Goal: Transaction & Acquisition: Purchase product/service

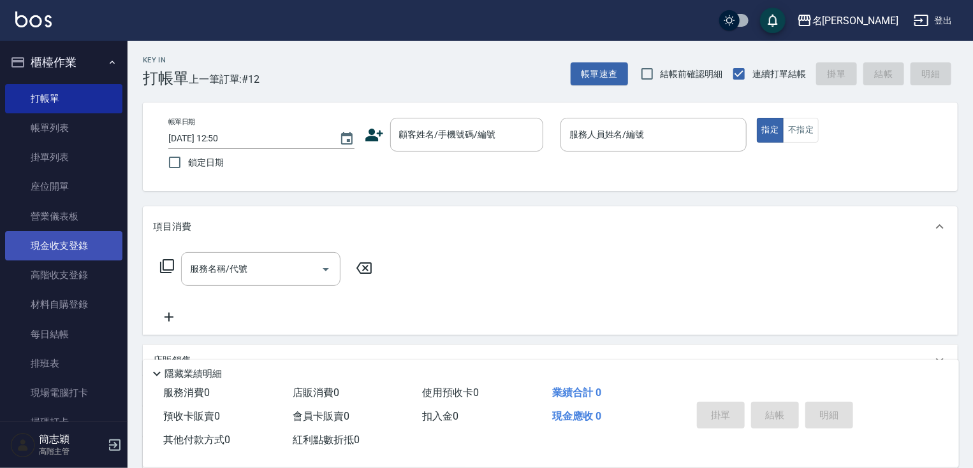
click at [52, 242] on link "現金收支登錄" at bounding box center [63, 245] width 117 height 29
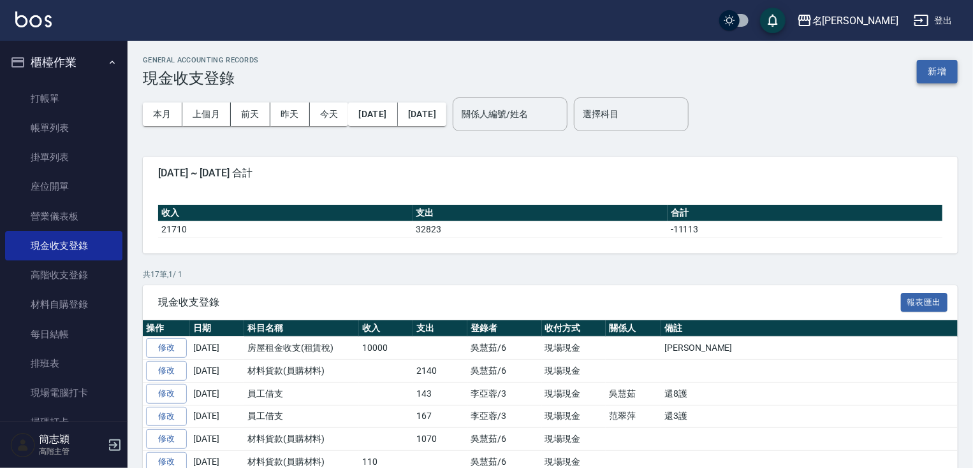
click at [946, 71] on button "新增" at bounding box center [936, 72] width 41 height 24
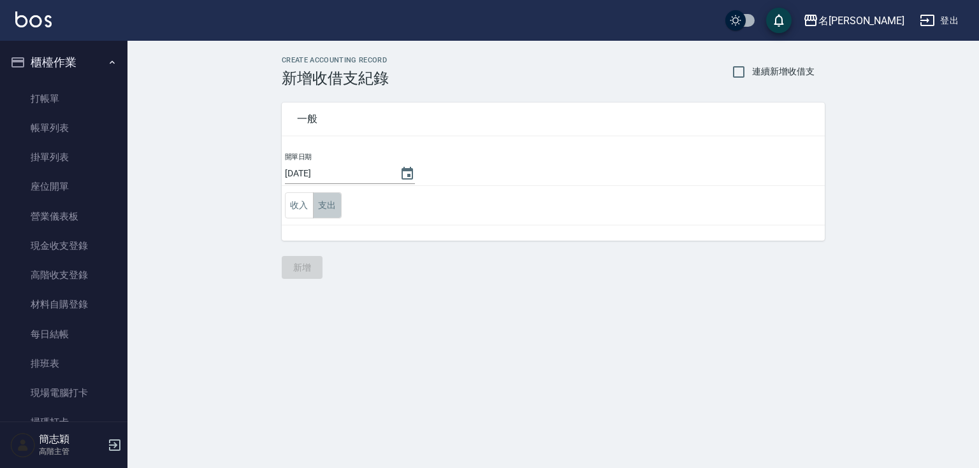
click at [314, 203] on button "支出" at bounding box center [327, 205] width 29 height 26
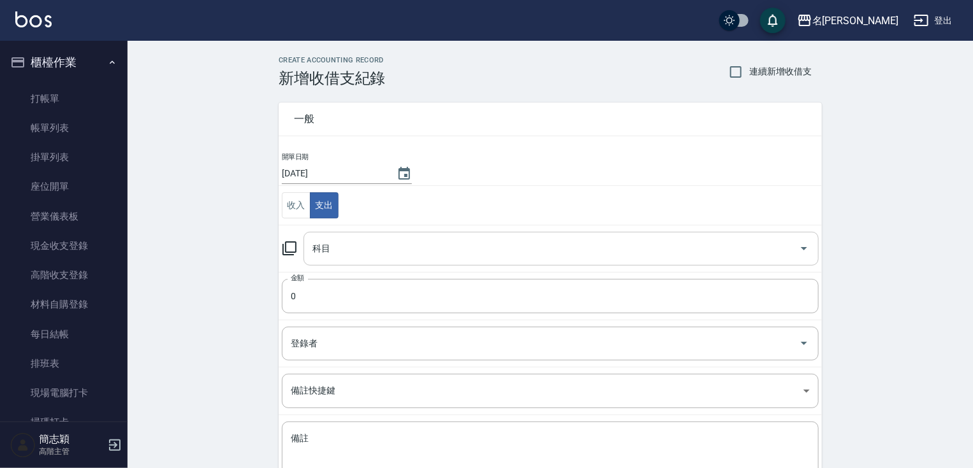
click at [492, 250] on input "科目" at bounding box center [551, 249] width 484 height 22
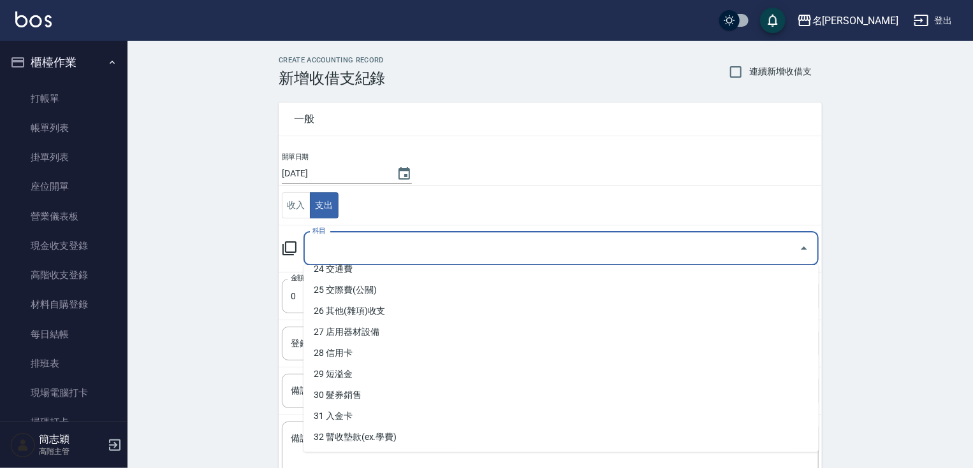
scroll to position [622, 0]
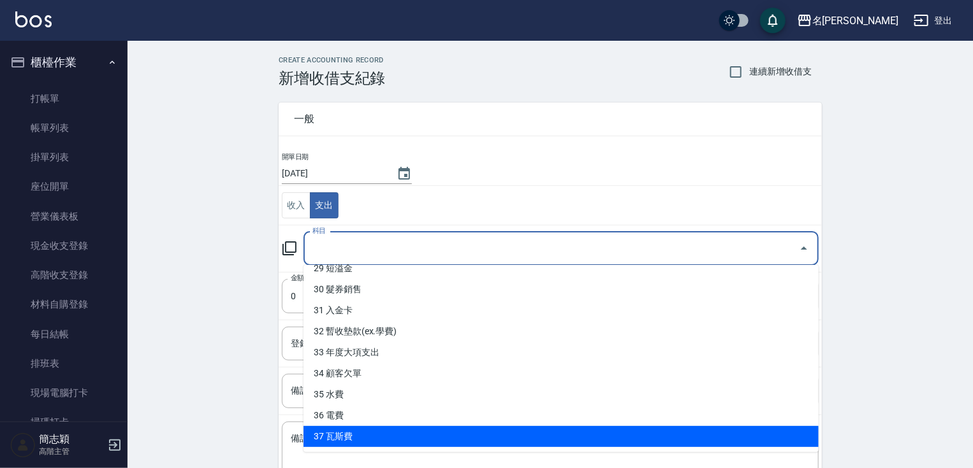
click at [721, 437] on li "37 瓦斯費" at bounding box center [560, 436] width 515 height 21
type input "37 瓦斯費"
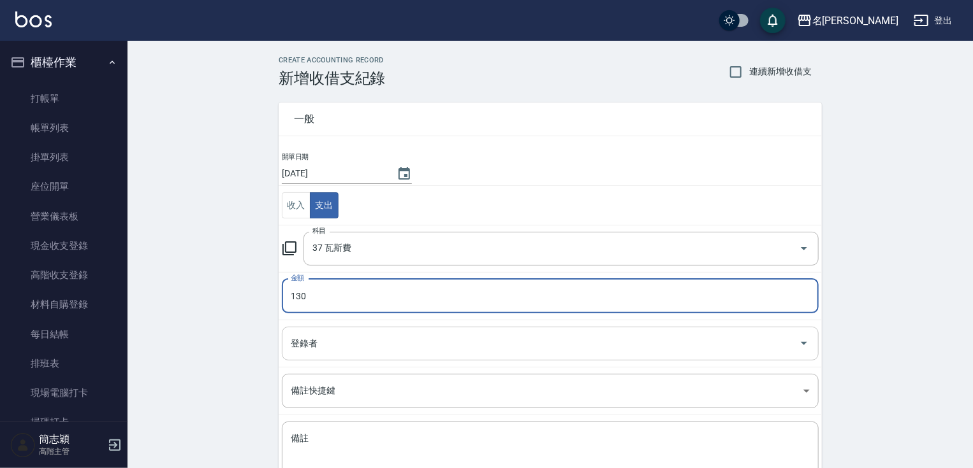
click at [593, 355] on div "登錄者" at bounding box center [550, 344] width 537 height 34
type input "130"
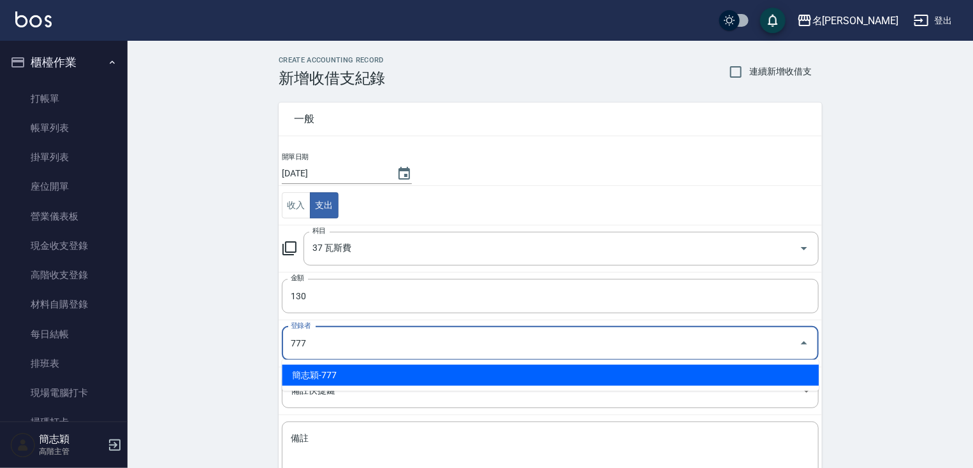
type input "簡志穎-777"
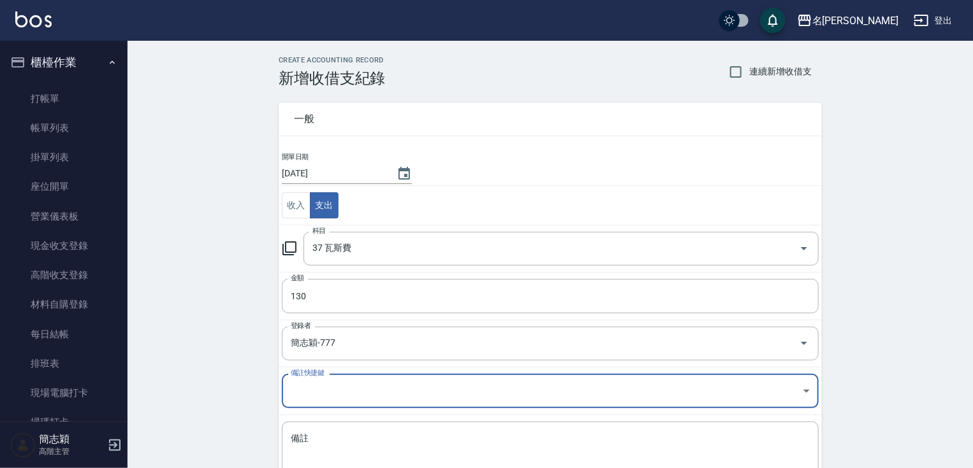
scroll to position [92, 0]
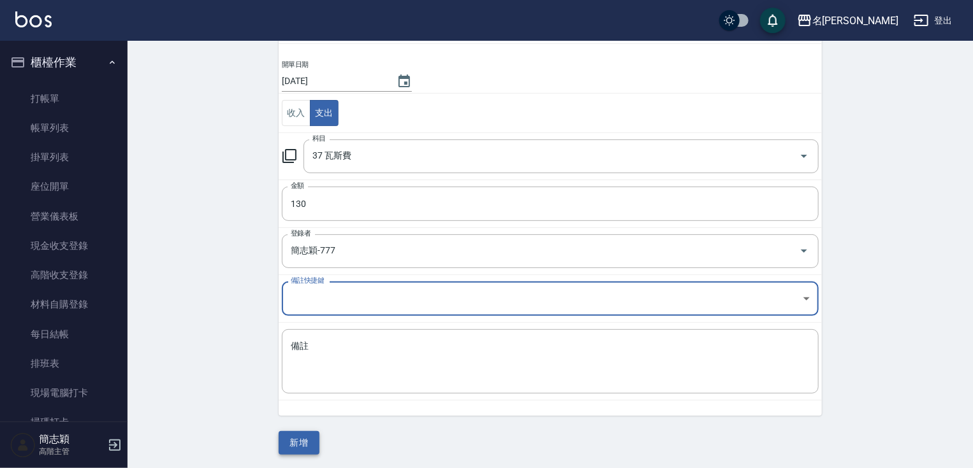
click at [299, 441] on button "新增" at bounding box center [299, 443] width 41 height 24
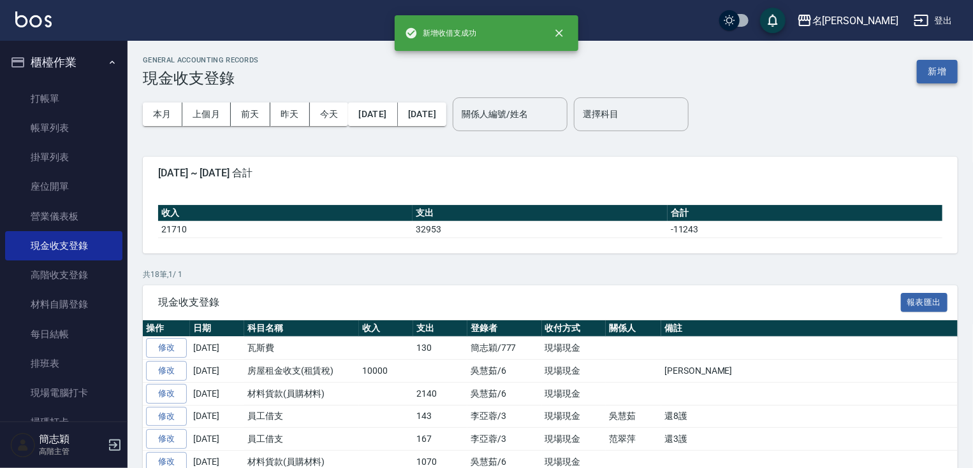
click at [943, 73] on button "新增" at bounding box center [936, 72] width 41 height 24
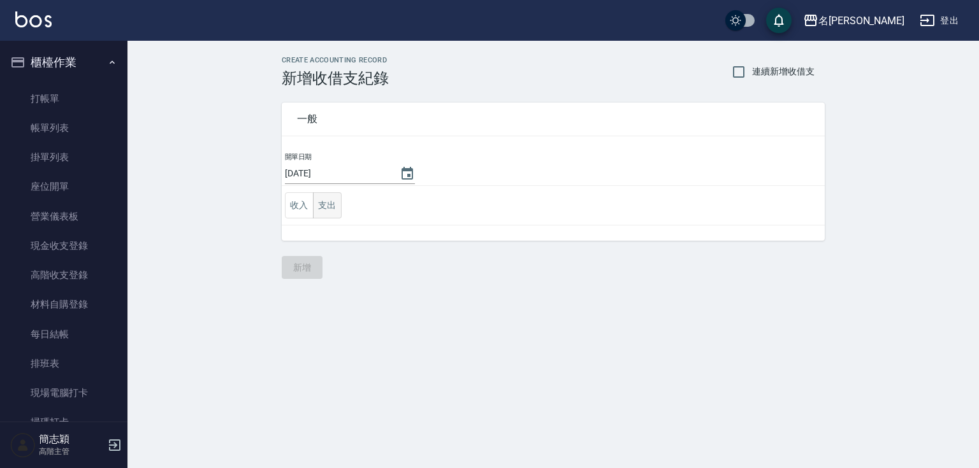
click at [342, 212] on td "收入 支出" at bounding box center [553, 206] width 543 height 40
click at [324, 214] on button "支出" at bounding box center [327, 205] width 29 height 26
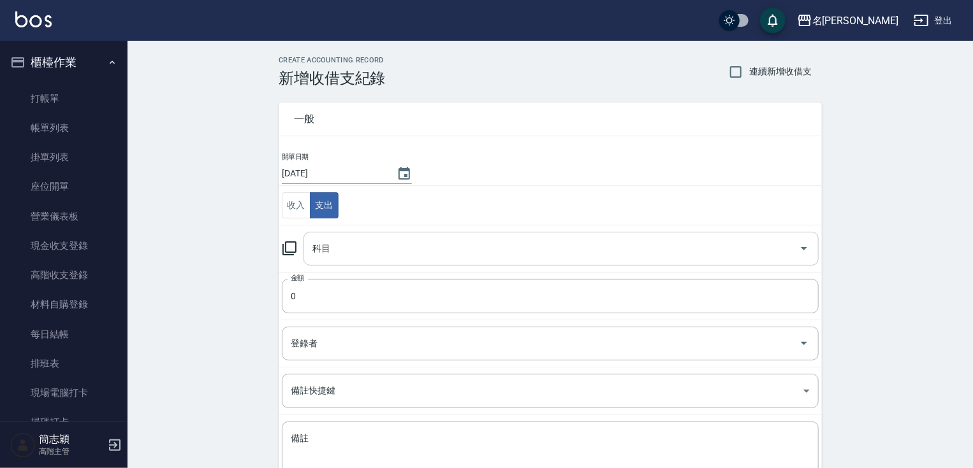
click at [635, 252] on input "科目" at bounding box center [551, 249] width 484 height 22
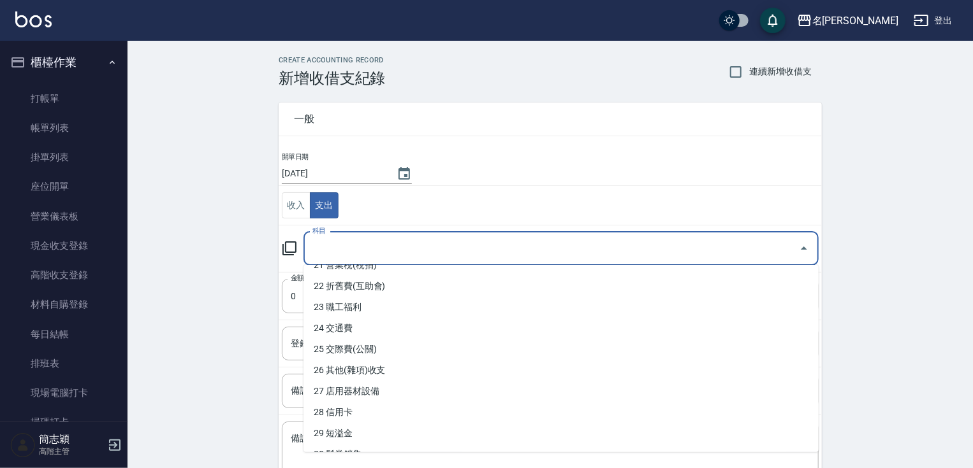
scroll to position [452, 0]
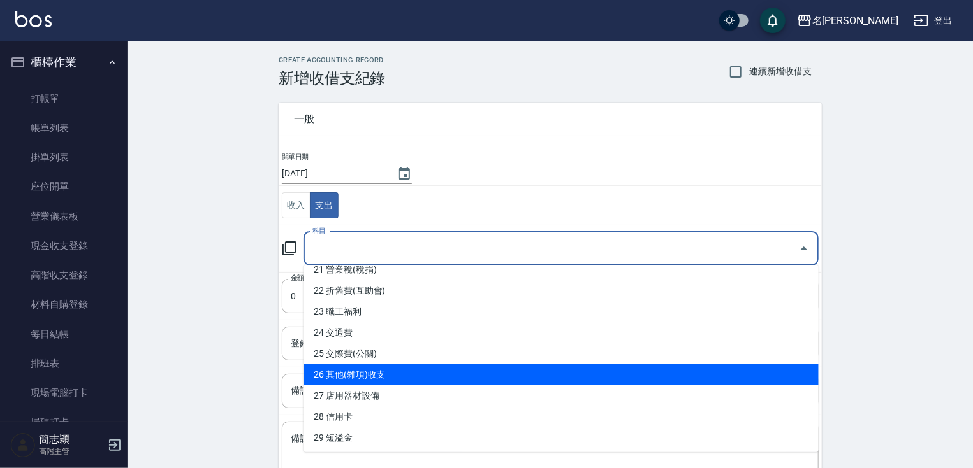
click at [623, 379] on li "26 其他(雜項)收支" at bounding box center [560, 375] width 515 height 21
type input "26 其他(雜項)收支"
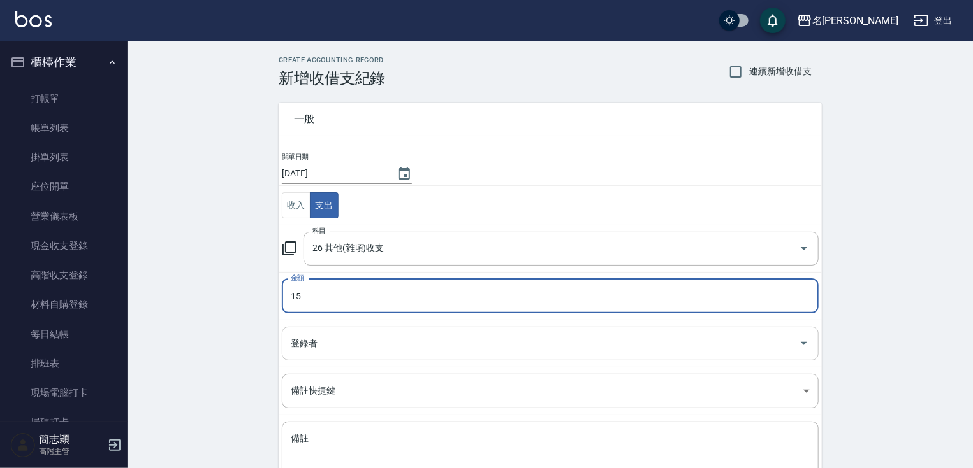
type input "15"
click at [349, 346] on input "登錄者" at bounding box center [540, 344] width 506 height 22
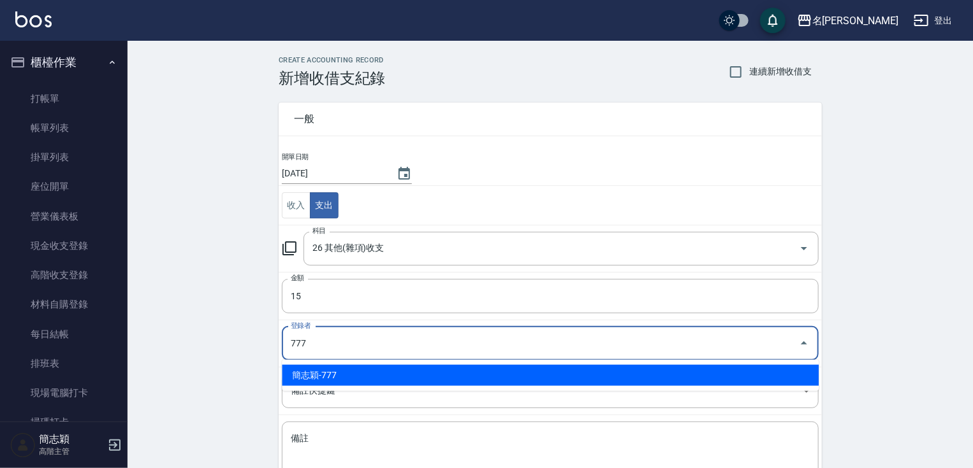
type input "簡志穎-777"
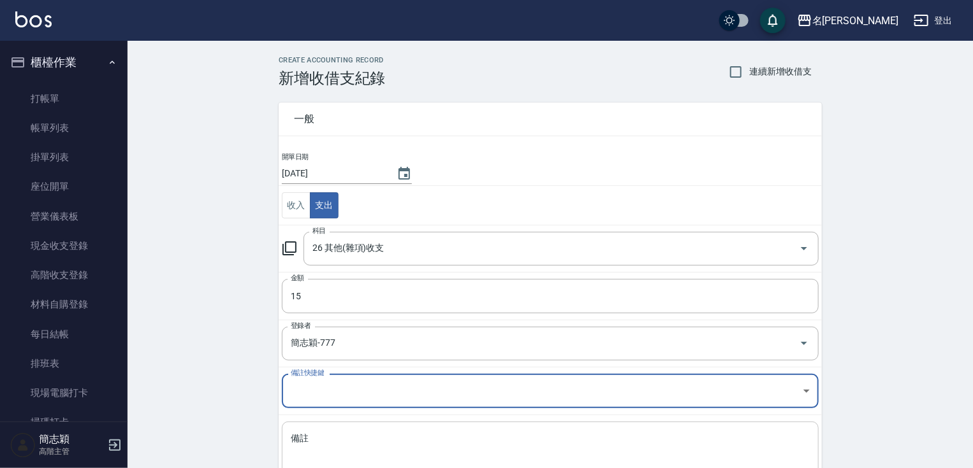
click at [395, 433] on textarea "備註" at bounding box center [550, 454] width 519 height 43
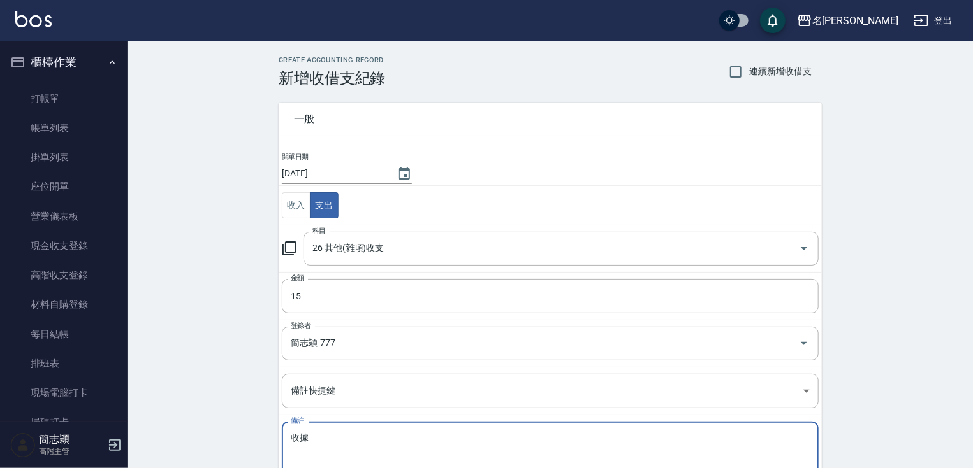
scroll to position [92, 0]
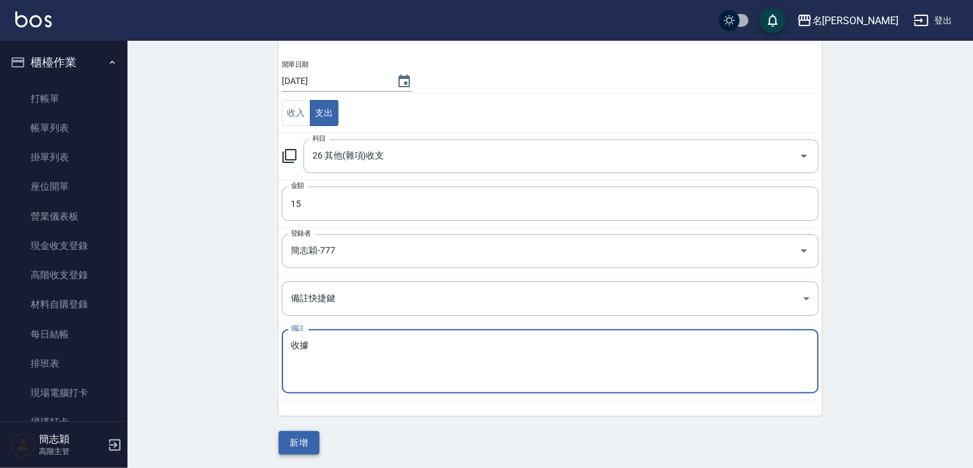
type textarea "收據"
click at [305, 442] on button "新增" at bounding box center [299, 443] width 41 height 24
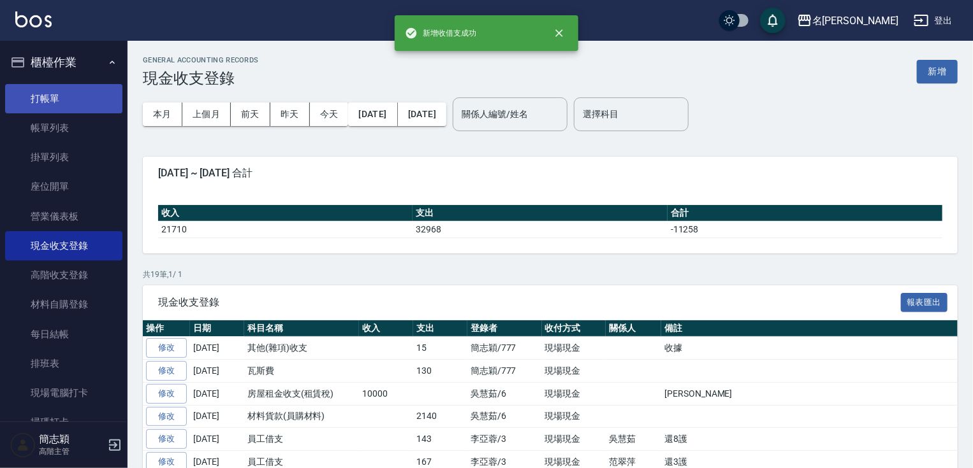
click at [46, 88] on link "打帳單" at bounding box center [63, 98] width 117 height 29
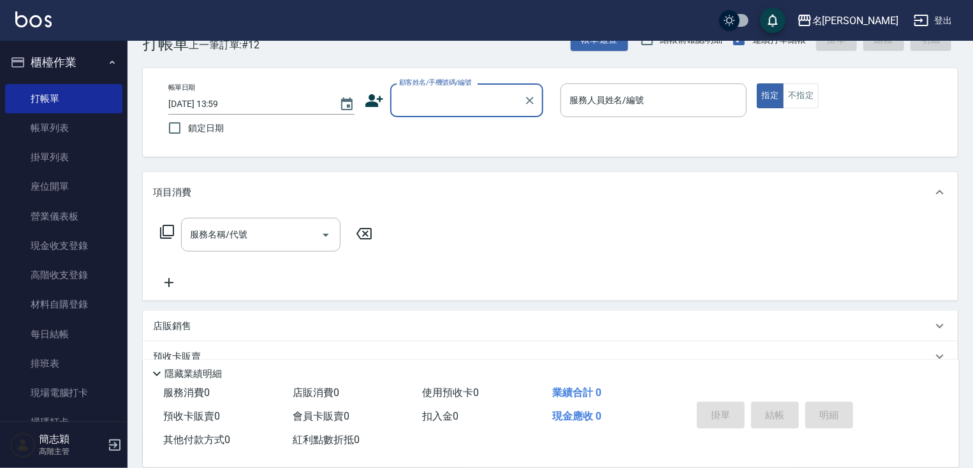
scroll to position [51, 0]
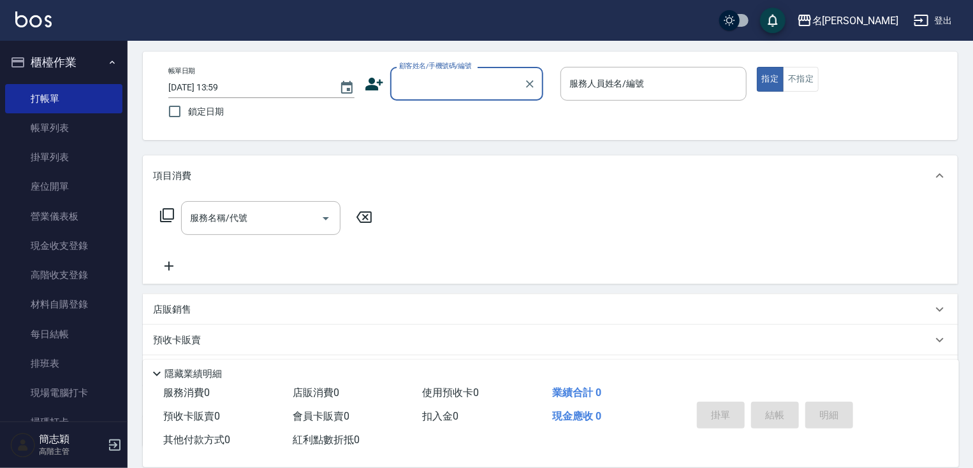
click at [69, 69] on button "櫃檯作業" at bounding box center [63, 62] width 117 height 33
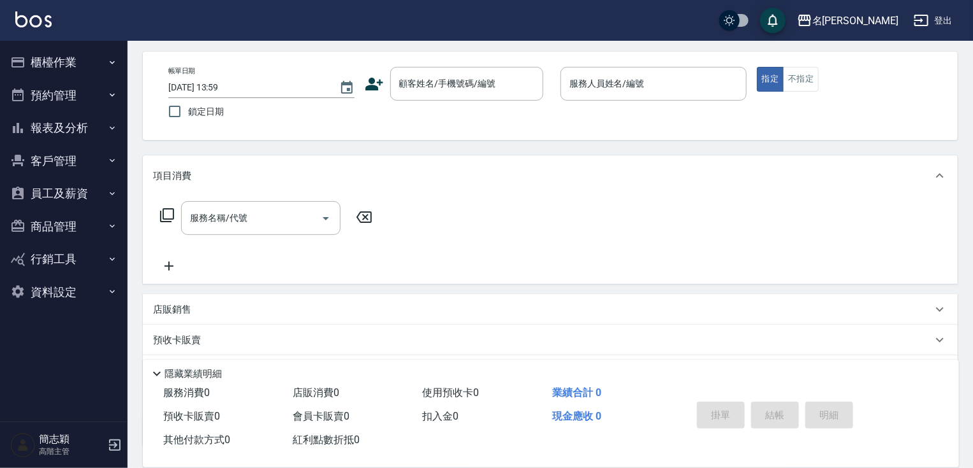
click at [74, 62] on button "櫃檯作業" at bounding box center [63, 62] width 117 height 33
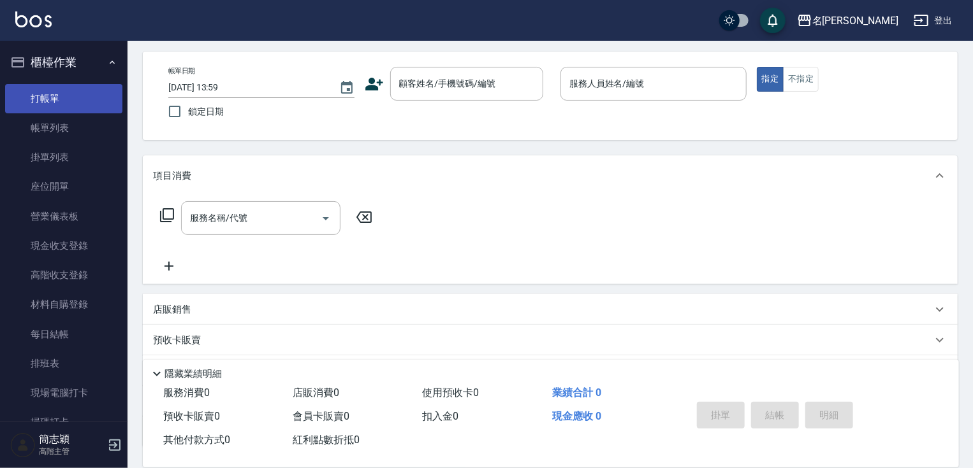
click at [56, 99] on link "打帳單" at bounding box center [63, 98] width 117 height 29
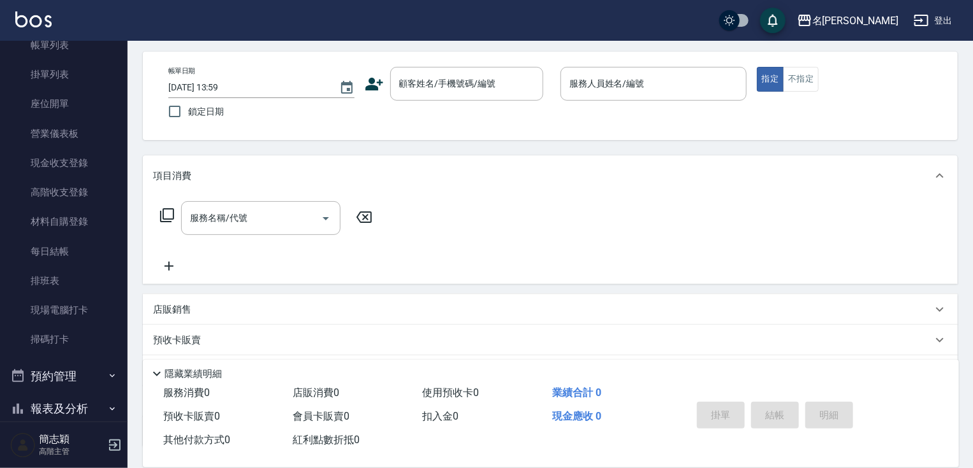
scroll to position [265, 0]
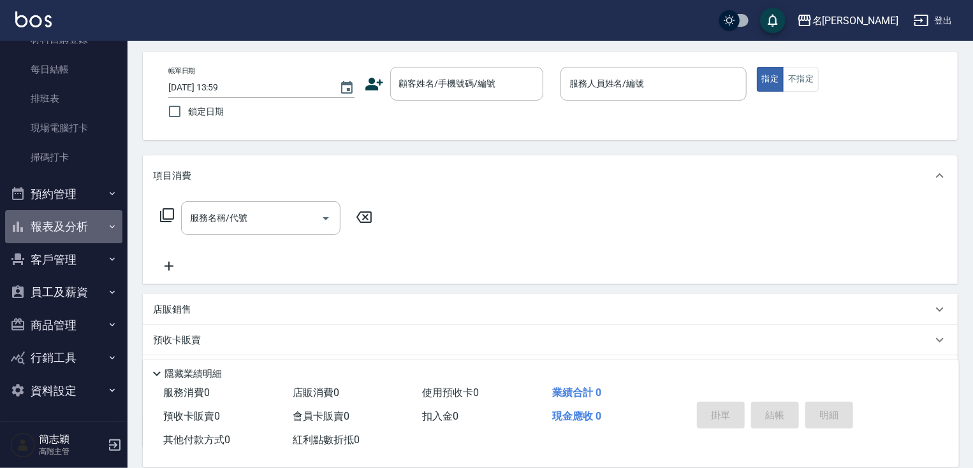
click at [82, 222] on button "報表及分析" at bounding box center [63, 226] width 117 height 33
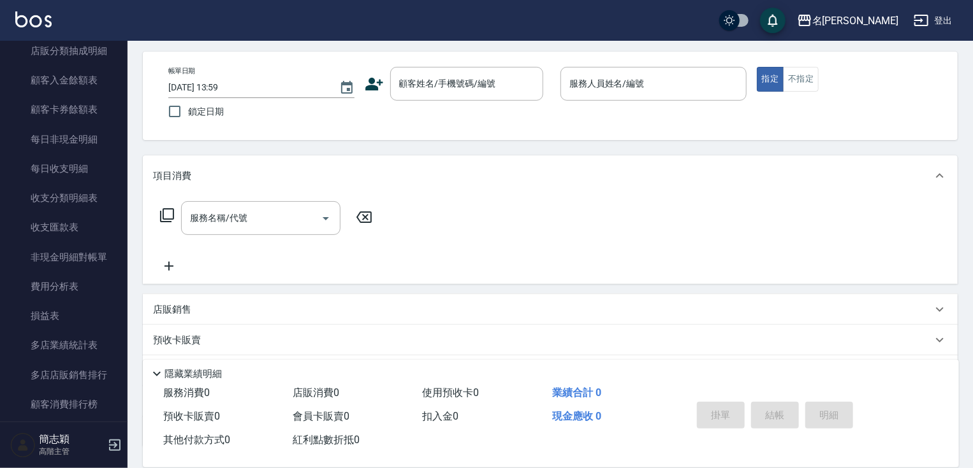
scroll to position [1543, 0]
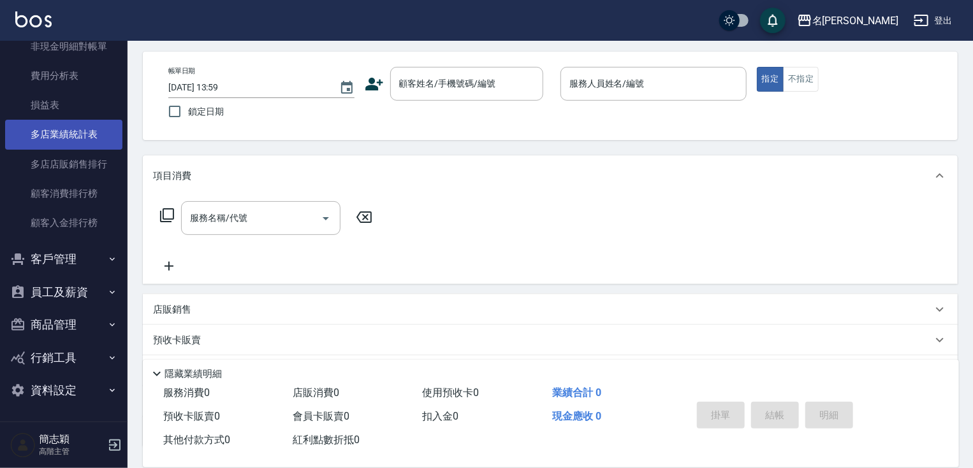
click at [70, 129] on link "多店業績統計表" at bounding box center [63, 134] width 117 height 29
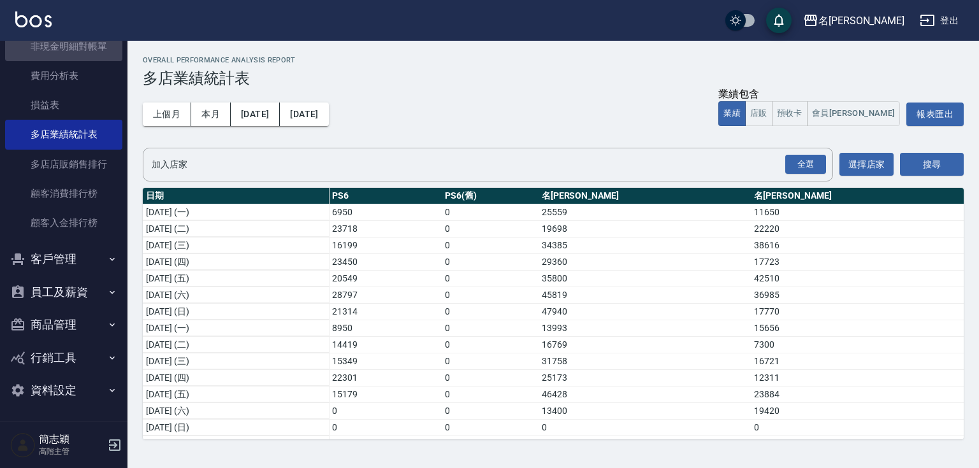
click at [117, 47] on nav "櫃檯作業 打帳單 帳單列表 掛單列表 座位開單 營業儀表板 現金收支登錄 高階收支登錄 材料自購登錄 每日結帳 排班表 現場電腦打卡 掃碼打卡 預約管理 預約…" at bounding box center [63, 231] width 127 height 381
click at [119, 54] on nav "櫃檯作業 打帳單 帳單列表 掛單列表 座位開單 營業儀表板 現金收支登錄 高階收支登錄 材料自購登錄 每日結帳 排班表 現場電腦打卡 掃碼打卡 預約管理 預約…" at bounding box center [63, 231] width 127 height 381
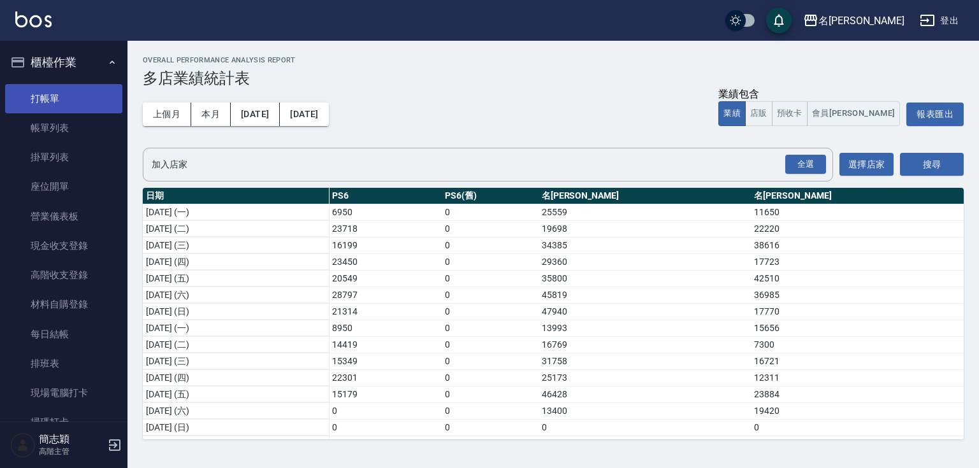
click at [77, 88] on link "打帳單" at bounding box center [63, 98] width 117 height 29
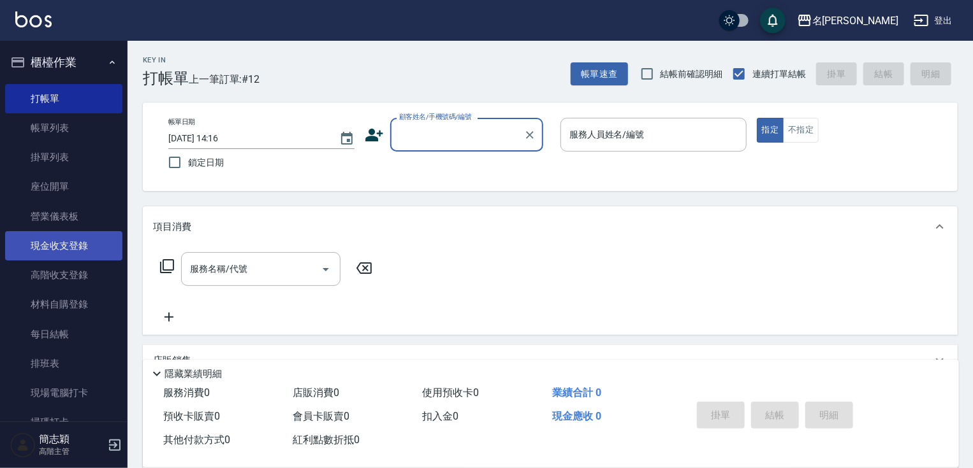
click at [92, 247] on link "現金收支登錄" at bounding box center [63, 245] width 117 height 29
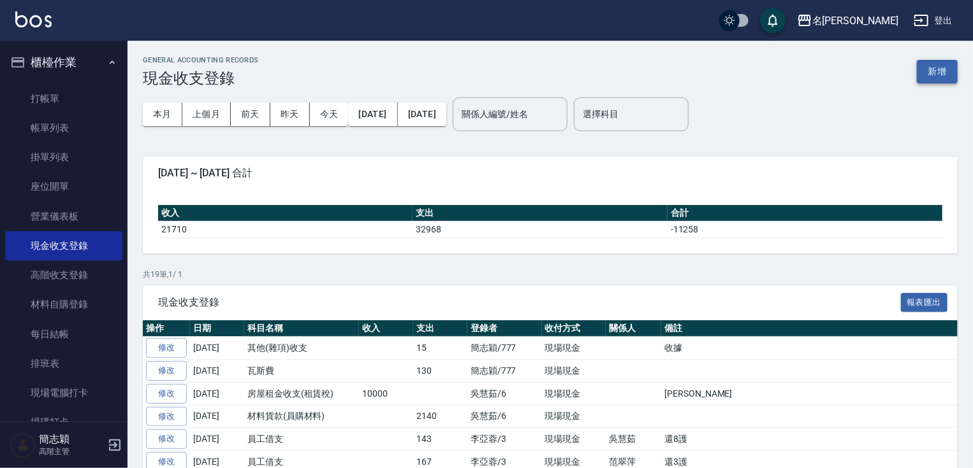
click at [943, 76] on button "新增" at bounding box center [936, 72] width 41 height 24
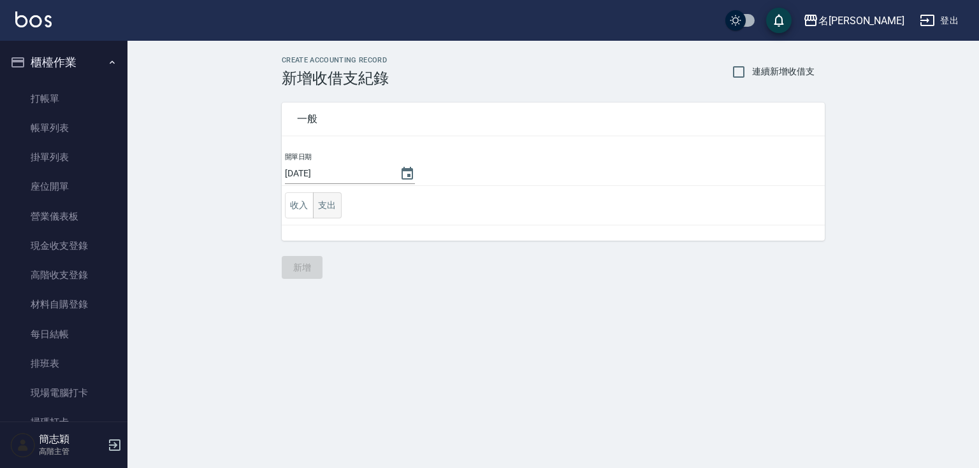
click at [332, 208] on button "支出" at bounding box center [327, 205] width 29 height 26
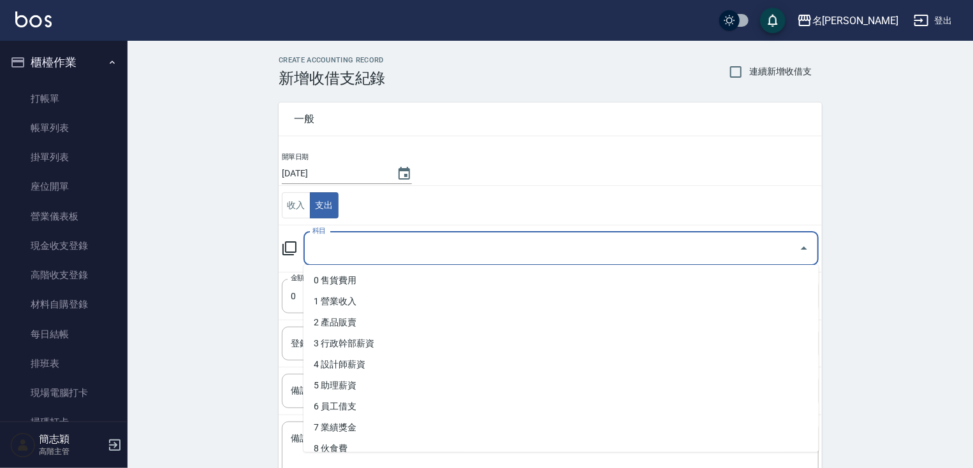
click at [380, 253] on input "科目" at bounding box center [551, 249] width 484 height 22
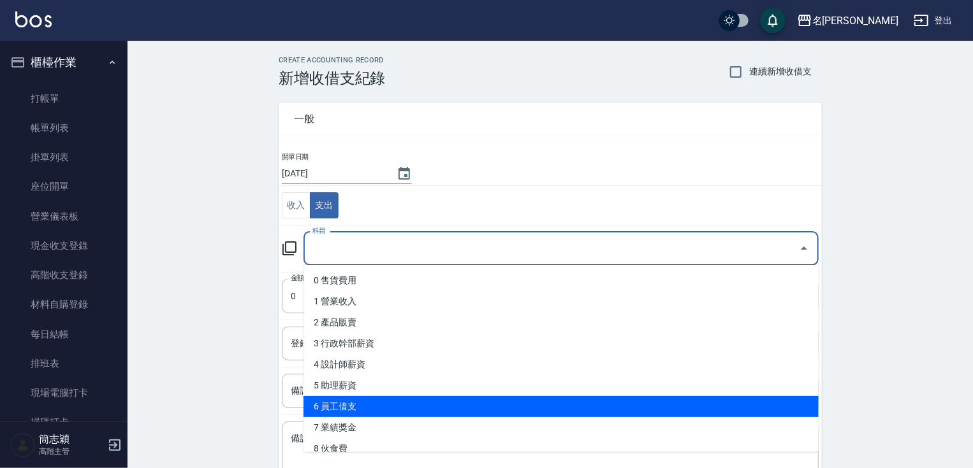
click at [387, 413] on li "6 員工借支" at bounding box center [560, 406] width 515 height 21
type input "6 員工借支"
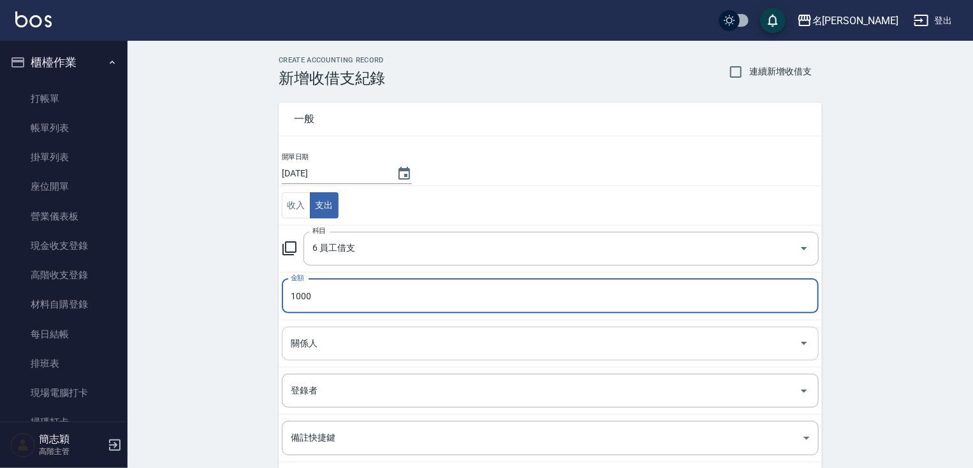
type input "1000"
click at [393, 342] on input "關係人" at bounding box center [540, 344] width 506 height 22
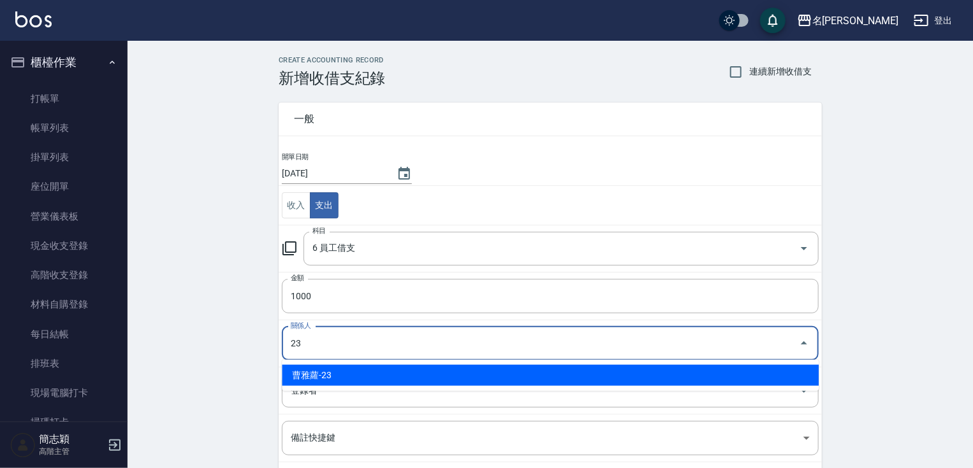
type input "曹雅蘿-23"
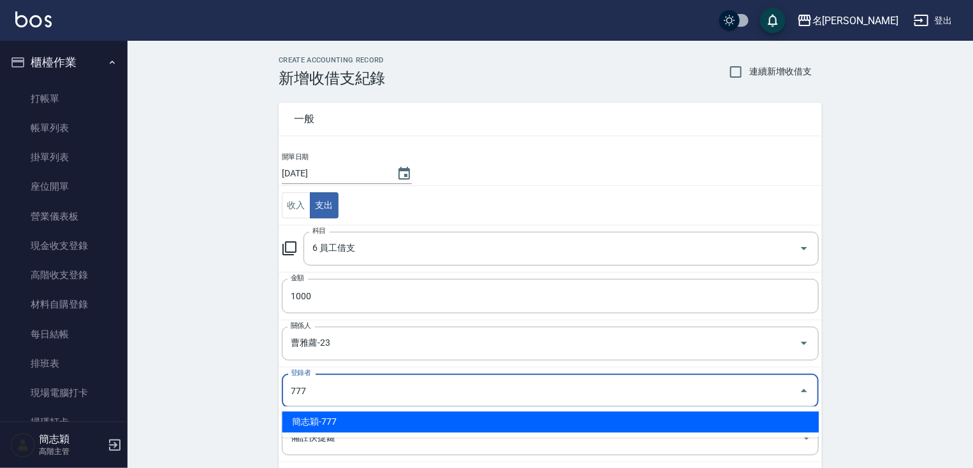
type input "簡志穎-777"
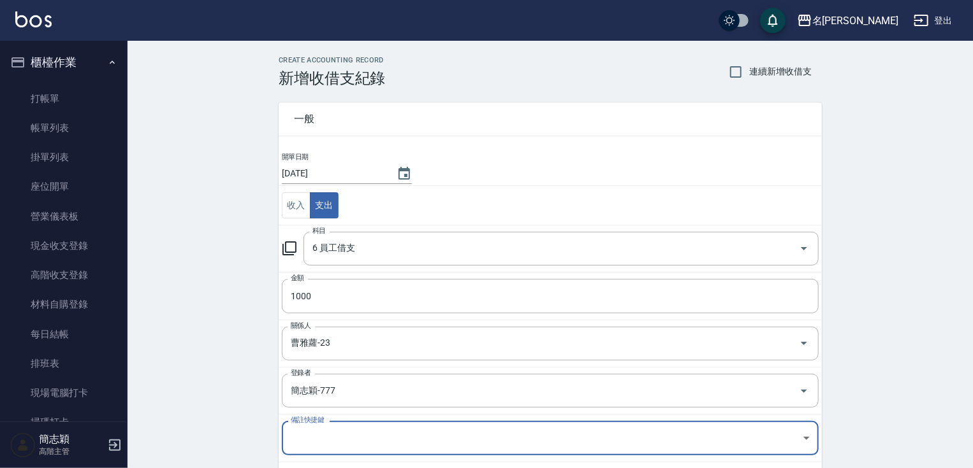
scroll to position [140, 0]
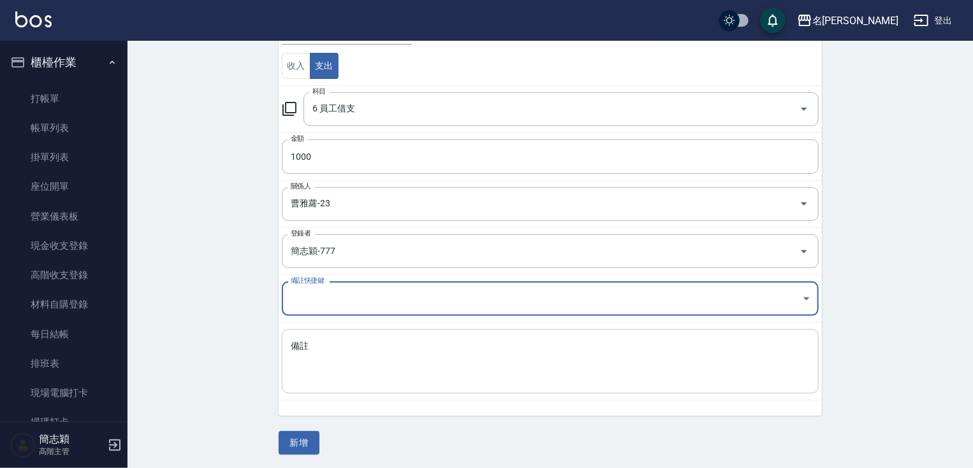
click at [469, 371] on textarea "備註" at bounding box center [550, 361] width 519 height 43
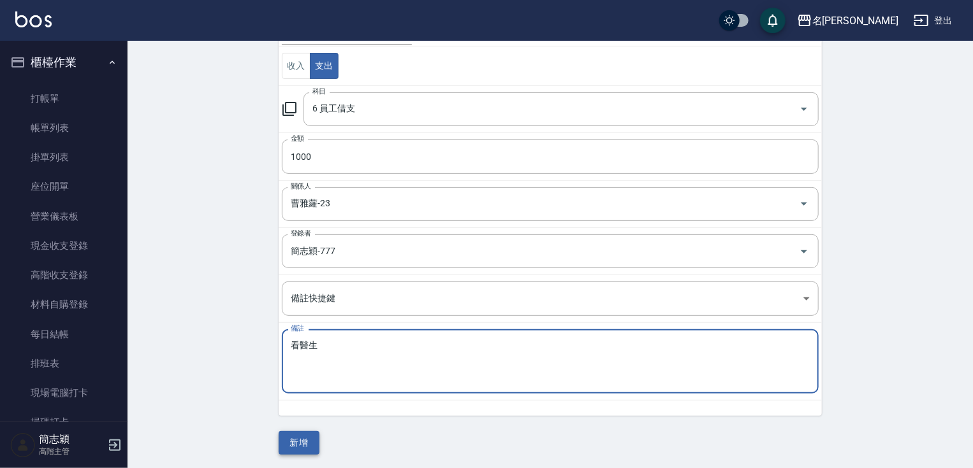
type textarea "看醫生"
click at [308, 441] on button "新增" at bounding box center [299, 443] width 41 height 24
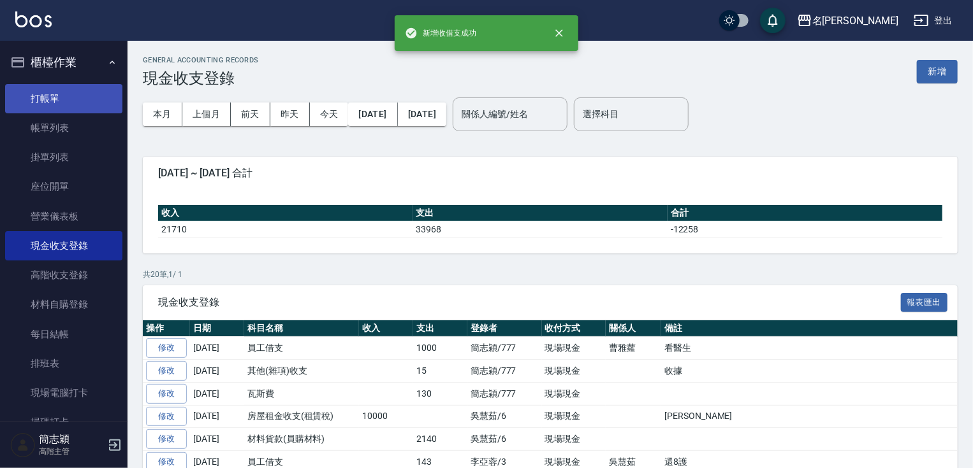
click at [84, 98] on link "打帳單" at bounding box center [63, 98] width 117 height 29
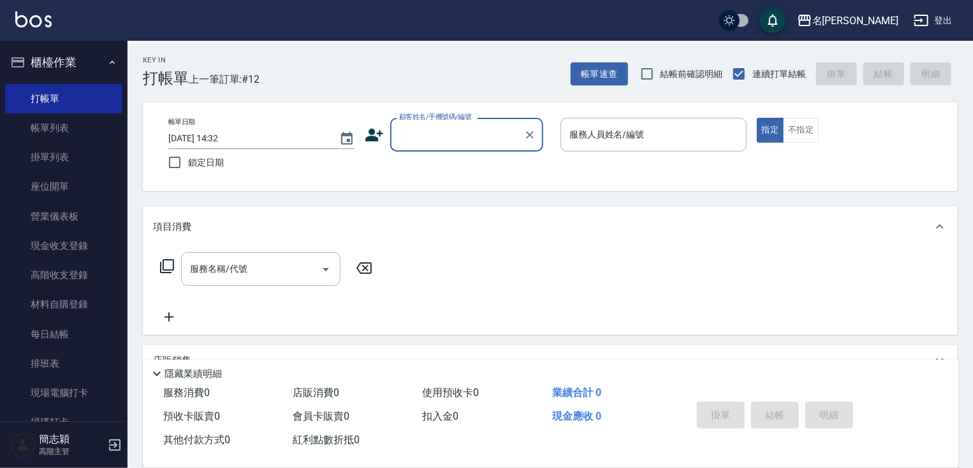
click at [456, 130] on input "顧客姓名/手機號碼/編號" at bounding box center [457, 135] width 122 height 22
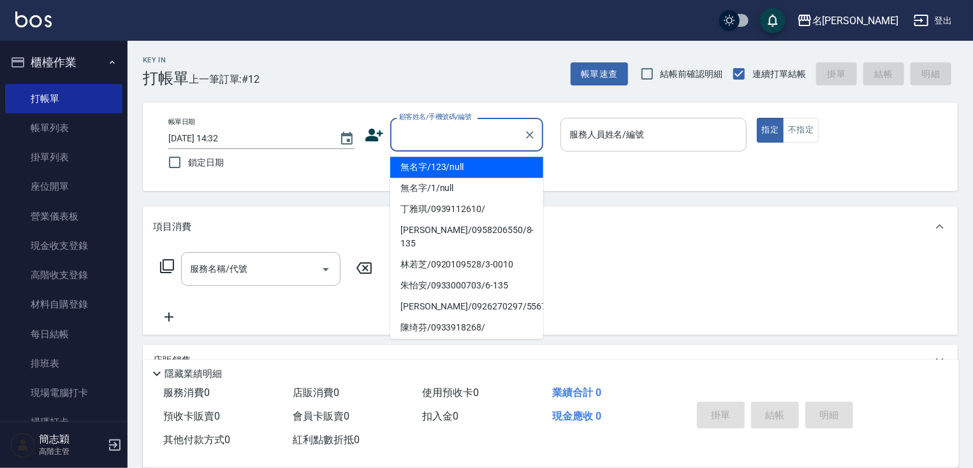
click at [454, 166] on li "無名字/123/null" at bounding box center [466, 167] width 153 height 21
type input "無名字/123/null"
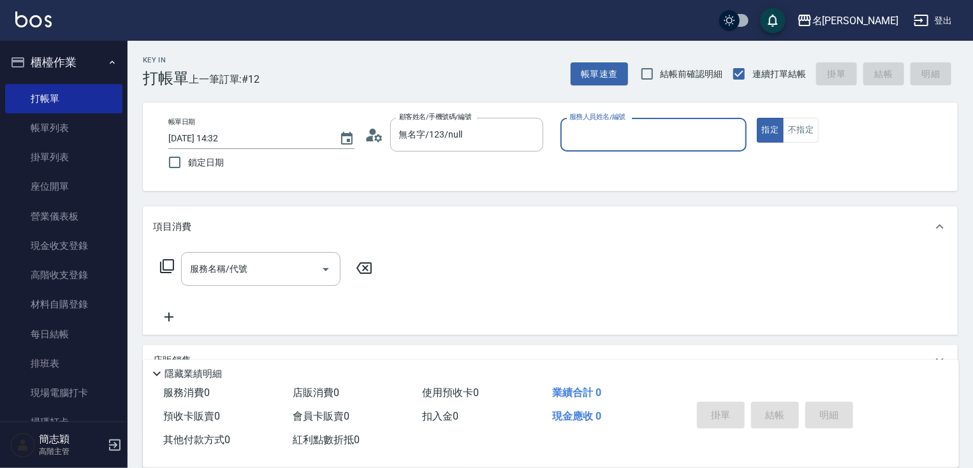
click at [650, 129] on input "服務人員姓名/編號" at bounding box center [653, 135] width 175 height 22
type input "Joanne-1"
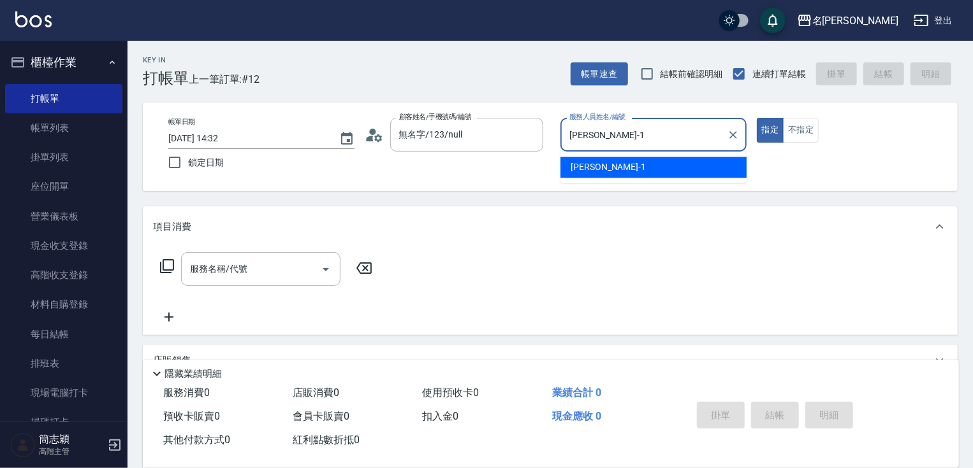
type button "true"
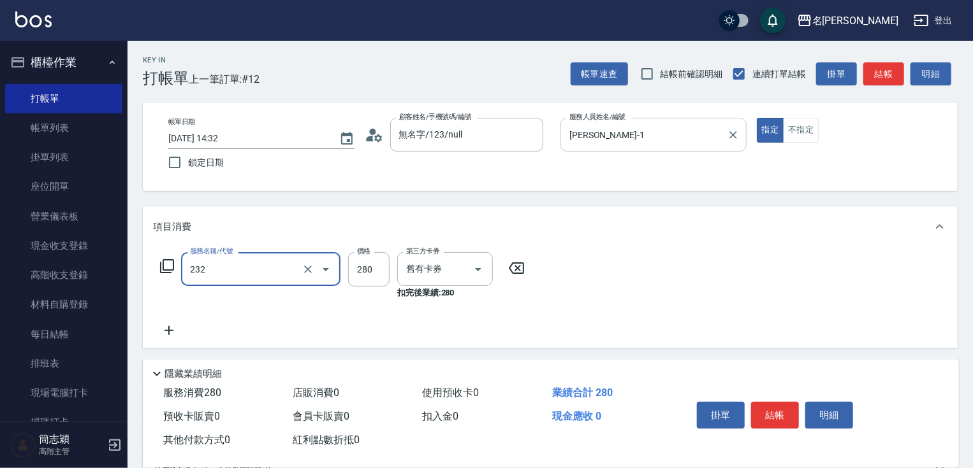
type input "洗髮卷280(232)"
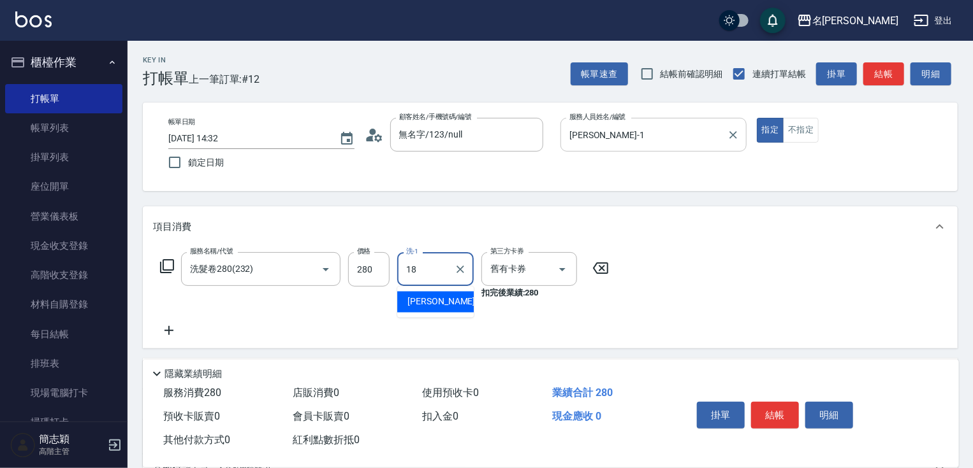
type input "小慧-18"
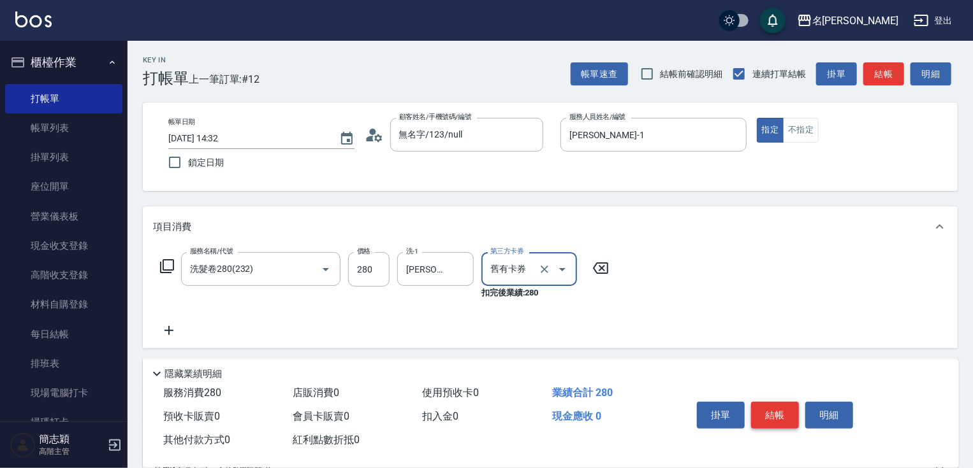
click at [764, 410] on button "結帳" at bounding box center [775, 415] width 48 height 27
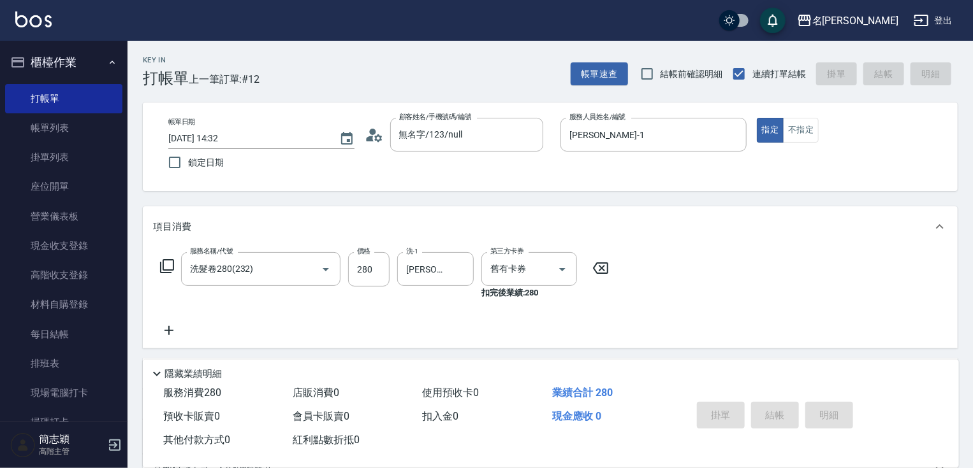
type input "2025/09/13 14:56"
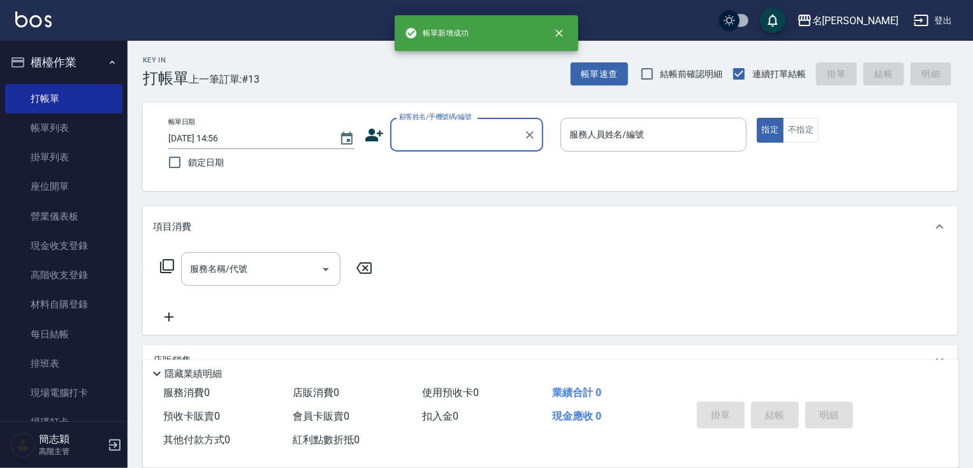
click at [435, 144] on input "顧客姓名/手機號碼/編號" at bounding box center [457, 135] width 122 height 22
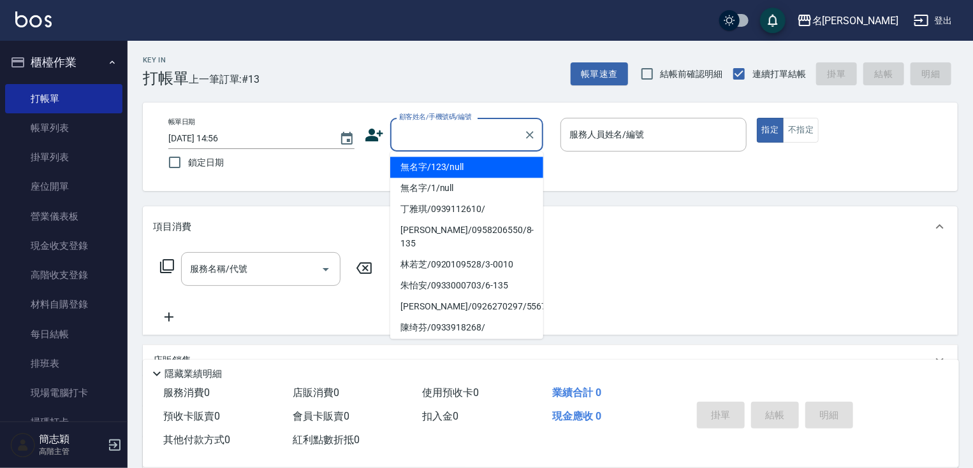
click at [438, 164] on li "無名字/123/null" at bounding box center [466, 167] width 153 height 21
type input "無名字/123/null"
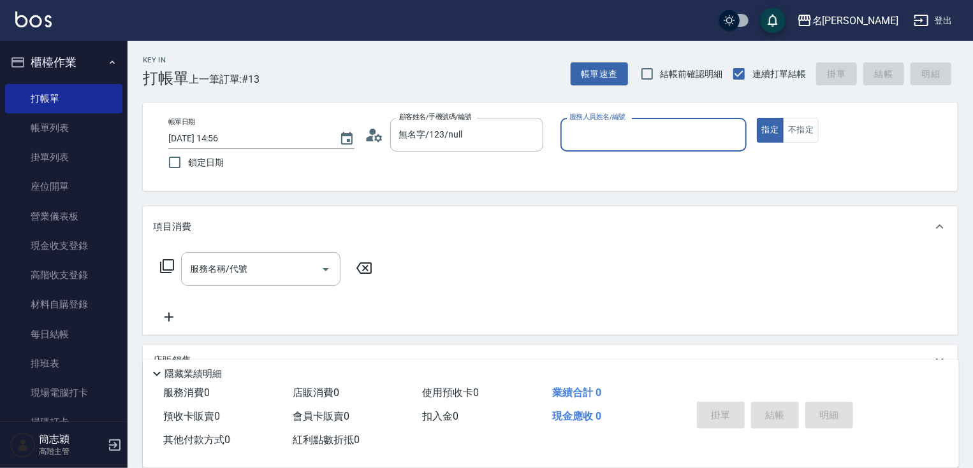
click at [616, 136] on div "服務人員姓名/編號 服務人員姓名/編號" at bounding box center [653, 135] width 186 height 34
type input "Joanne-1"
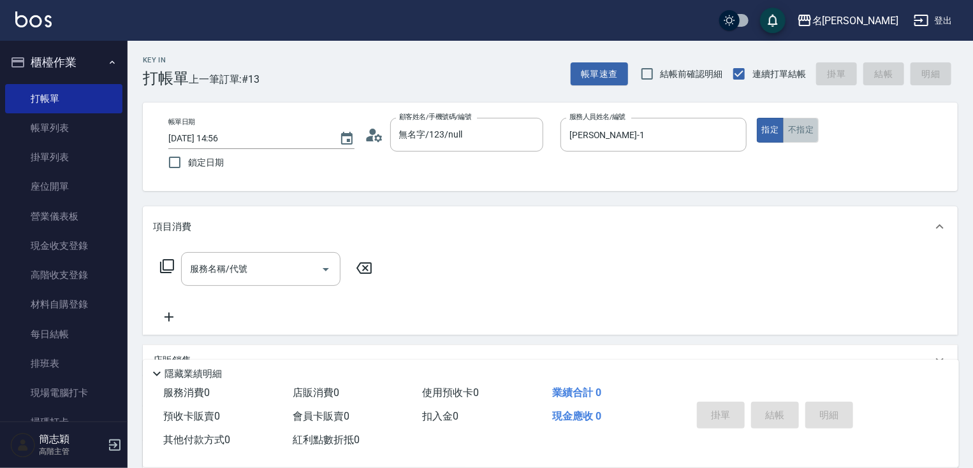
click at [811, 127] on button "不指定" at bounding box center [801, 130] width 36 height 25
click at [270, 262] on input "服務名稱/代號" at bounding box center [251, 269] width 129 height 22
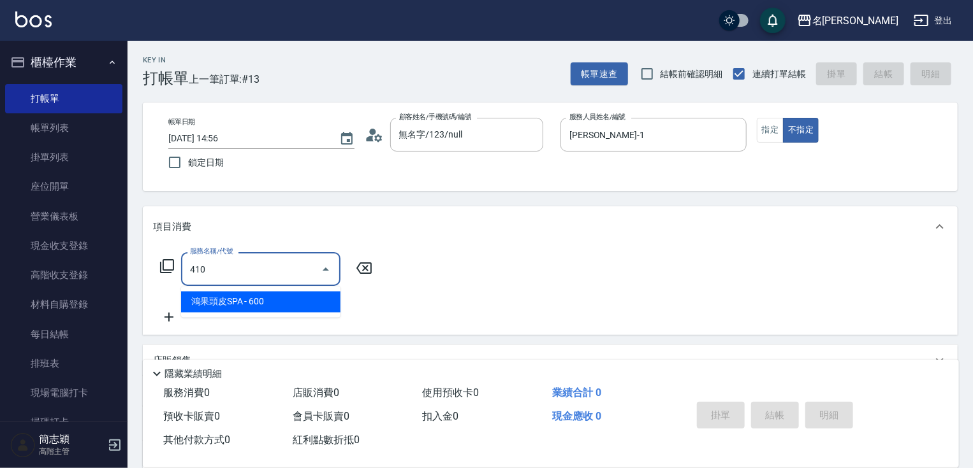
type input "鴻果頭皮SPA(410)"
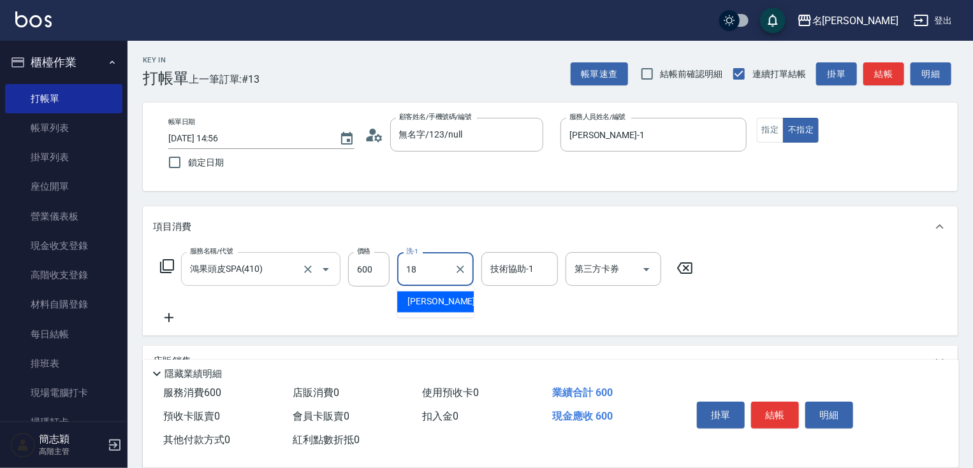
type input "小慧-18"
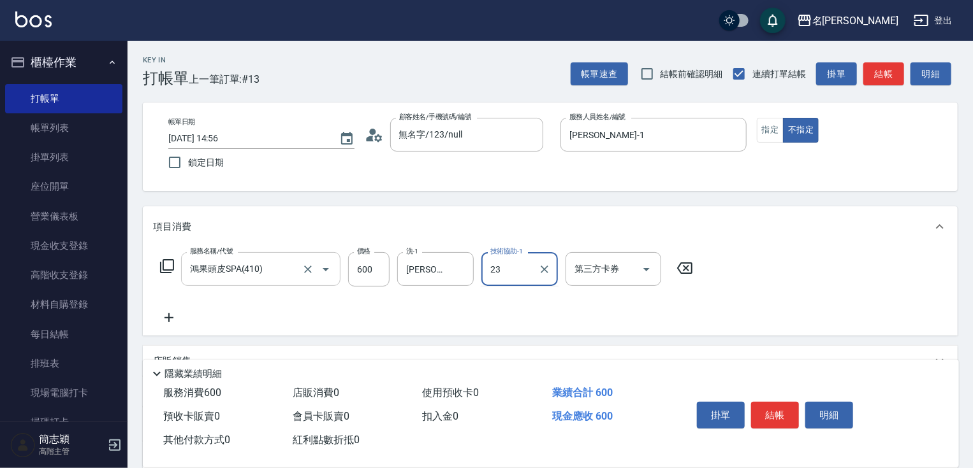
type input "鴨肉-23"
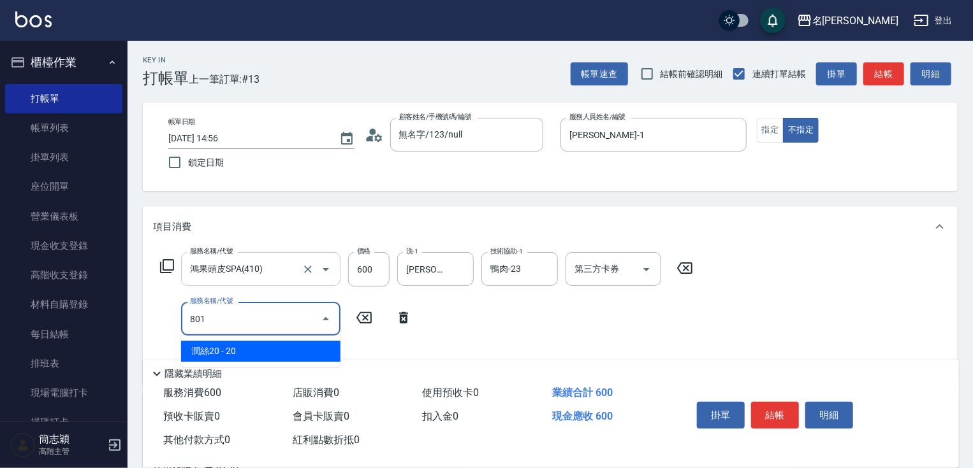
type input "潤絲20(801)"
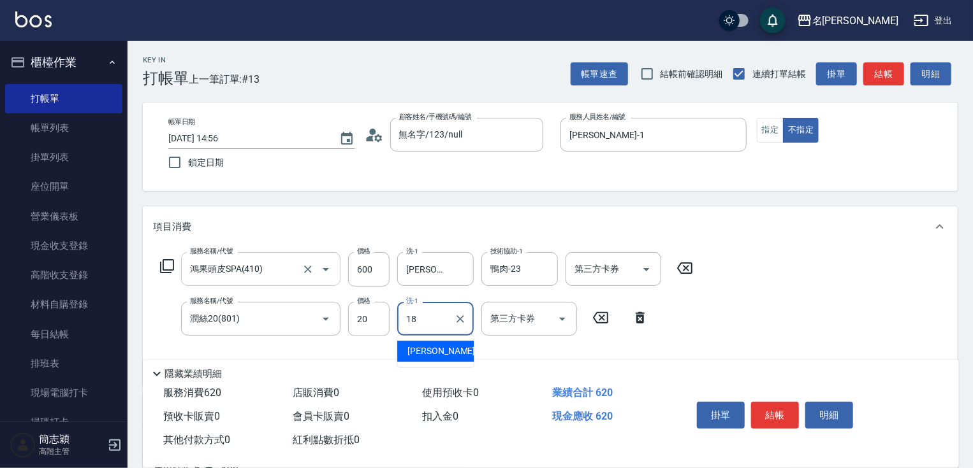
type input "小慧-18"
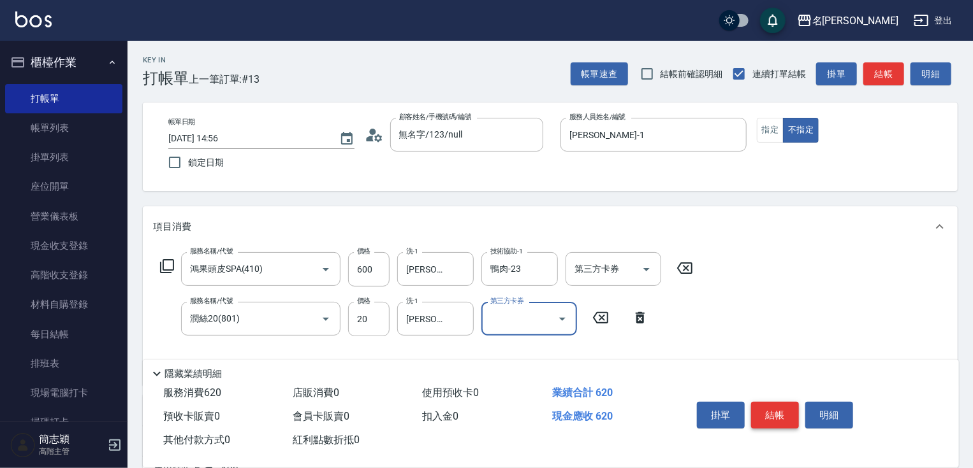
click at [778, 413] on button "結帳" at bounding box center [775, 415] width 48 height 27
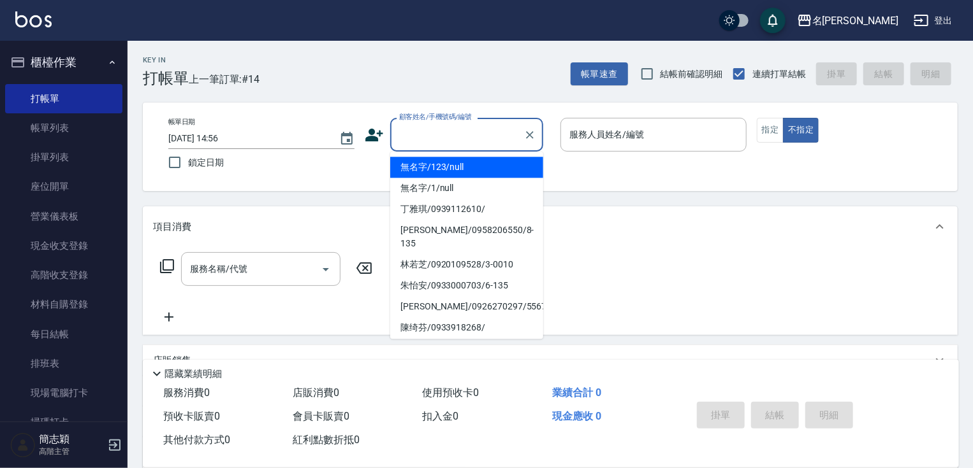
click at [486, 135] on input "顧客姓名/手機號碼/編號" at bounding box center [457, 135] width 122 height 22
click at [486, 164] on li "無名字/123/null" at bounding box center [466, 167] width 153 height 21
type input "無名字/123/null"
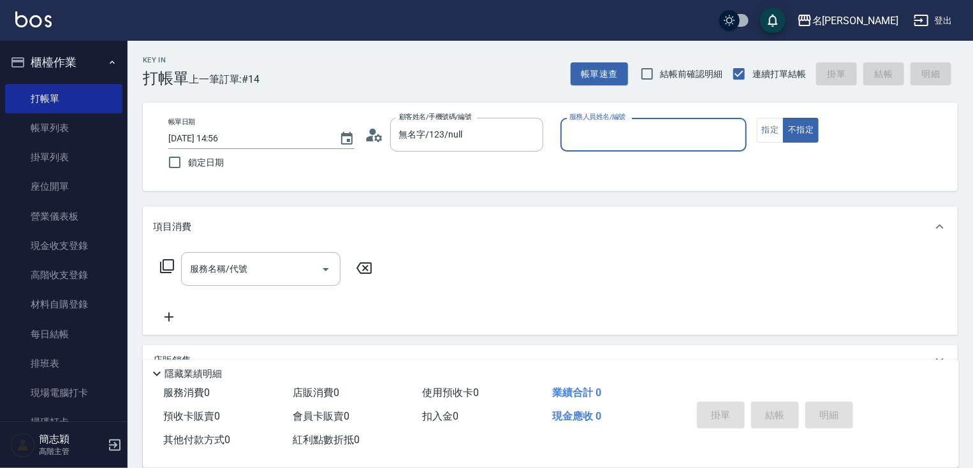
click at [628, 130] on div "服務人員姓名/編號 服務人員姓名/編號" at bounding box center [653, 135] width 186 height 34
type input "IVY-3"
type button "false"
click at [767, 124] on button "指定" at bounding box center [770, 130] width 27 height 25
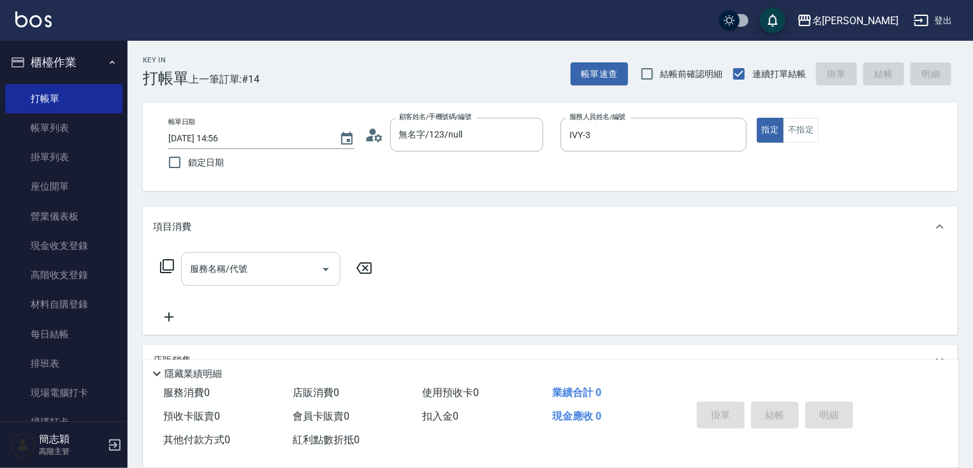
click at [231, 268] on div "服務名稱/代號 服務名稱/代號" at bounding box center [260, 269] width 159 height 34
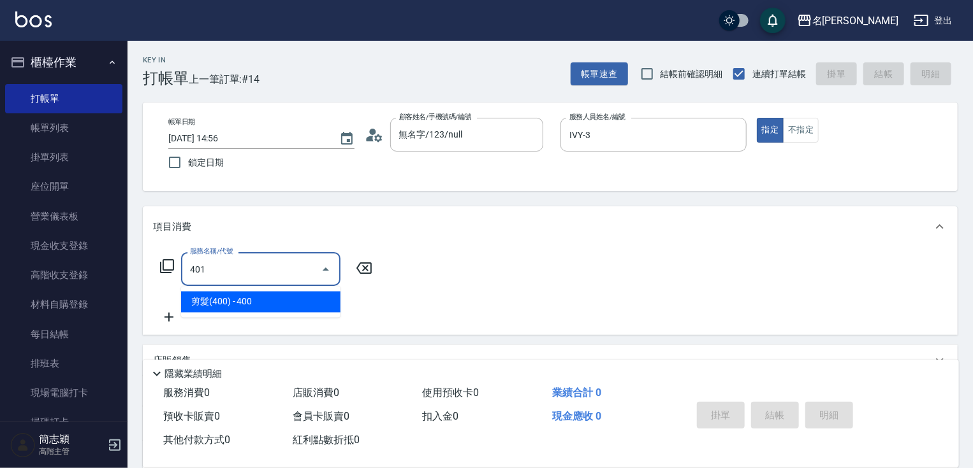
type input "剪髮(400)(401)"
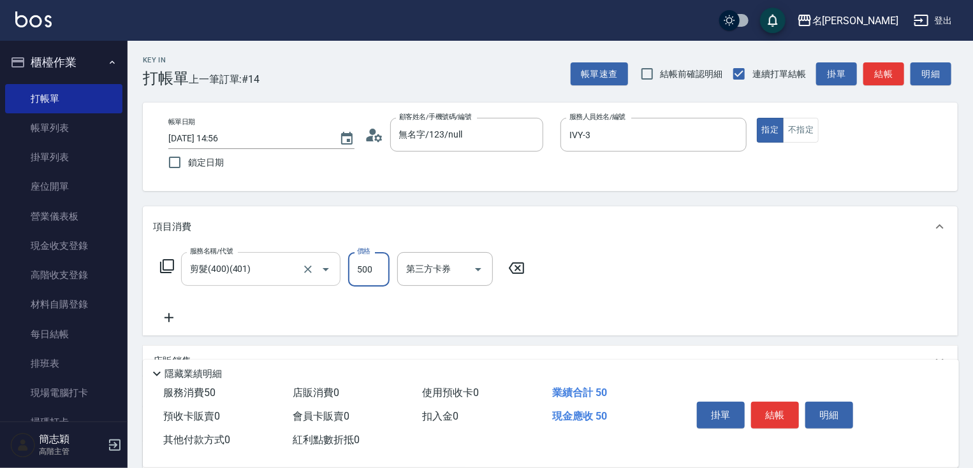
type input "500"
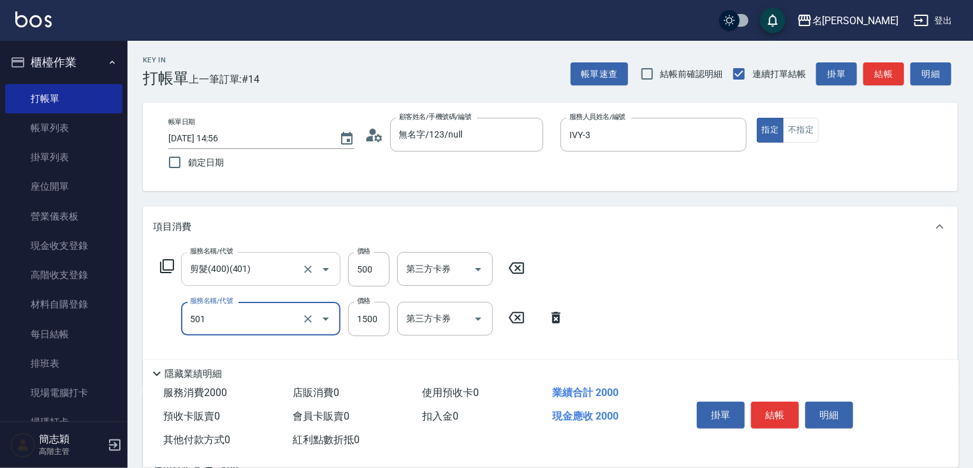
type input "染髮(1500)(501)"
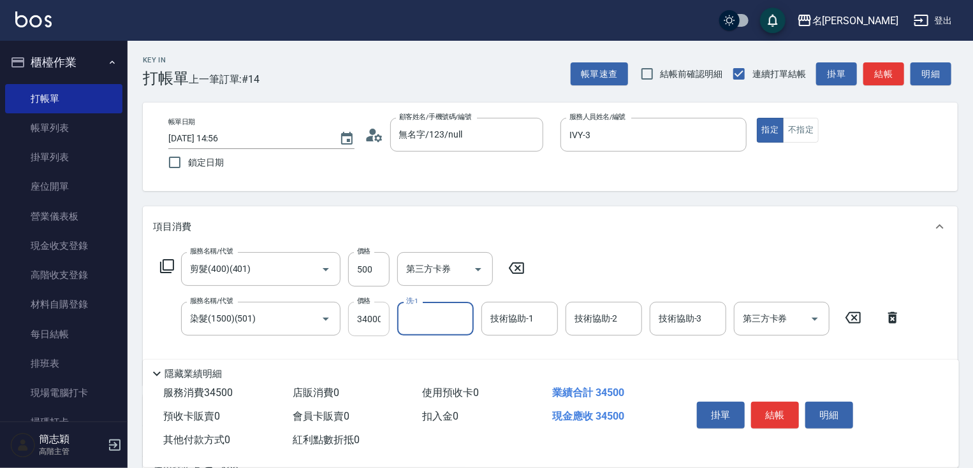
click at [377, 314] on input "34000" at bounding box center [368, 319] width 41 height 34
type input "3400"
type input "IVY-3"
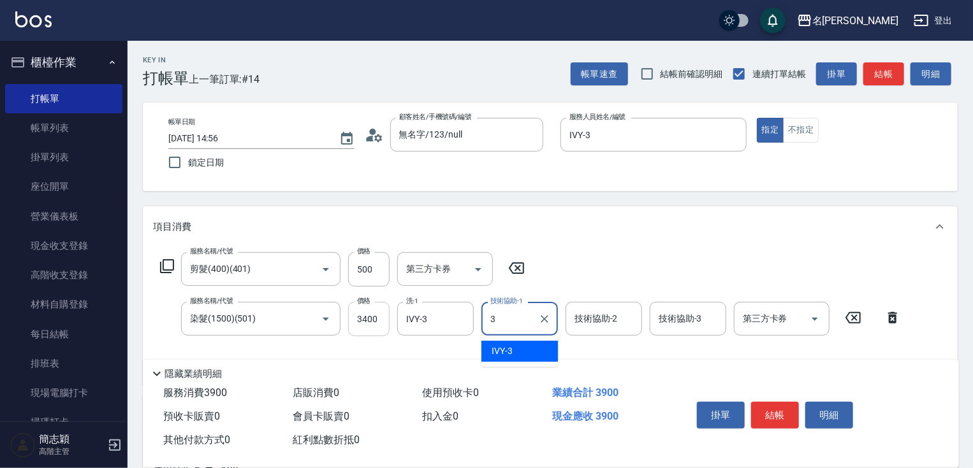
type input "IVY-3"
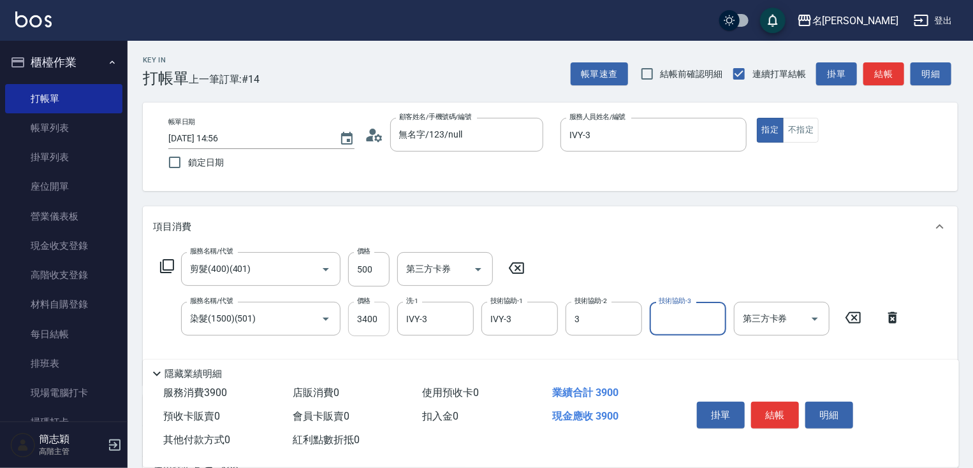
type input "IVY-3"
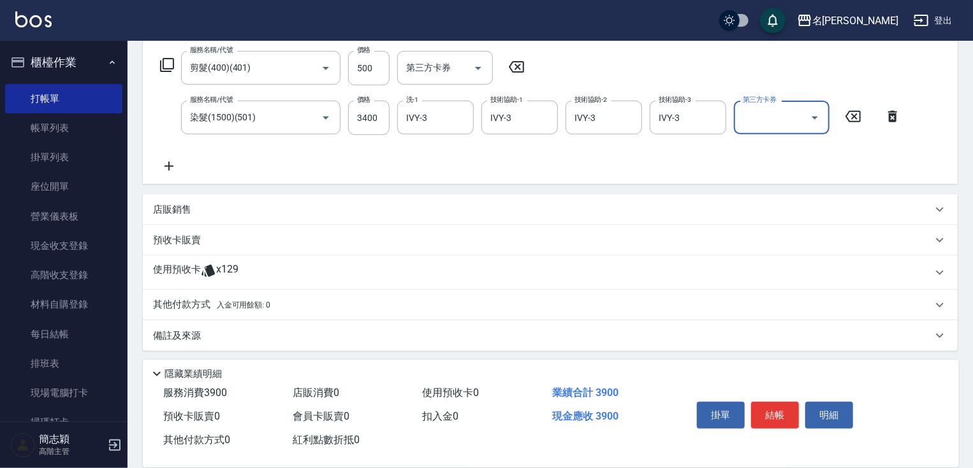
scroll to position [205, 0]
click at [192, 288] on div "其他付款方式 入金可用餘額: 0" at bounding box center [550, 302] width 814 height 31
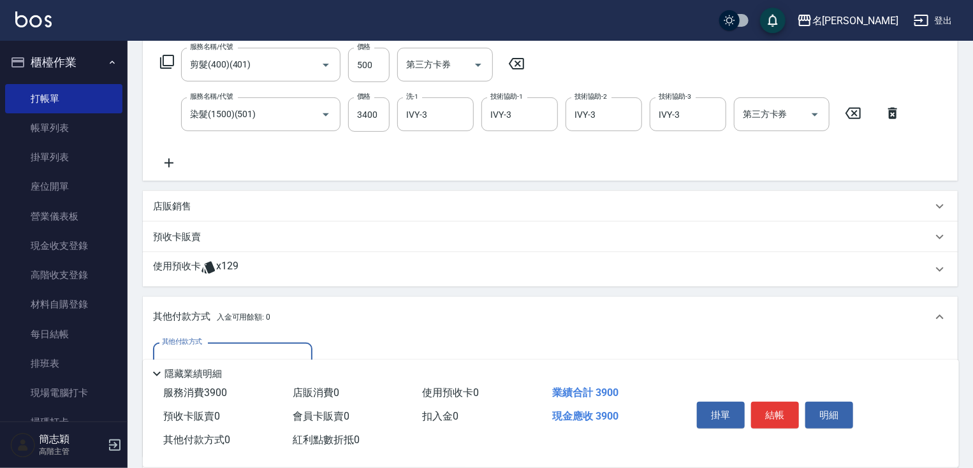
scroll to position [0, 0]
click at [201, 351] on input "其他付款方式" at bounding box center [233, 360] width 148 height 22
click at [184, 416] on span "信用卡" at bounding box center [232, 413] width 159 height 21
type input "信用卡"
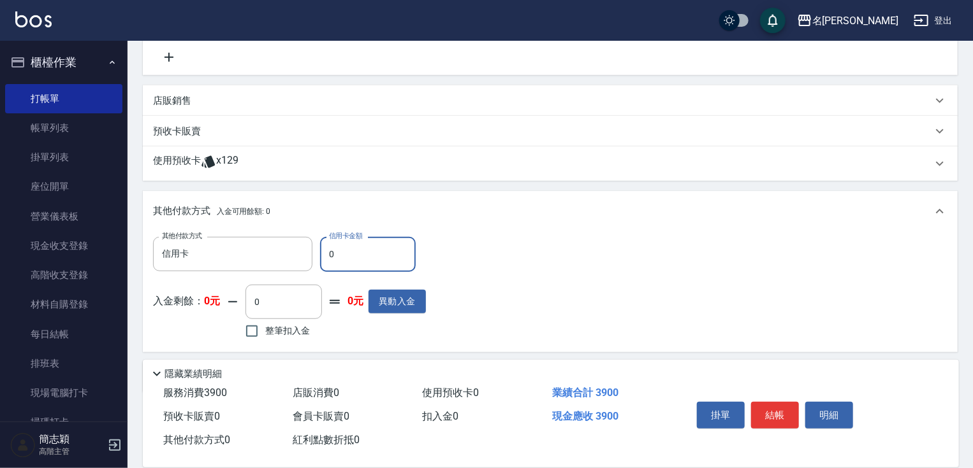
scroll to position [356, 0]
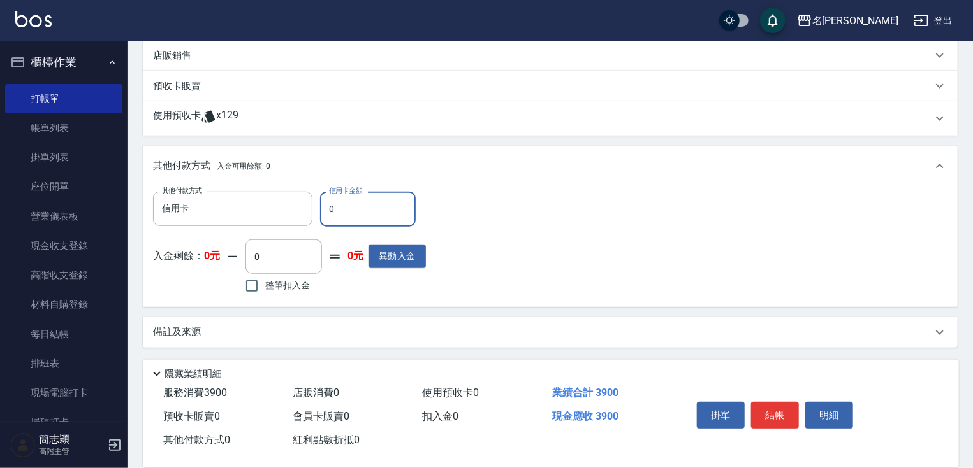
drag, startPoint x: 322, startPoint y: 205, endPoint x: 391, endPoint y: 214, distance: 69.5
click at [391, 216] on input "0" at bounding box center [368, 209] width 96 height 34
type input "3900"
click at [771, 415] on button "結帳" at bounding box center [775, 415] width 48 height 27
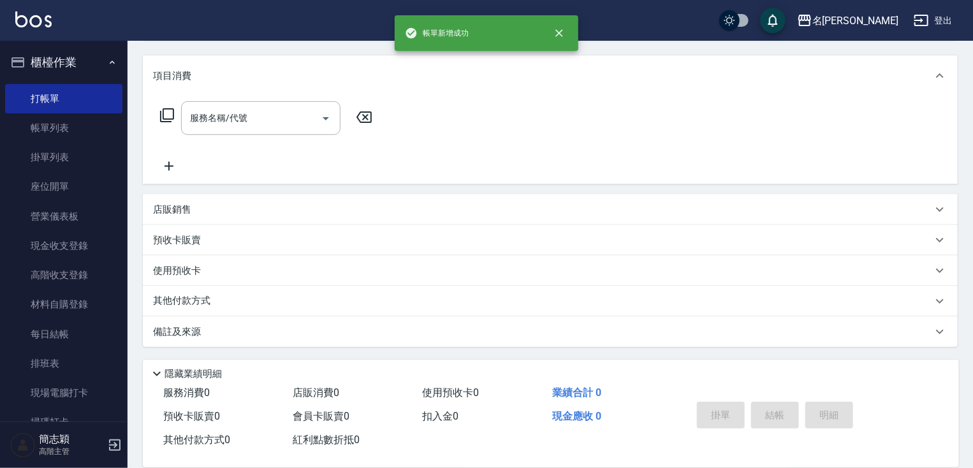
scroll to position [0, 0]
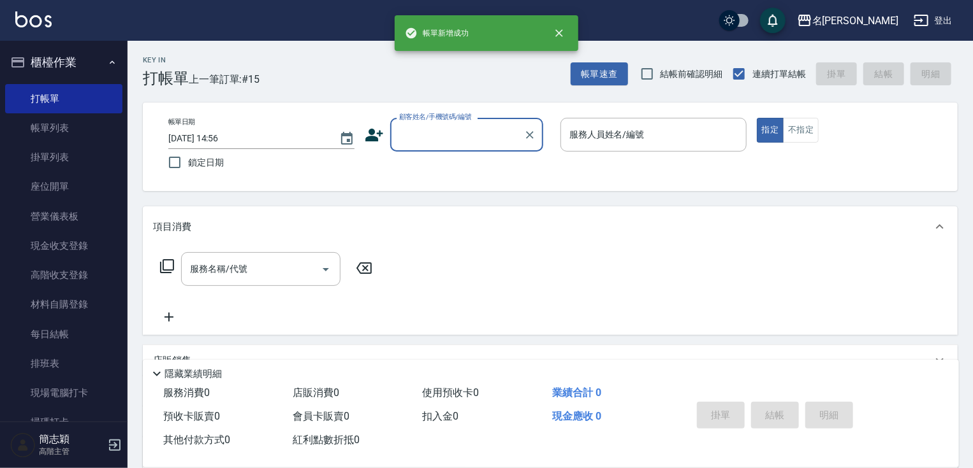
click at [495, 141] on input "顧客姓名/手機號碼/編號" at bounding box center [457, 135] width 122 height 22
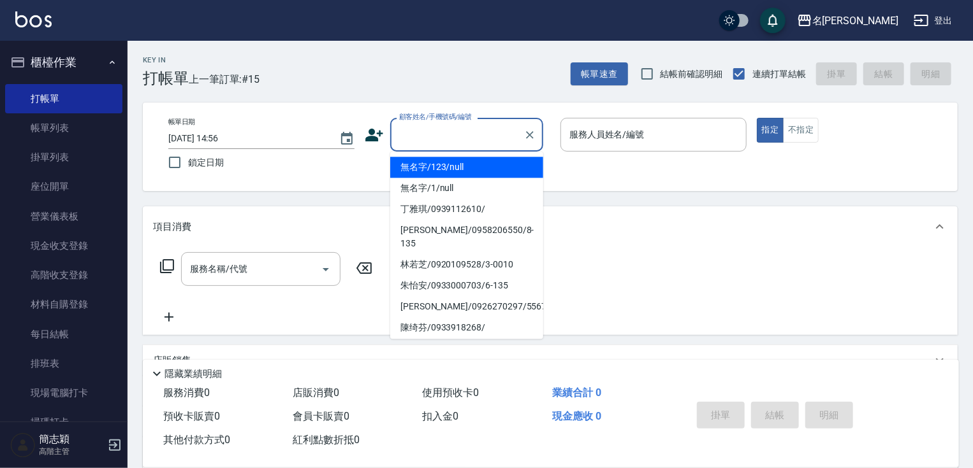
click at [484, 171] on li "無名字/123/null" at bounding box center [466, 167] width 153 height 21
type input "無名字/123/null"
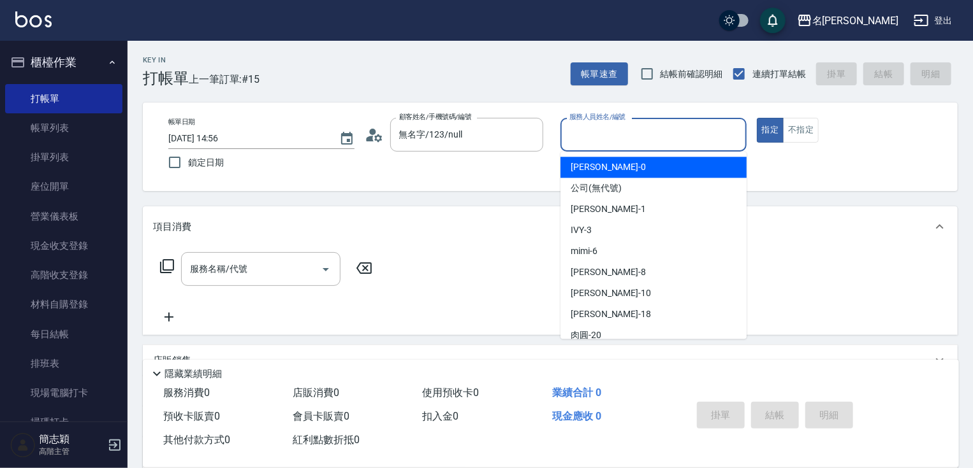
click at [614, 127] on div "服務人員姓名/編號 服務人員姓名/編號" at bounding box center [653, 135] width 186 height 34
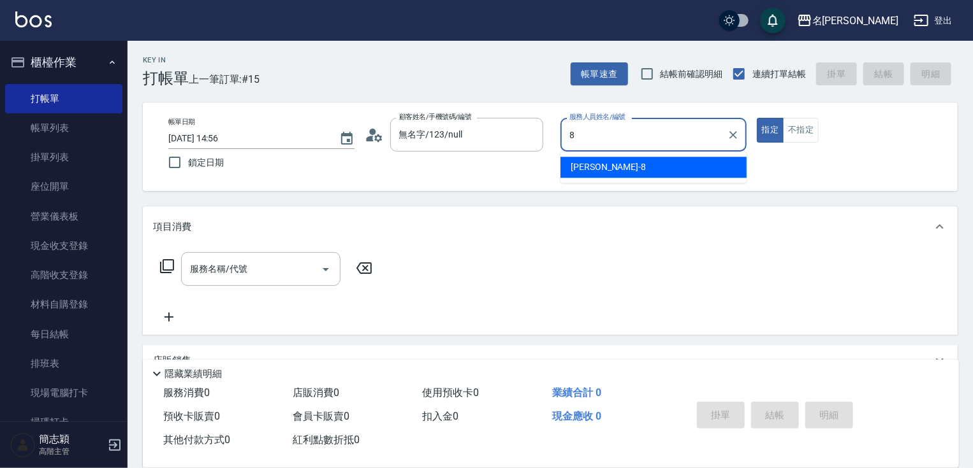
type input "曉容-8"
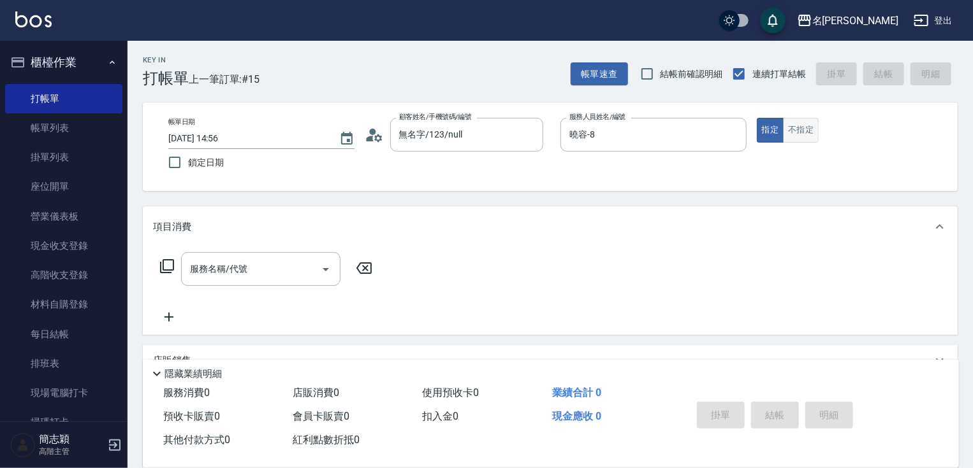
click at [807, 131] on button "不指定" at bounding box center [801, 130] width 36 height 25
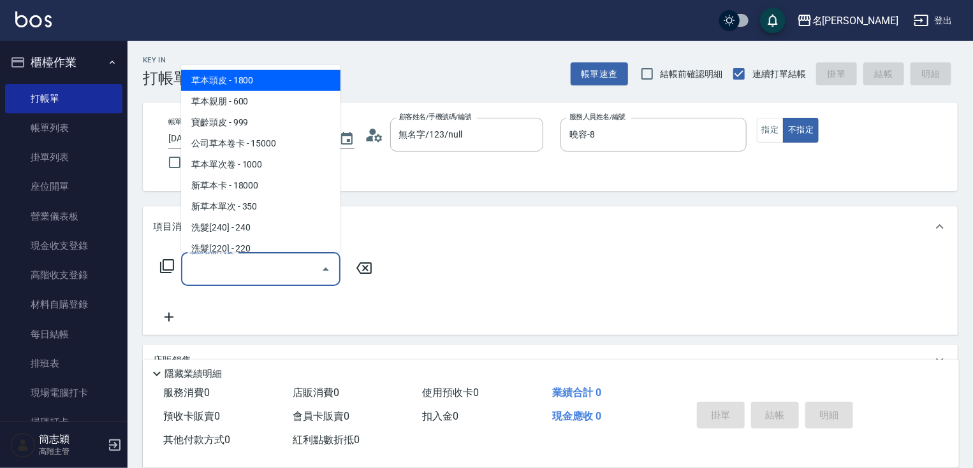
click at [262, 269] on input "服務名稱/代號" at bounding box center [251, 269] width 129 height 22
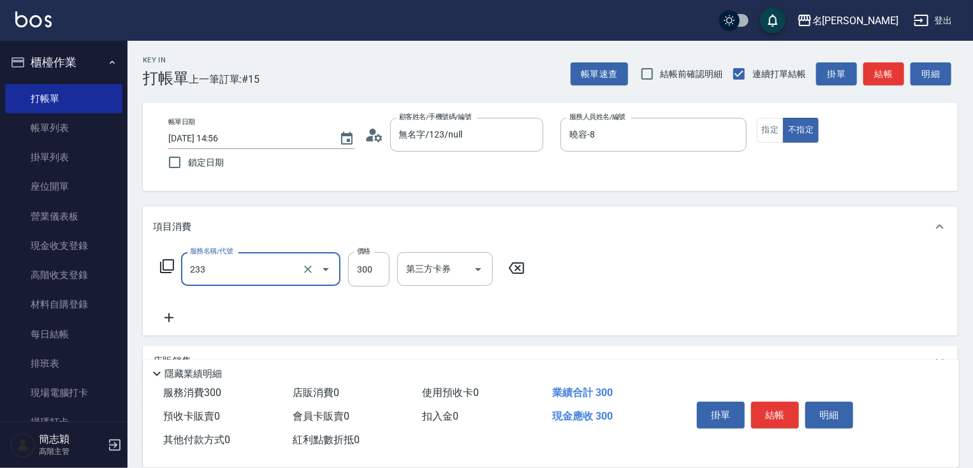
type input "洗髮300(233)"
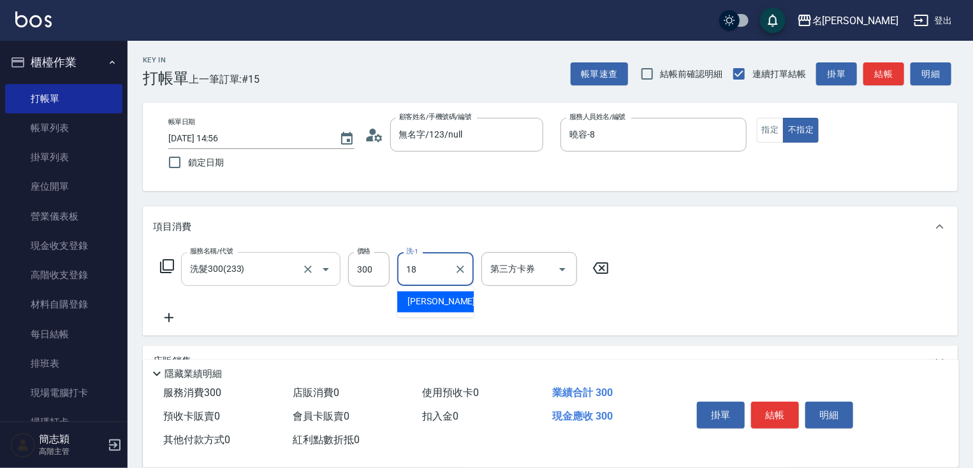
type input "[PERSON_NAME]-18"
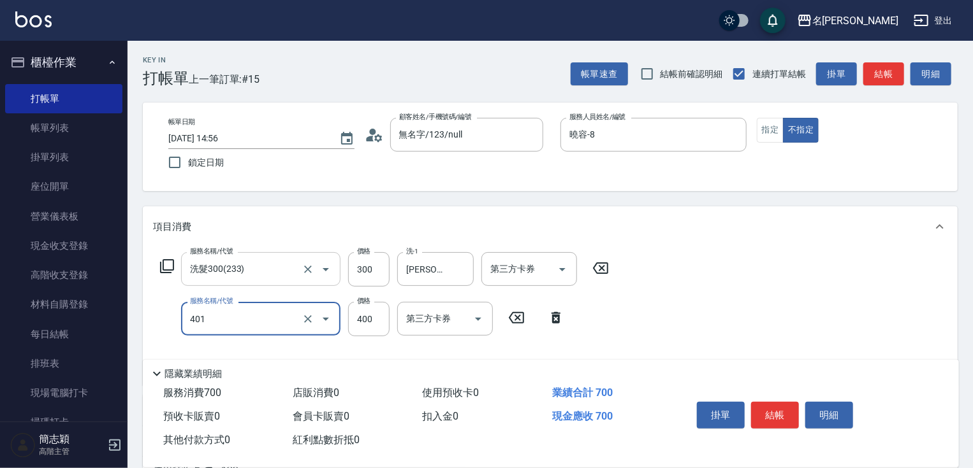
type input "剪髮(400)(401)"
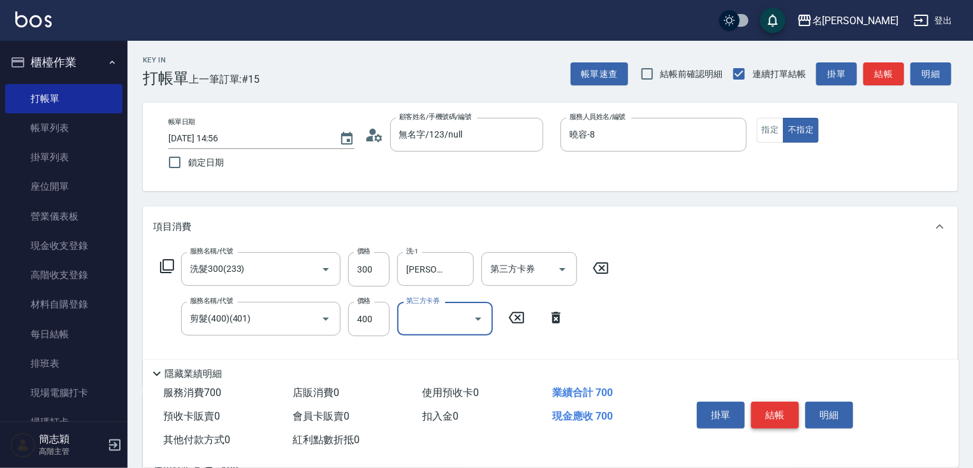
click at [772, 408] on button "結帳" at bounding box center [775, 415] width 48 height 27
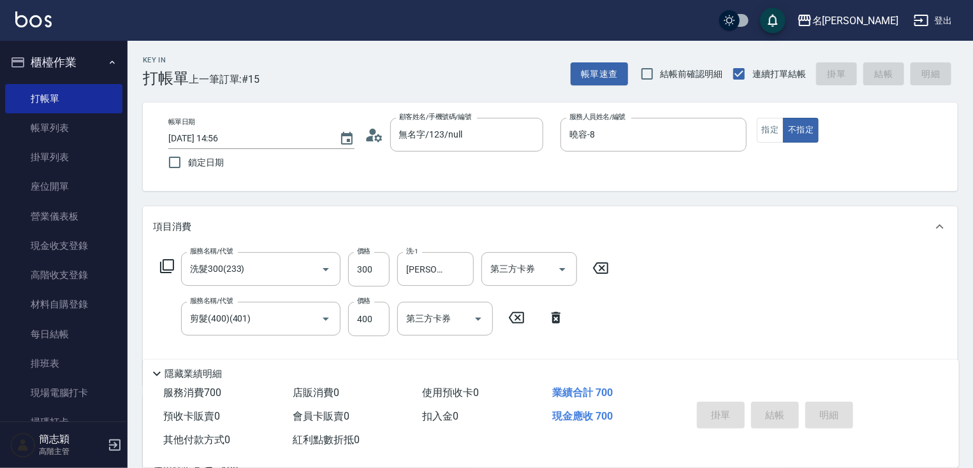
type input "2025/09/13 14:57"
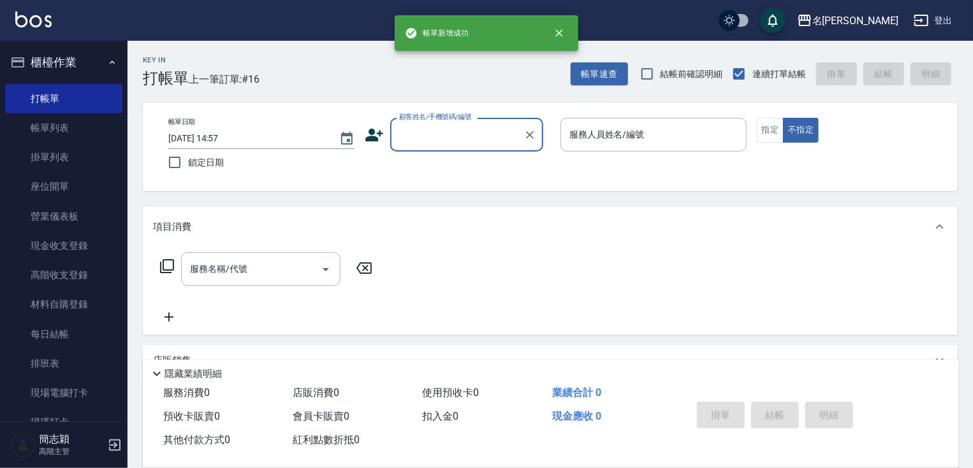
click at [502, 131] on input "顧客姓名/手機號碼/編號" at bounding box center [457, 135] width 122 height 22
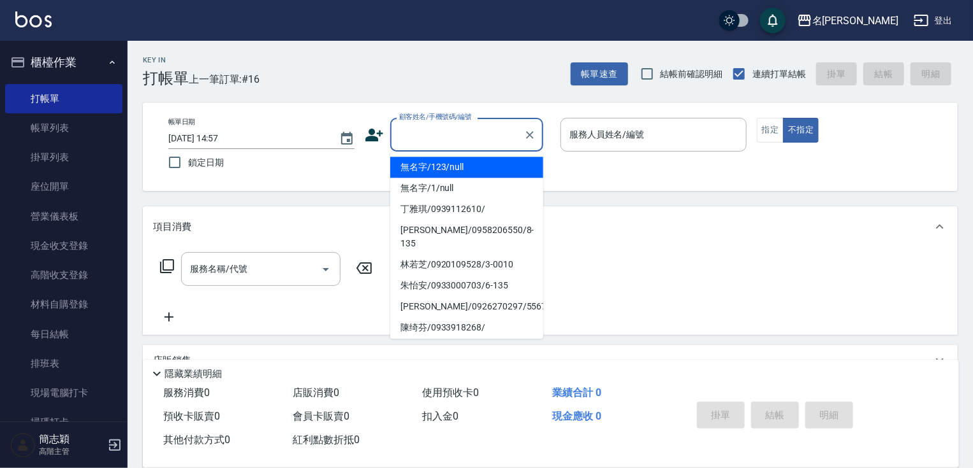
click at [469, 173] on li "無名字/123/null" at bounding box center [466, 167] width 153 height 21
type input "無名字/123/null"
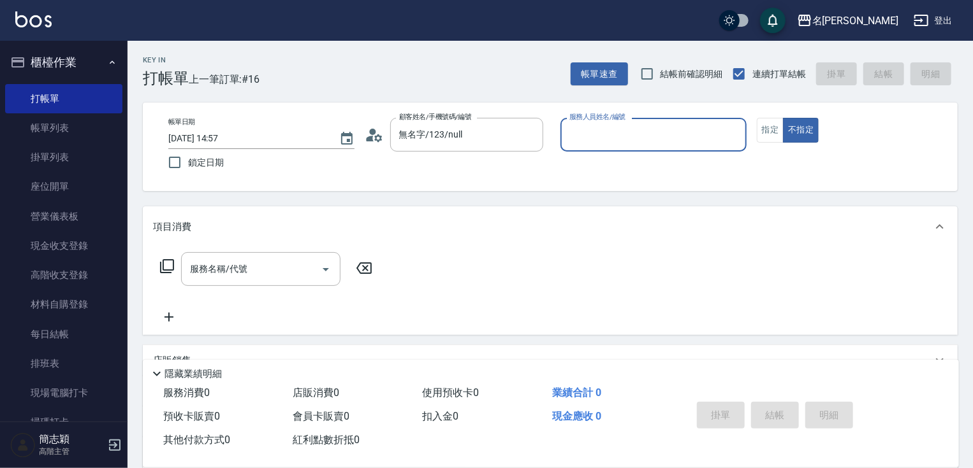
click at [683, 126] on input "服務人員姓名/編號" at bounding box center [653, 135] width 175 height 22
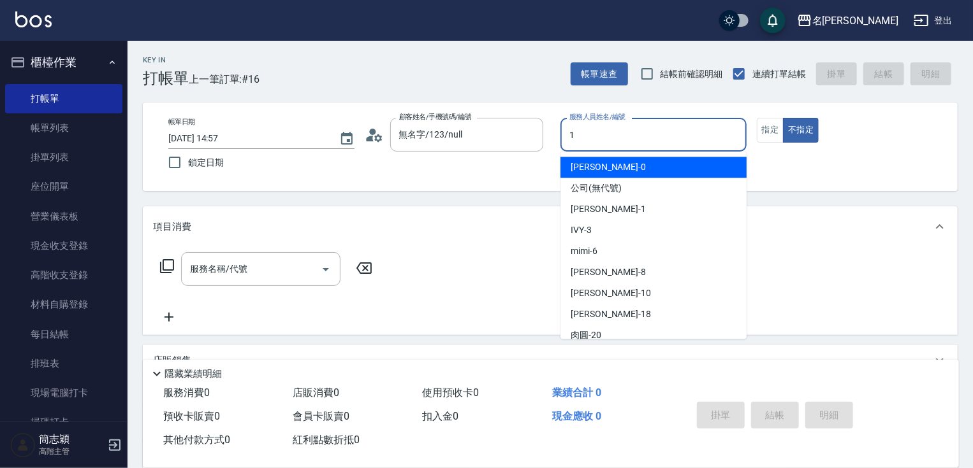
type input "Joanne-1"
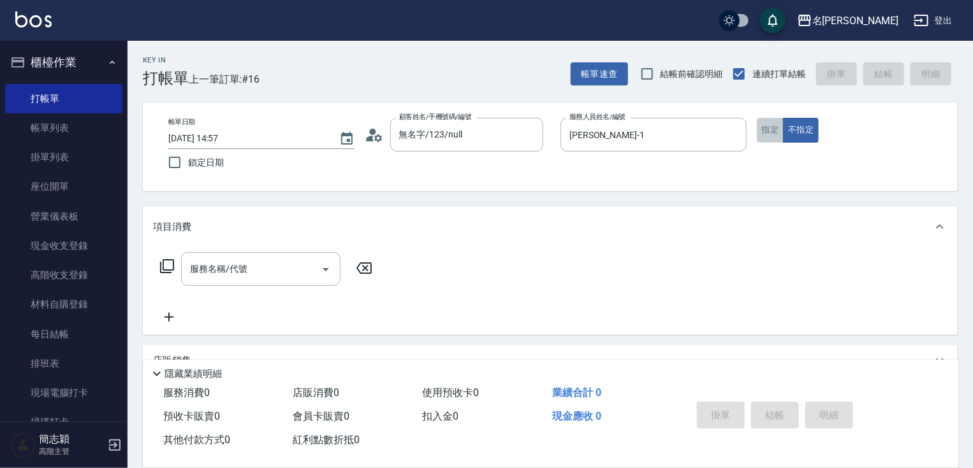
click at [771, 126] on button "指定" at bounding box center [770, 130] width 27 height 25
click at [258, 264] on input "服務名稱/代號" at bounding box center [251, 269] width 129 height 22
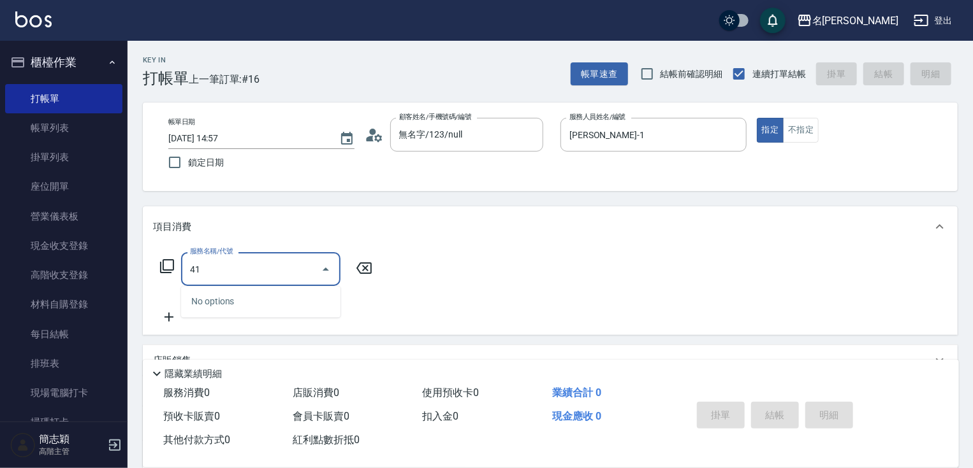
type input "4"
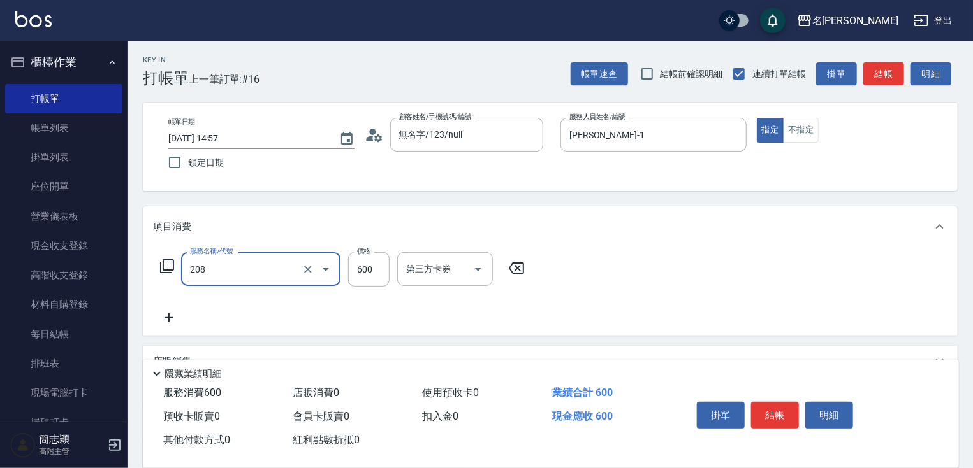
type input "滾珠600(208)"
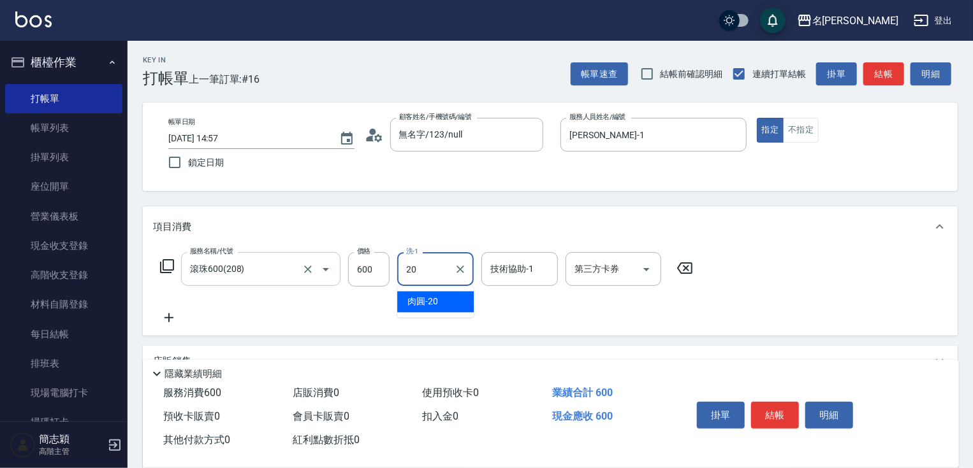
type input "肉圓-20"
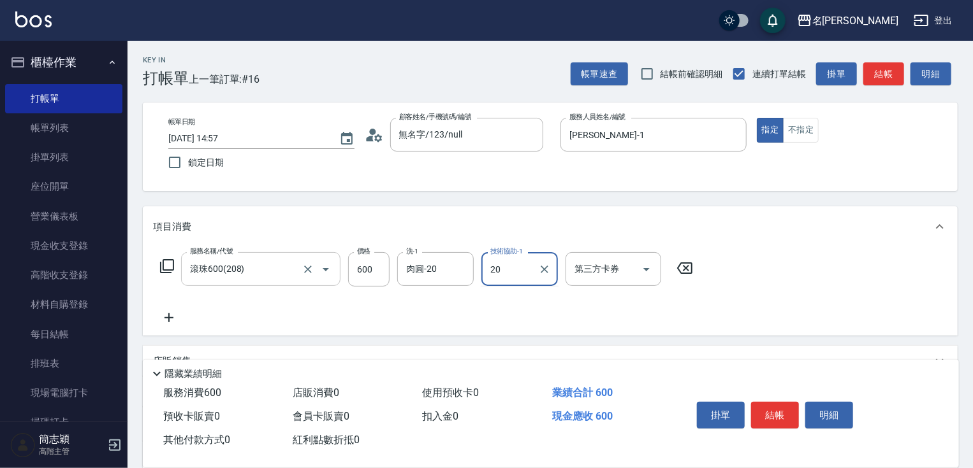
type input "肉圓-20"
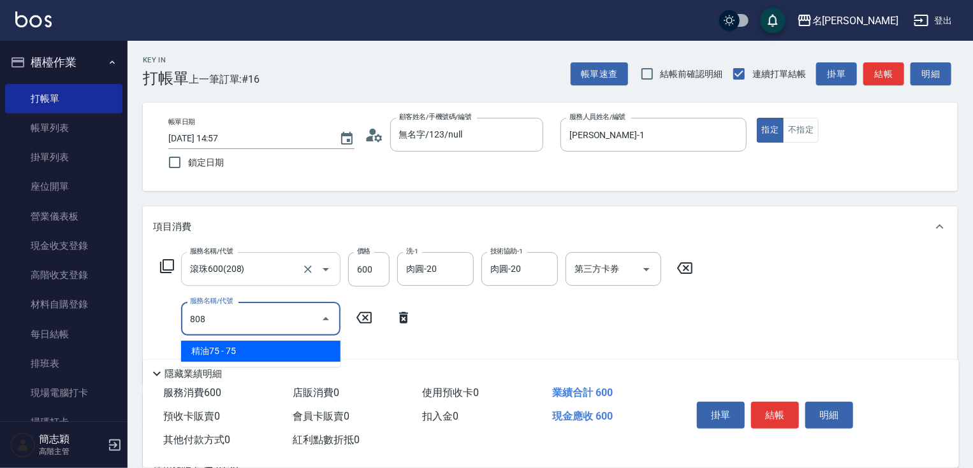
type input "精油75(808)"
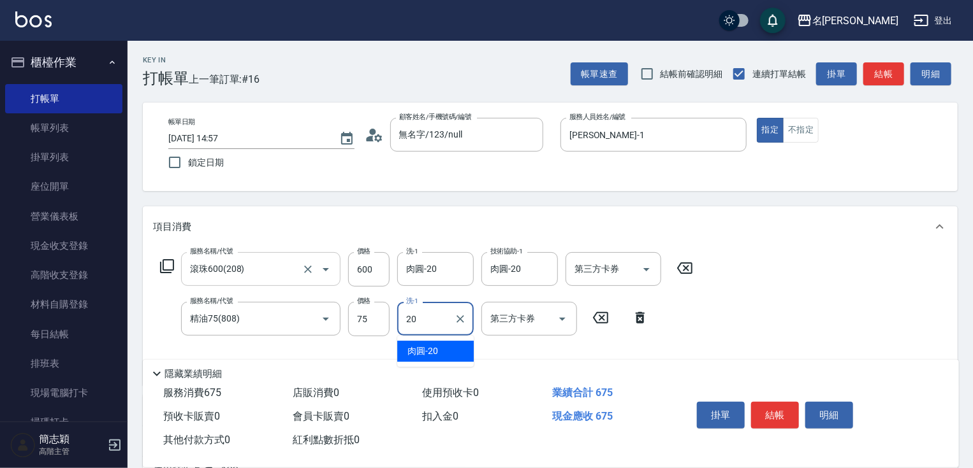
type input "肉圓-20"
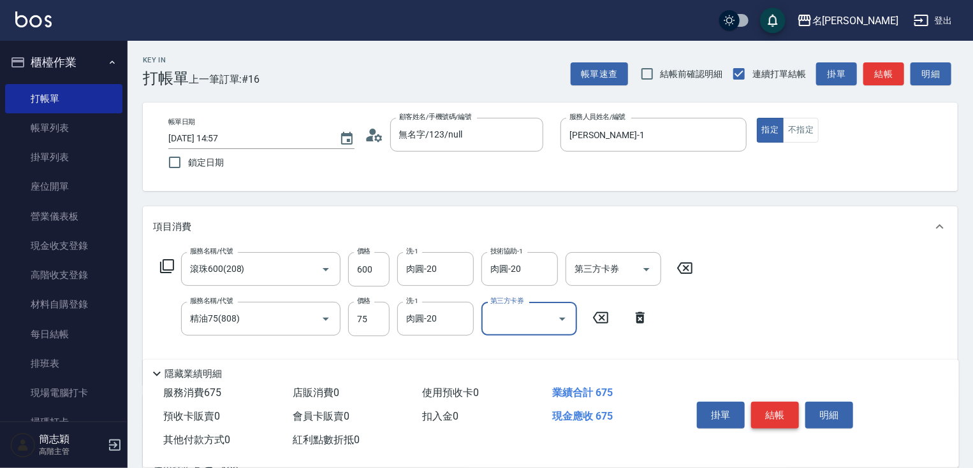
click at [777, 415] on button "結帳" at bounding box center [775, 415] width 48 height 27
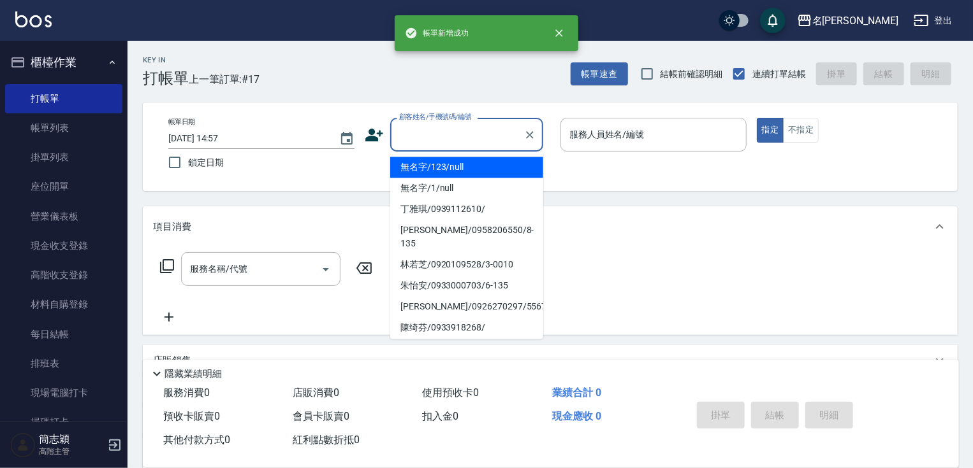
click at [484, 143] on input "顧客姓名/手機號碼/編號" at bounding box center [457, 135] width 122 height 22
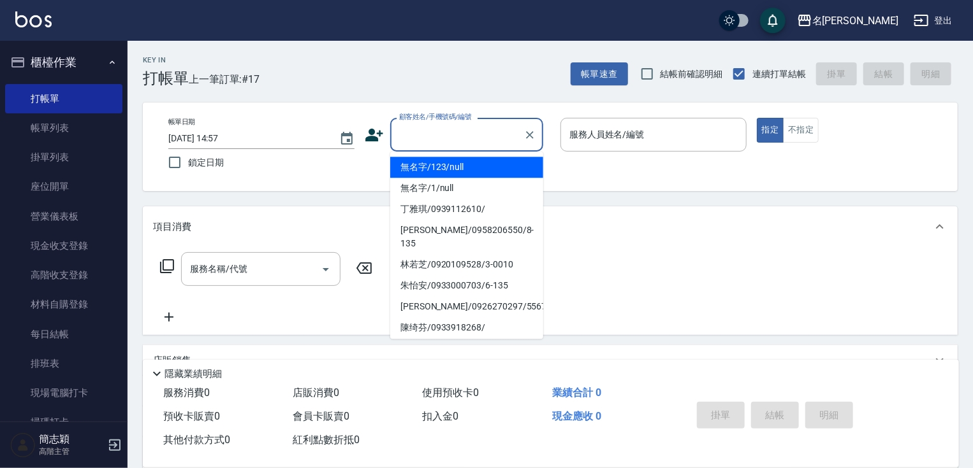
click at [481, 166] on li "無名字/123/null" at bounding box center [466, 167] width 153 height 21
type input "無名字/123/null"
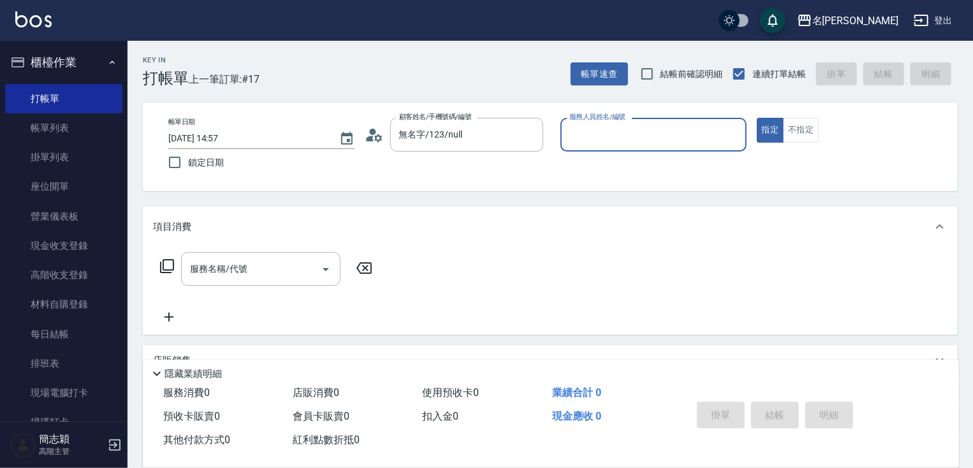
click at [632, 138] on div "服務人員姓名/編號 服務人員姓名/編號" at bounding box center [653, 135] width 186 height 34
type input "mimi-6"
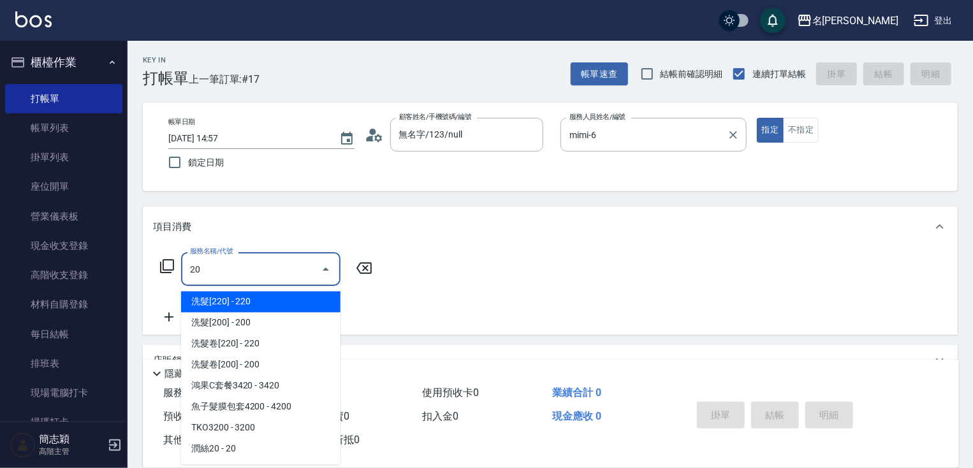
type input "2"
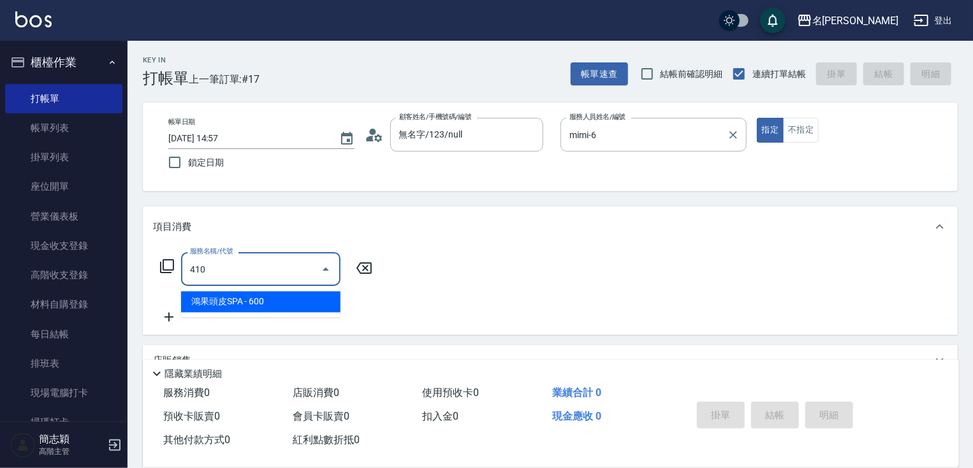
type input "鴻果頭皮SPA(410)"
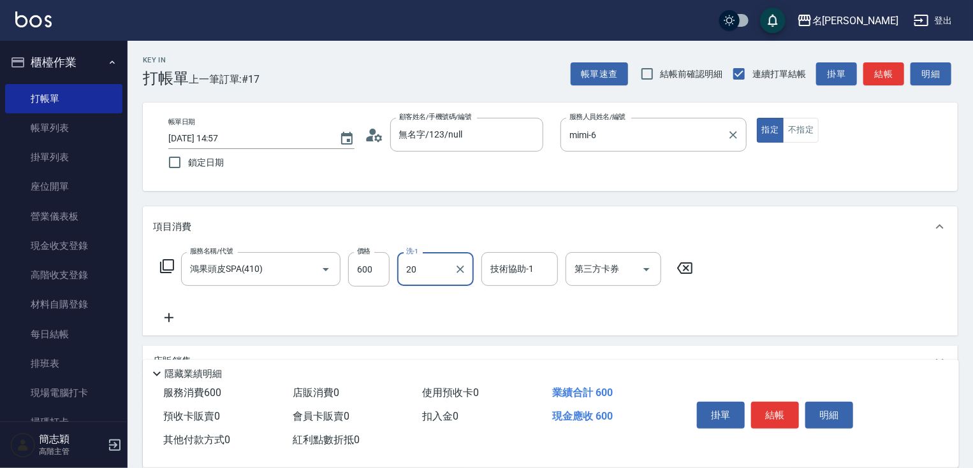
type input "肉圓-20"
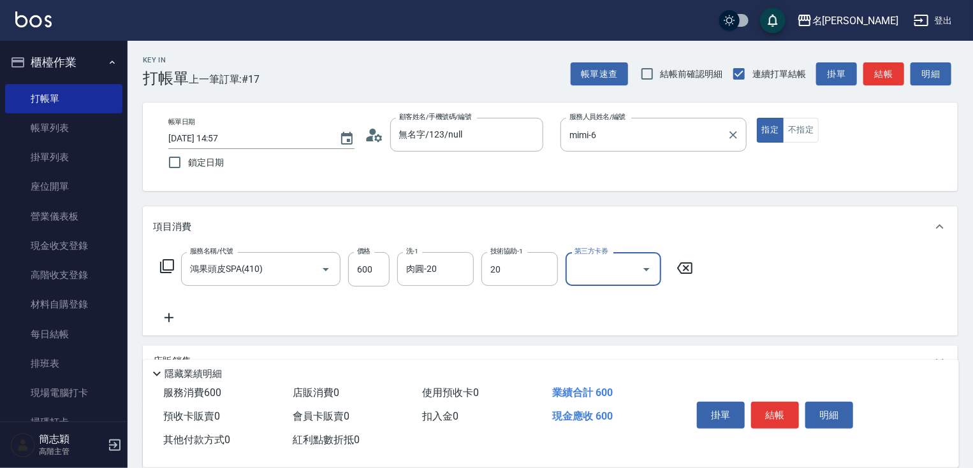
type input "肉圓-20"
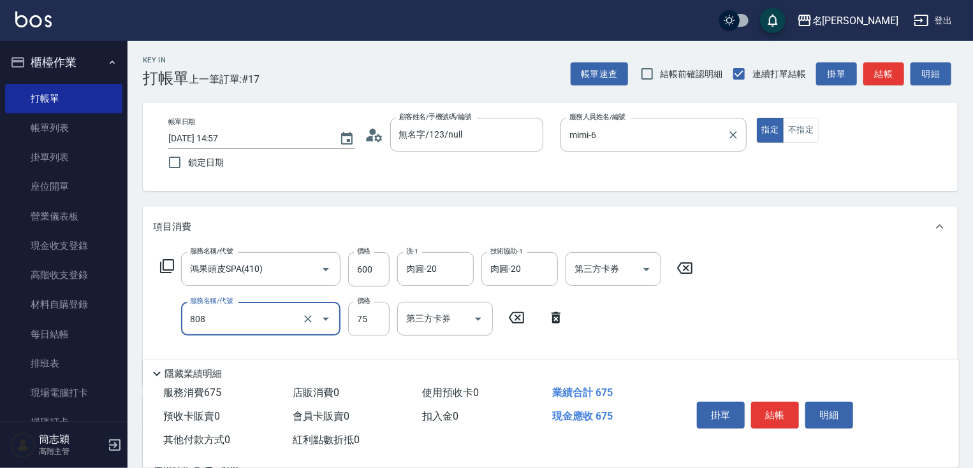
type input "精油75(808)"
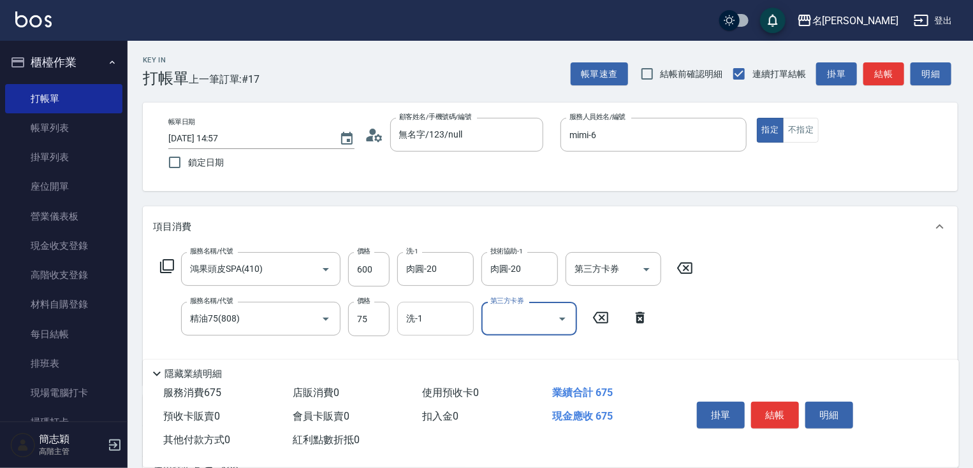
click at [439, 325] on input "洗-1" at bounding box center [435, 319] width 65 height 22
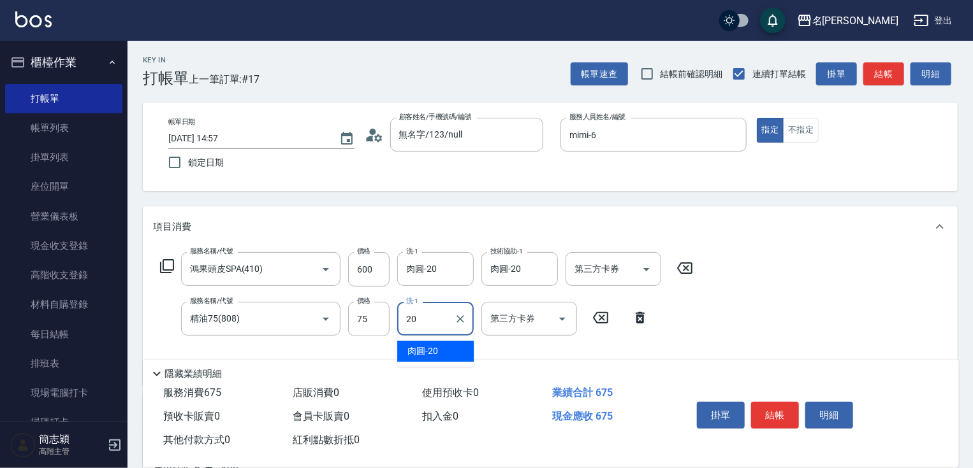
type input "肉圓-20"
click at [793, 407] on button "結帳" at bounding box center [775, 415] width 48 height 27
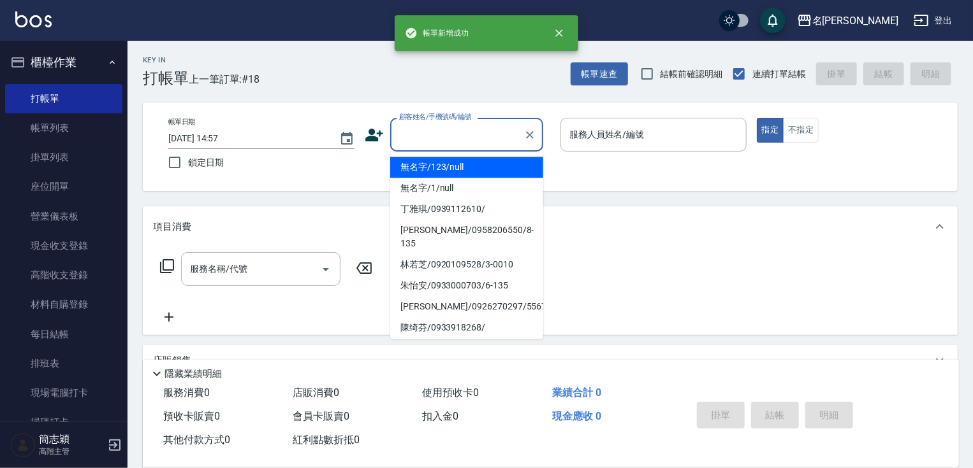
click at [487, 139] on input "顧客姓名/手機號碼/編號" at bounding box center [457, 135] width 122 height 22
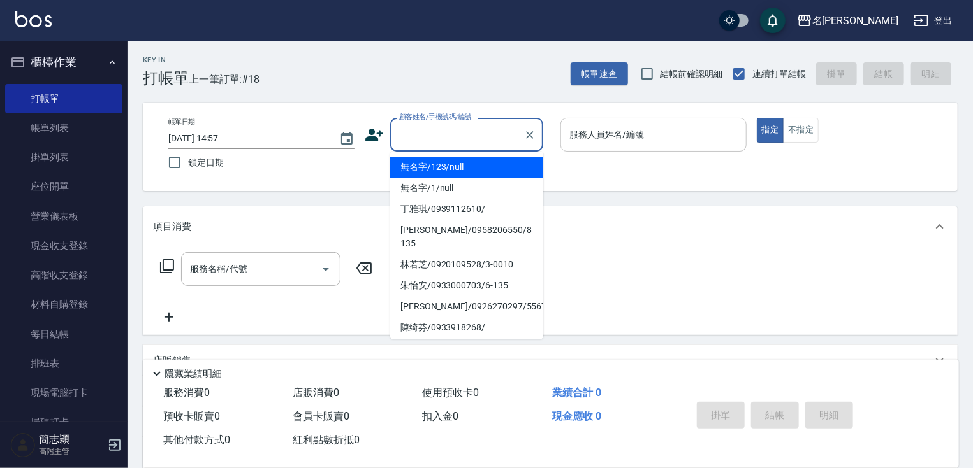
drag, startPoint x: 489, startPoint y: 170, endPoint x: 608, endPoint y: 147, distance: 120.6
click at [491, 170] on li "無名字/123/null" at bounding box center [466, 167] width 153 height 21
type input "無名字/123/null"
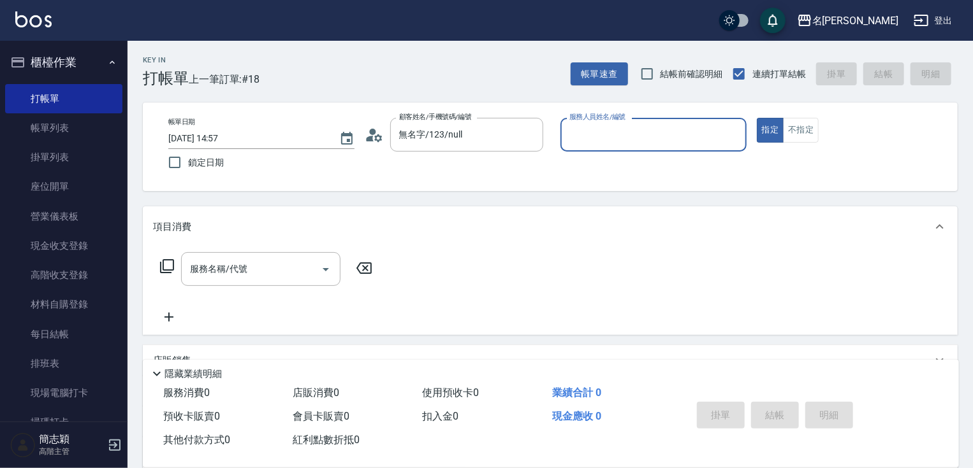
click at [608, 147] on div "服務人員姓名/編號" at bounding box center [653, 135] width 186 height 34
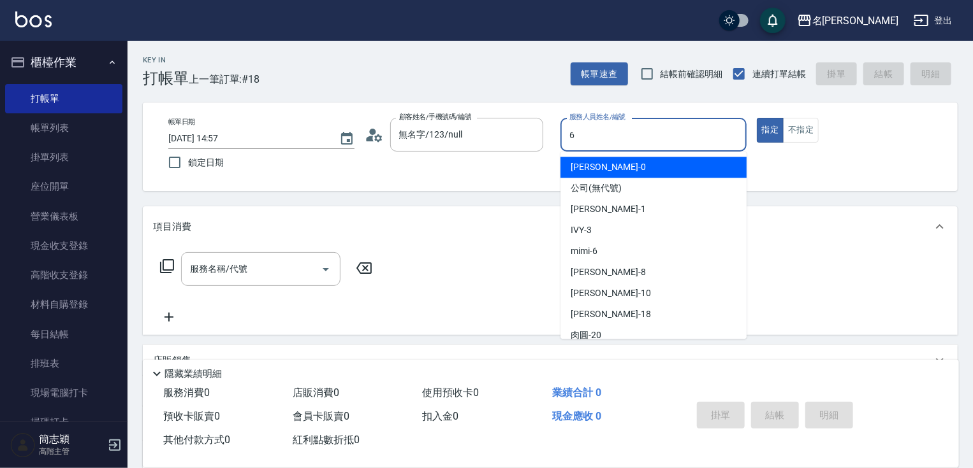
type input "mimi-6"
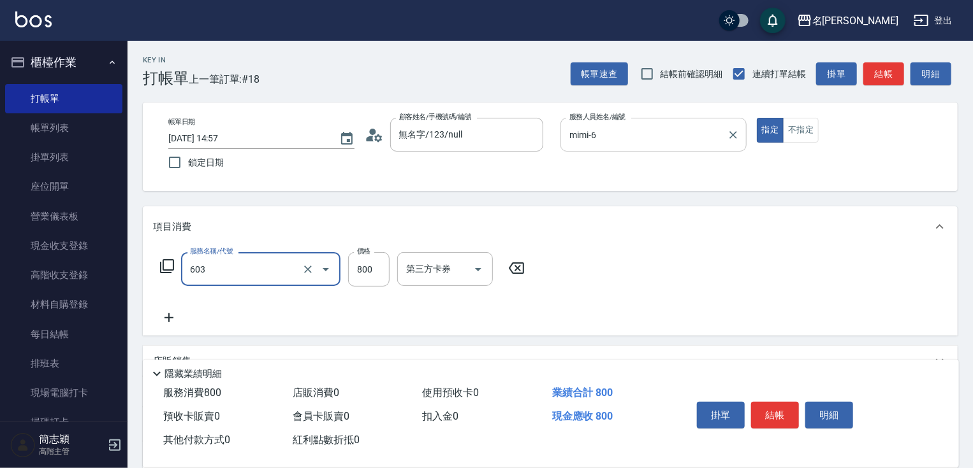
type input "洗+護[800](603)"
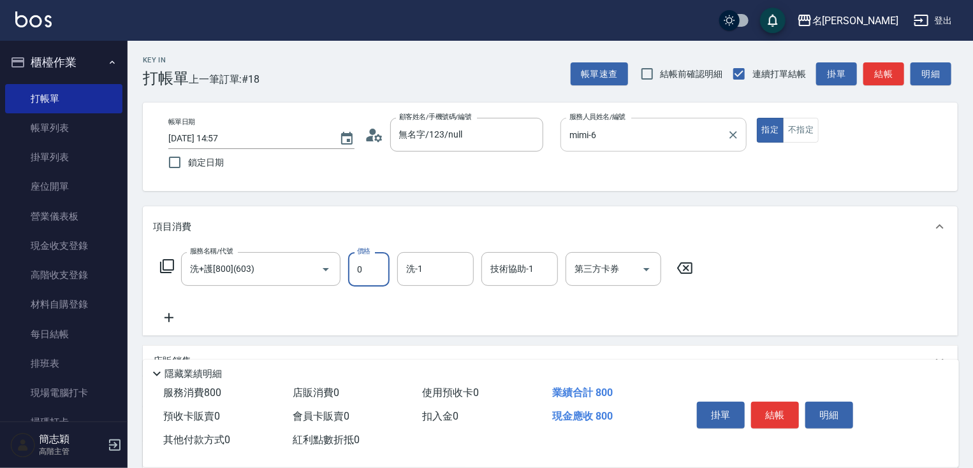
type input "0"
type input "肉圓-20"
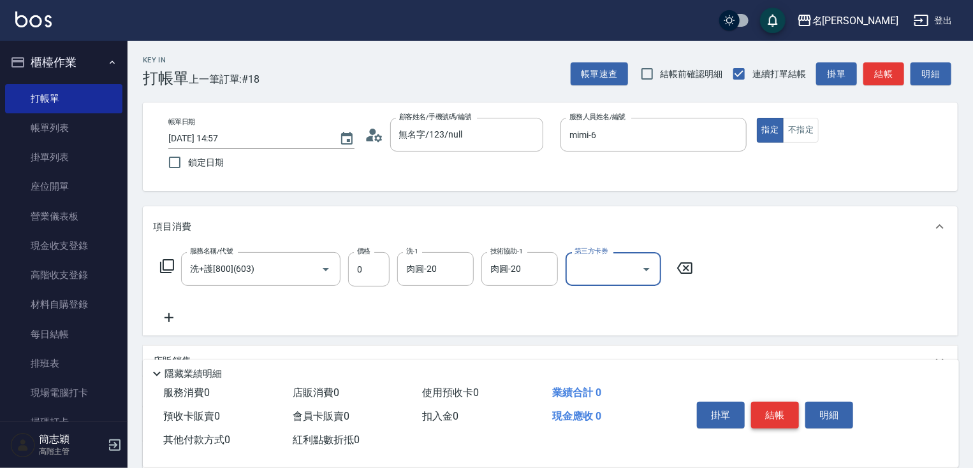
click at [775, 410] on button "結帳" at bounding box center [775, 415] width 48 height 27
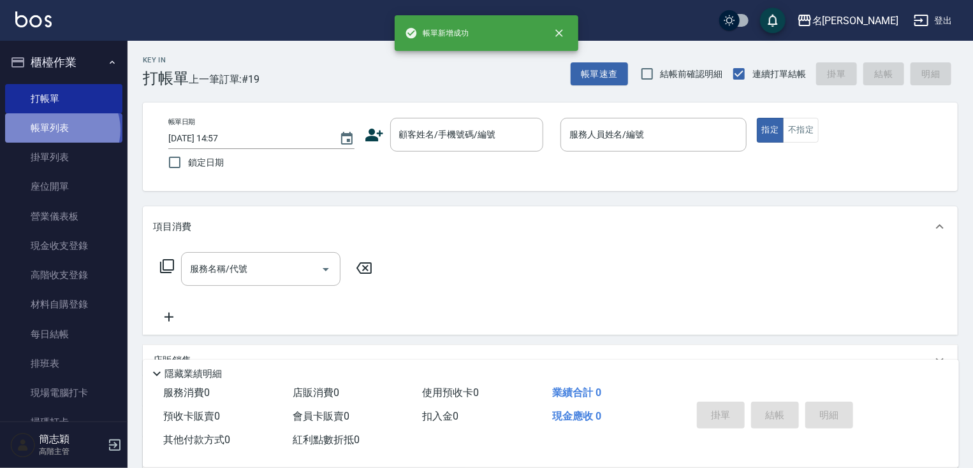
click at [61, 130] on link "帳單列表" at bounding box center [63, 127] width 117 height 29
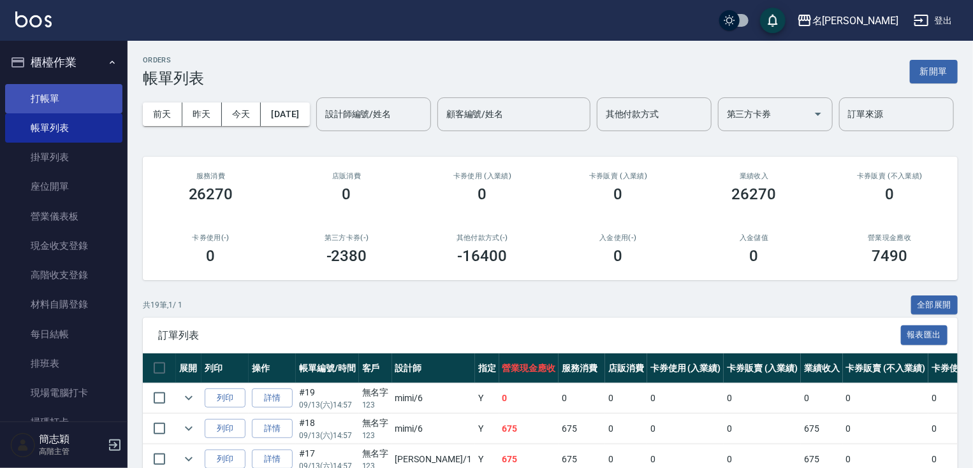
click at [80, 97] on link "打帳單" at bounding box center [63, 98] width 117 height 29
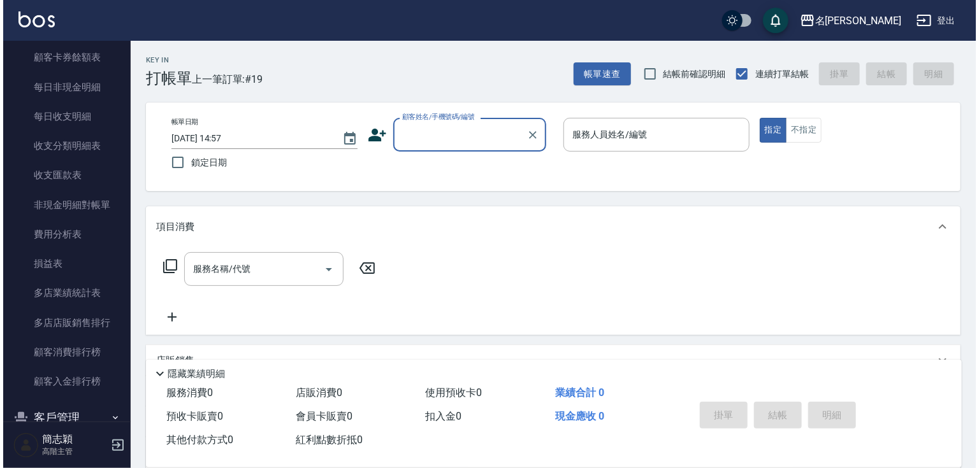
scroll to position [1402, 0]
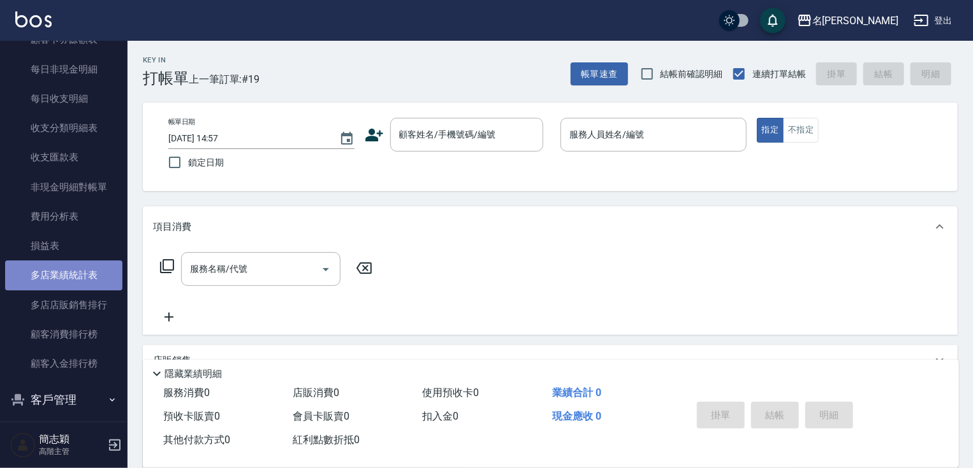
click at [103, 275] on link "多店業績統計表" at bounding box center [63, 275] width 117 height 29
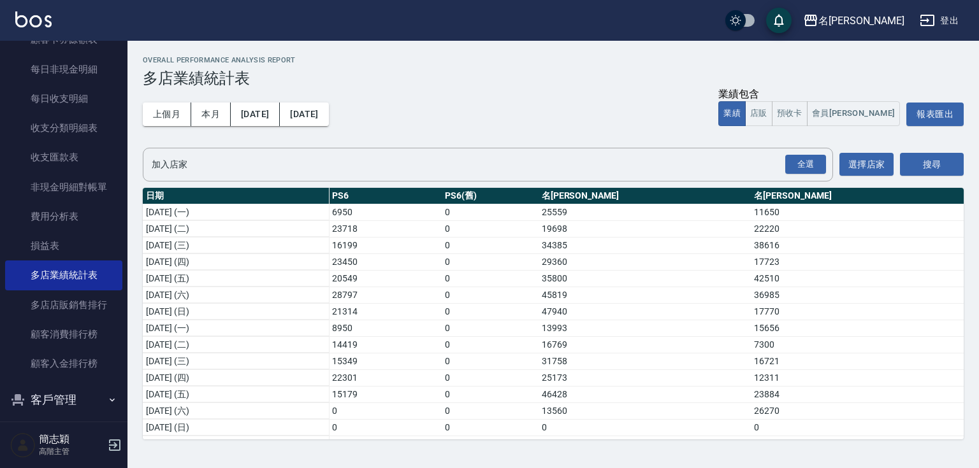
click at [132, 61] on div "Overall Performance Analysis Report 多店業績統計表 上個月 本月 2025/09/01 2025/09/30 業績包含 業…" at bounding box center [552, 248] width 851 height 414
click at [128, 56] on div "Overall Performance Analysis Report 多店業績統計表 上個月 本月 2025/09/01 2025/09/30 業績包含 業…" at bounding box center [552, 248] width 851 height 414
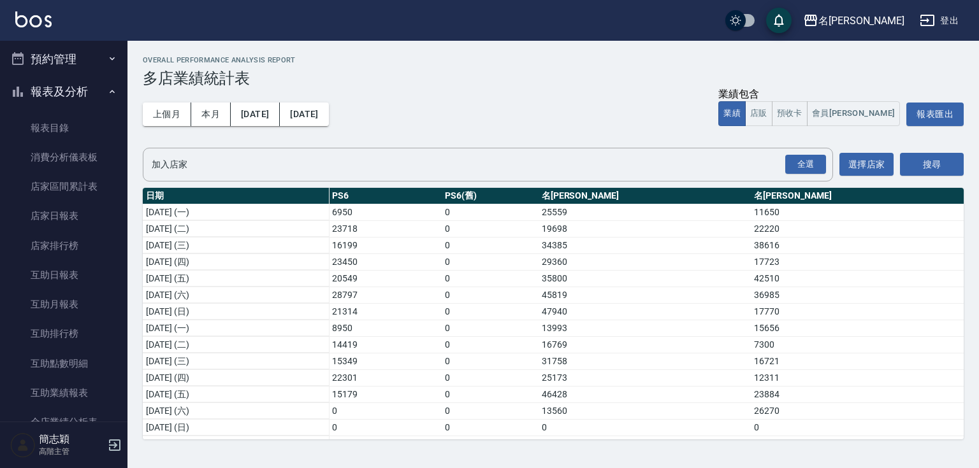
click at [75, 89] on button "報表及分析" at bounding box center [63, 91] width 117 height 33
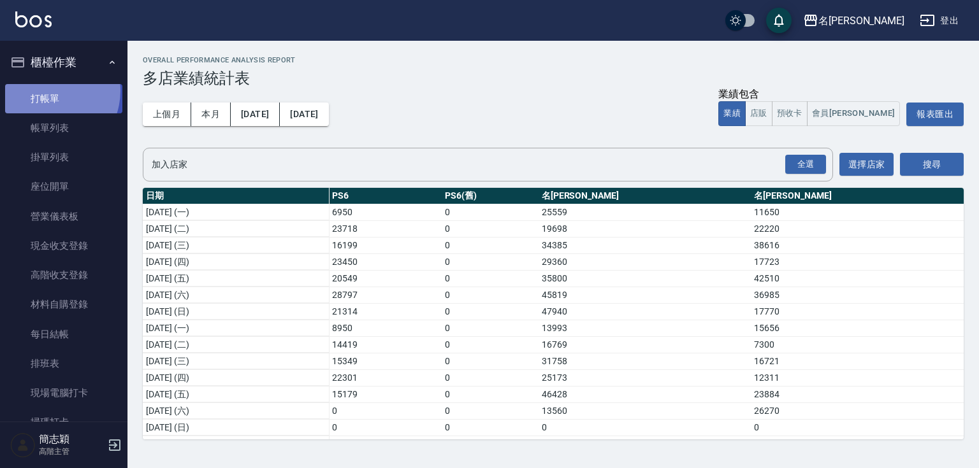
click at [46, 90] on link "打帳單" at bounding box center [63, 98] width 117 height 29
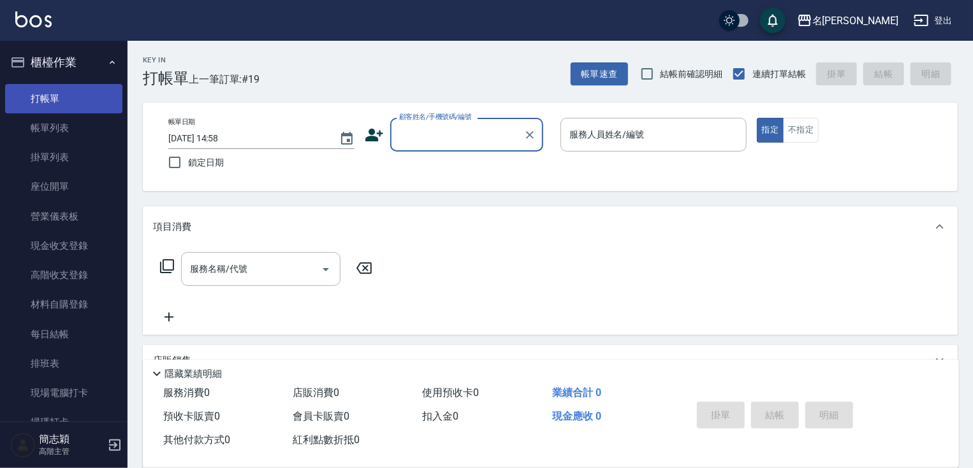
click at [60, 99] on link "打帳單" at bounding box center [63, 98] width 117 height 29
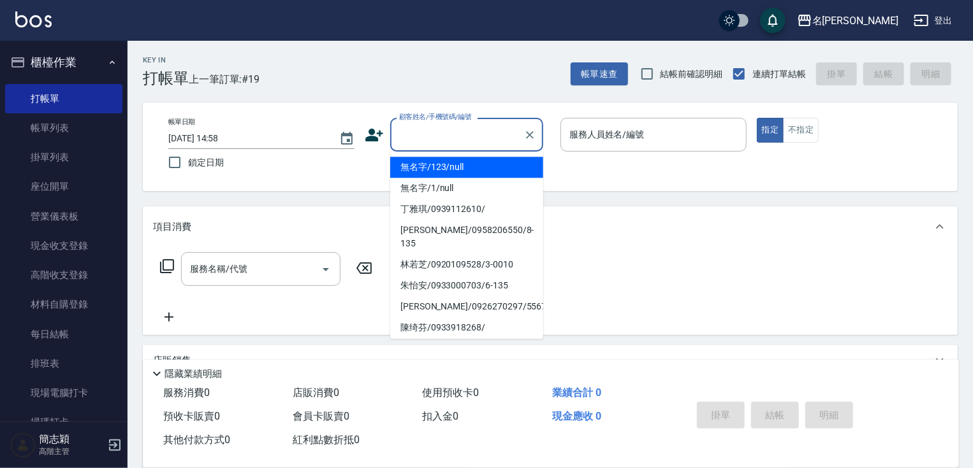
click at [469, 124] on div "顧客姓名/手機號碼/編號 顧客姓名/手機號碼/編號" at bounding box center [466, 135] width 153 height 34
click at [457, 177] on li "無名字/123/null" at bounding box center [466, 167] width 153 height 21
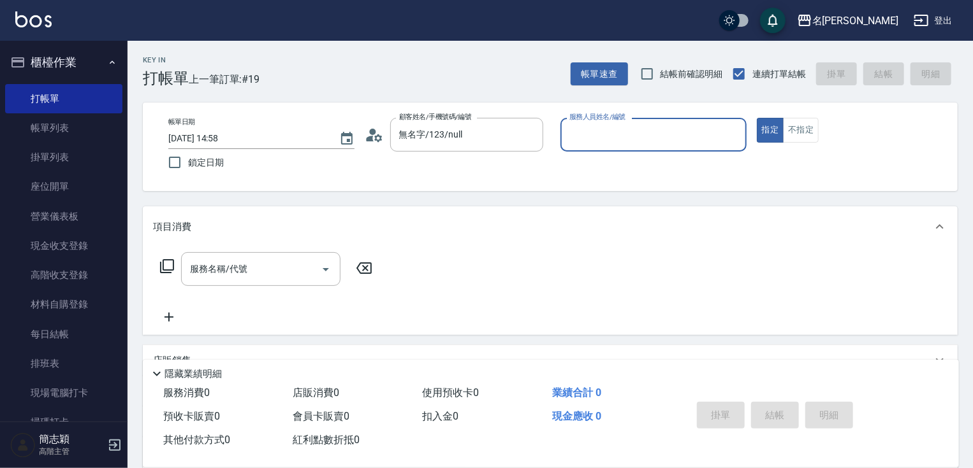
type input "無名字/123/null"
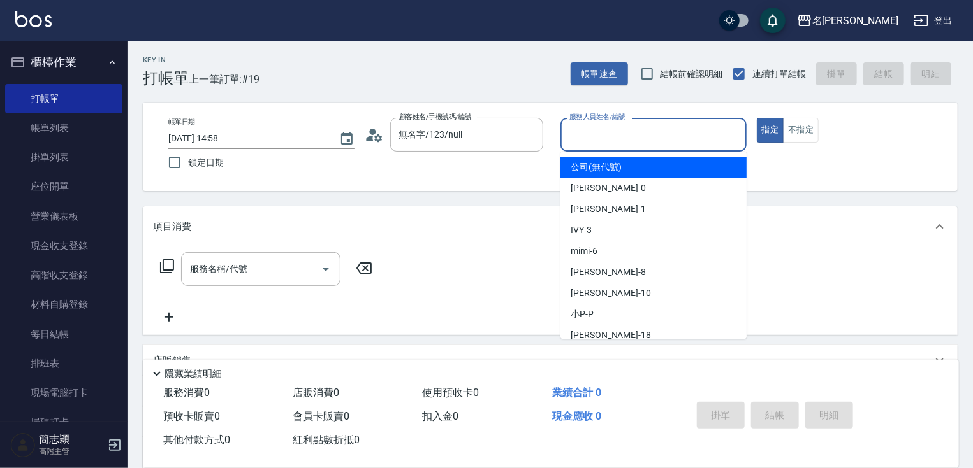
click at [604, 137] on input "服務人員姓名/編號" at bounding box center [653, 135] width 175 height 22
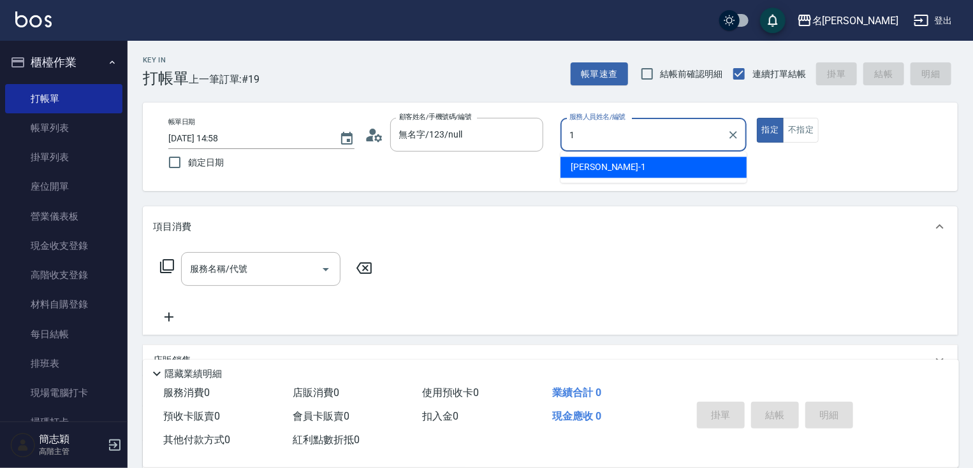
type input "Joanne-1"
type button "true"
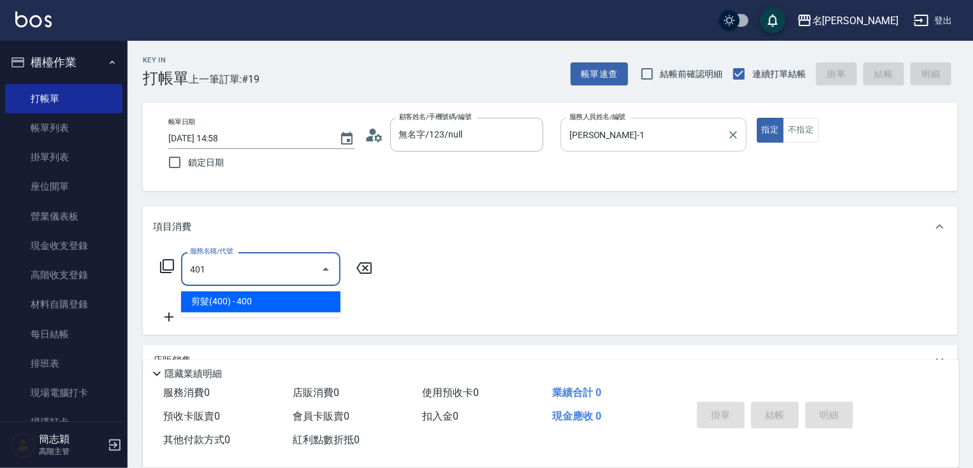
type input "剪髮(400)(401)"
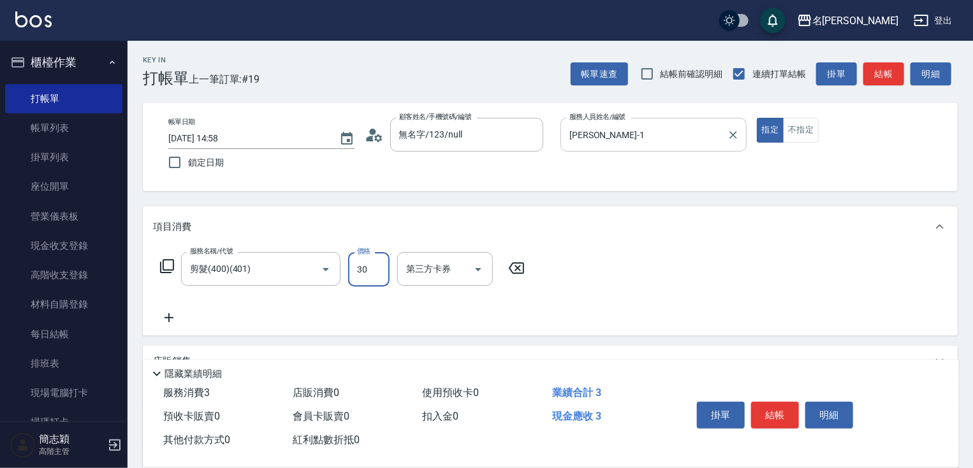
type input "300"
click at [777, 414] on button "結帳" at bounding box center [775, 415] width 48 height 27
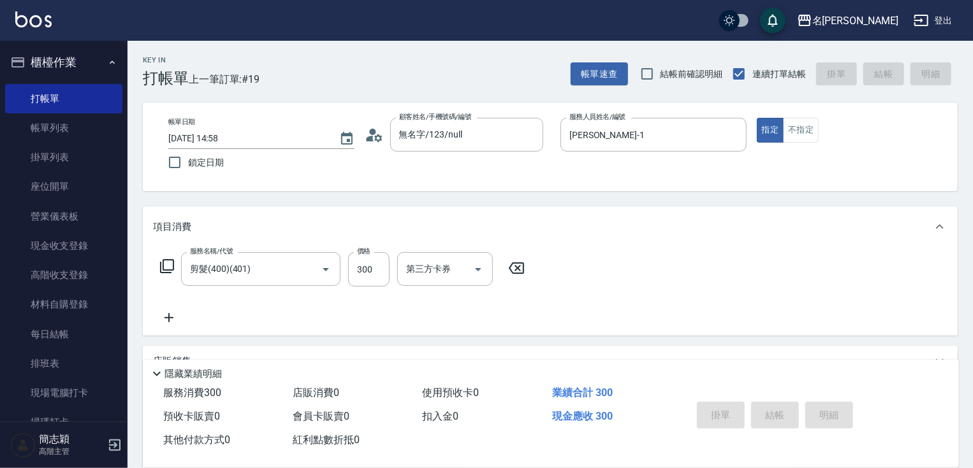
type input "2025/09/13 15:41"
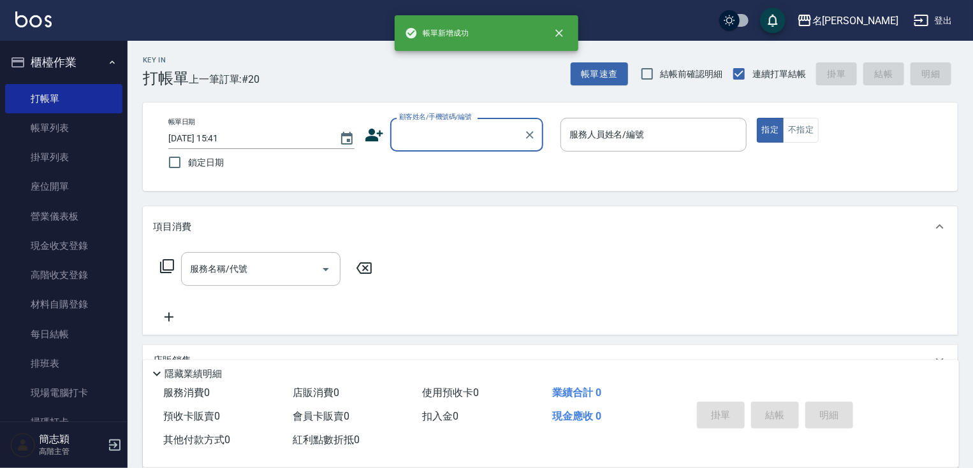
click at [454, 131] on input "顧客姓名/手機號碼/編號" at bounding box center [457, 135] width 122 height 22
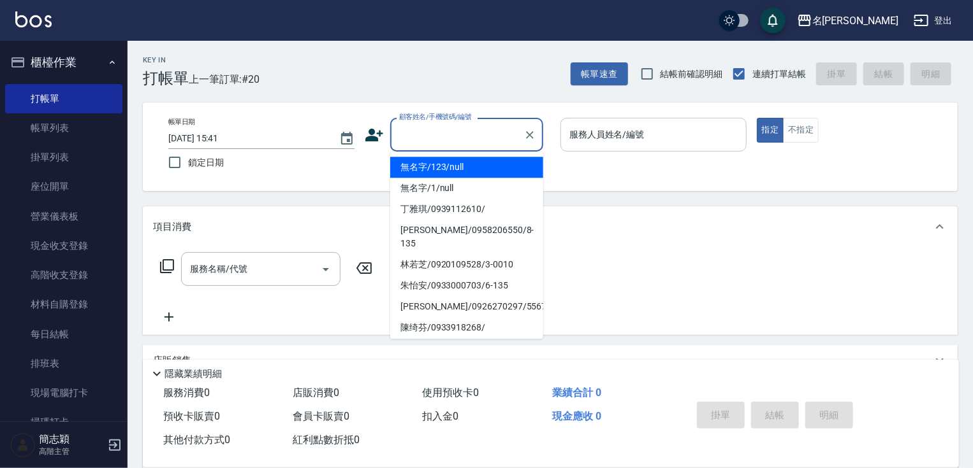
click at [441, 168] on li "無名字/123/null" at bounding box center [466, 167] width 153 height 21
type input "無名字/123/null"
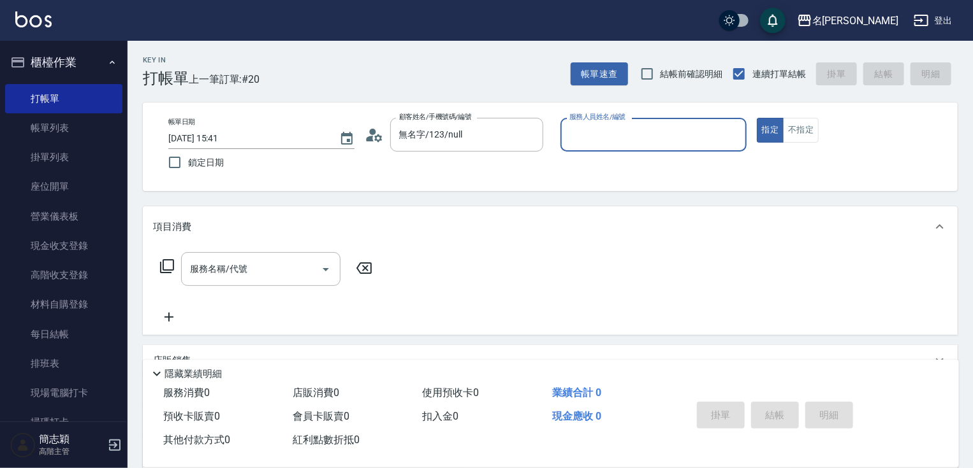
click at [657, 120] on div "服務人員姓名/編號" at bounding box center [653, 135] width 186 height 34
type input "Joanne-1"
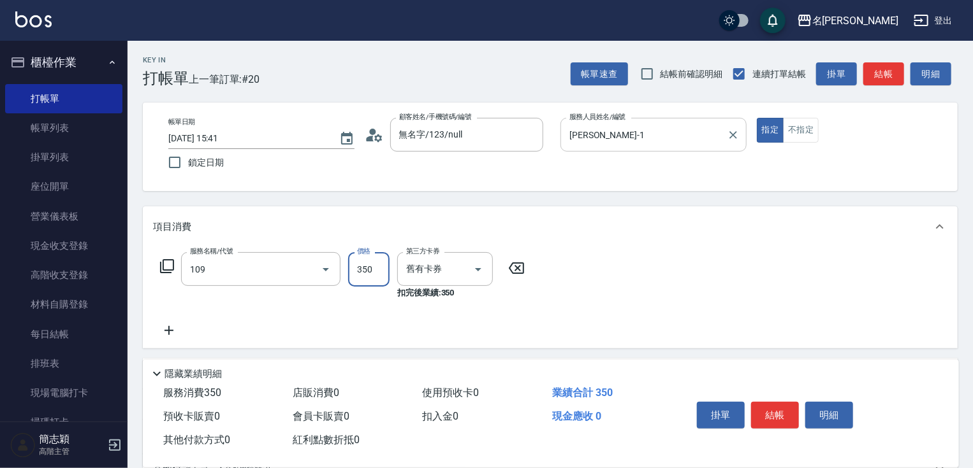
type input "新草本單次(109)"
type input "525"
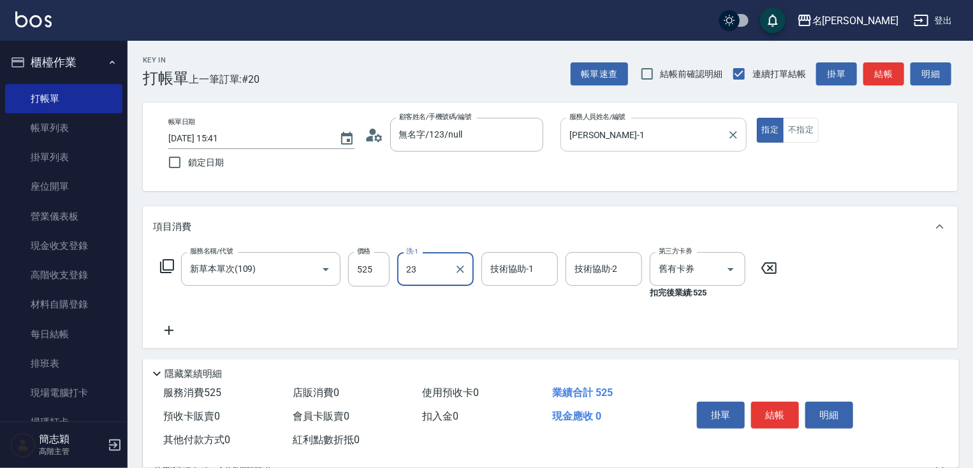
type input "鴨肉-23"
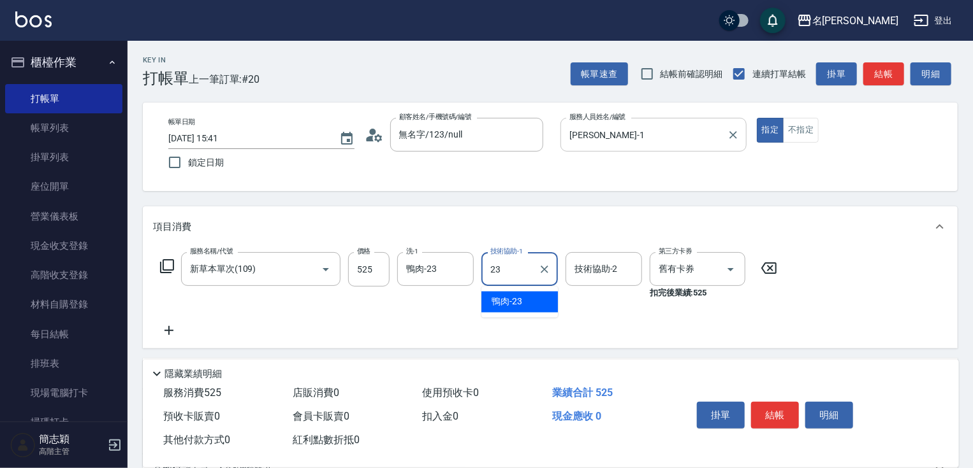
type input "鴨肉-23"
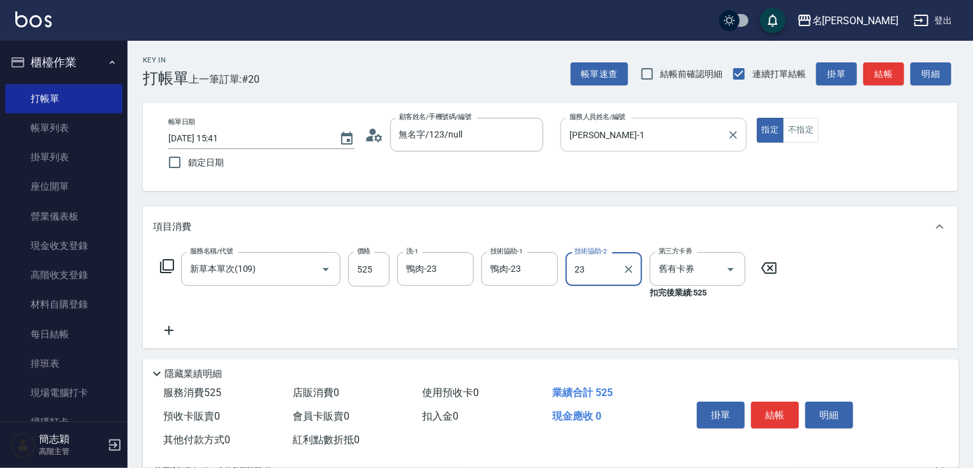
type input "鴨肉-23"
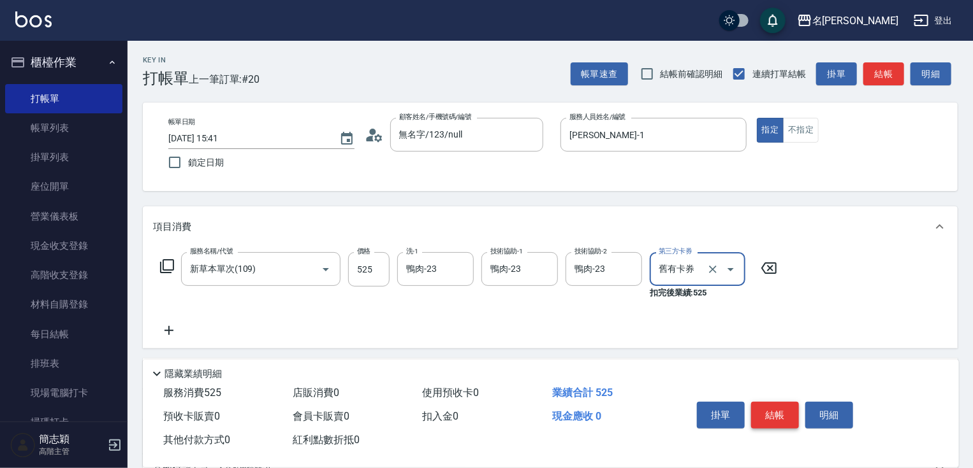
click at [769, 415] on button "結帳" at bounding box center [775, 415] width 48 height 27
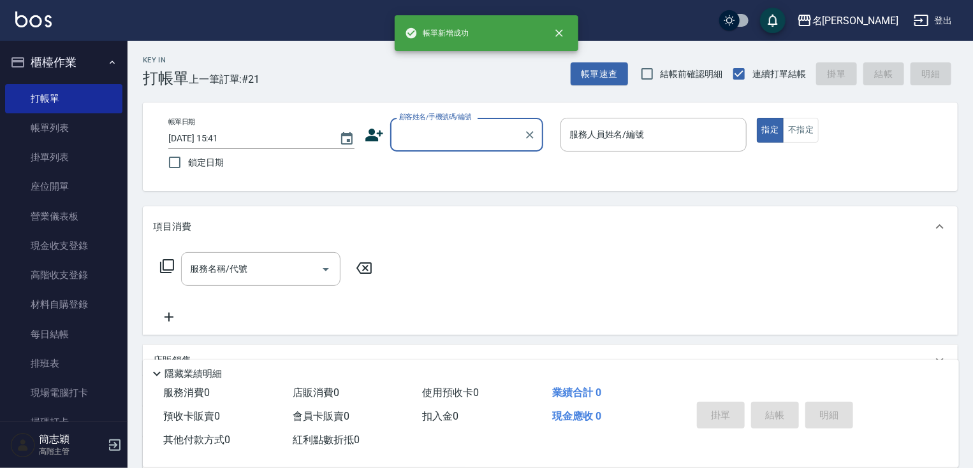
click at [468, 130] on input "顧客姓名/手機號碼/編號" at bounding box center [457, 135] width 122 height 22
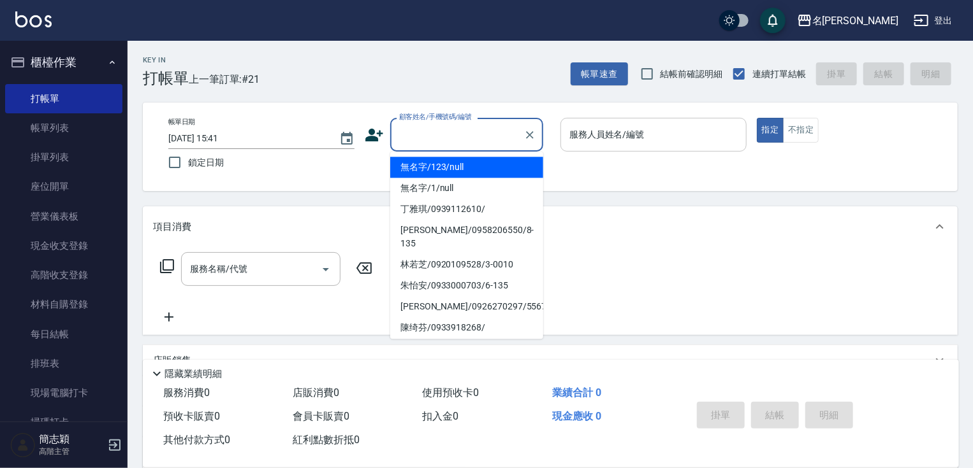
drag, startPoint x: 451, startPoint y: 164, endPoint x: 671, endPoint y: 118, distance: 224.6
click at [451, 164] on li "無名字/123/null" at bounding box center [466, 167] width 153 height 21
type input "無名字/123/null"
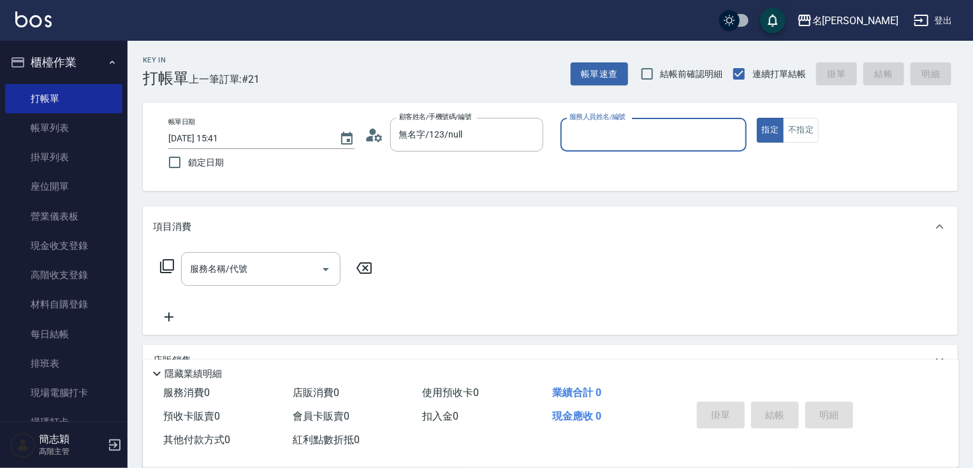
click at [671, 118] on div "服務人員姓名/編號" at bounding box center [653, 135] width 186 height 34
type input "Joanne-1"
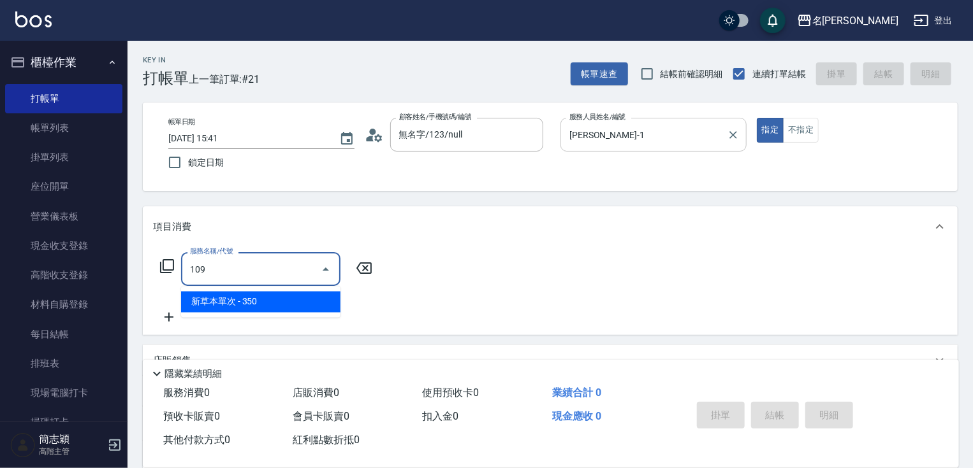
type input "新草本單次(109)"
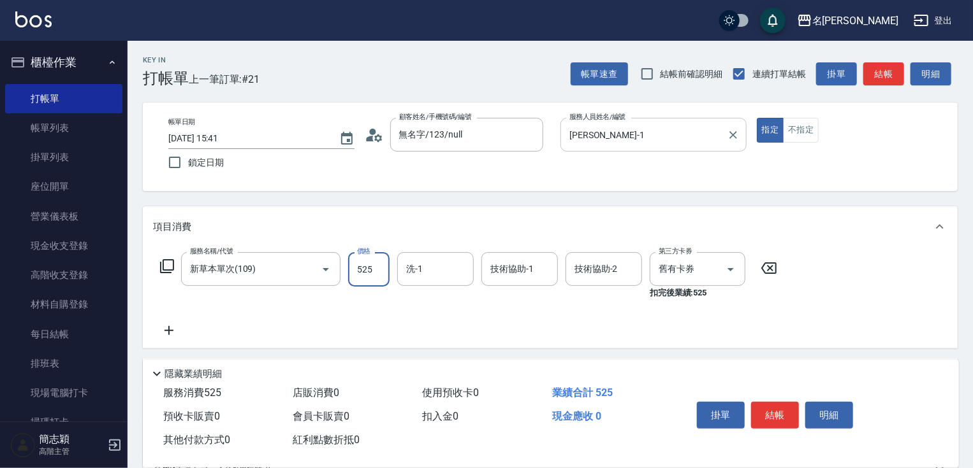
type input "525"
type input "鴨肉-23"
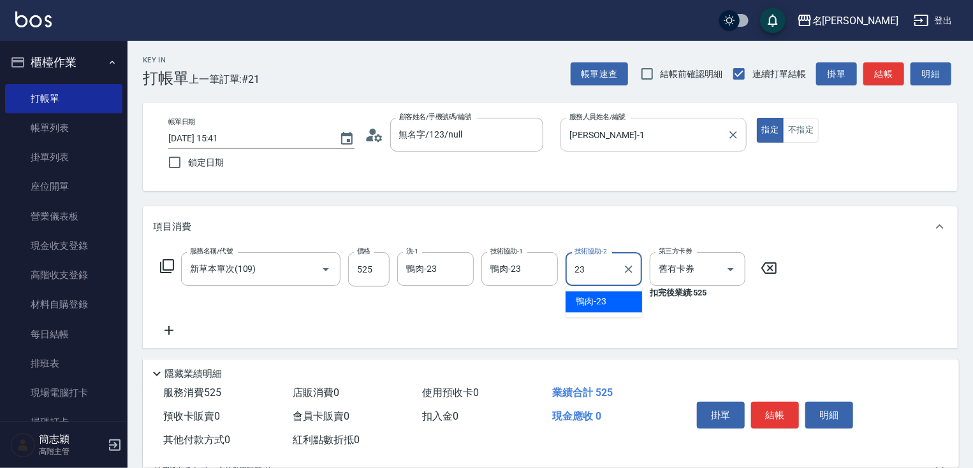
type input "鴨肉-23"
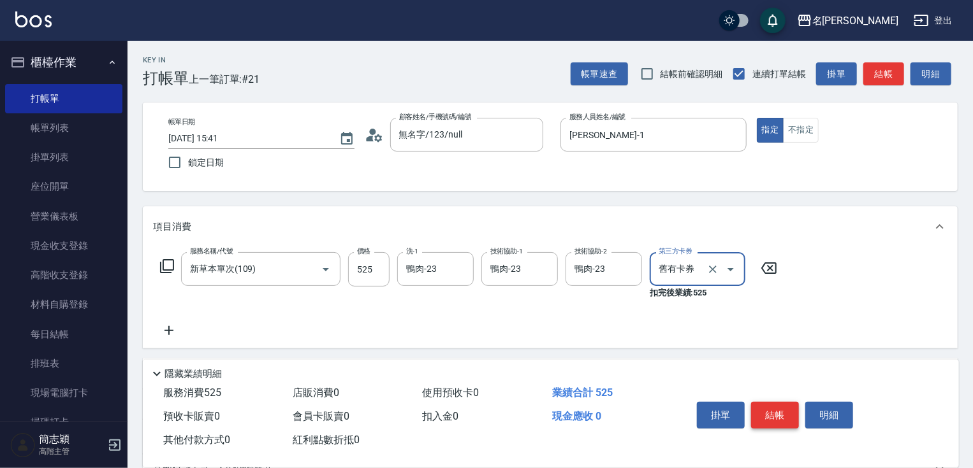
click at [786, 421] on button "結帳" at bounding box center [775, 415] width 48 height 27
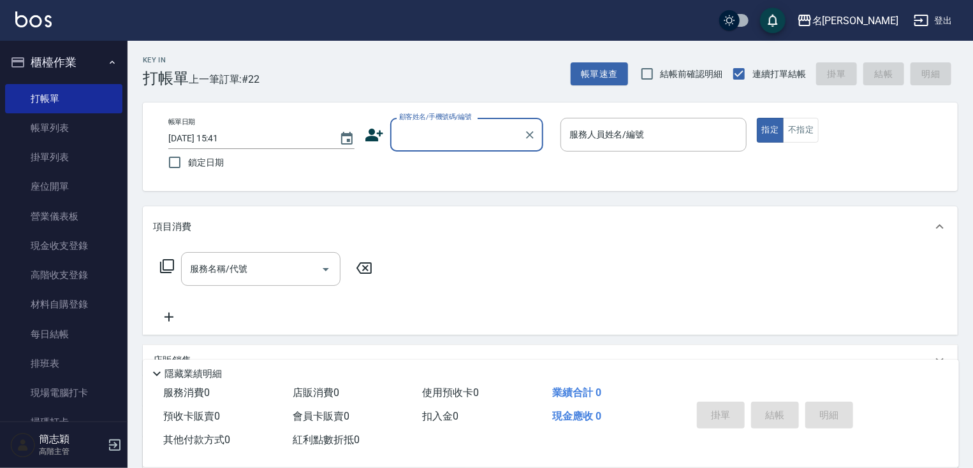
click at [456, 143] on input "顧客姓名/手機號碼/編號" at bounding box center [457, 135] width 122 height 22
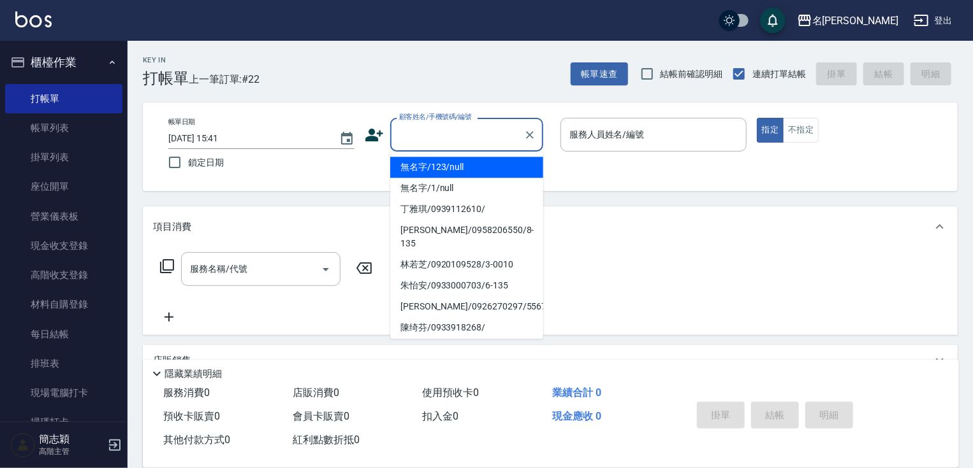
click at [453, 173] on li "無名字/123/null" at bounding box center [466, 167] width 153 height 21
type input "無名字/123/null"
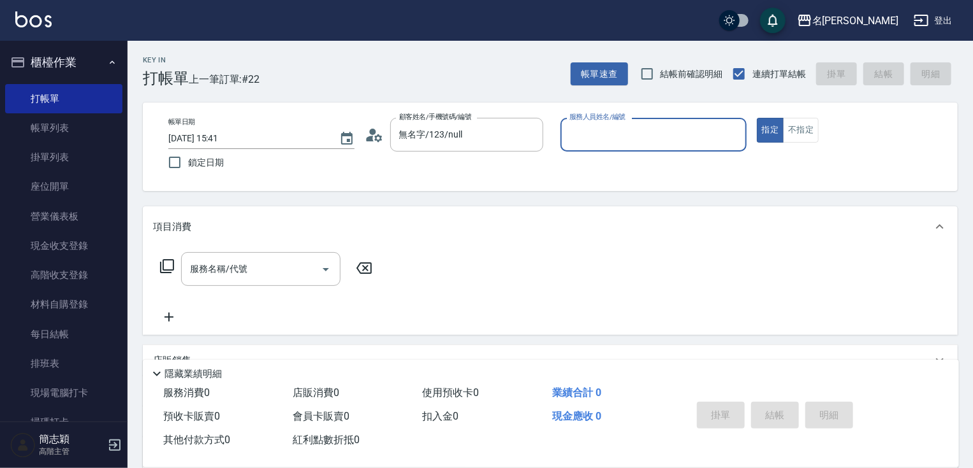
click at [628, 130] on div "服務人員姓名/編號 服務人員姓名/編號" at bounding box center [653, 135] width 186 height 34
type input "mimi-6"
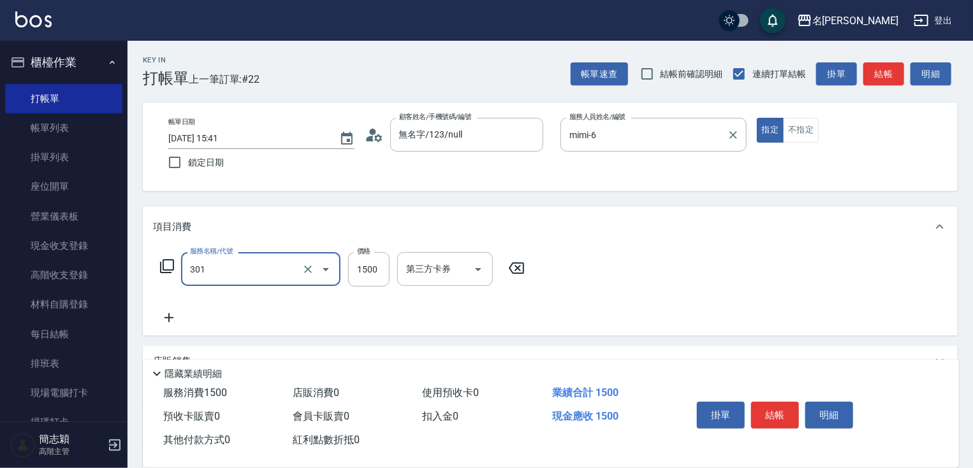
type input "燙髮(1500)(301)"
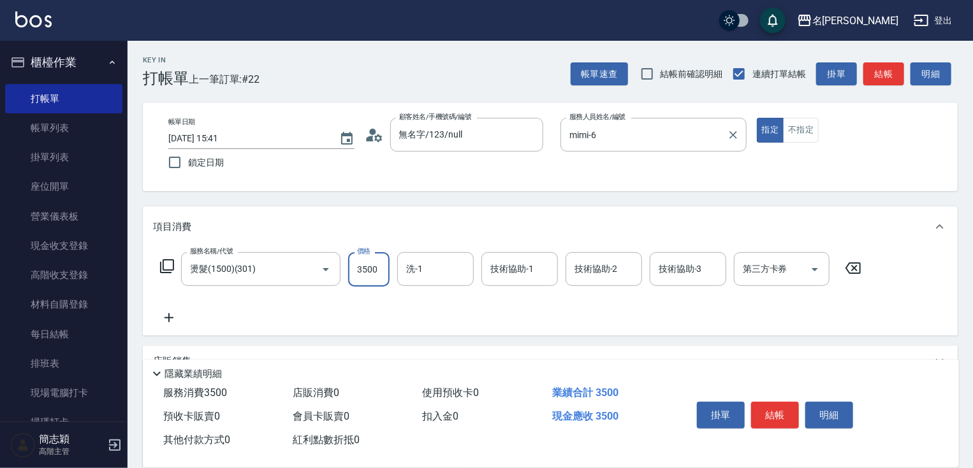
type input "3500"
type input "肉圓-20"
type input "mimi-6"
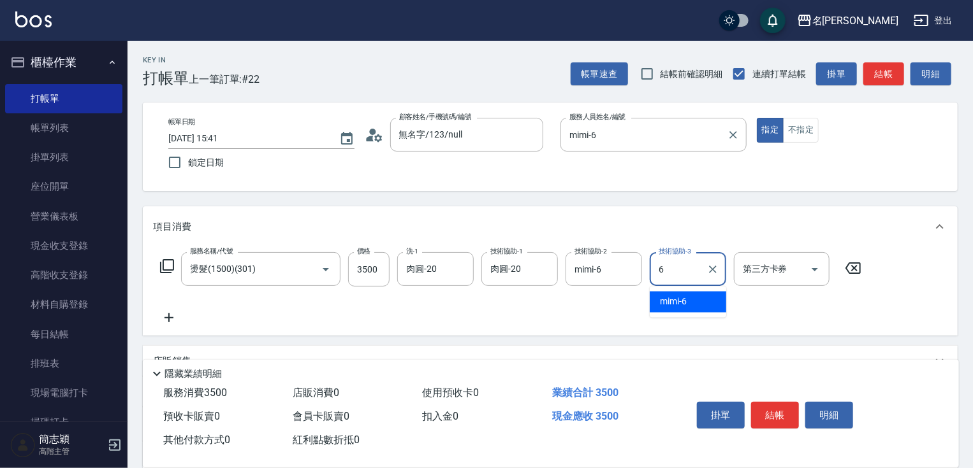
type input "mimi-6"
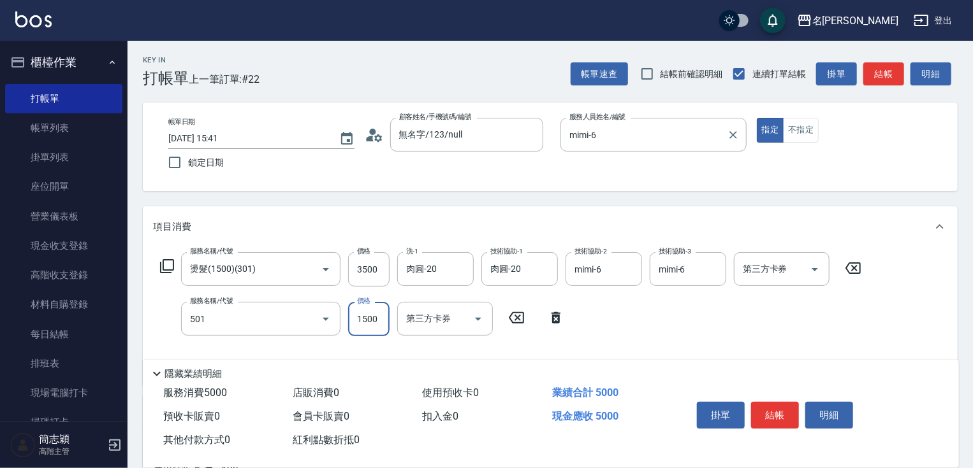
type input "染髮(1500)(501)"
type input "1500"
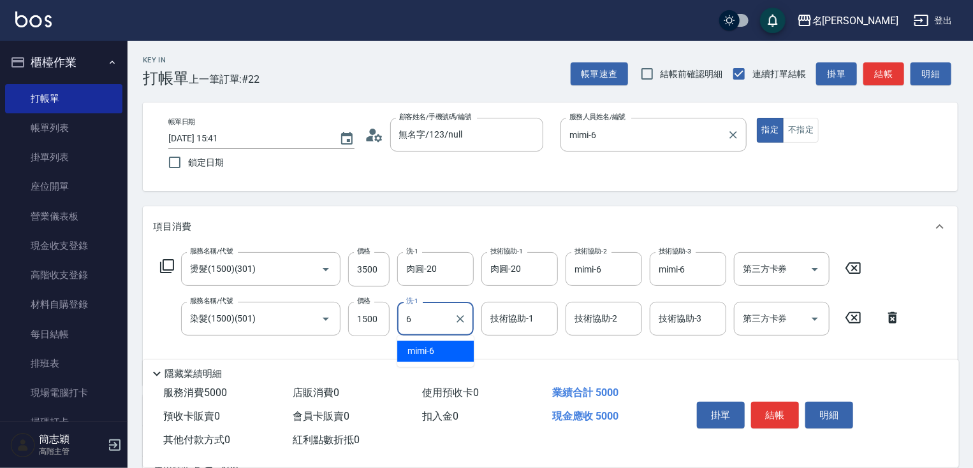
type input "mimi-6"
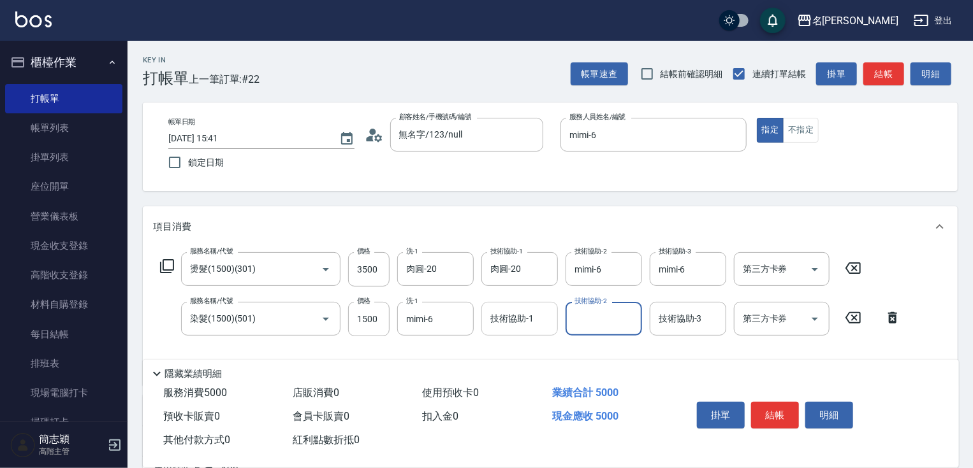
click at [525, 328] on input "技術協助-1" at bounding box center [519, 319] width 65 height 22
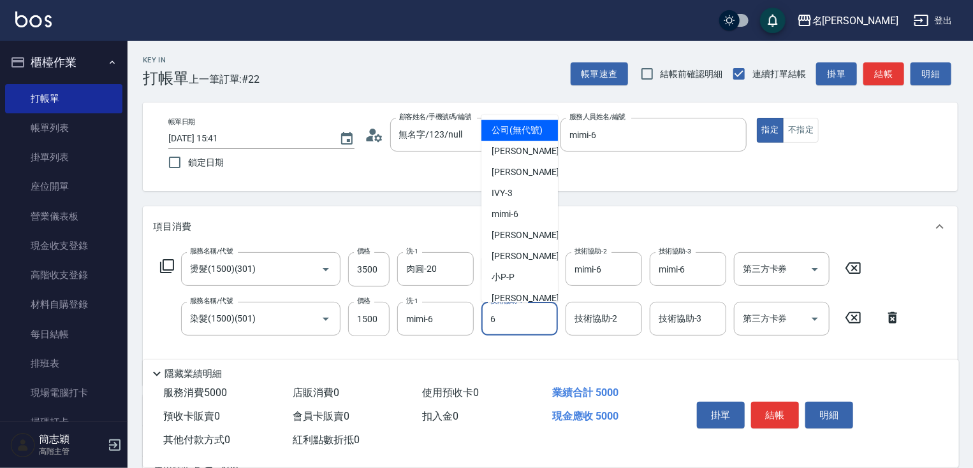
type input "mimi-6"
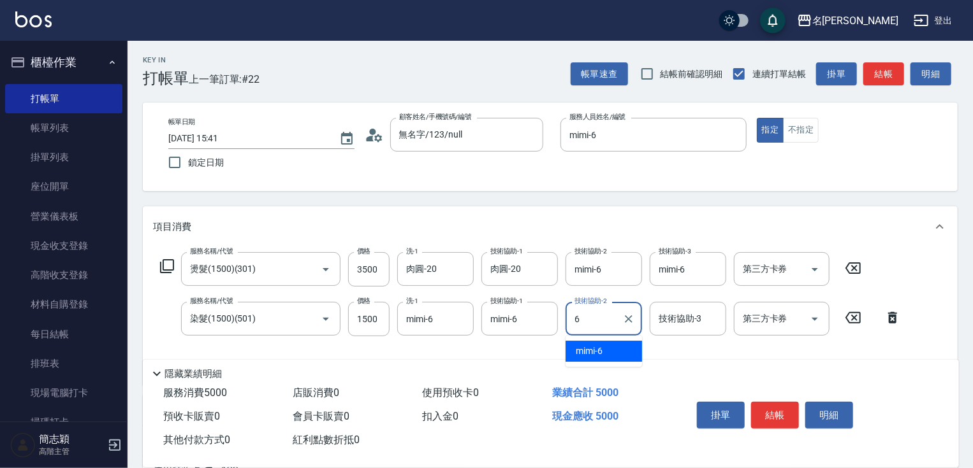
type input "6"
type input "mimi-6"
type input "6"
type input "mimi-6"
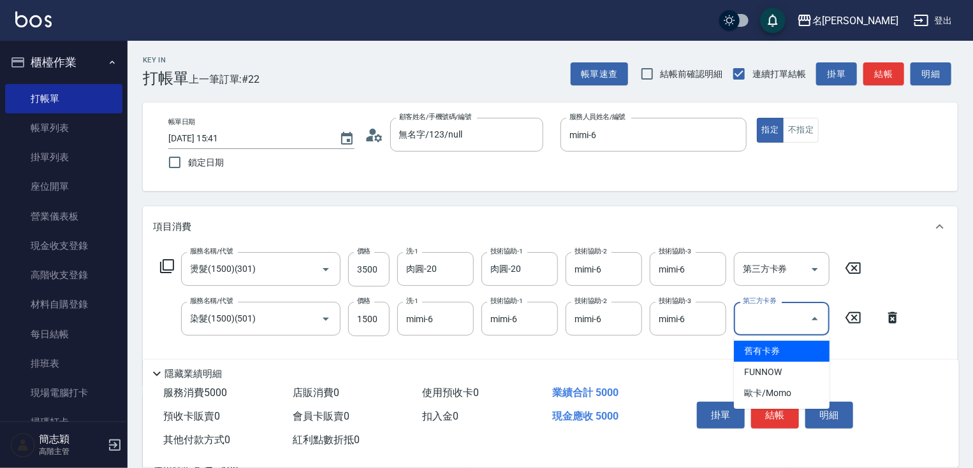
drag, startPoint x: 938, startPoint y: 366, endPoint x: 932, endPoint y: 367, distance: 6.5
click at [938, 366] on div "隱藏業績明細" at bounding box center [553, 373] width 809 height 15
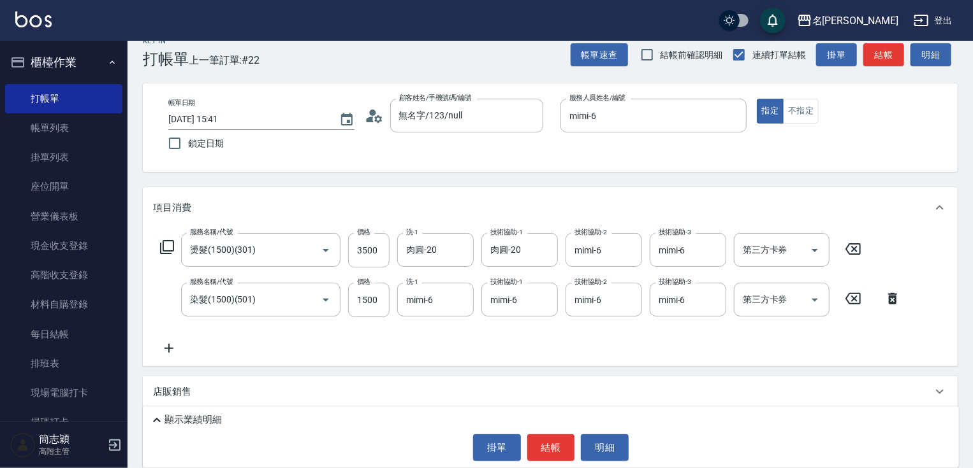
scroll to position [154, 0]
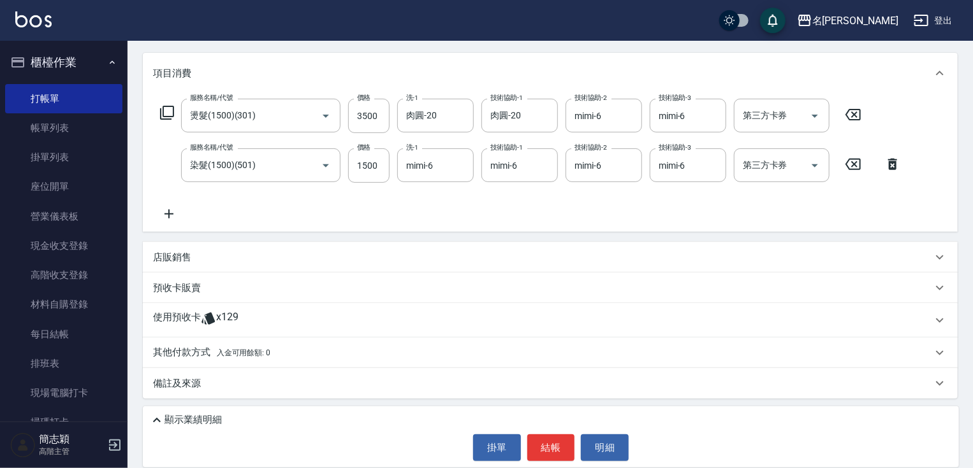
click at [200, 354] on p "其他付款方式 入金可用餘額: 0" at bounding box center [211, 353] width 117 height 14
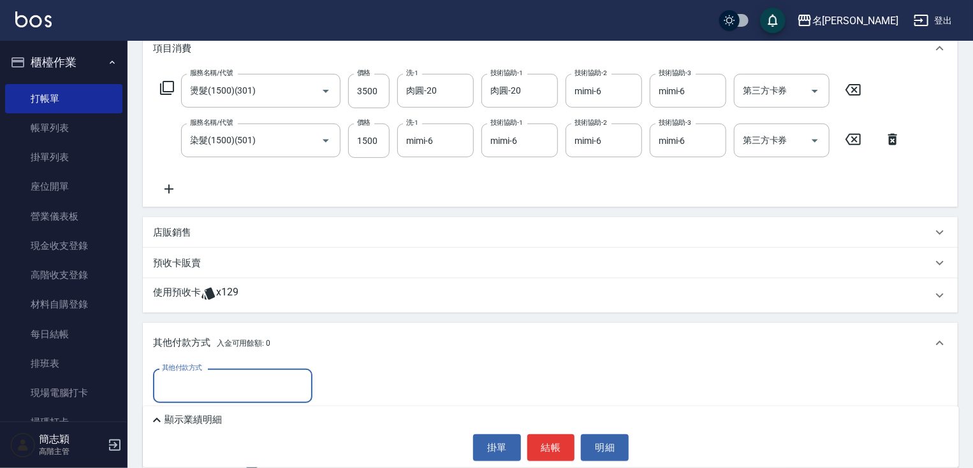
scroll to position [304, 0]
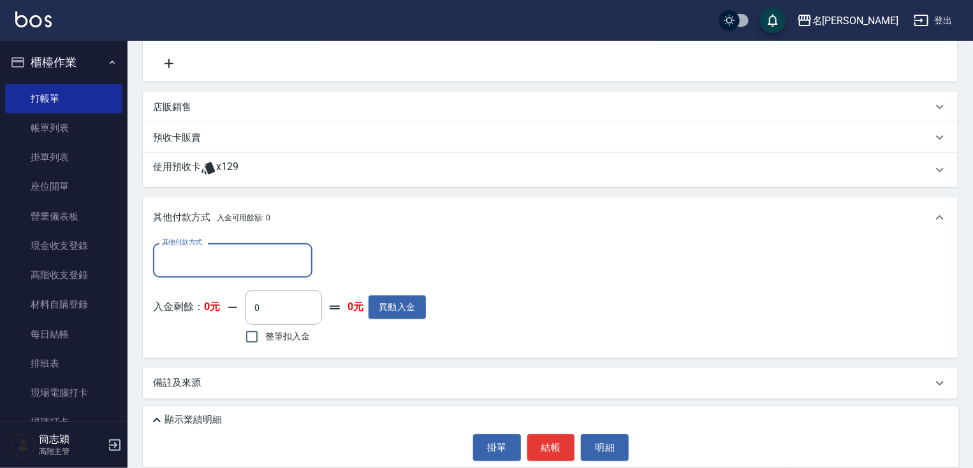
click at [196, 256] on input "其他付款方式" at bounding box center [233, 260] width 148 height 22
click at [184, 308] on span "信用卡" at bounding box center [232, 313] width 159 height 21
type input "信用卡"
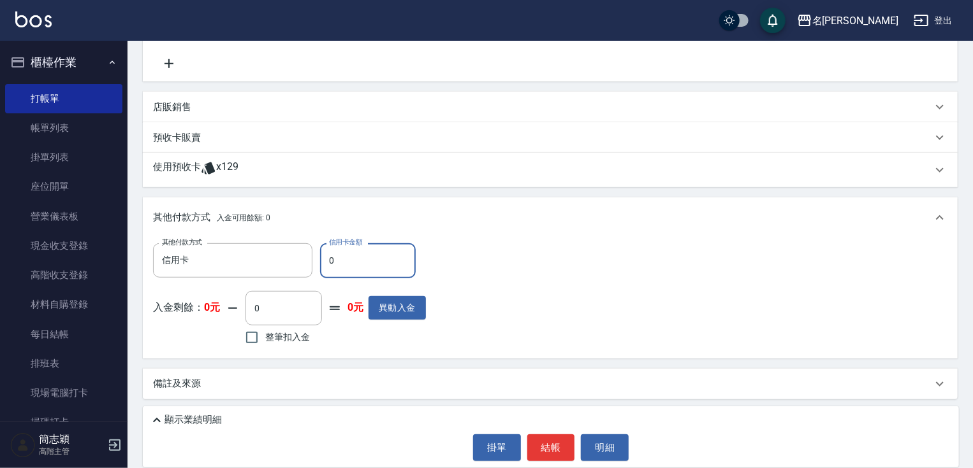
drag, startPoint x: 328, startPoint y: 264, endPoint x: 365, endPoint y: 270, distance: 37.4
click at [352, 268] on input "0" at bounding box center [368, 260] width 96 height 34
type input "5000"
click at [560, 359] on div "項目消費 服務名稱/代號 燙髮(1500)(301) 服務名稱/代號 價格 3500 價格 洗-1 肉圓-20 洗-1 技術協助-1 肉圓-20 技術協助-1…" at bounding box center [550, 150] width 814 height 497
click at [596, 314] on div "其他付款方式 信用卡 其他付款方式 信用卡金額 5000 信用卡金額 入金剩餘： 0元 0 ​ 整筆扣入金 0元 異動入金" at bounding box center [550, 295] width 794 height 105
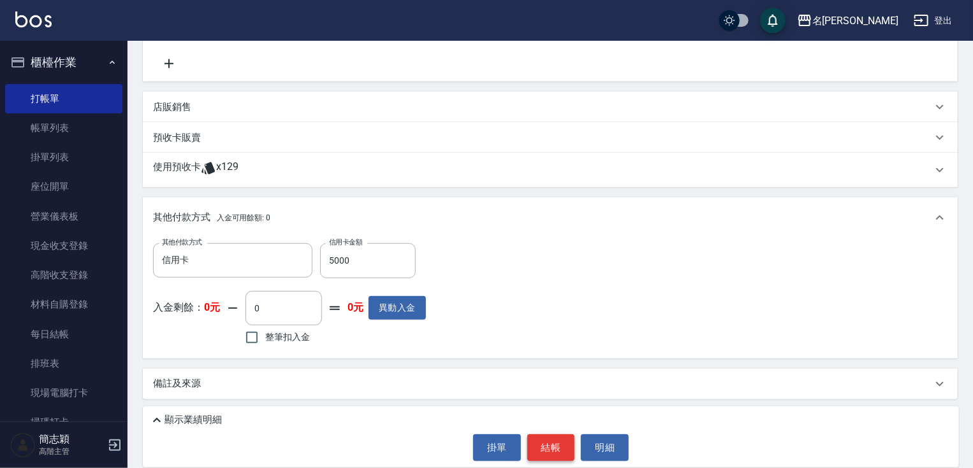
click at [555, 450] on button "結帳" at bounding box center [551, 448] width 48 height 27
type input "2025/09/13 15:42"
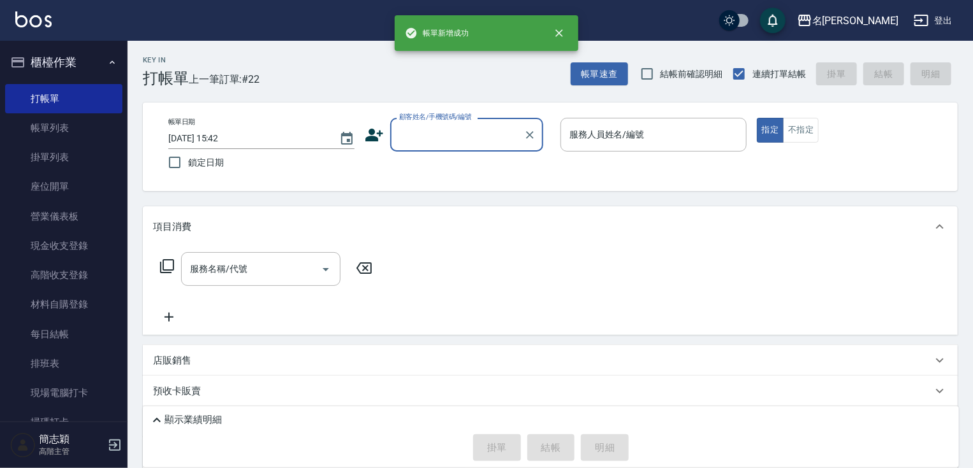
scroll to position [0, 0]
click at [66, 133] on link "帳單列表" at bounding box center [63, 127] width 117 height 29
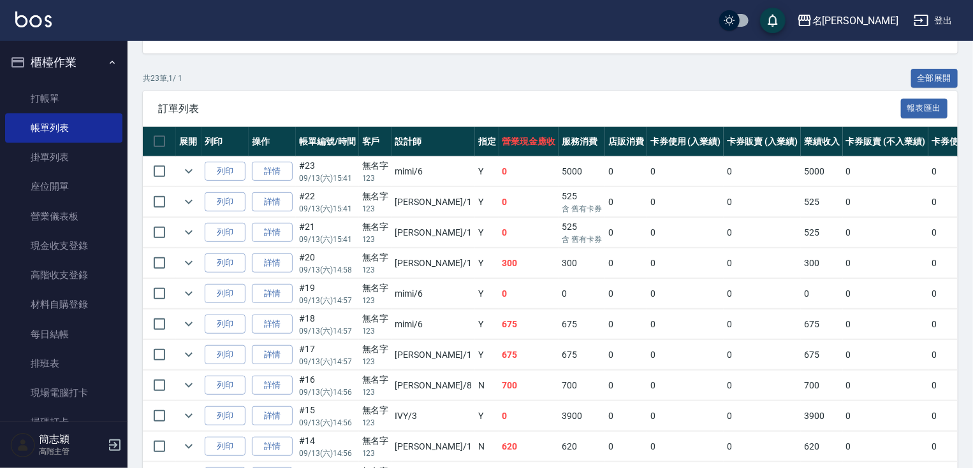
scroll to position [252, 0]
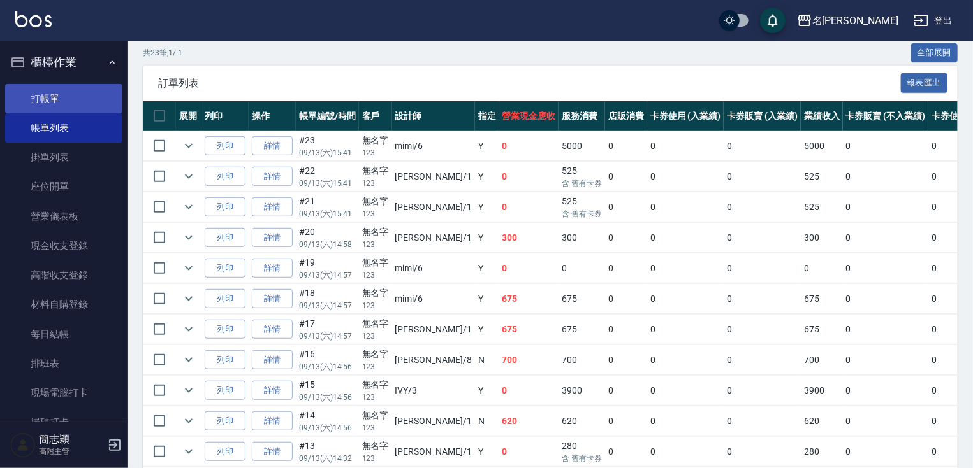
click at [45, 99] on link "打帳單" at bounding box center [63, 98] width 117 height 29
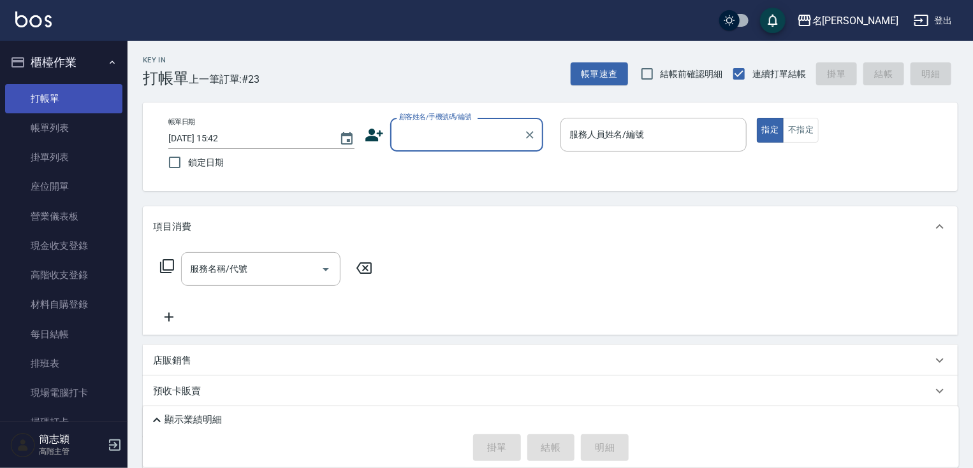
click at [56, 93] on link "打帳單" at bounding box center [63, 98] width 117 height 29
click at [61, 104] on link "打帳單" at bounding box center [63, 98] width 117 height 29
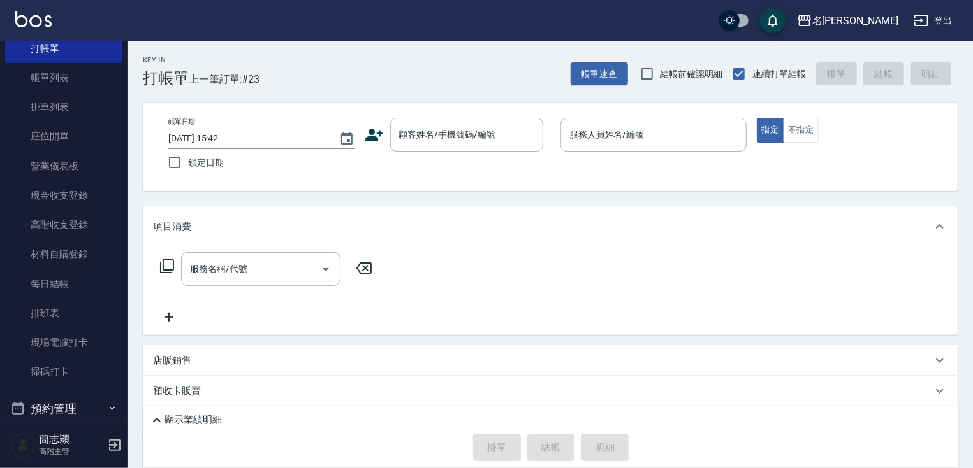
scroll to position [265, 0]
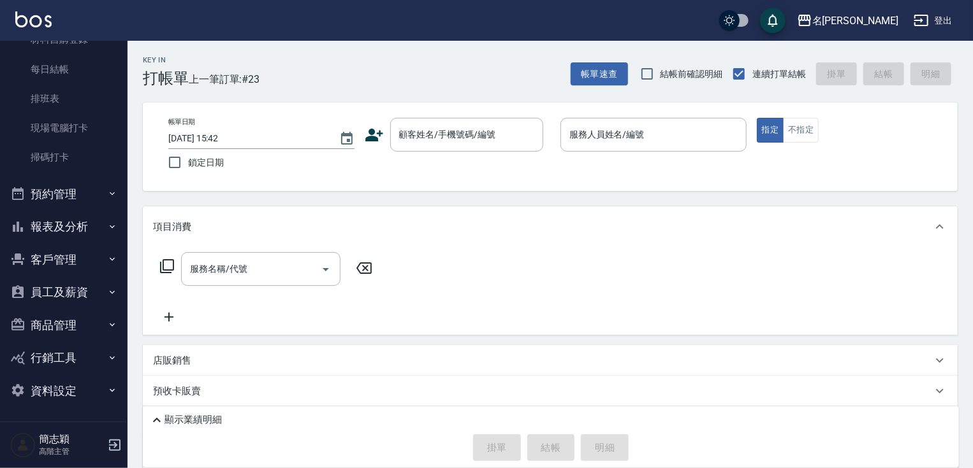
click at [80, 229] on button "報表及分析" at bounding box center [63, 226] width 117 height 33
click at [117, 163] on nav "櫃檯作業 打帳單 帳單列表 掛單列表 座位開單 營業儀表板 現金收支登錄 高階收支登錄 材料自購登錄 每日結帳 排班表 現場電腦打卡 掃碼打卡 預約管理 預約…" at bounding box center [63, 231] width 127 height 381
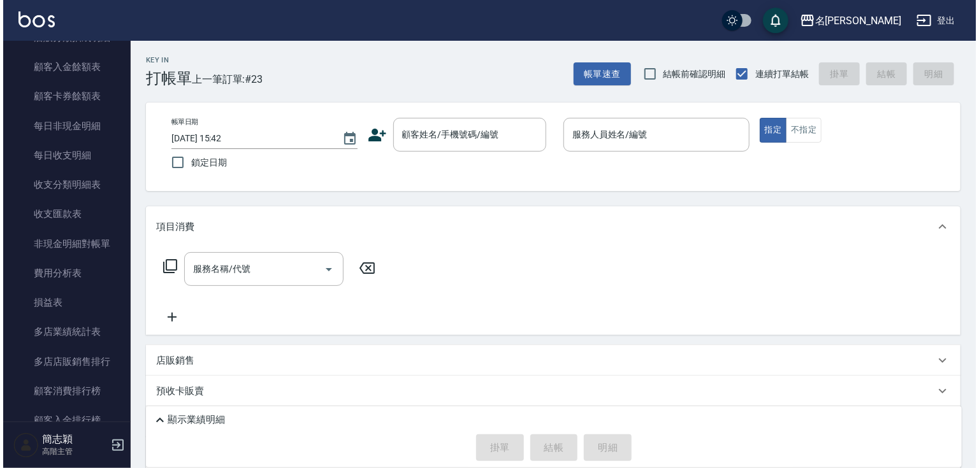
scroll to position [1381, 0]
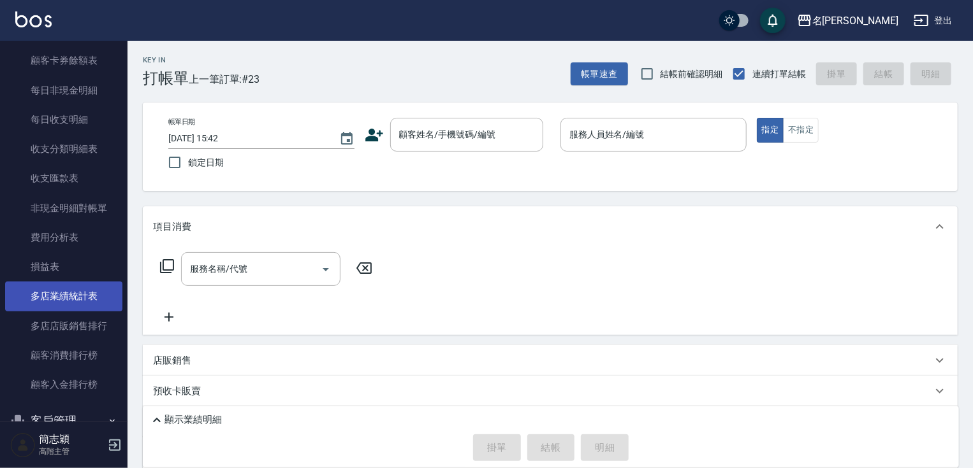
click at [94, 296] on link "多店業績統計表" at bounding box center [63, 296] width 117 height 29
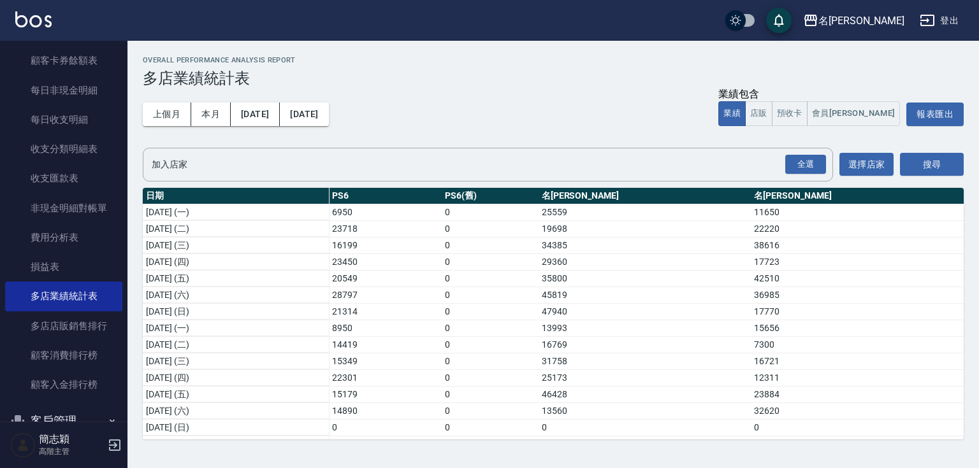
click at [127, 52] on div "Overall Performance Analysis Report 多店業績統計表 上個月 本月 2025/09/01 2025/09/30 業績包含 業…" at bounding box center [552, 248] width 851 height 414
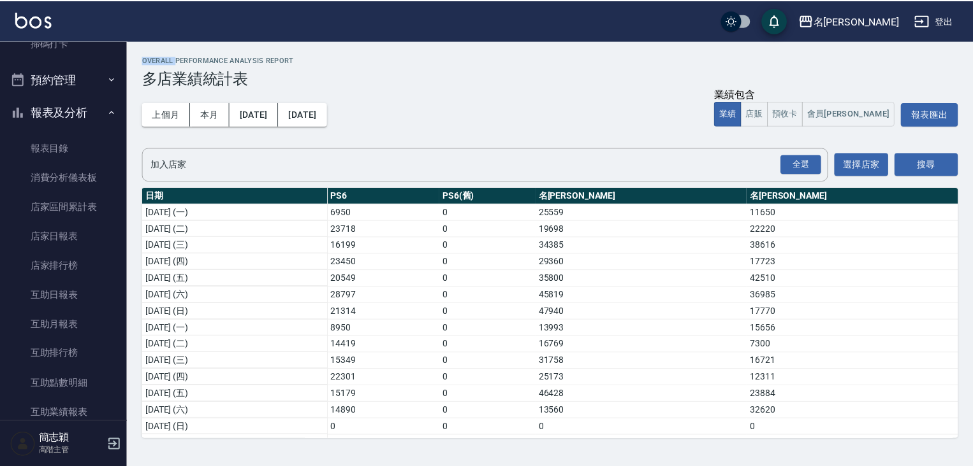
scroll to position [46, 0]
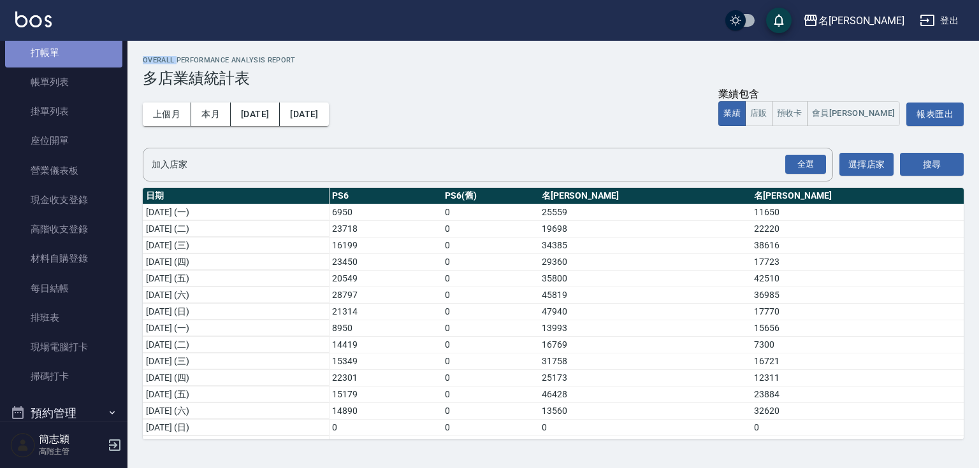
click at [79, 56] on link "打帳單" at bounding box center [63, 52] width 117 height 29
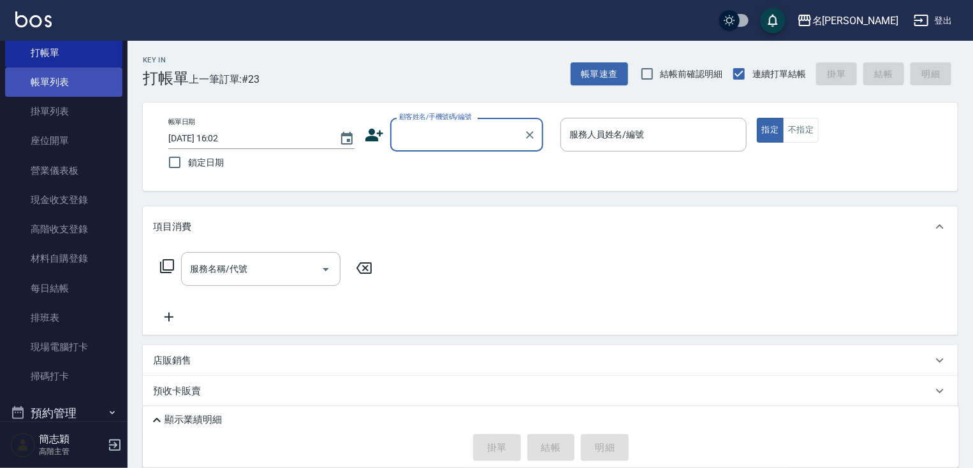
click at [54, 80] on link "帳單列表" at bounding box center [63, 82] width 117 height 29
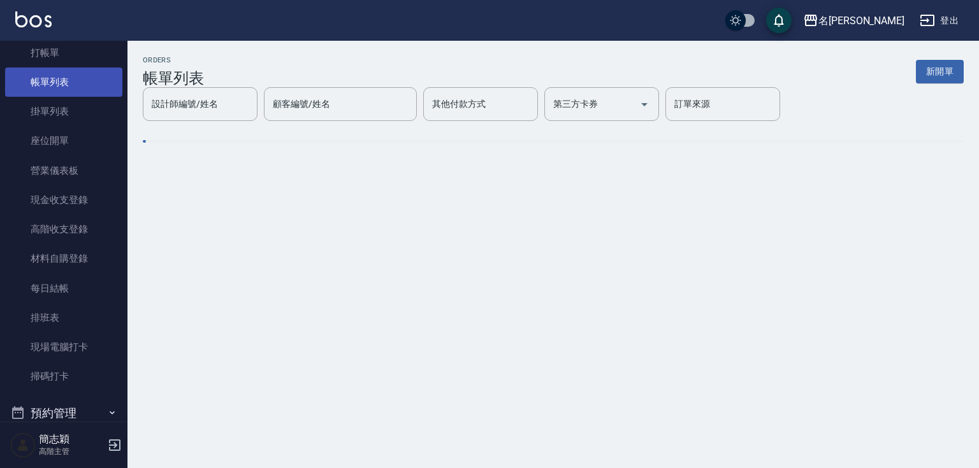
click at [47, 76] on link "帳單列表" at bounding box center [63, 82] width 117 height 29
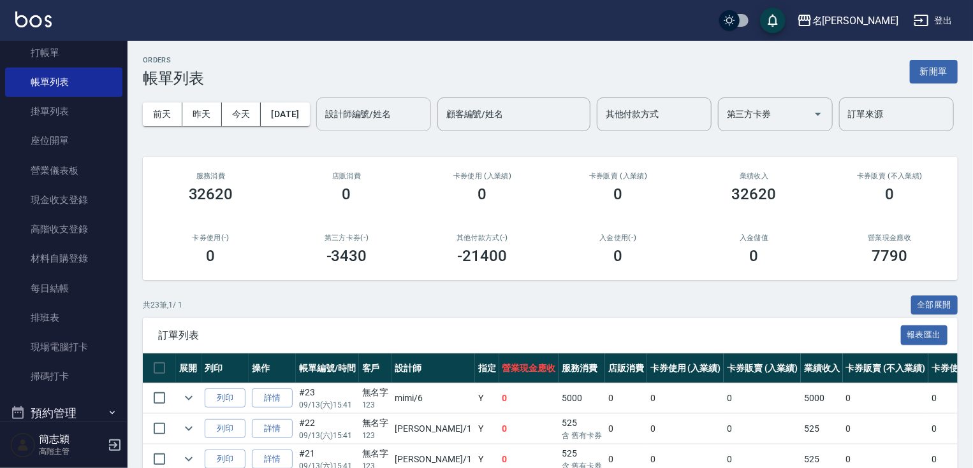
click at [322, 126] on input "設計師編號/姓名" at bounding box center [373, 114] width 103 height 22
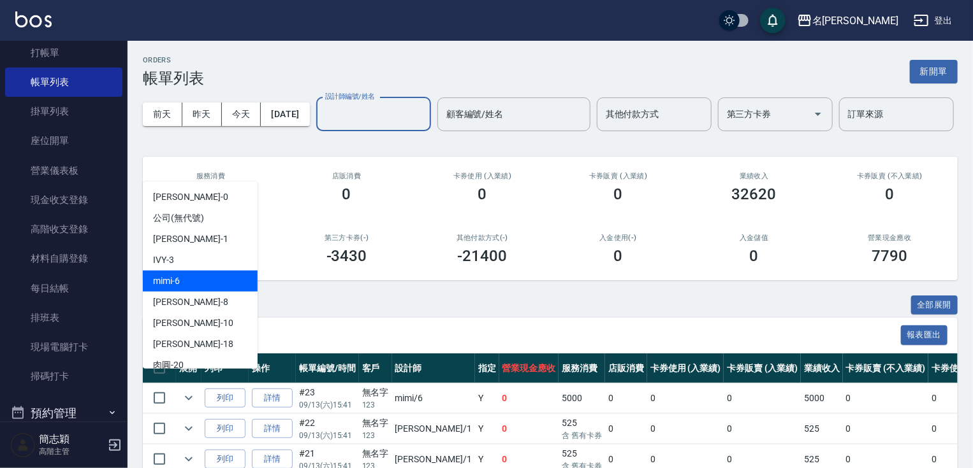
click at [193, 279] on div "mimi -6" at bounding box center [200, 281] width 115 height 21
type input "mimi-6"
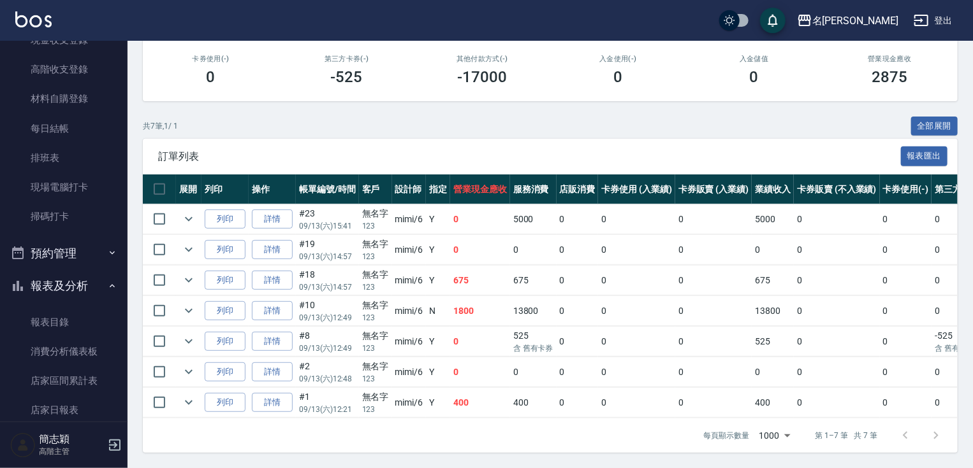
scroll to position [229, 0]
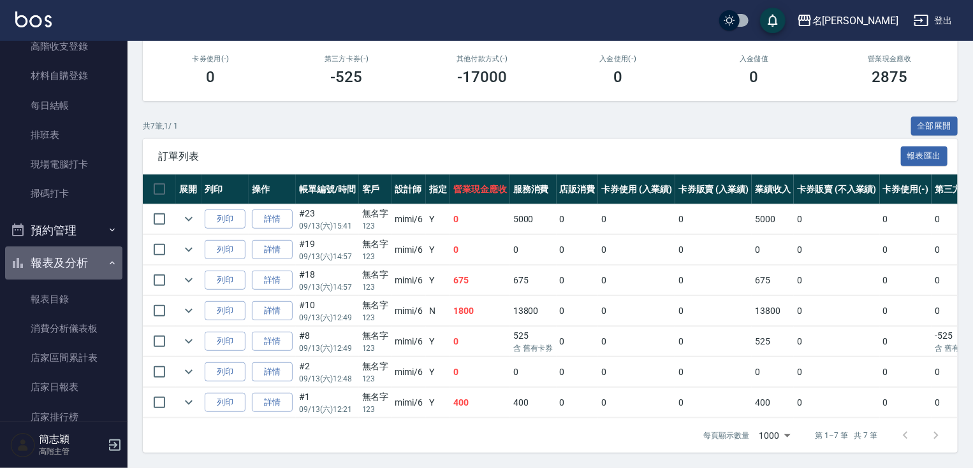
click at [64, 260] on button "報表及分析" at bounding box center [63, 263] width 117 height 33
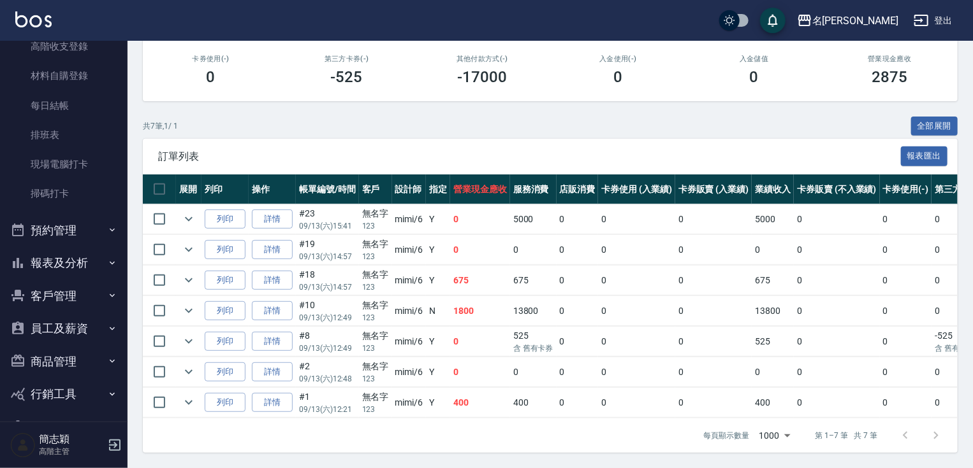
click at [64, 259] on button "報表及分析" at bounding box center [63, 263] width 117 height 33
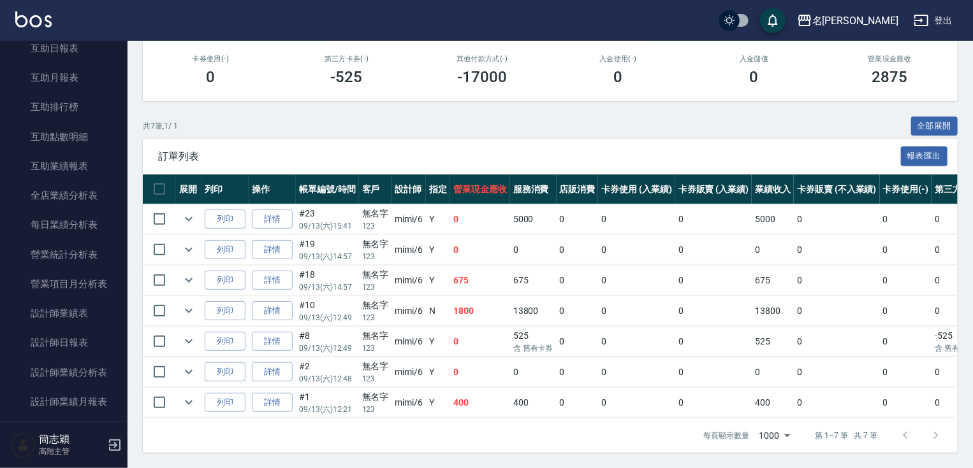
scroll to position [648, 0]
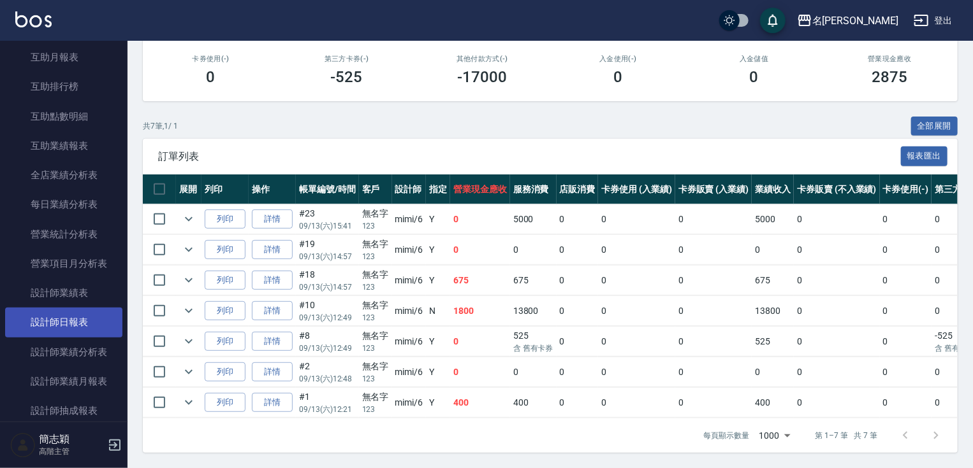
click at [76, 319] on link "設計師日報表" at bounding box center [63, 322] width 117 height 29
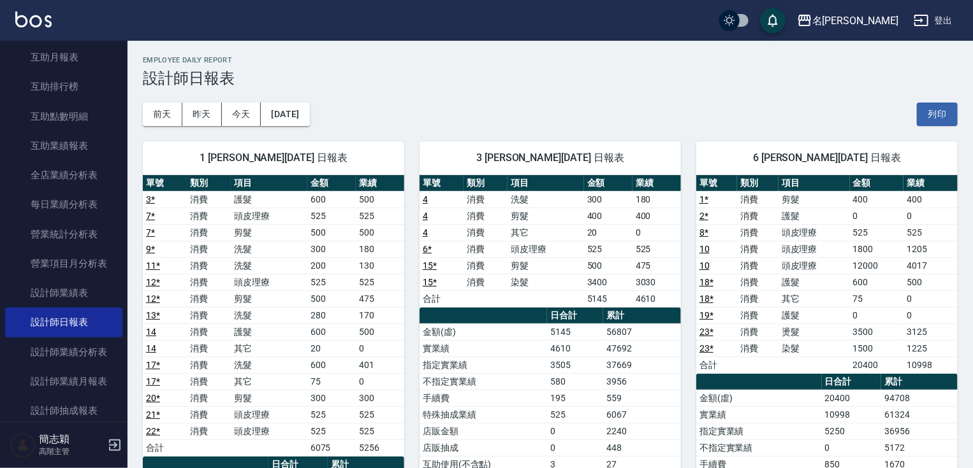
scroll to position [314, 0]
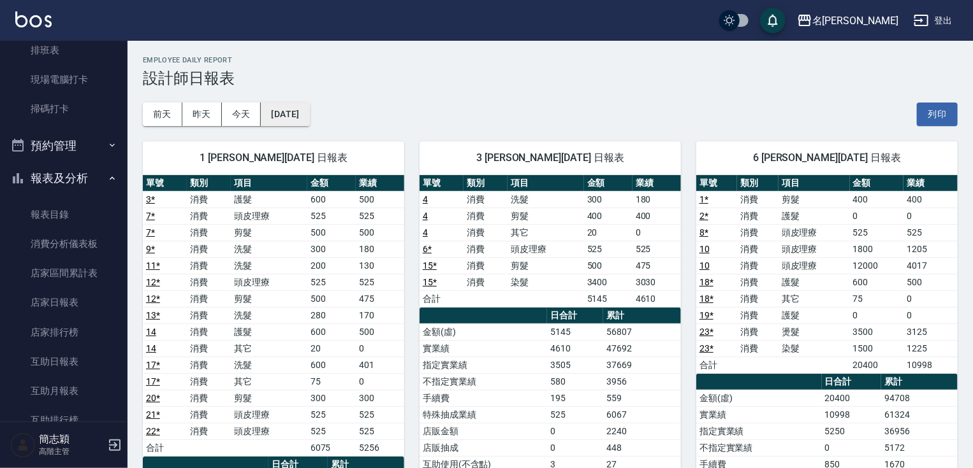
click at [308, 110] on button "[DATE]" at bounding box center [285, 115] width 48 height 24
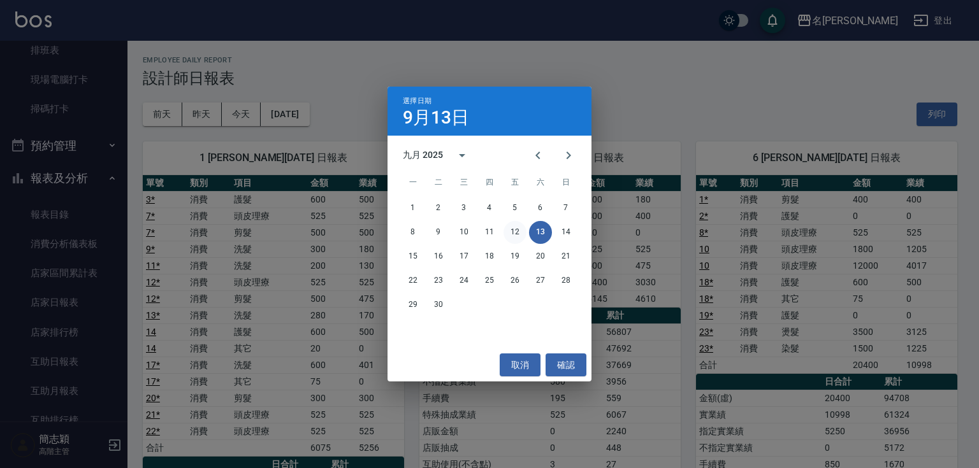
click at [517, 229] on button "12" at bounding box center [514, 232] width 23 height 23
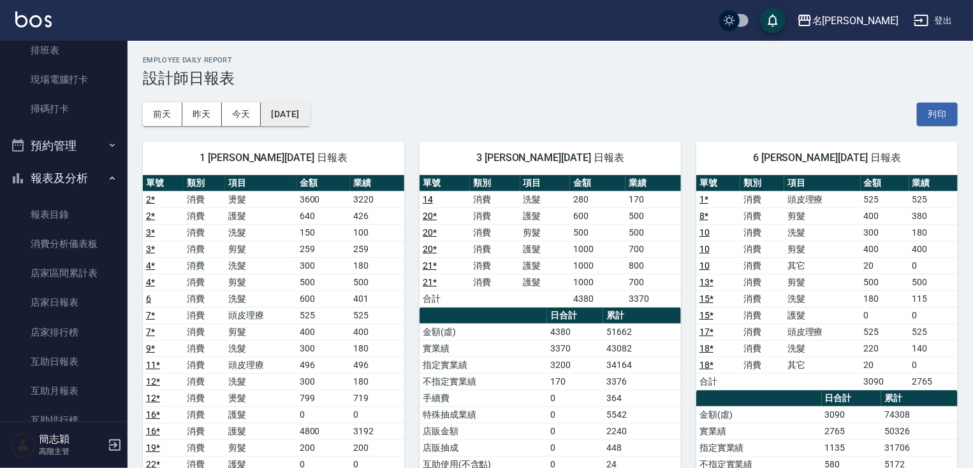
click at [309, 118] on button "2025/09/12" at bounding box center [285, 115] width 48 height 24
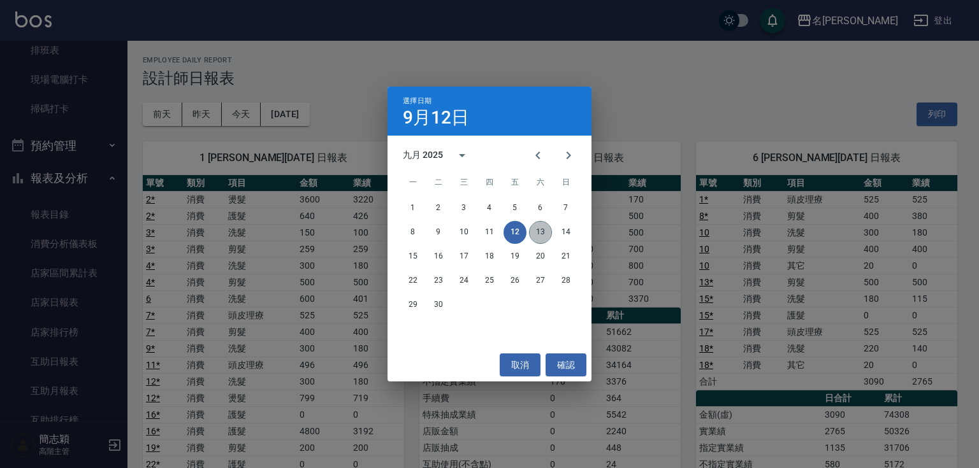
click at [546, 232] on button "13" at bounding box center [540, 232] width 23 height 23
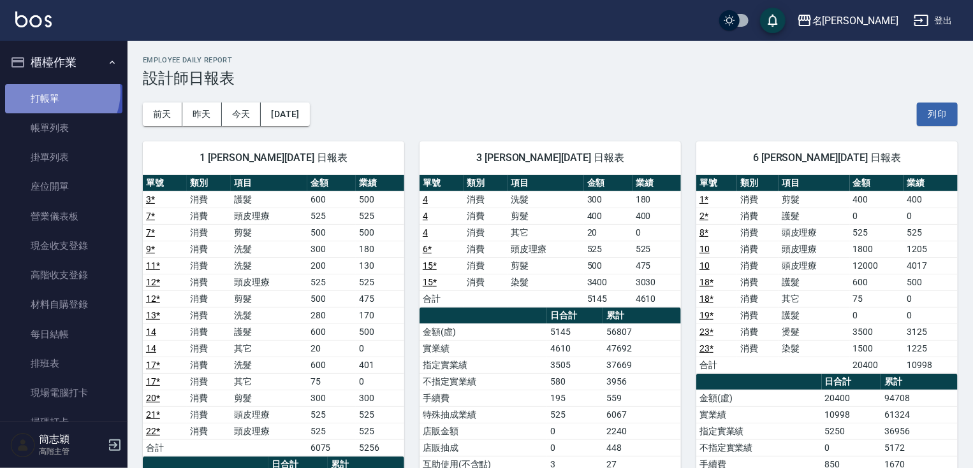
click at [54, 92] on link "打帳單" at bounding box center [63, 98] width 117 height 29
click at [38, 95] on link "打帳單" at bounding box center [63, 98] width 117 height 29
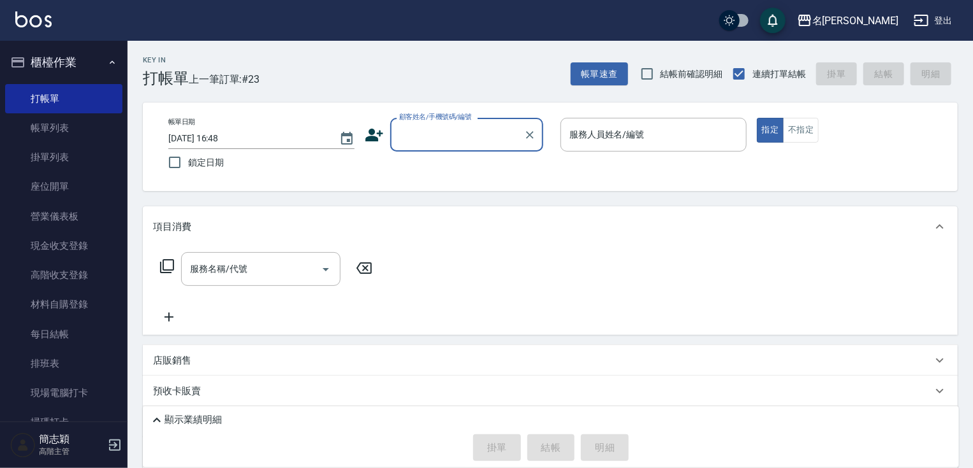
click at [434, 138] on input "顧客姓名/手機號碼/編號" at bounding box center [457, 135] width 122 height 22
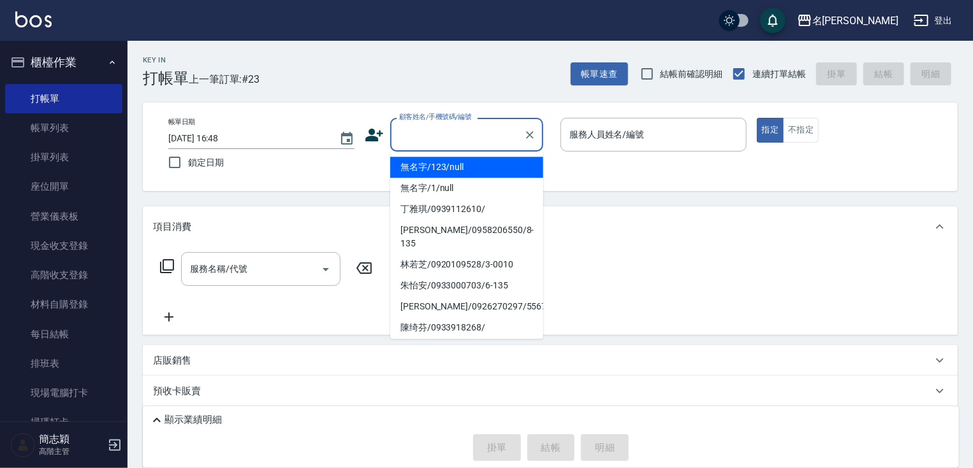
click at [446, 165] on li "無名字/123/null" at bounding box center [466, 167] width 153 height 21
type input "無名字/123/null"
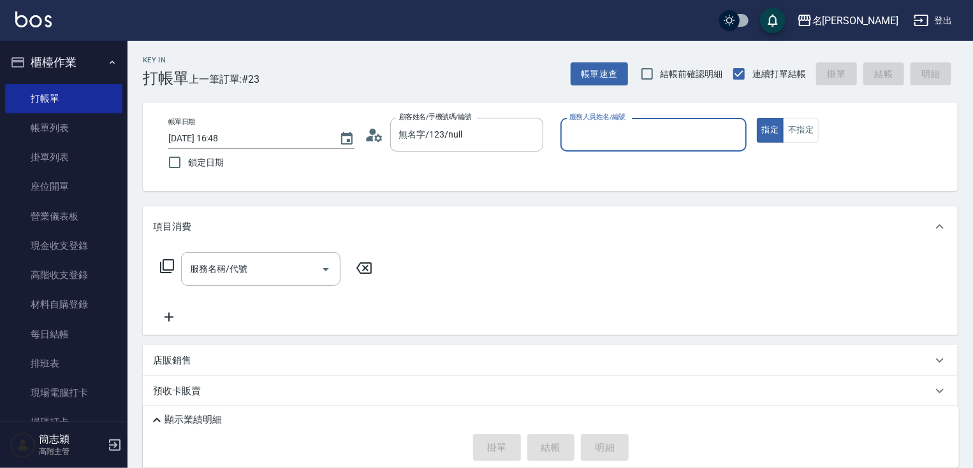
click at [633, 151] on div "服務人員姓名/編號" at bounding box center [653, 135] width 186 height 34
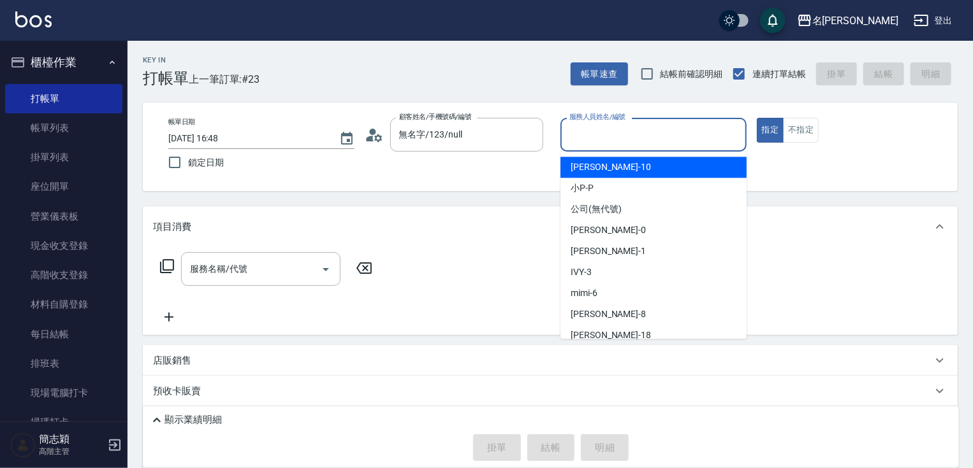
click at [632, 141] on input "服務人員姓名/編號" at bounding box center [653, 135] width 175 height 22
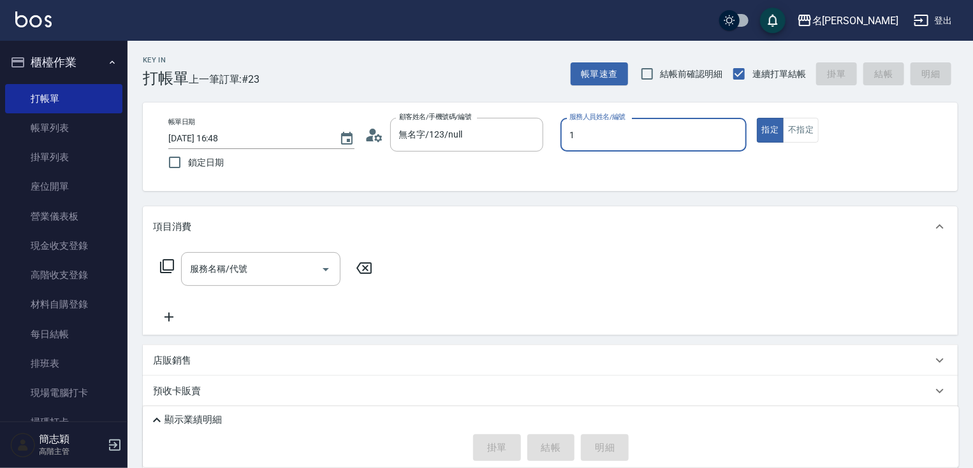
type input "Joanne-1"
type button "true"
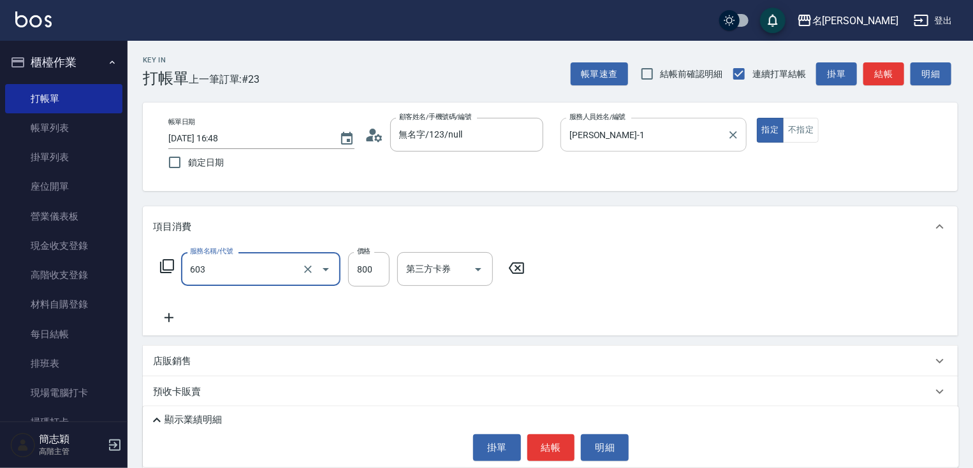
type input "洗+護[800](603)"
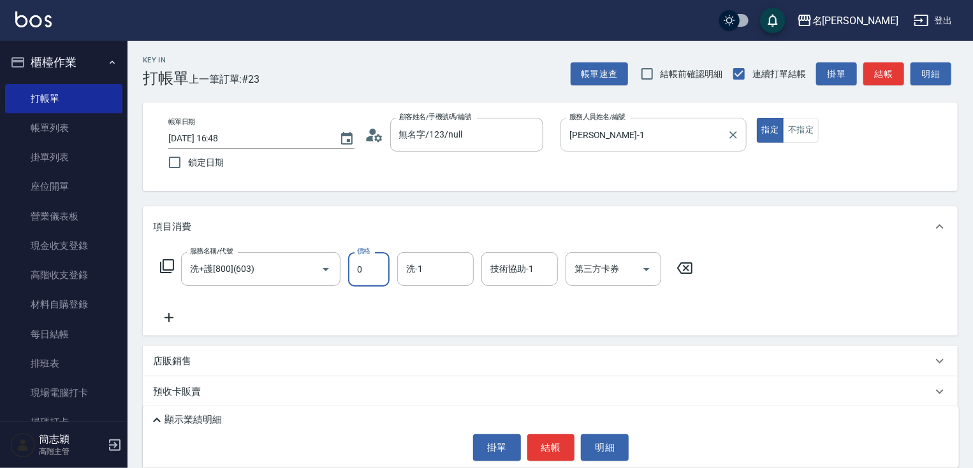
type input "0"
type input "Joanne-1"
click at [894, 79] on button "結帳" at bounding box center [883, 74] width 41 height 24
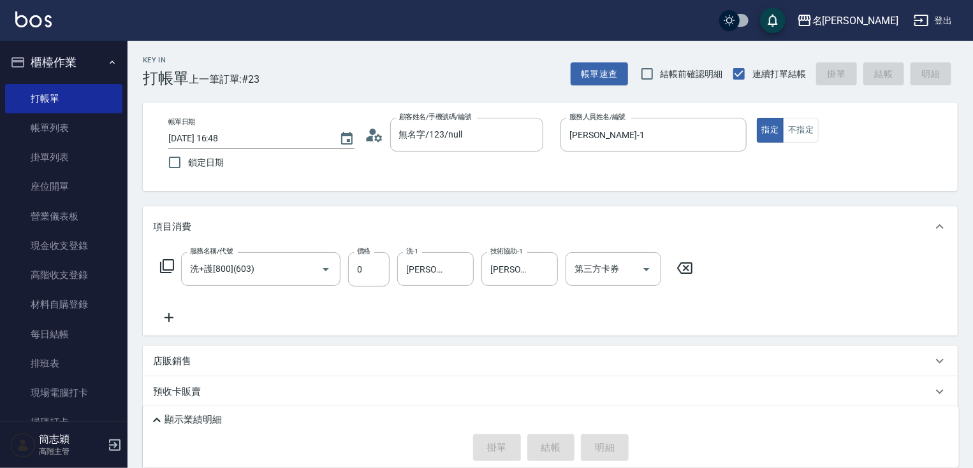
type input "2025/09/13 17:12"
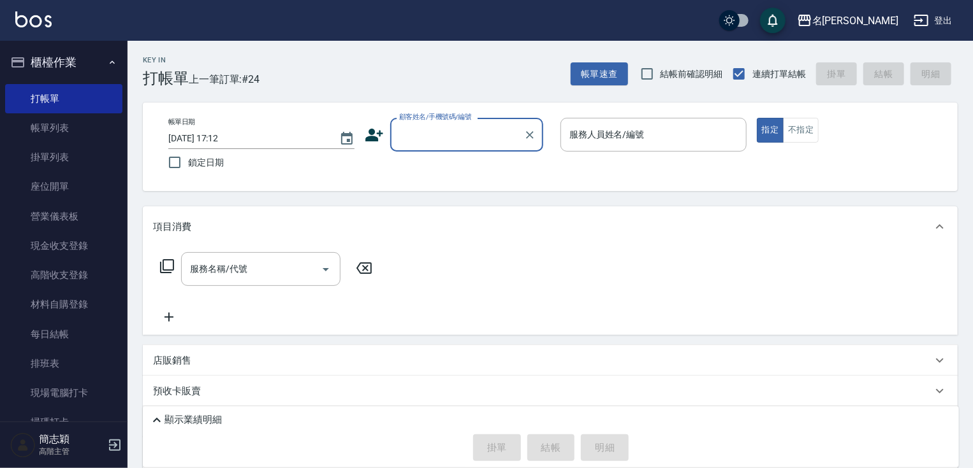
click at [502, 140] on input "顧客姓名/手機號碼/編號" at bounding box center [457, 135] width 122 height 22
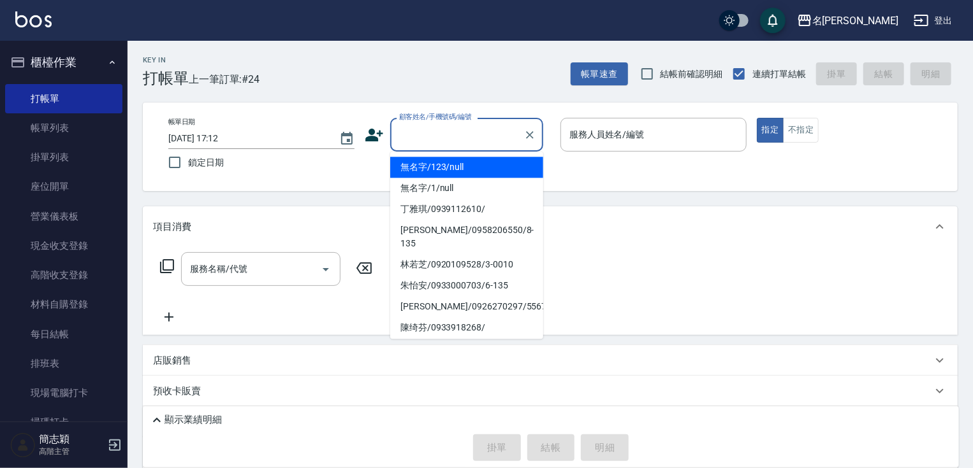
click at [496, 167] on li "無名字/123/null" at bounding box center [466, 167] width 153 height 21
type input "無名字/123/null"
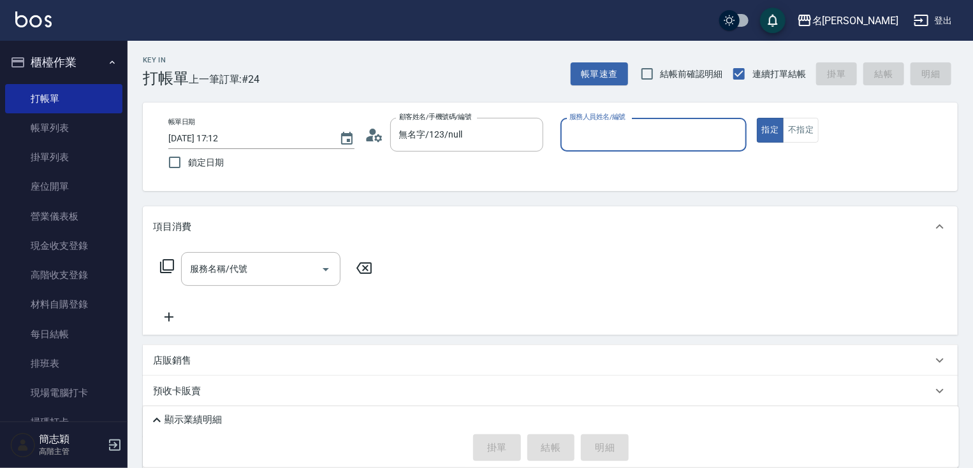
click at [623, 127] on input "服務人員姓名/編號" at bounding box center [653, 135] width 175 height 22
type input "Joanne-1"
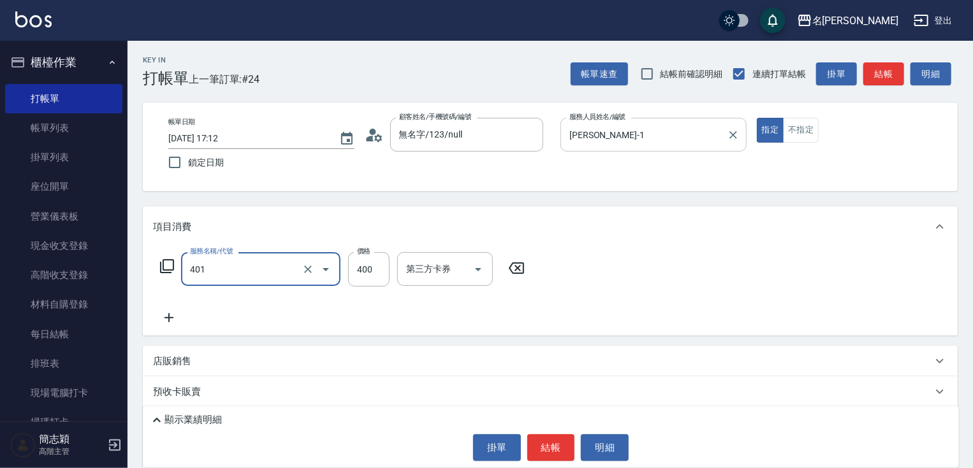
type input "剪髮(400)(401)"
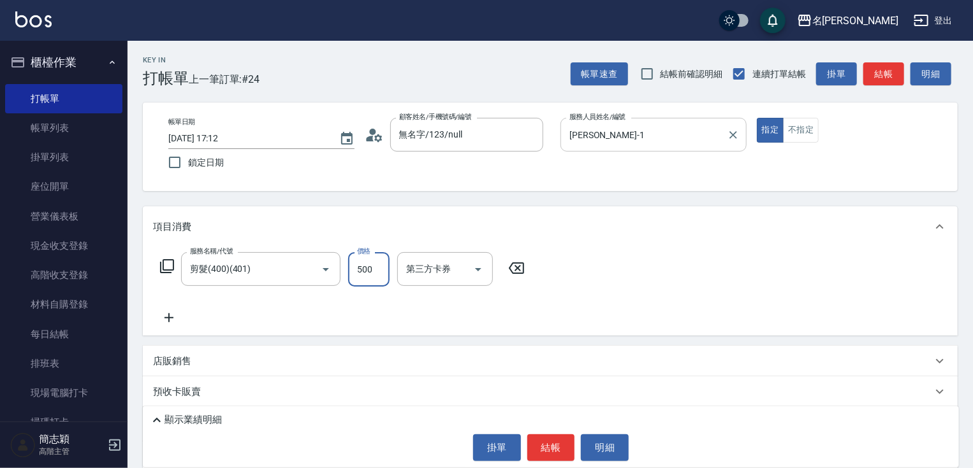
type input "500"
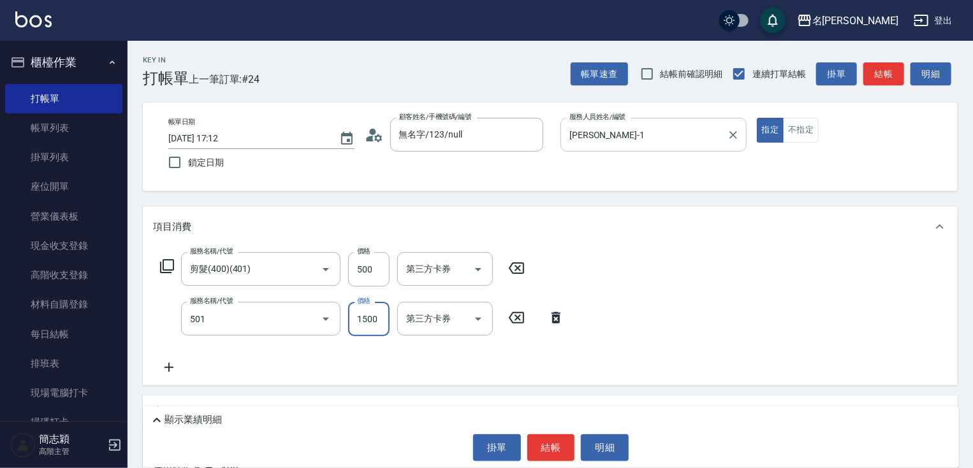
type input "染髮(1500)(501)"
type input "1680"
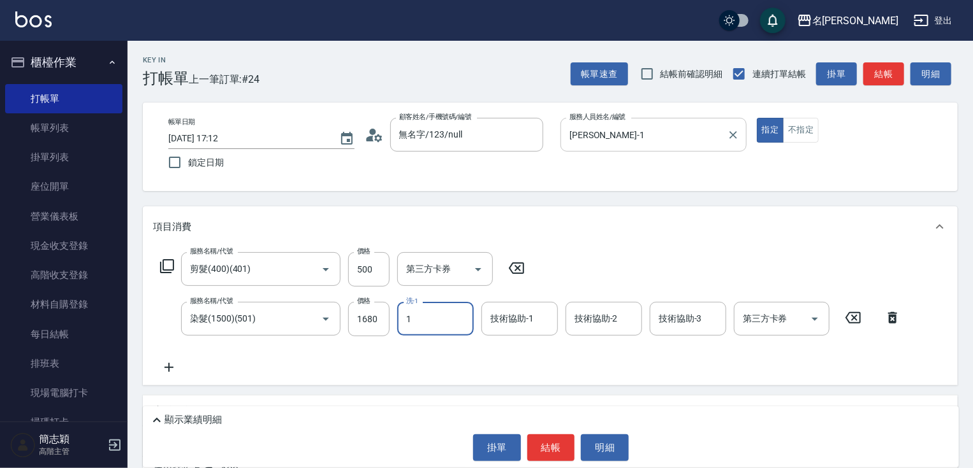
type input "Joanne-1"
type input "1"
type input "Joanne-1"
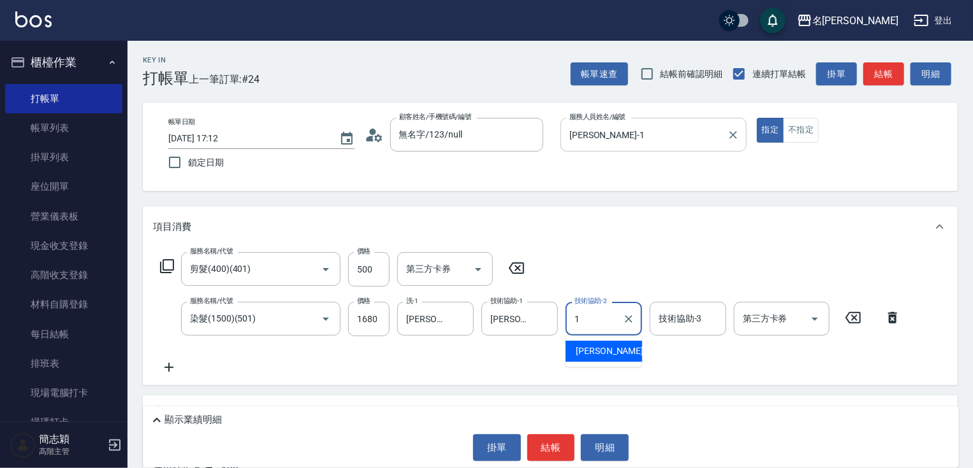
type input "Joanne-1"
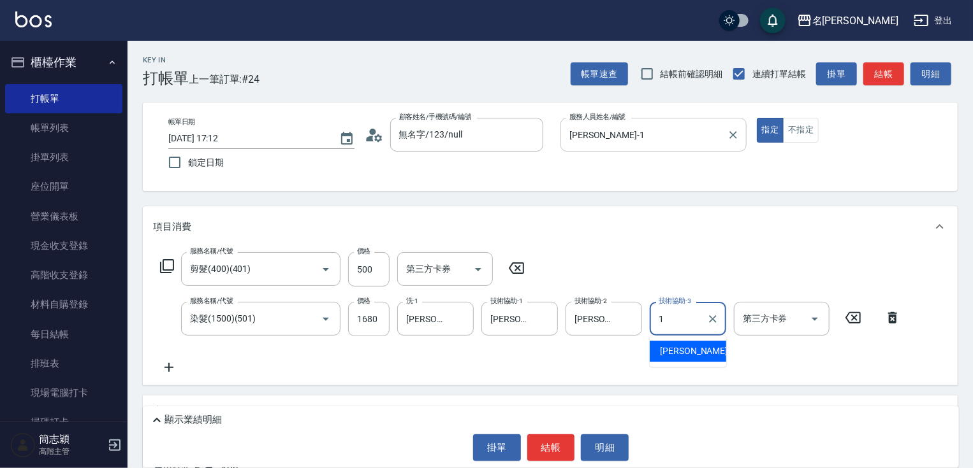
type input "Joanne-1"
click at [883, 69] on button "結帳" at bounding box center [883, 74] width 41 height 24
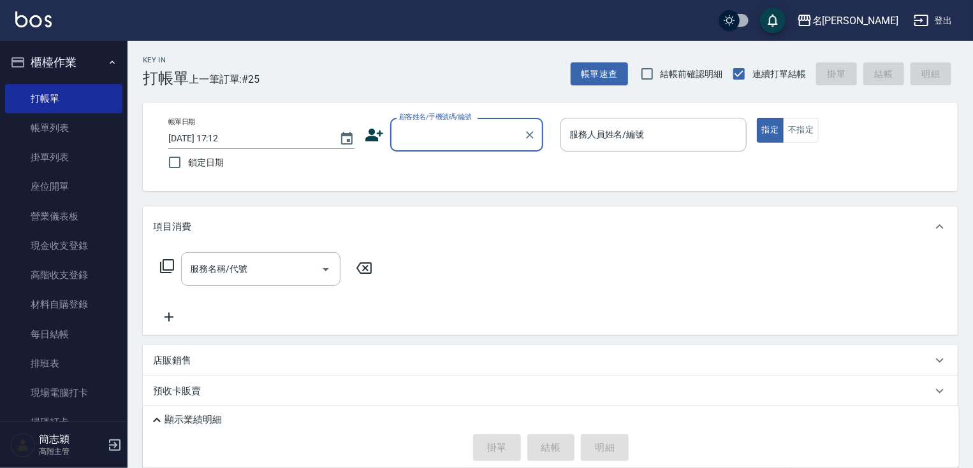
click at [459, 140] on input "顧客姓名/手機號碼/編號" at bounding box center [457, 135] width 122 height 22
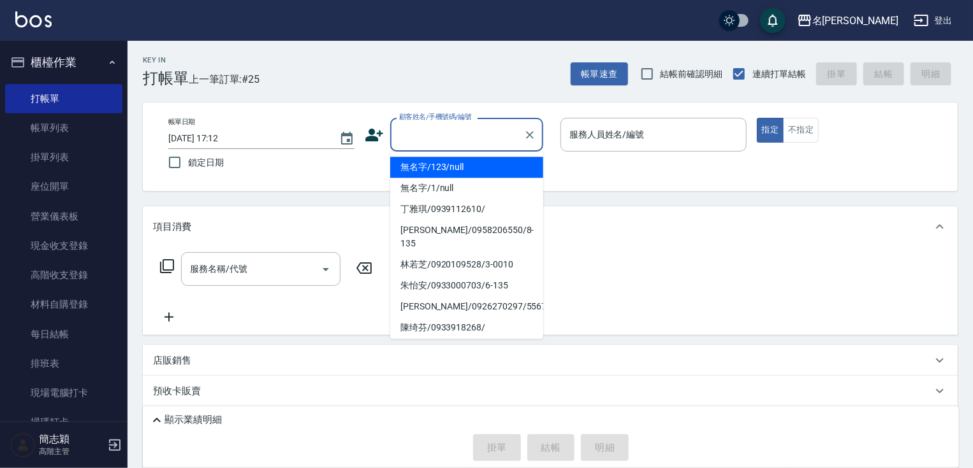
click at [458, 159] on li "無名字/123/null" at bounding box center [466, 167] width 153 height 21
type input "無名字/123/null"
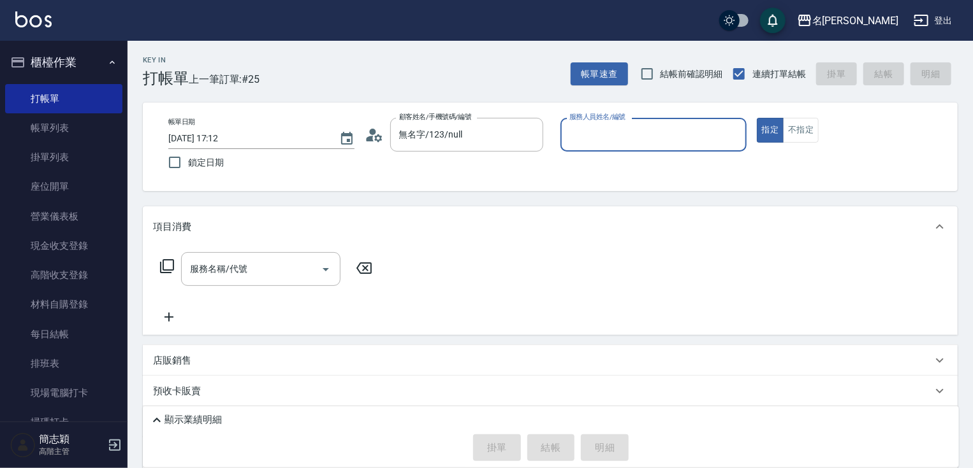
click at [668, 132] on input "服務人員姓名/編號" at bounding box center [653, 135] width 175 height 22
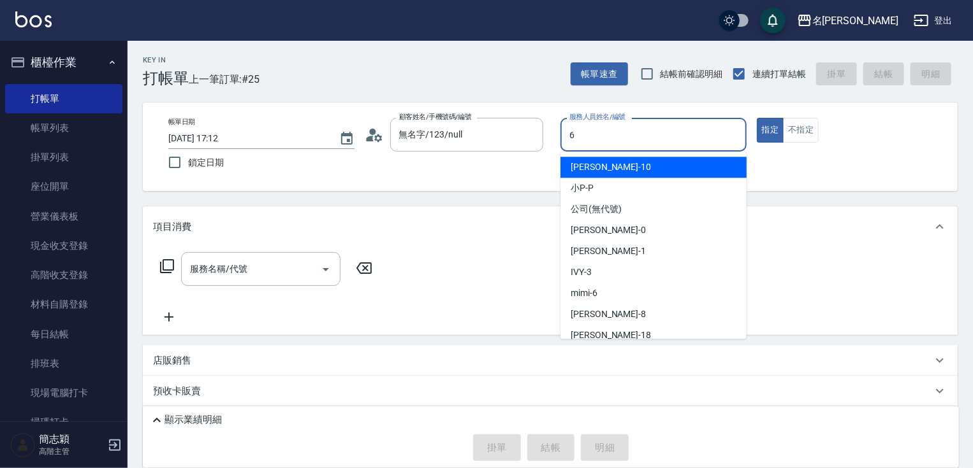
type input "mimi-6"
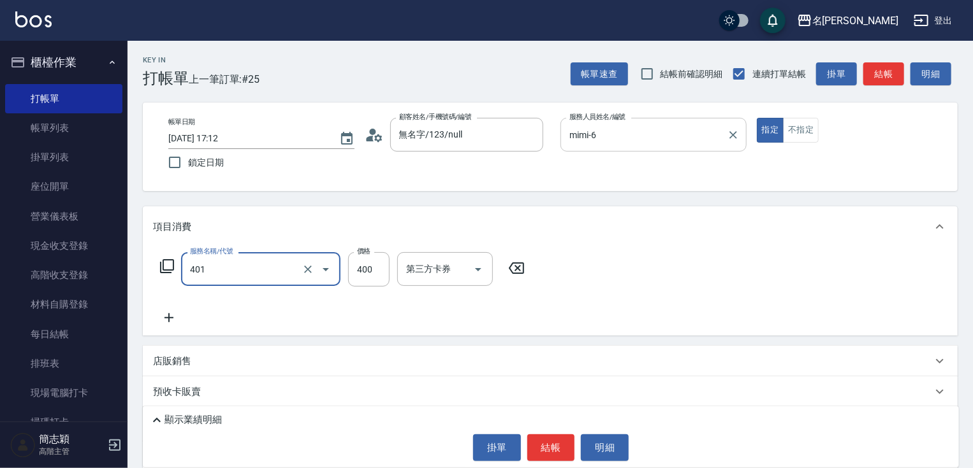
type input "剪髮(400)(401)"
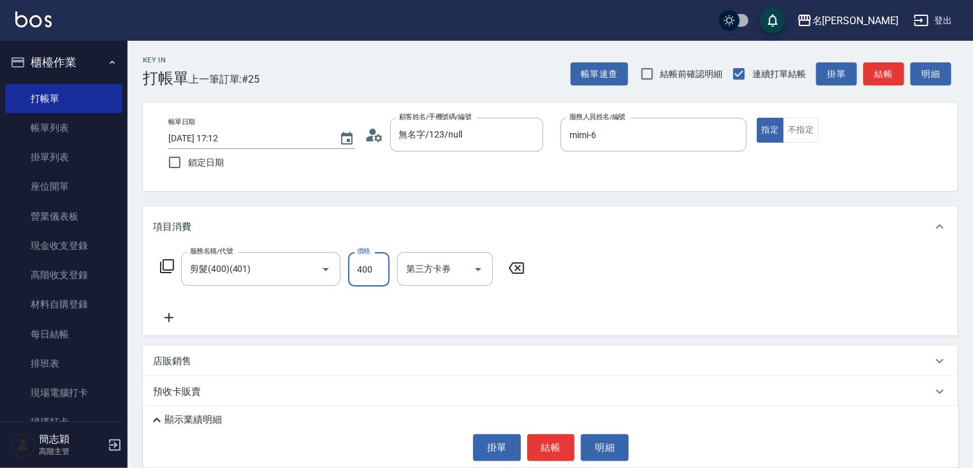
scroll to position [105, 0]
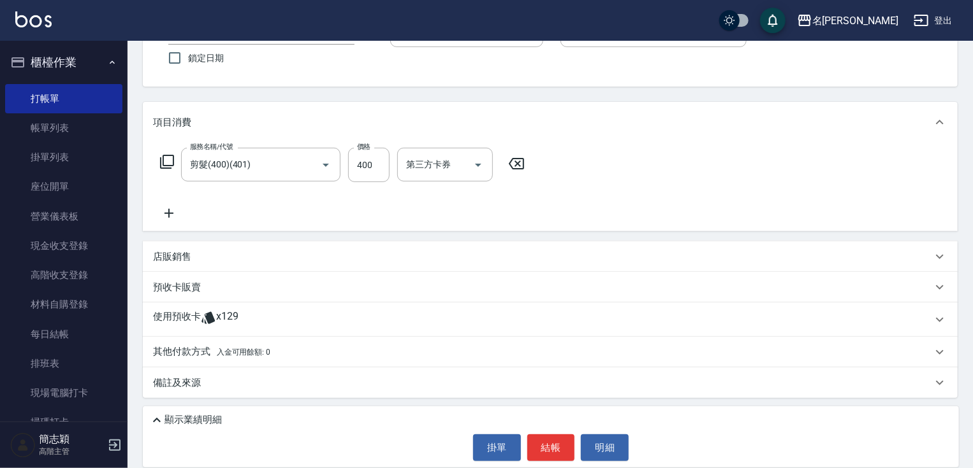
click at [199, 347] on p "其他付款方式 入金可用餘額: 0" at bounding box center [211, 352] width 117 height 14
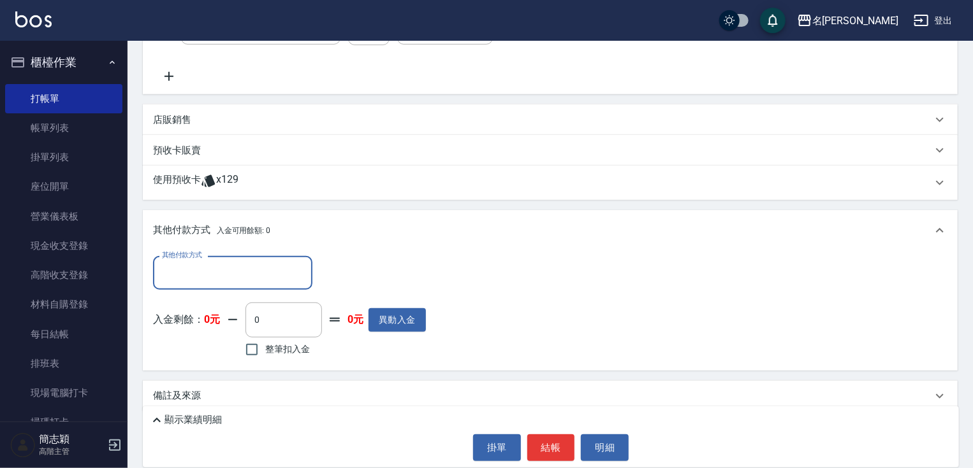
scroll to position [242, 0]
click at [246, 264] on input "其他付款方式" at bounding box center [233, 272] width 148 height 22
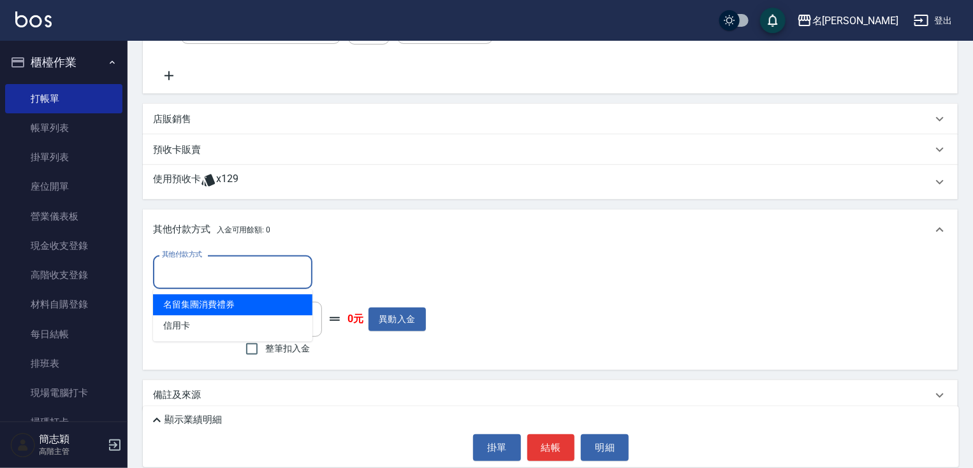
click at [225, 315] on span "信用卡" at bounding box center [232, 325] width 159 height 21
type input "信用卡"
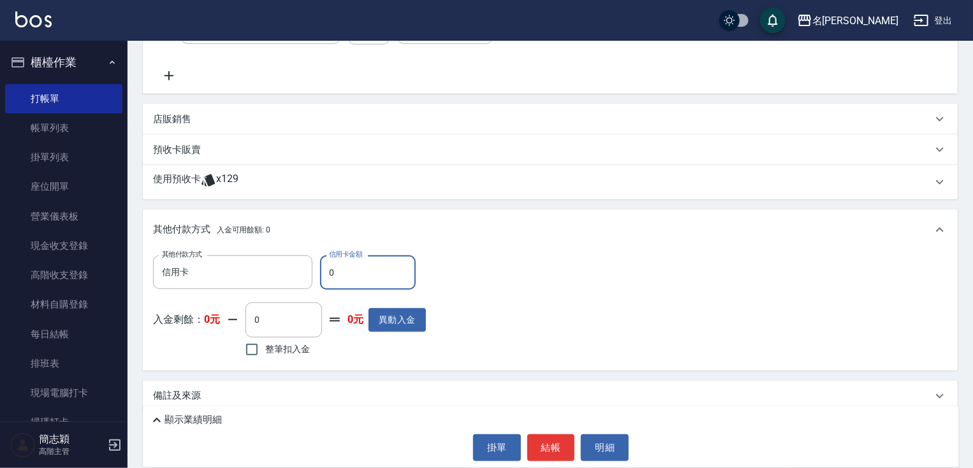
drag, startPoint x: 326, startPoint y: 269, endPoint x: 377, endPoint y: 273, distance: 50.5
click at [356, 272] on input "0" at bounding box center [368, 273] width 96 height 34
type input "400"
click at [548, 445] on button "結帳" at bounding box center [551, 448] width 48 height 27
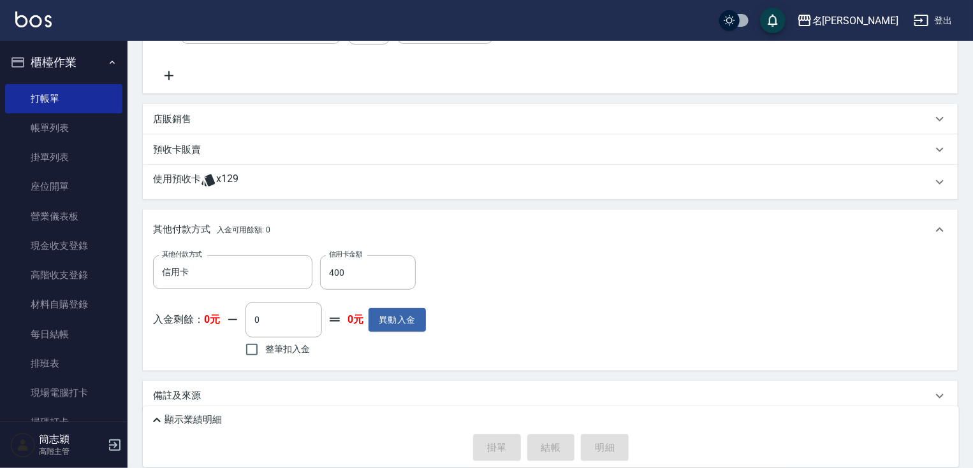
type input "2025/09/13 17:13"
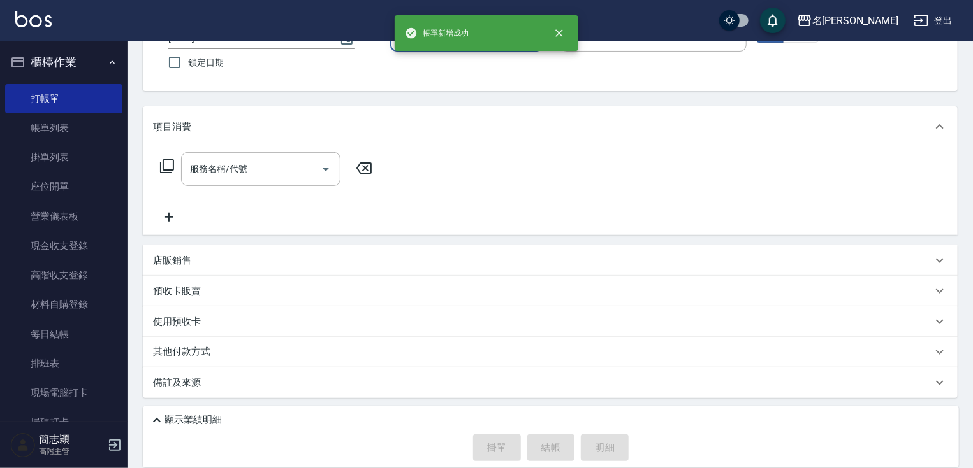
scroll to position [0, 0]
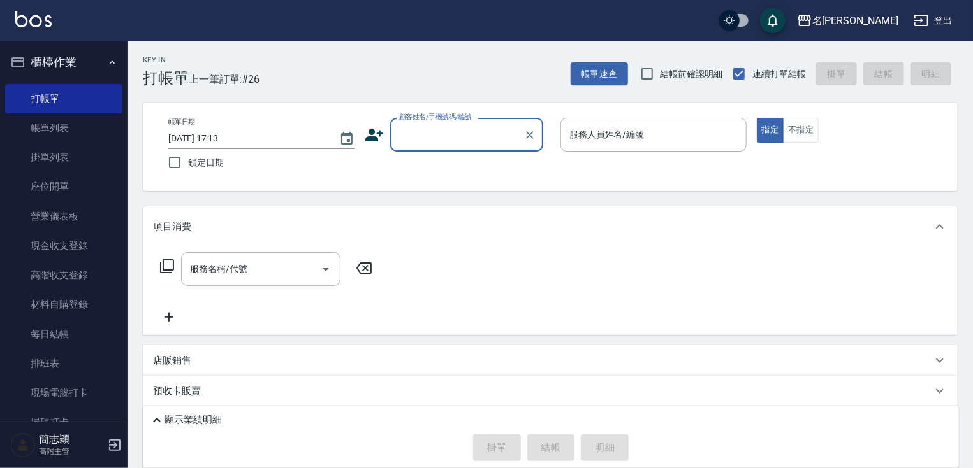
click at [476, 133] on input "顧客姓名/手機號碼/編號" at bounding box center [457, 135] width 122 height 22
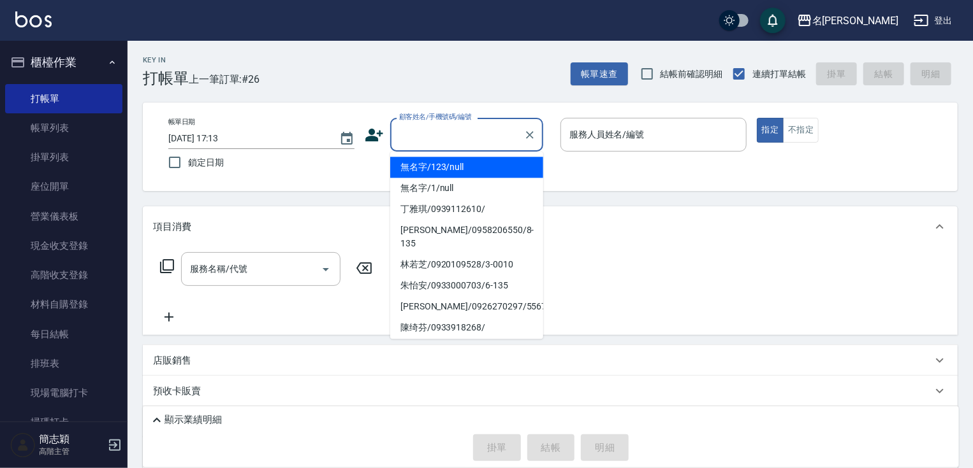
click at [474, 165] on li "無名字/123/null" at bounding box center [466, 167] width 153 height 21
type input "無名字/123/null"
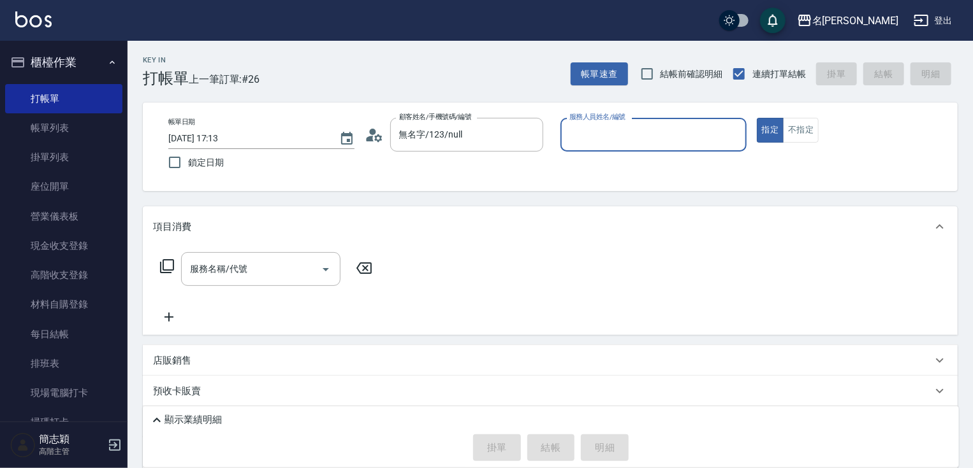
click at [618, 143] on input "服務人員姓名/編號" at bounding box center [653, 135] width 175 height 22
type input "Joanne-1"
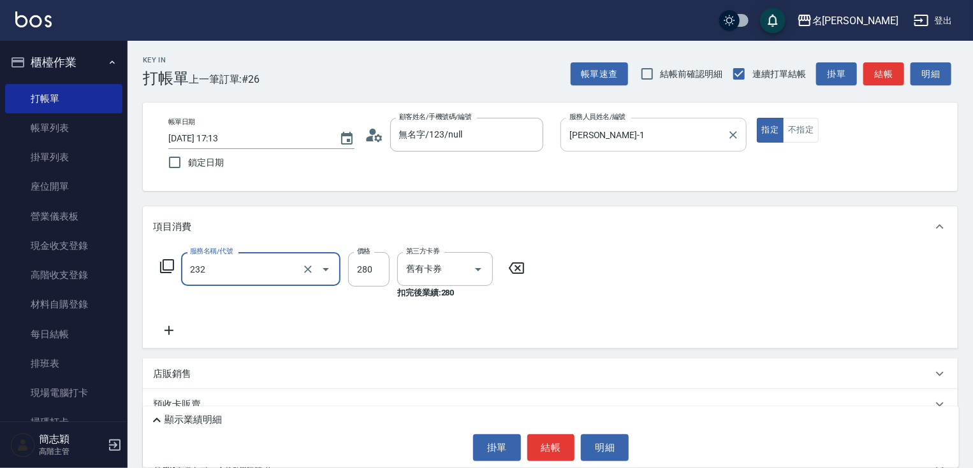
type input "洗髮卷280(232)"
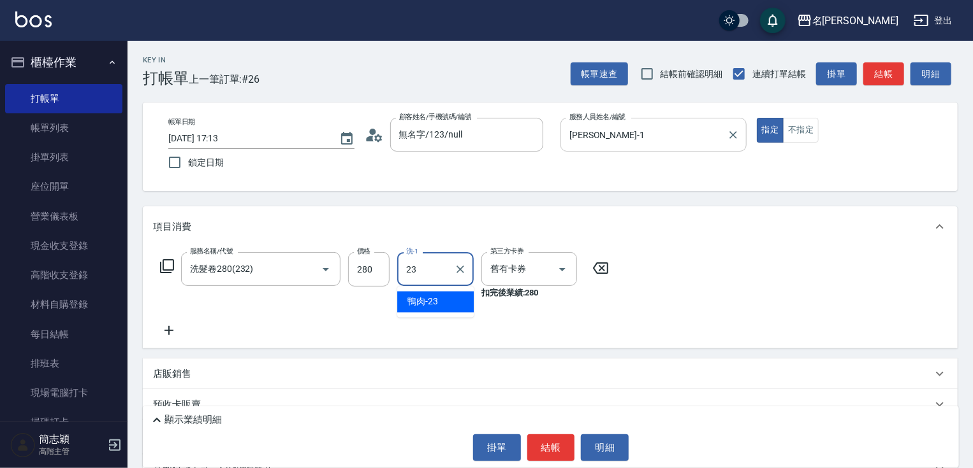
type input "鴨肉-23"
click at [883, 81] on button "結帳" at bounding box center [883, 74] width 41 height 24
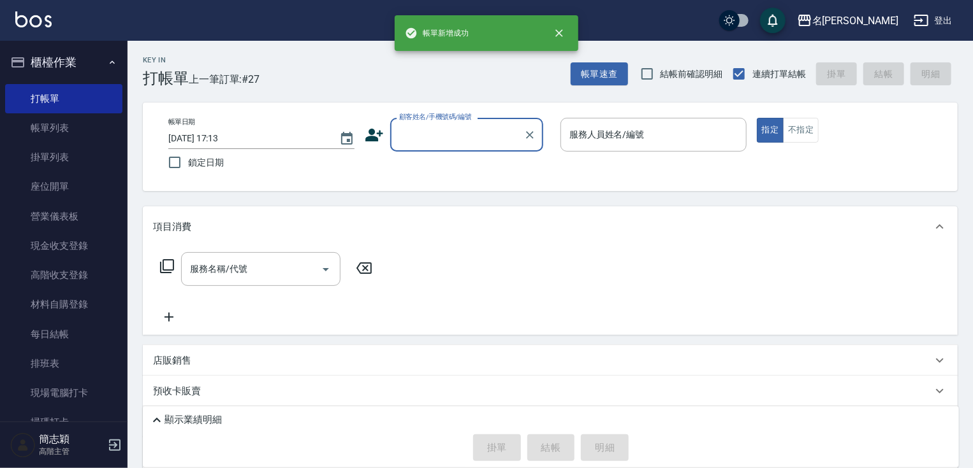
click at [489, 136] on input "顧客姓名/手機號碼/編號" at bounding box center [457, 135] width 122 height 22
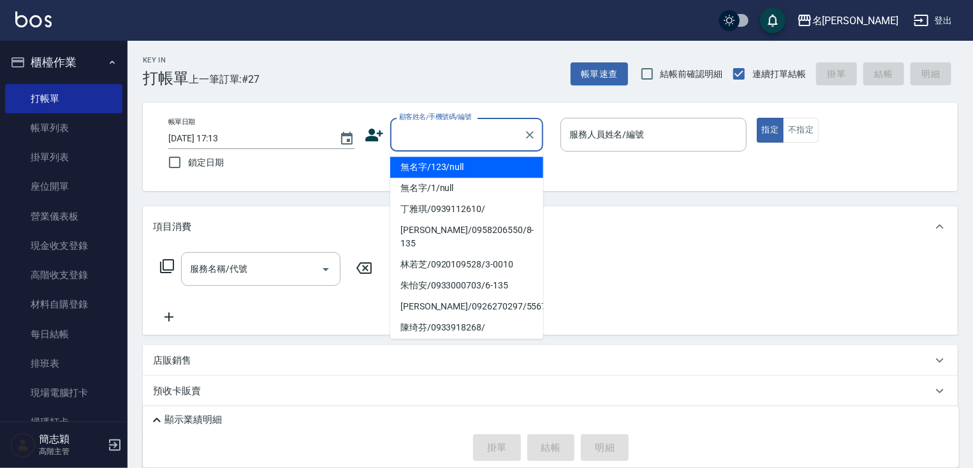
click at [493, 173] on li "無名字/123/null" at bounding box center [466, 167] width 153 height 21
type input "無名字/123/null"
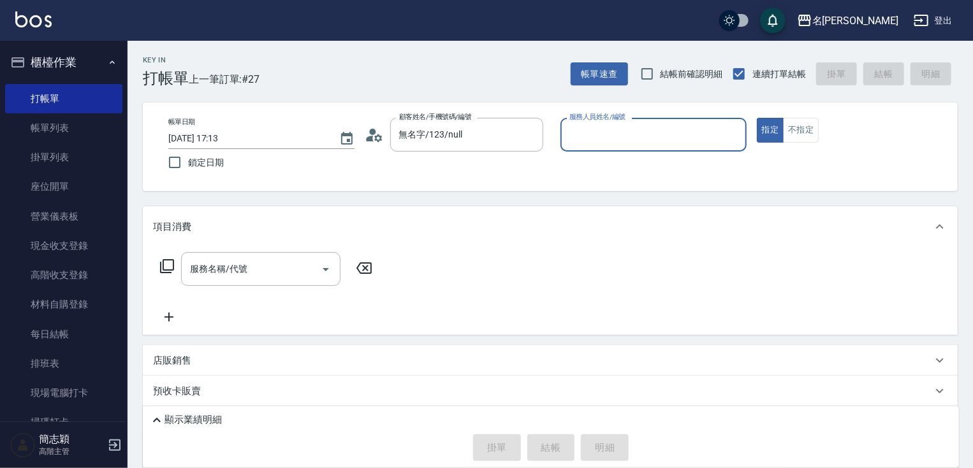
click at [615, 143] on input "服務人員姓名/編號" at bounding box center [653, 135] width 175 height 22
type input "IVY-3"
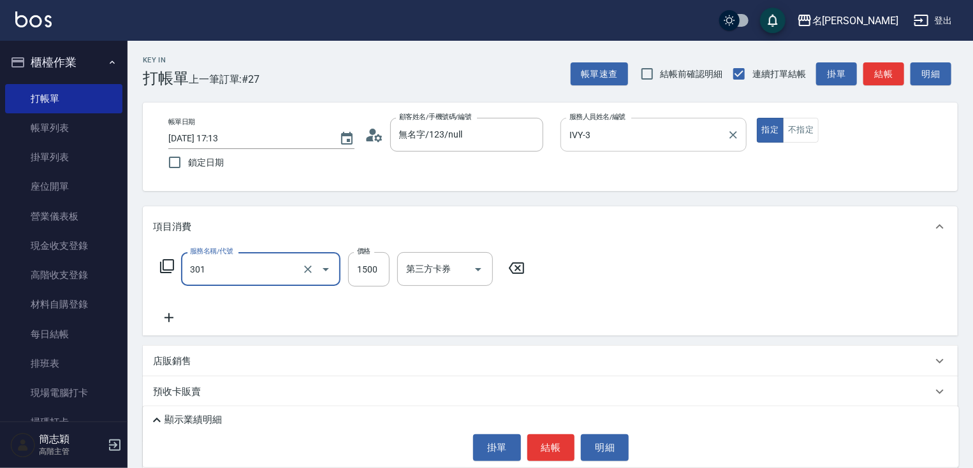
type input "燙髮(1500)(301)"
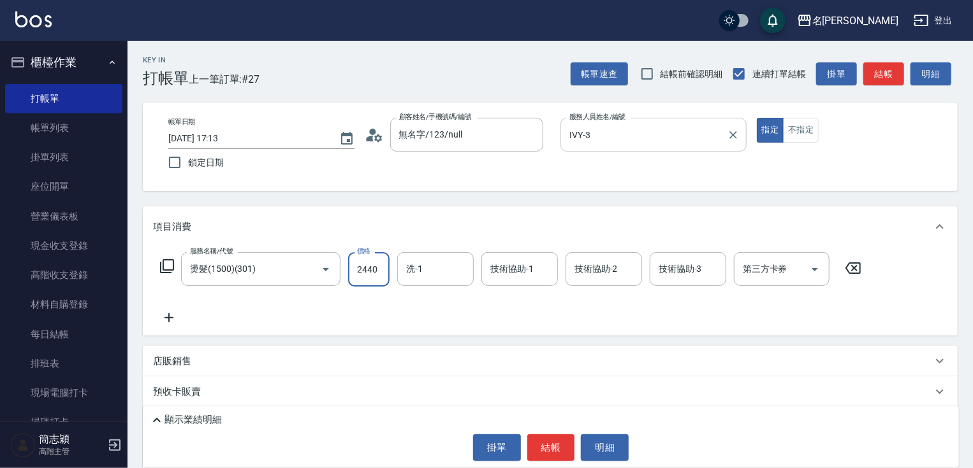
type input "2440"
type input "IVY-3"
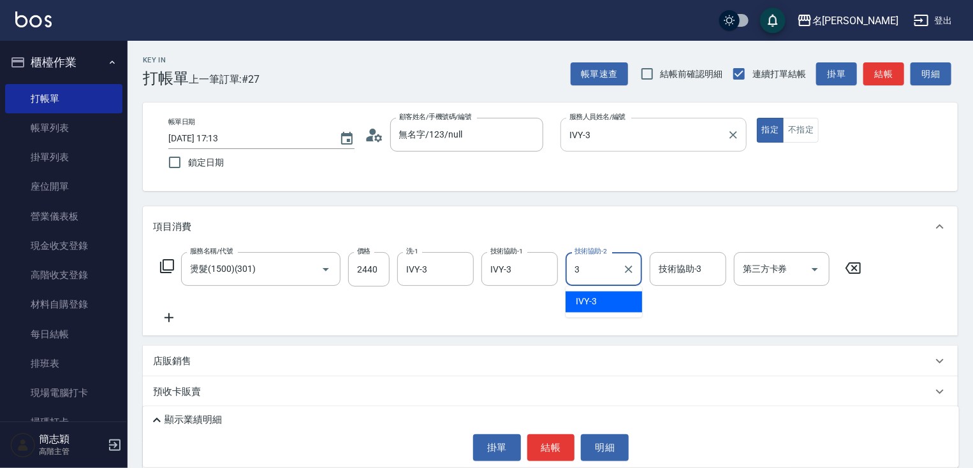
type input "IVY-3"
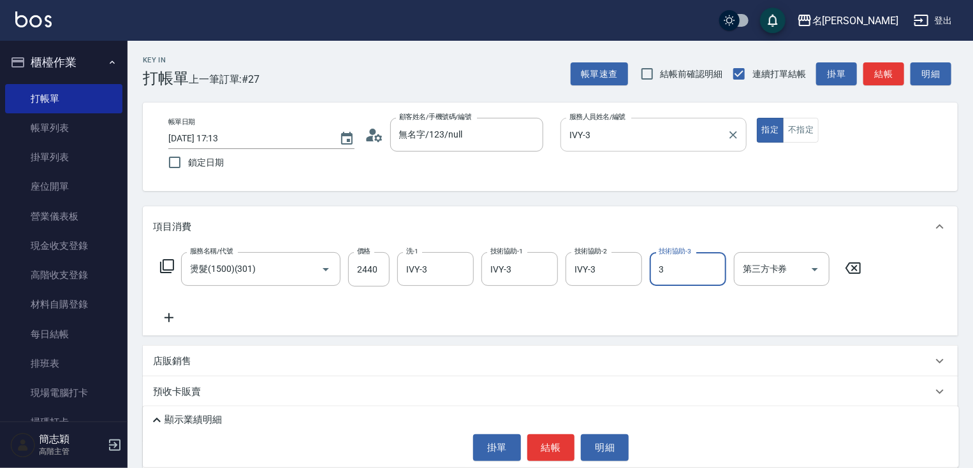
type input "IVY-3"
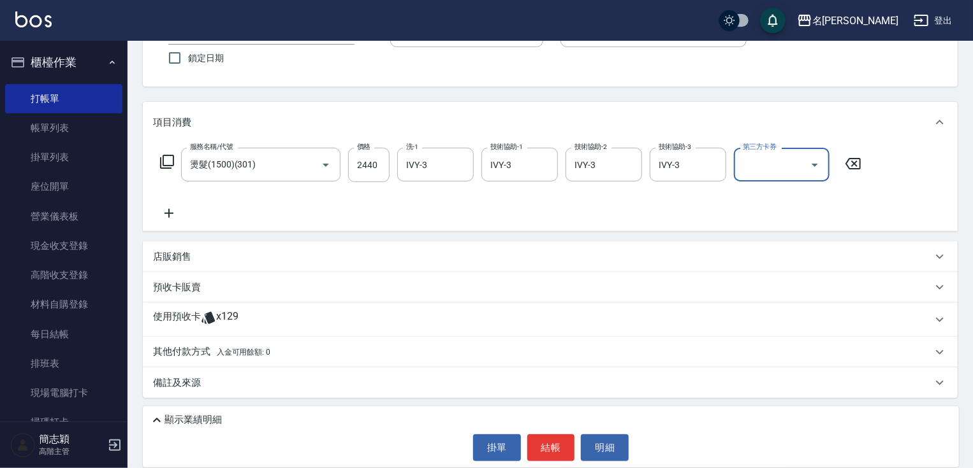
click at [214, 353] on p "其他付款方式 入金可用餘額: 0" at bounding box center [211, 352] width 117 height 14
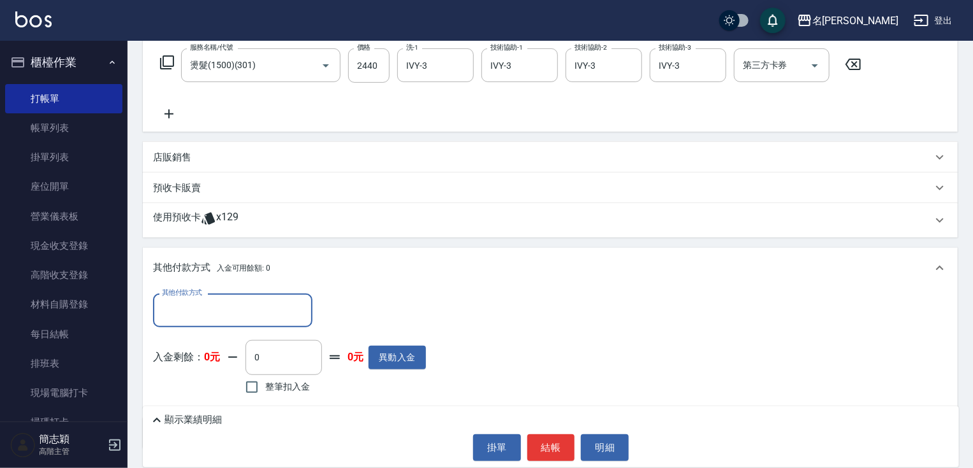
scroll to position [237, 0]
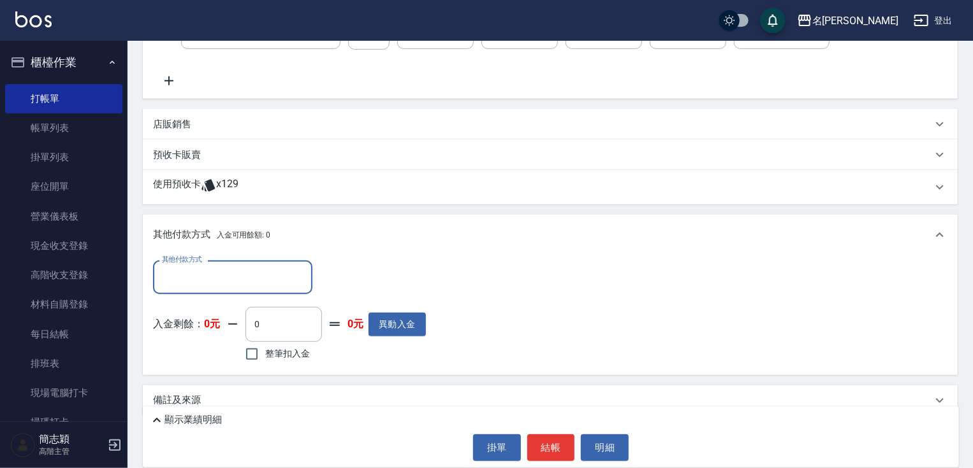
click at [207, 265] on div "其他付款方式" at bounding box center [232, 278] width 159 height 34
click at [205, 270] on input "其他付款方式" at bounding box center [233, 277] width 148 height 22
click at [203, 280] on input "其他付款方式" at bounding box center [233, 277] width 148 height 22
click at [183, 322] on span "信用卡" at bounding box center [232, 331] width 159 height 21
type input "信用卡"
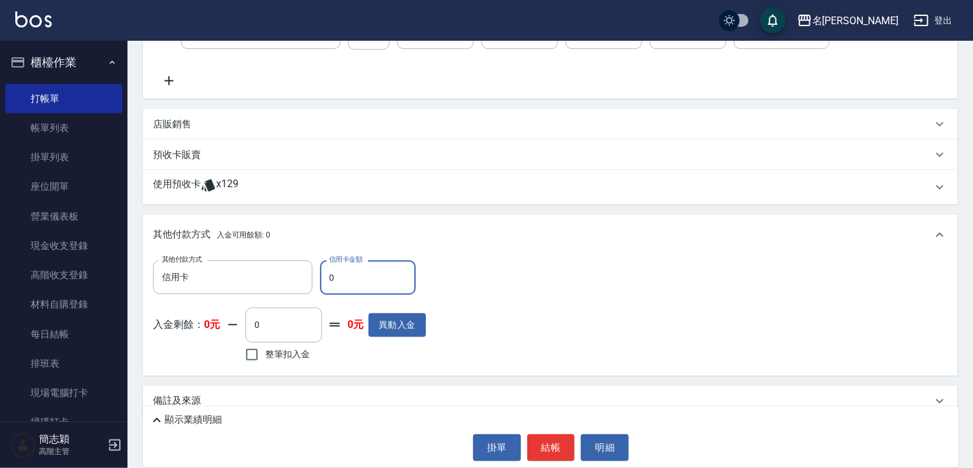
drag, startPoint x: 323, startPoint y: 277, endPoint x: 377, endPoint y: 283, distance: 54.5
click at [346, 279] on input "0" at bounding box center [368, 278] width 96 height 34
type input "2440"
click at [538, 450] on button "結帳" at bounding box center [551, 448] width 48 height 27
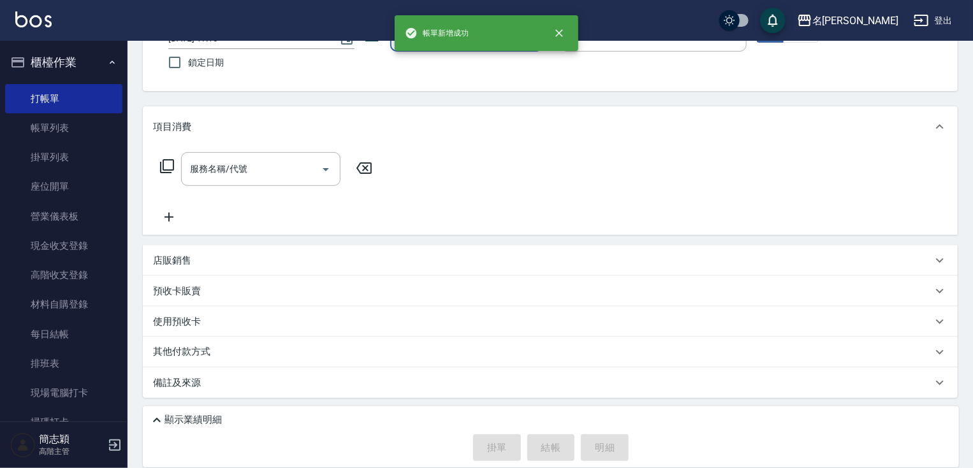
scroll to position [0, 0]
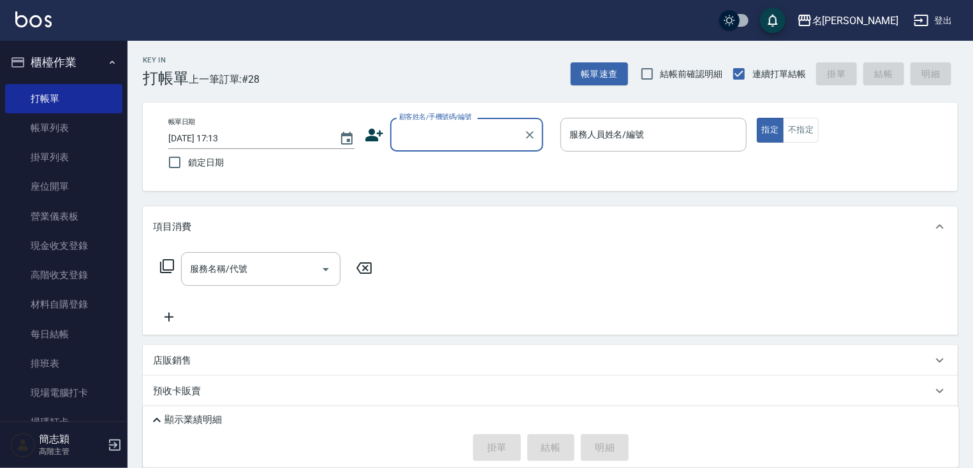
click at [467, 133] on input "顧客姓名/手機號碼/編號" at bounding box center [457, 135] width 122 height 22
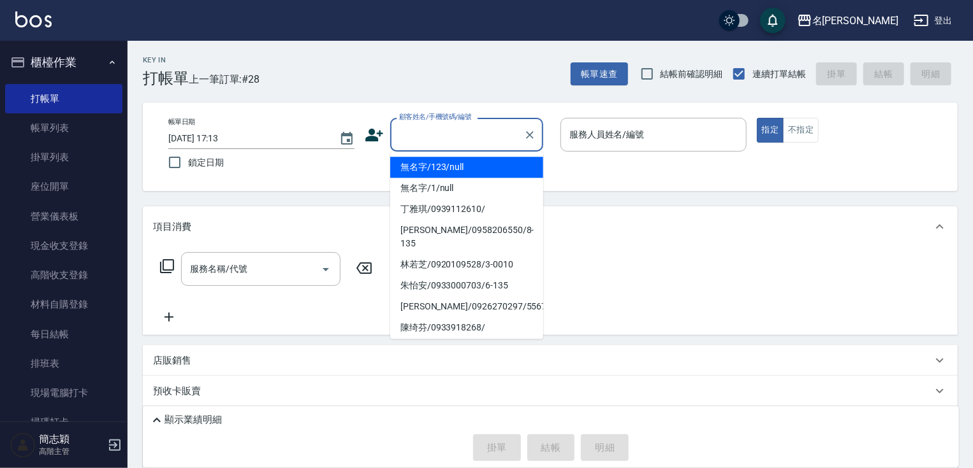
click at [472, 168] on li "無名字/123/null" at bounding box center [466, 167] width 153 height 21
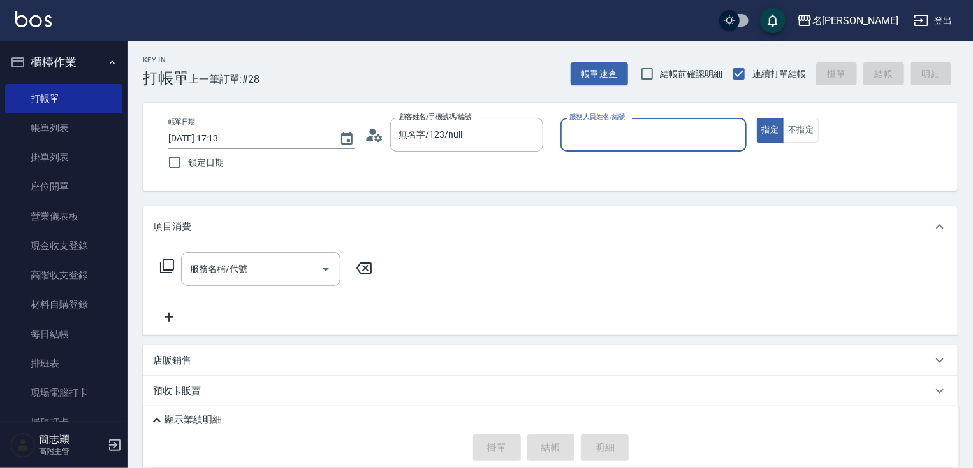
click at [628, 121] on div "服務人員姓名/編號 服務人員姓名/編號" at bounding box center [653, 135] width 186 height 34
click at [757, 118] on button "指定" at bounding box center [770, 130] width 27 height 25
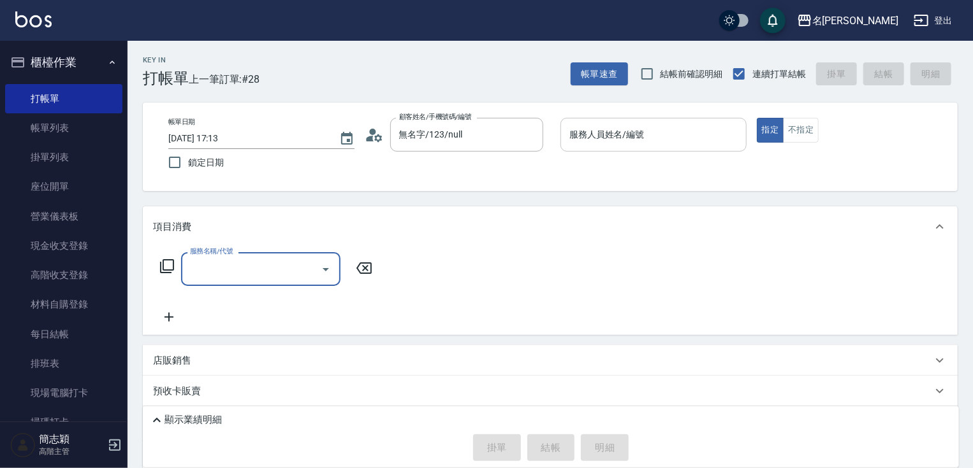
click at [653, 135] on input "服務人員姓名/編號" at bounding box center [653, 135] width 175 height 22
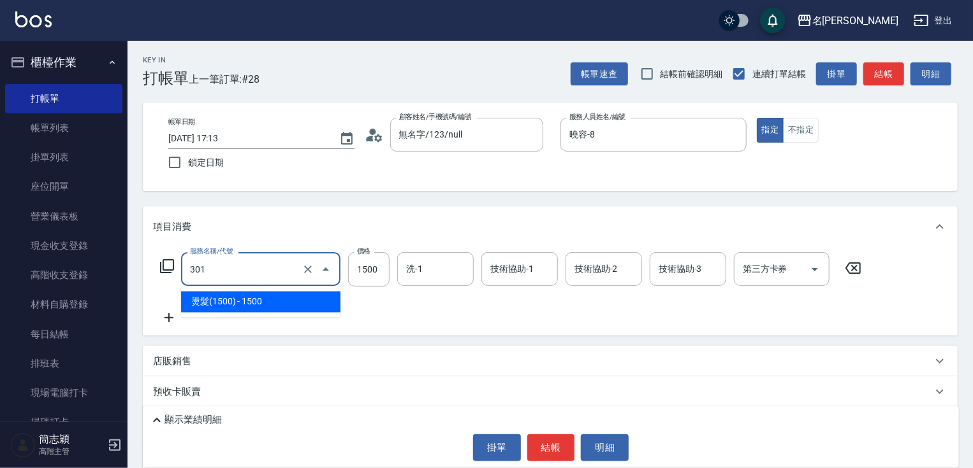
click at [257, 270] on input "301" at bounding box center [243, 269] width 112 height 22
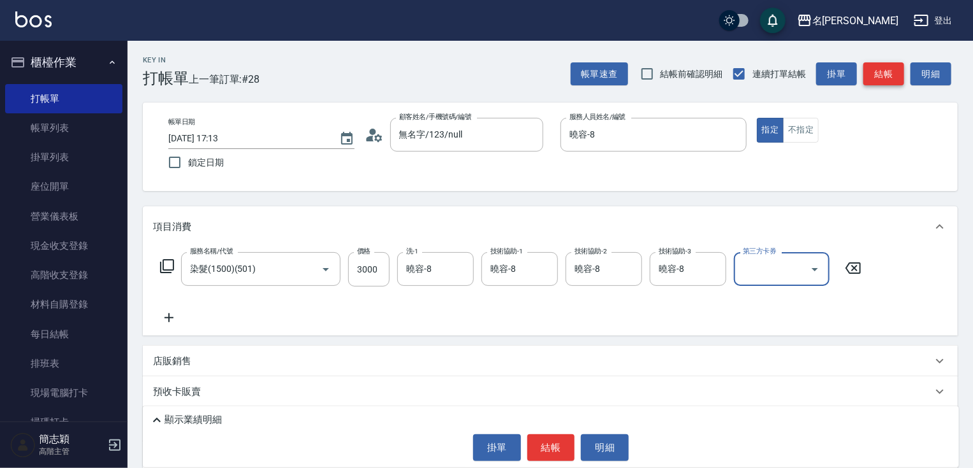
click at [890, 77] on button "結帳" at bounding box center [883, 74] width 41 height 24
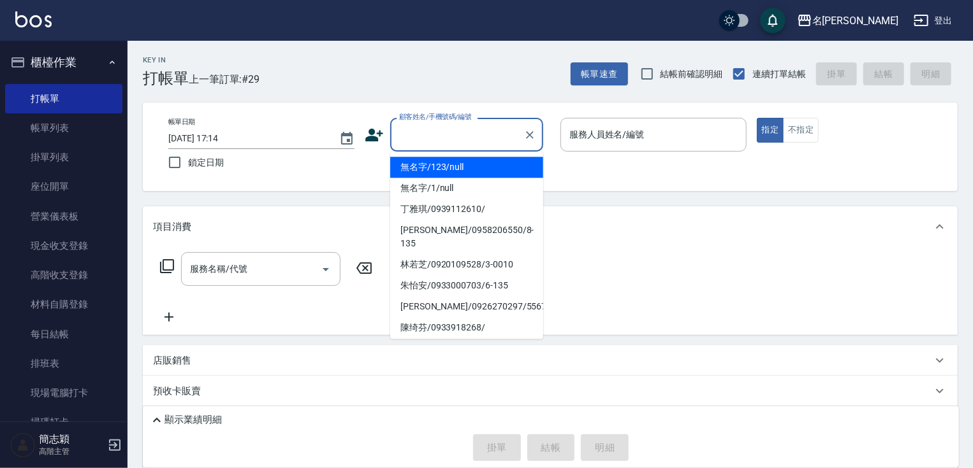
click at [451, 134] on input "顧客姓名/手機號碼/編號" at bounding box center [457, 135] width 122 height 22
click at [449, 160] on li "無名字/123/null" at bounding box center [466, 167] width 153 height 21
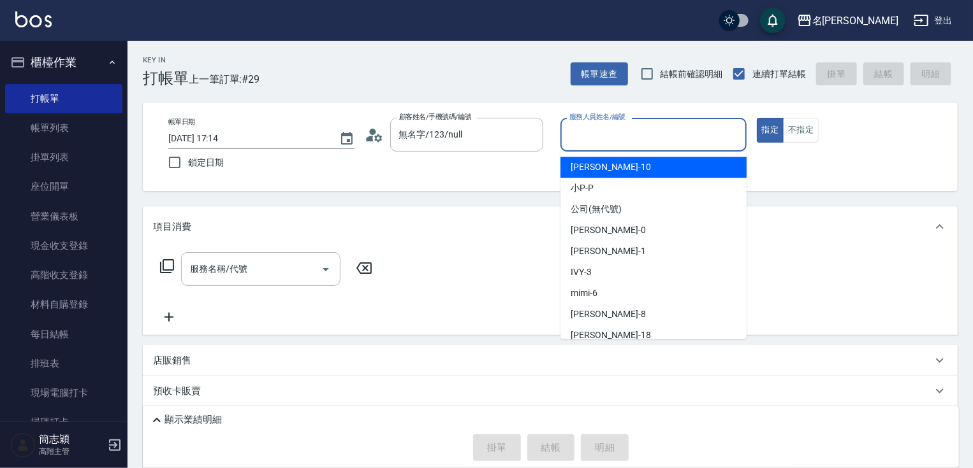
click at [619, 141] on input "服務人員姓名/編號" at bounding box center [653, 135] width 175 height 22
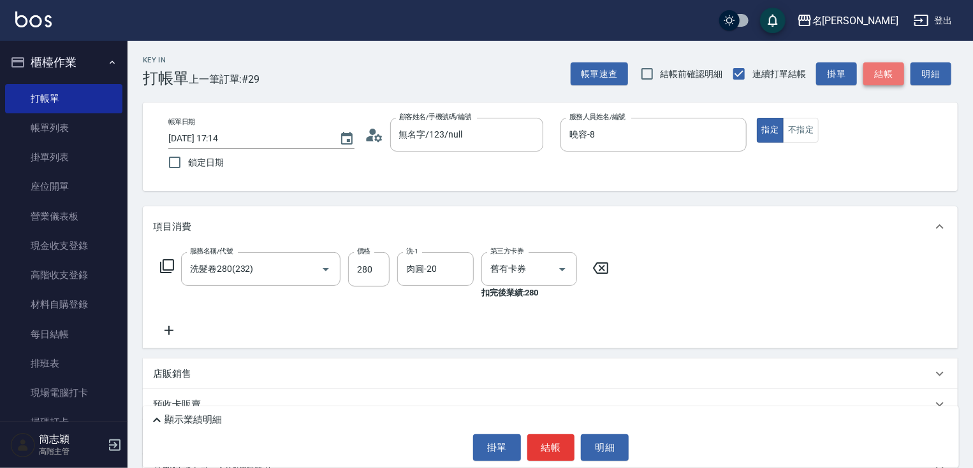
click at [887, 68] on button "結帳" at bounding box center [883, 74] width 41 height 24
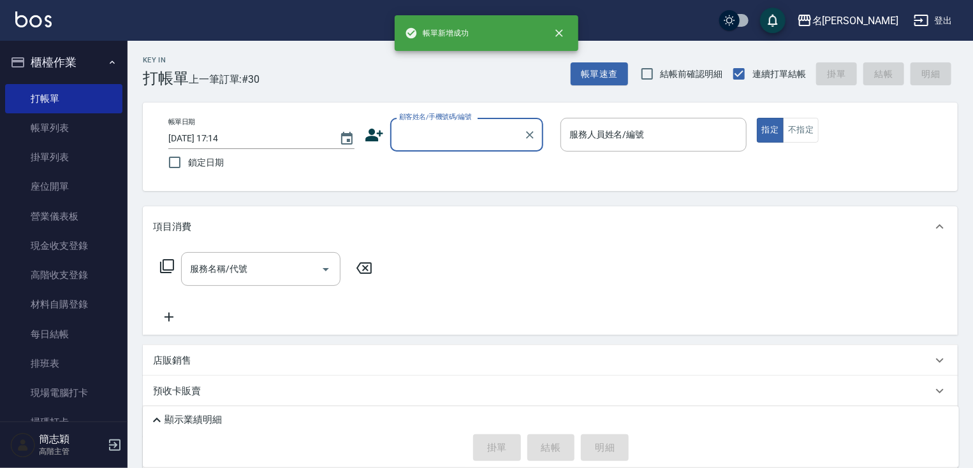
click at [441, 140] on input "顧客姓名/手機號碼/編號" at bounding box center [457, 135] width 122 height 22
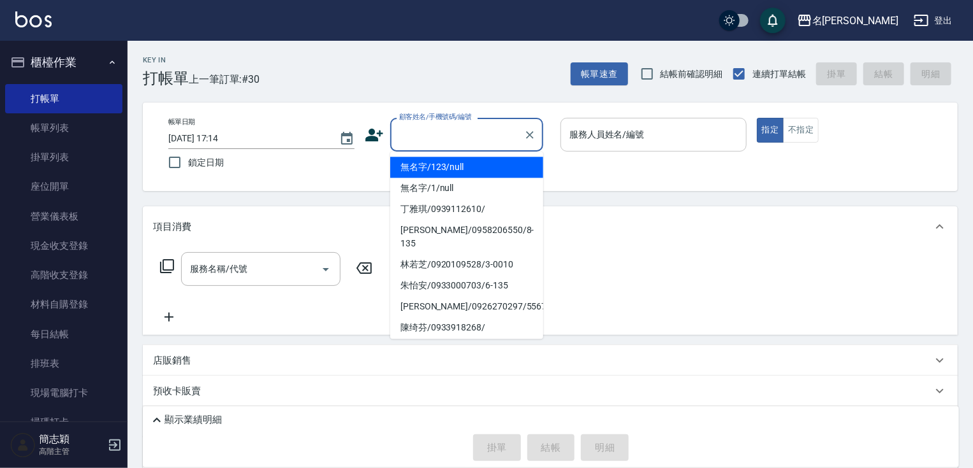
click at [451, 173] on li "無名字/123/null" at bounding box center [466, 167] width 153 height 21
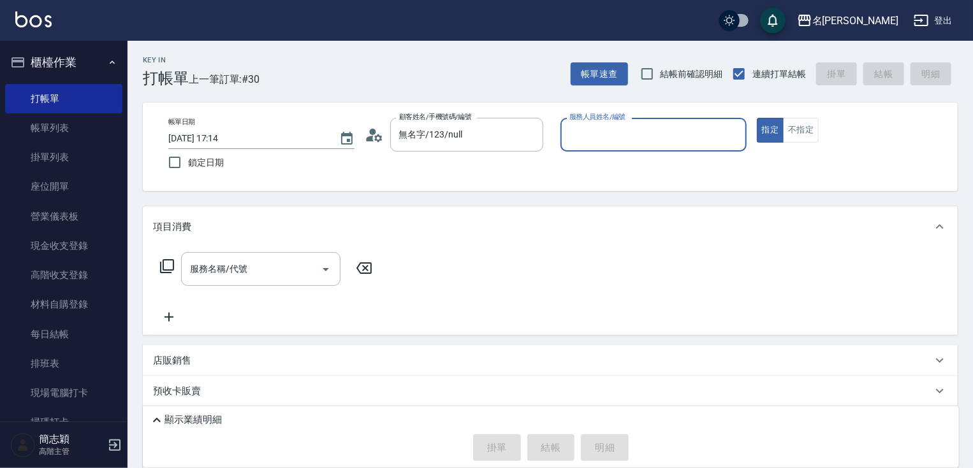
click at [627, 138] on input "服務人員姓名/編號" at bounding box center [653, 135] width 175 height 22
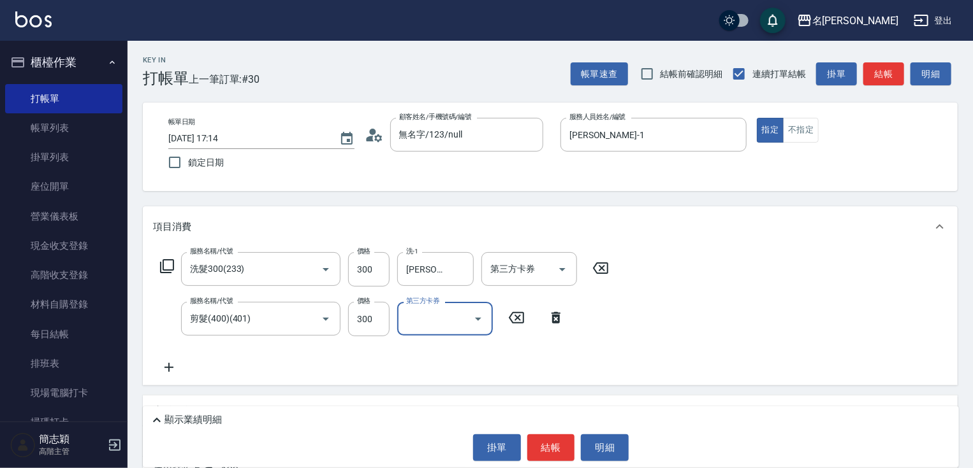
scroll to position [154, 0]
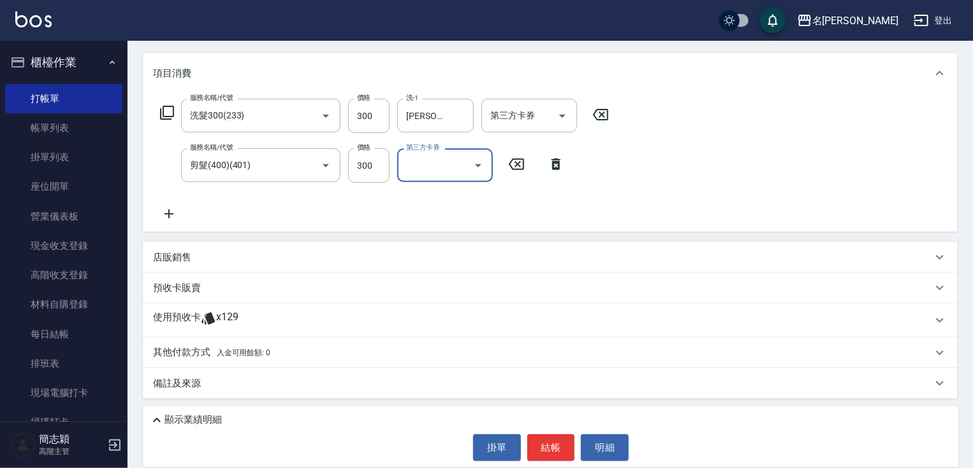
click at [192, 354] on p "其他付款方式 入金可用餘額: 0" at bounding box center [211, 353] width 117 height 14
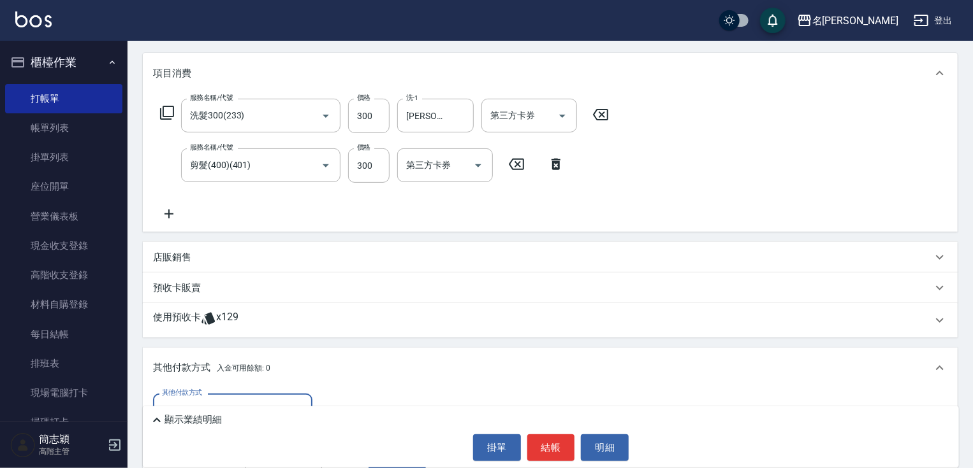
scroll to position [0, 0]
click at [205, 400] on input "其他付款方式" at bounding box center [233, 411] width 148 height 22
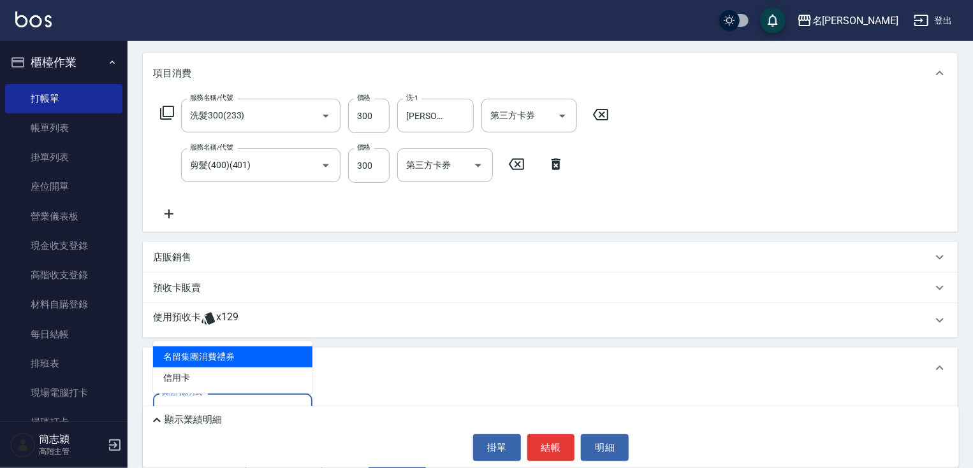
click at [224, 380] on span "信用卡" at bounding box center [232, 378] width 159 height 21
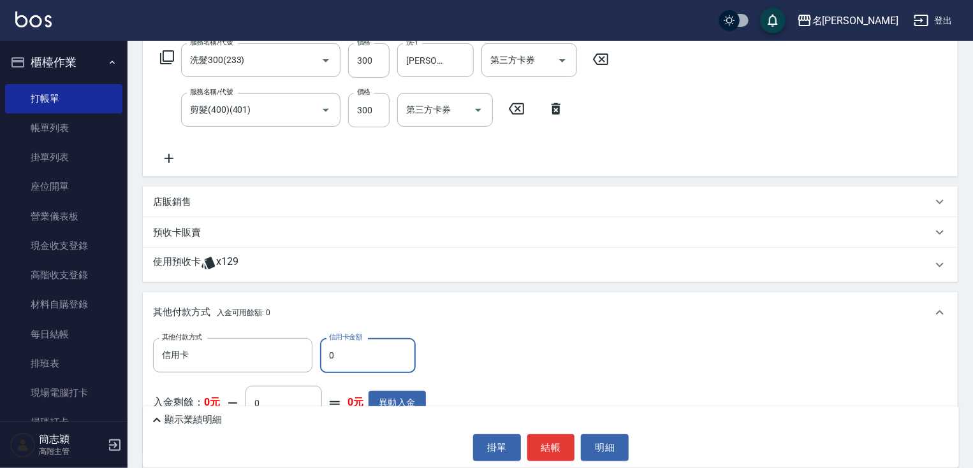
scroll to position [305, 0]
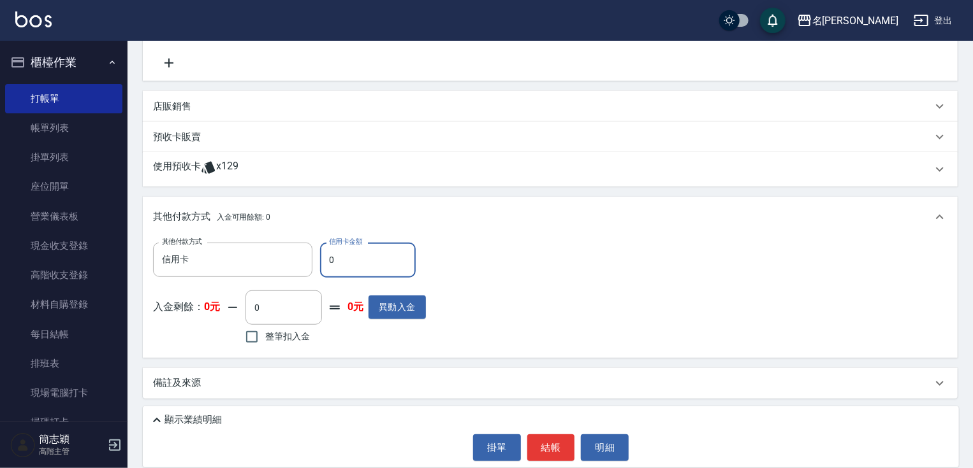
drag, startPoint x: 328, startPoint y: 257, endPoint x: 368, endPoint y: 259, distance: 40.2
click at [361, 259] on input "0" at bounding box center [368, 260] width 96 height 34
click at [546, 451] on button "結帳" at bounding box center [551, 448] width 48 height 27
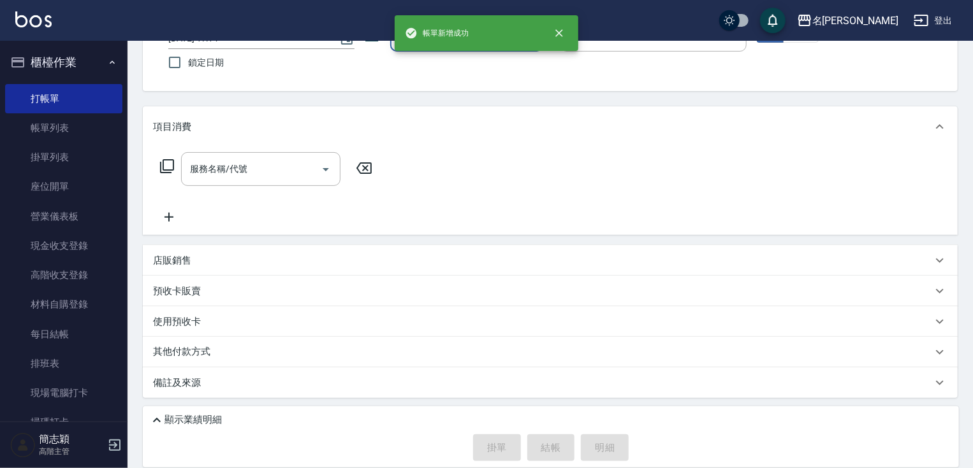
scroll to position [0, 0]
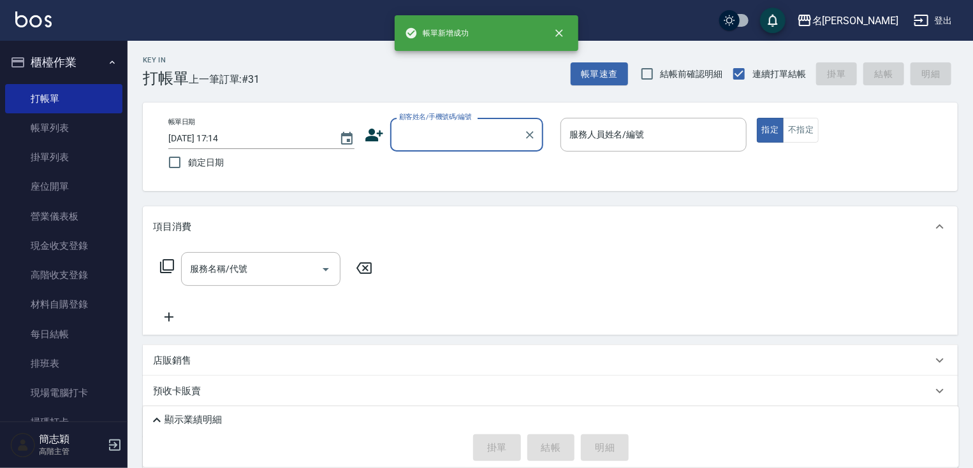
click at [450, 148] on div "顧客姓名/手機號碼/編號" at bounding box center [466, 135] width 153 height 34
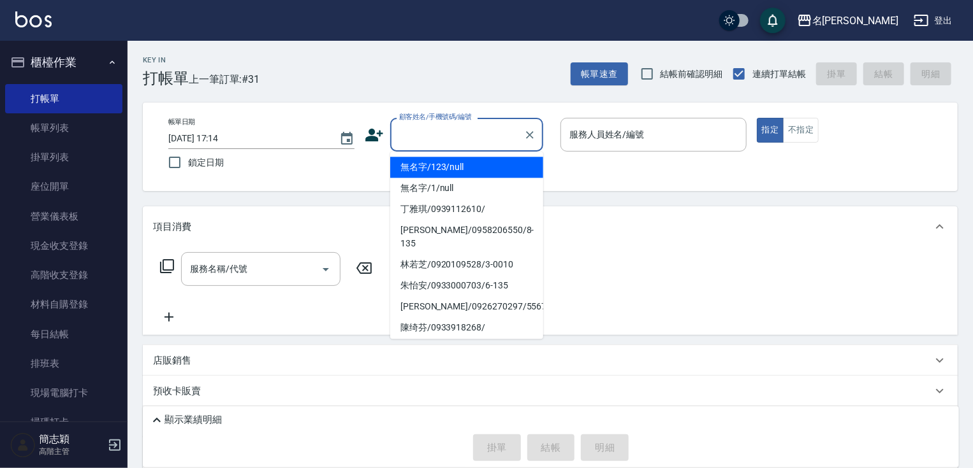
click at [456, 164] on li "無名字/123/null" at bounding box center [466, 167] width 153 height 21
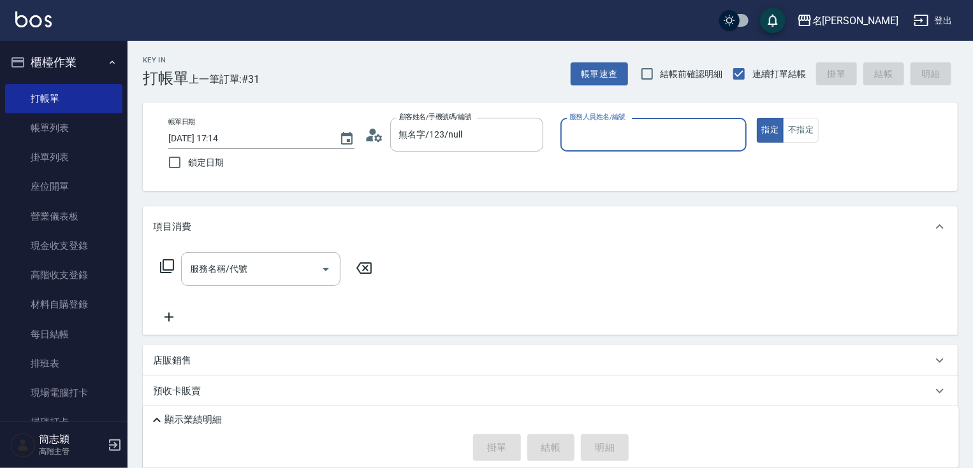
click at [624, 127] on div "服務人員姓名/編號 服務人員姓名/編號" at bounding box center [653, 135] width 186 height 34
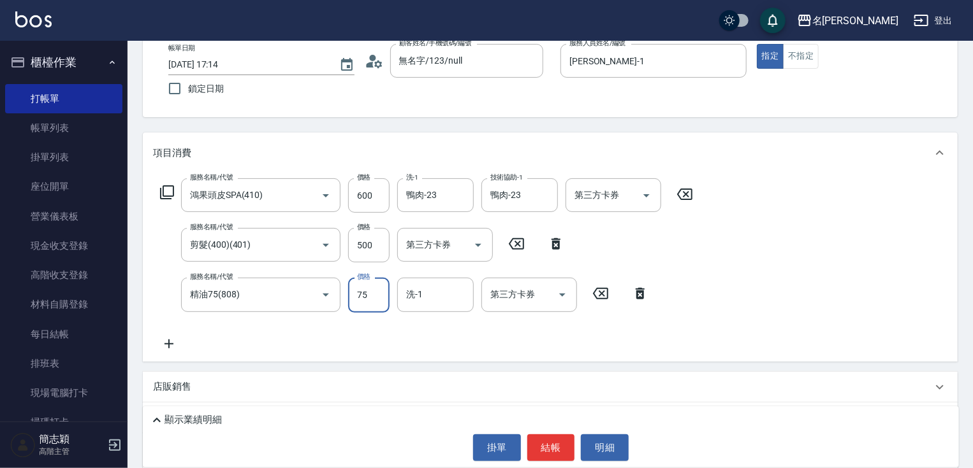
scroll to position [203, 0]
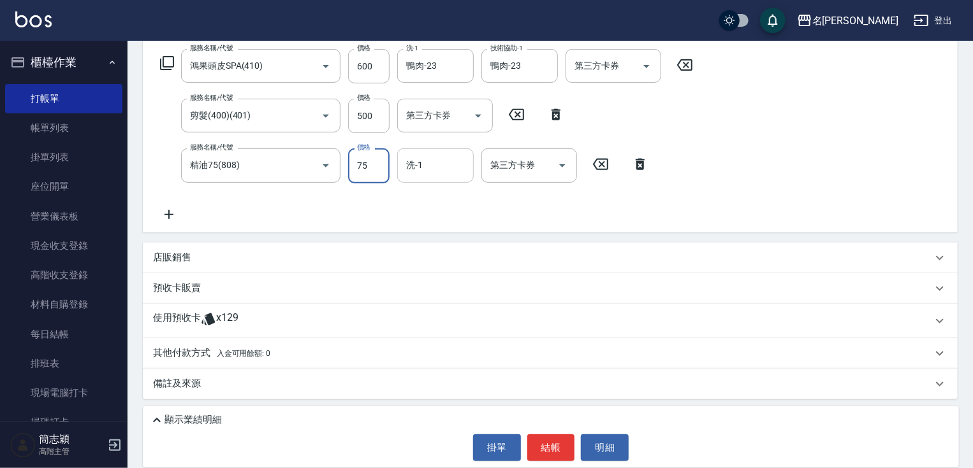
click at [436, 170] on input "洗-1" at bounding box center [435, 165] width 65 height 22
click at [554, 441] on button "結帳" at bounding box center [551, 448] width 48 height 27
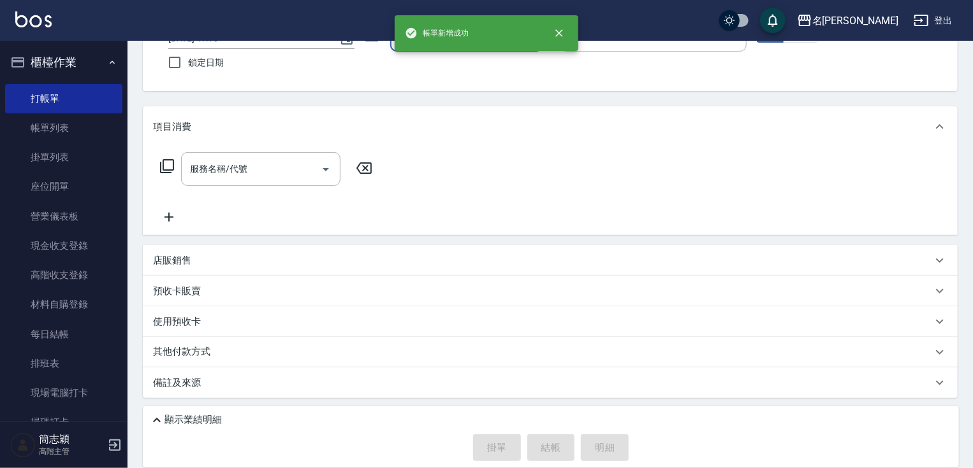
scroll to position [0, 0]
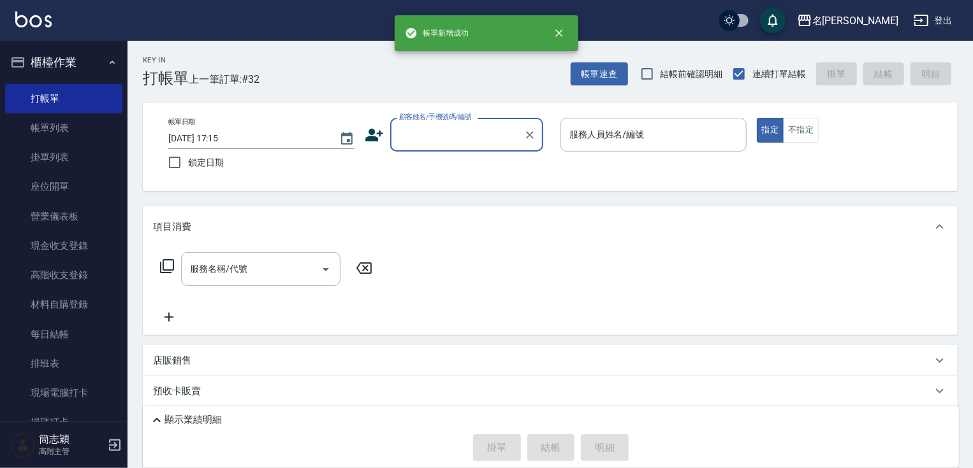
click at [472, 132] on input "顧客姓名/手機號碼/編號" at bounding box center [457, 135] width 122 height 22
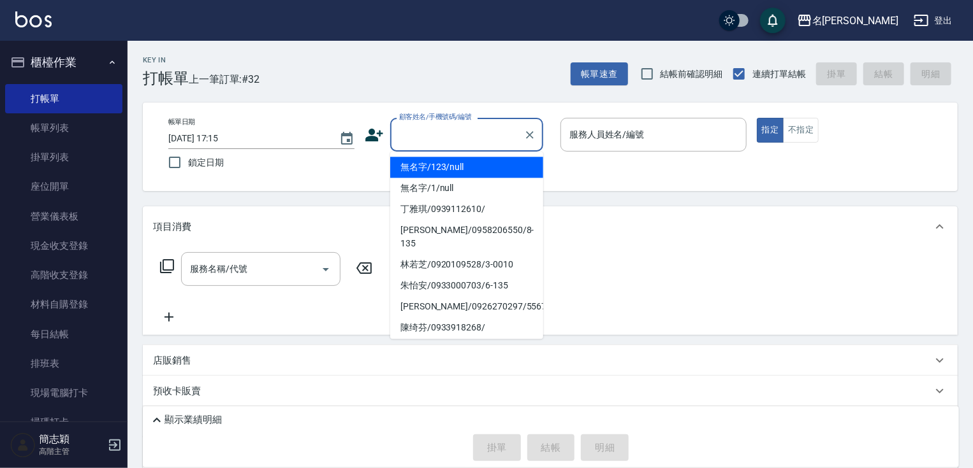
click at [475, 171] on li "無名字/123/null" at bounding box center [466, 167] width 153 height 21
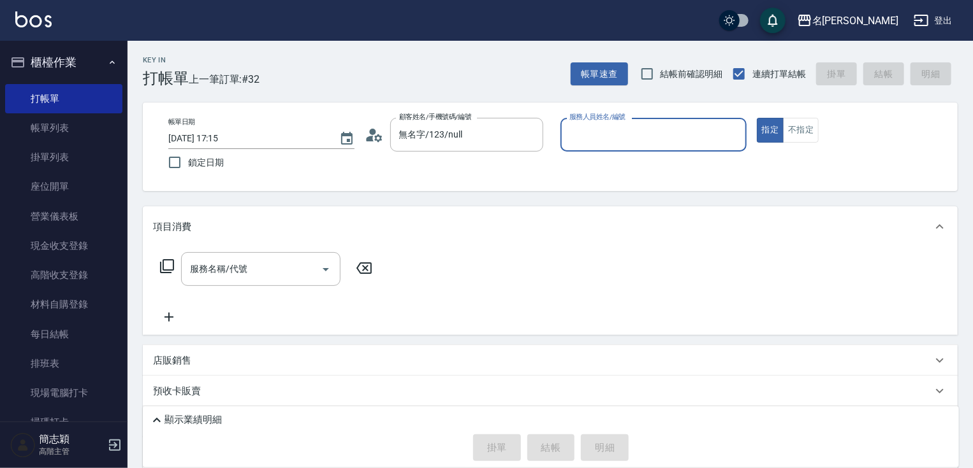
click at [625, 135] on div "服務人員姓名/編號 服務人員姓名/編號" at bounding box center [653, 135] width 186 height 34
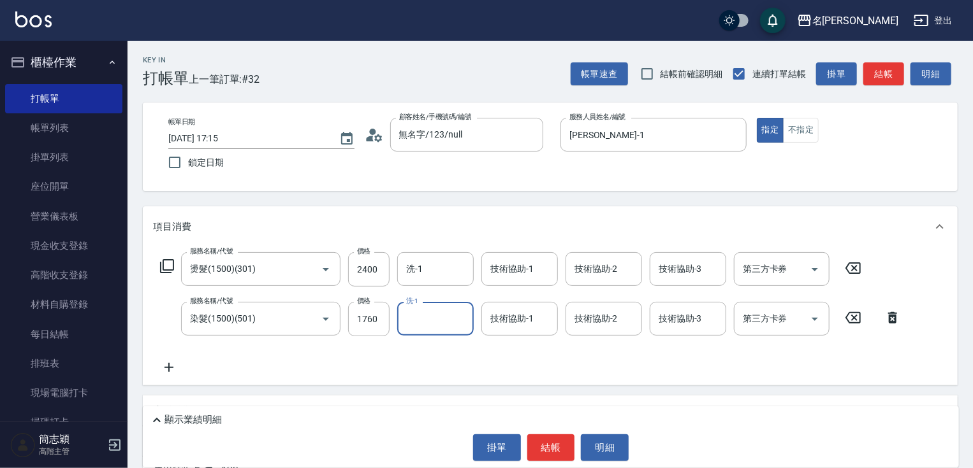
click at [551, 449] on button "結帳" at bounding box center [551, 448] width 48 height 27
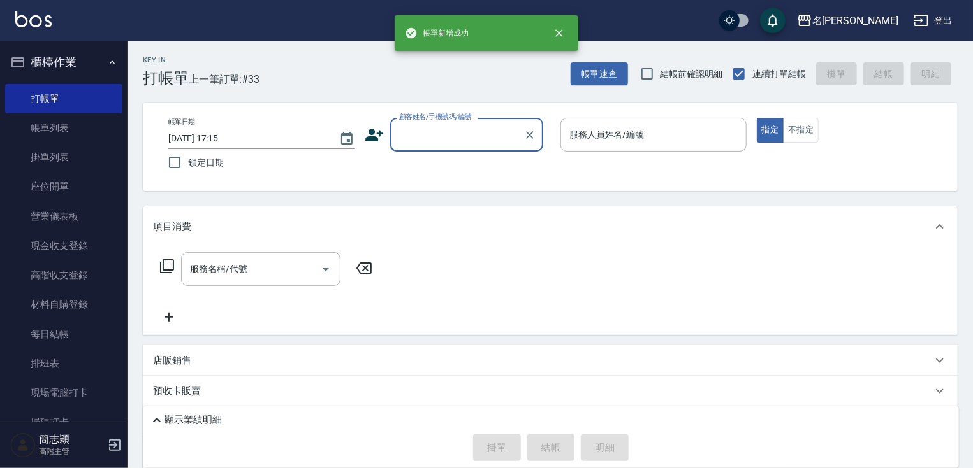
click at [512, 135] on input "顧客姓名/手機號碼/編號" at bounding box center [457, 135] width 122 height 22
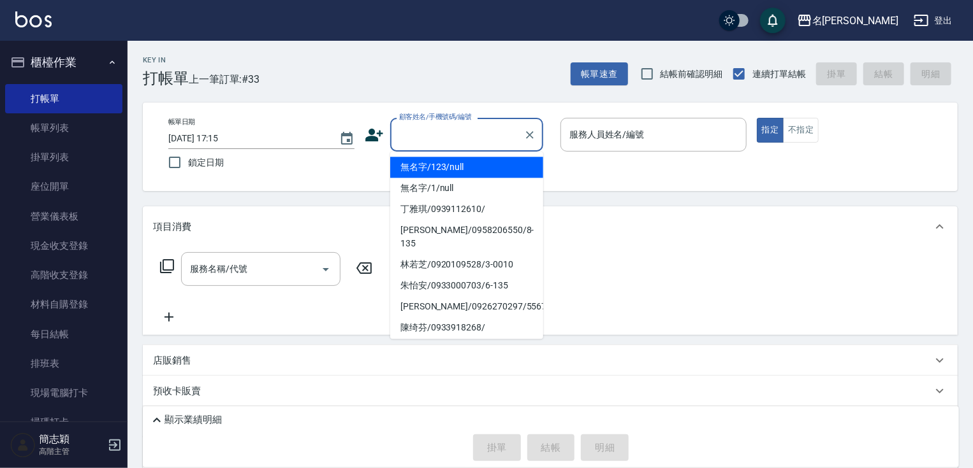
click at [500, 171] on li "無名字/123/null" at bounding box center [466, 167] width 153 height 21
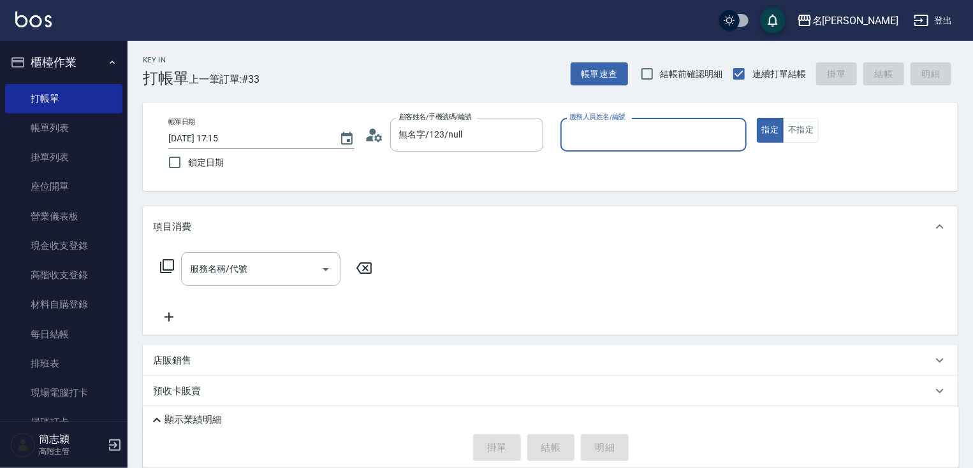
click at [602, 140] on input "服務人員姓名/編號" at bounding box center [653, 135] width 175 height 22
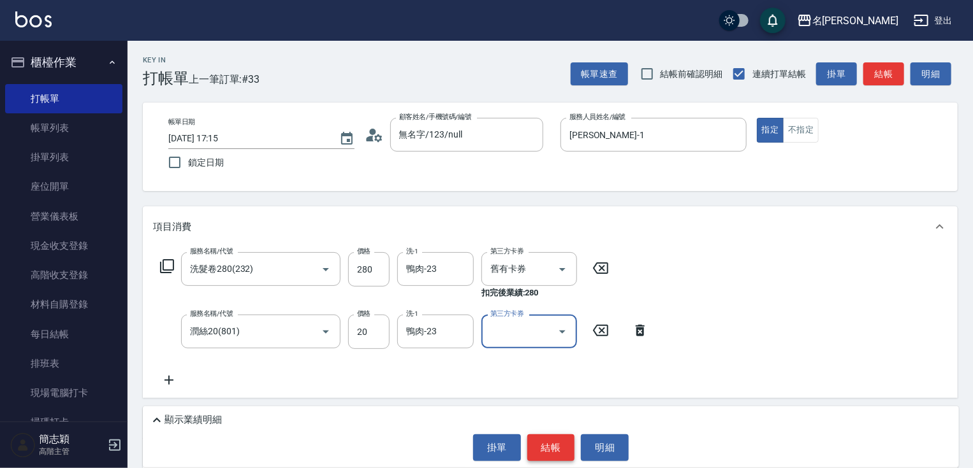
click at [553, 452] on button "結帳" at bounding box center [551, 448] width 48 height 27
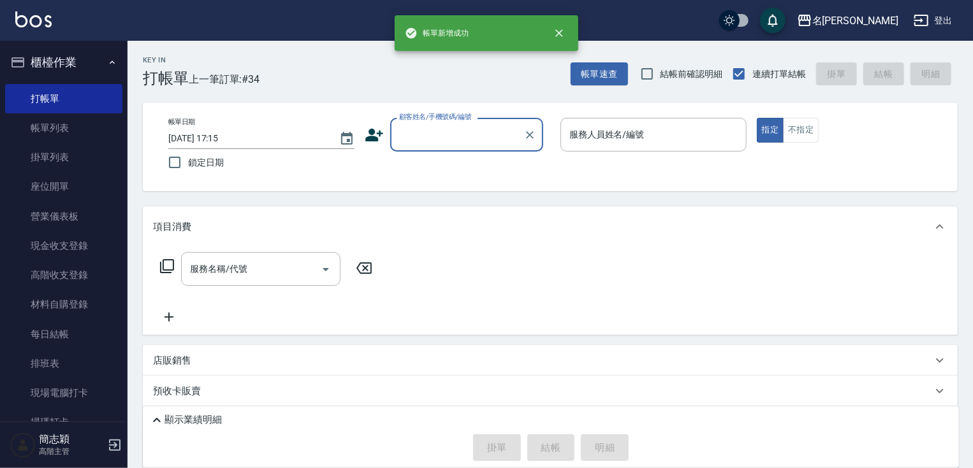
click at [483, 133] on input "顧客姓名/手機號碼/編號" at bounding box center [457, 135] width 122 height 22
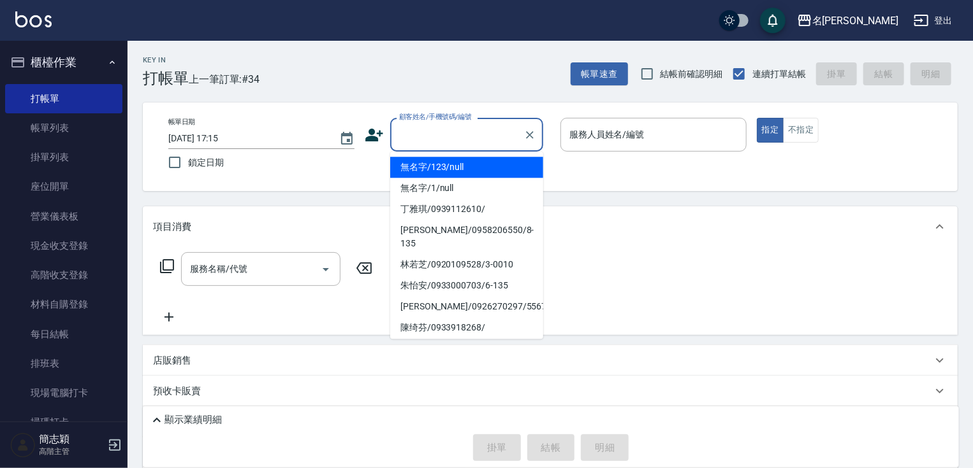
click at [476, 164] on li "無名字/123/null" at bounding box center [466, 167] width 153 height 21
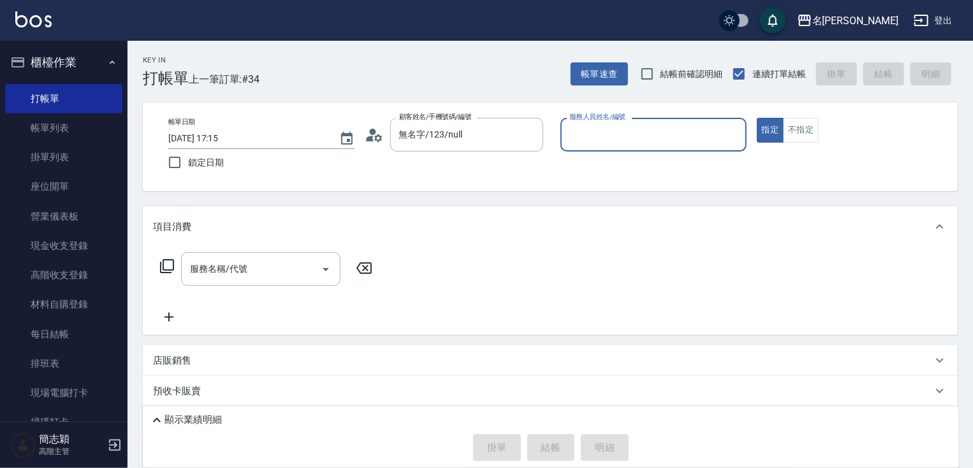
click at [668, 144] on input "服務人員姓名/編號" at bounding box center [653, 135] width 175 height 22
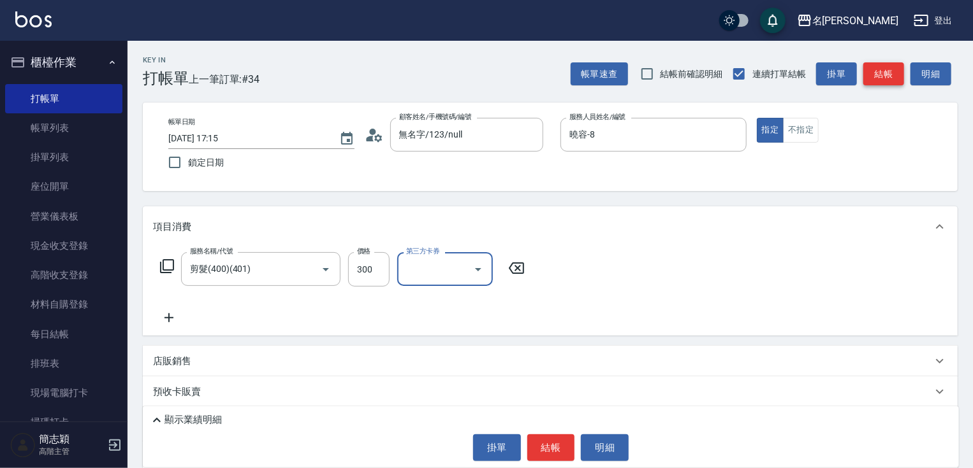
click at [877, 79] on button "結帳" at bounding box center [883, 74] width 41 height 24
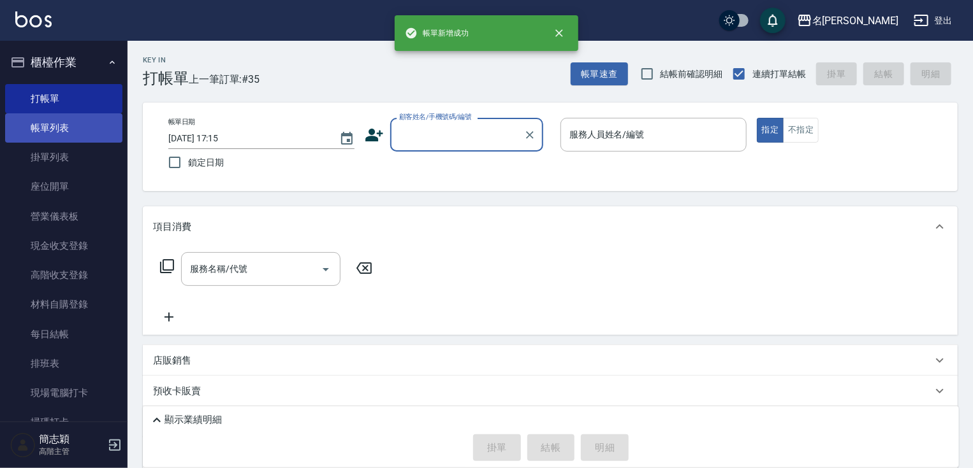
click at [103, 120] on link "帳單列表" at bounding box center [63, 127] width 117 height 29
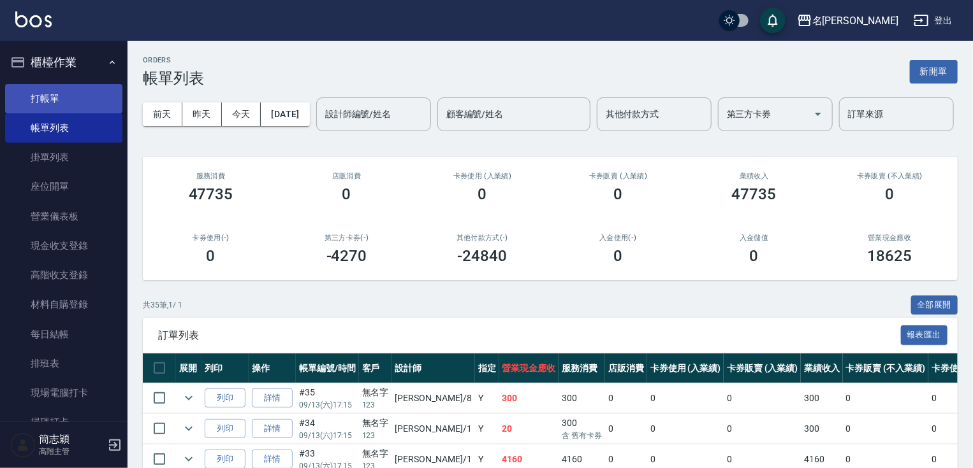
click at [105, 105] on link "打帳單" at bounding box center [63, 98] width 117 height 29
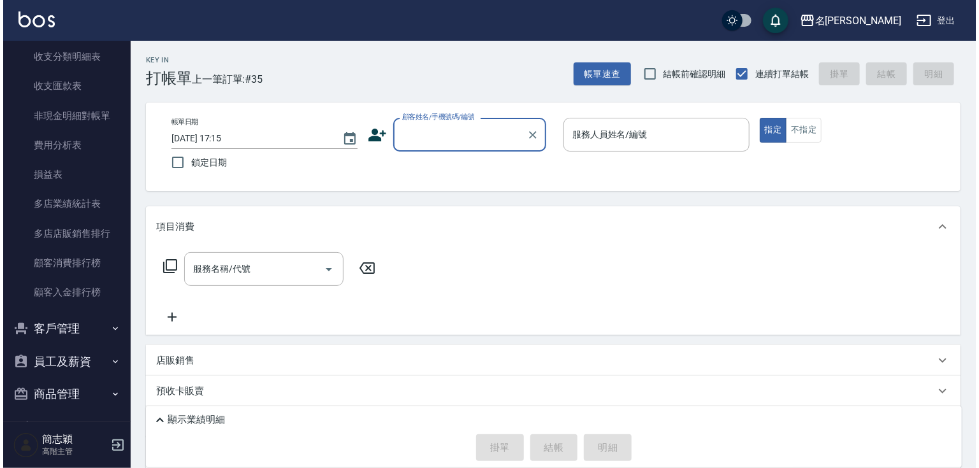
scroll to position [1504, 0]
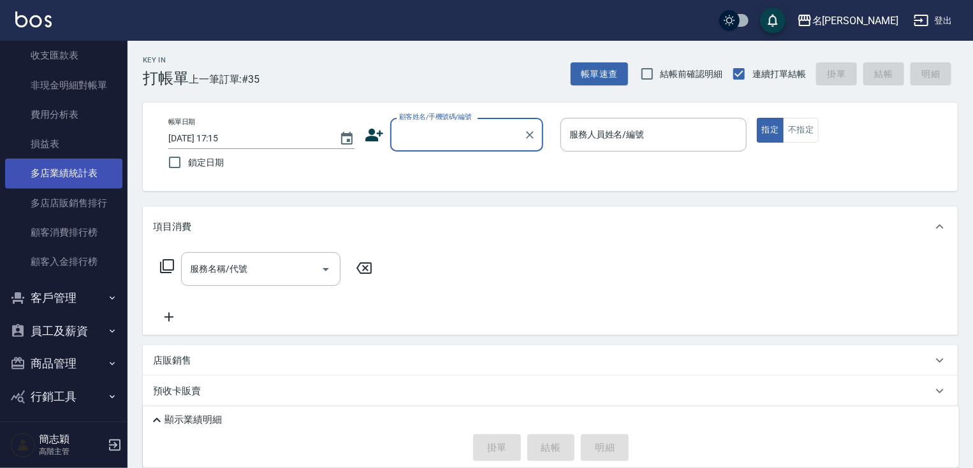
click at [84, 171] on link "多店業績統計表" at bounding box center [63, 173] width 117 height 29
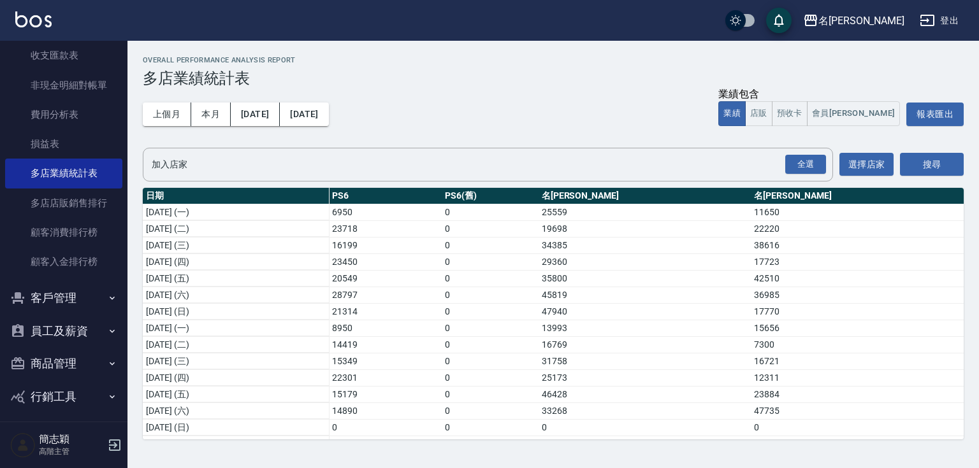
drag, startPoint x: 963, startPoint y: 201, endPoint x: 961, endPoint y: 256, distance: 55.5
click at [961, 256] on div "Overall Performance Analysis Report 多店業績統計表 上個月 本月 2025/09/01 2025/09/30 業績包含 業…" at bounding box center [552, 248] width 851 height 414
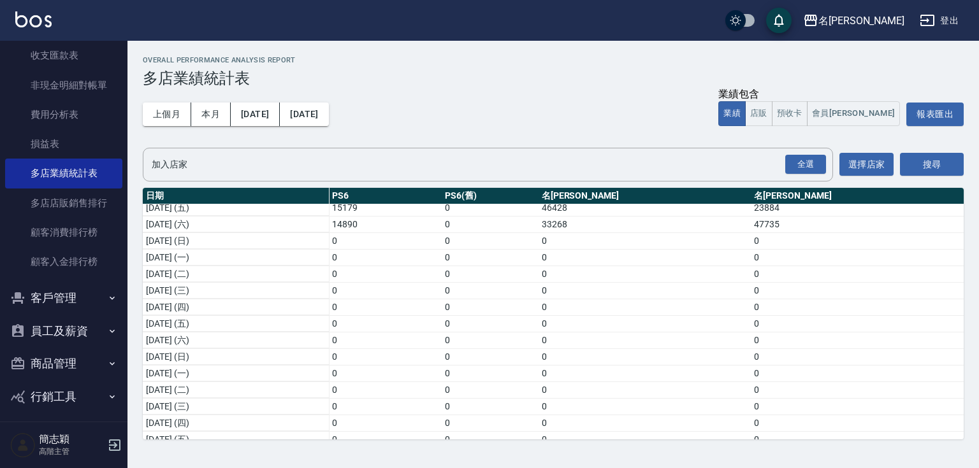
scroll to position [177, 0]
click at [887, 20] on div "名[PERSON_NAME]" at bounding box center [861, 21] width 86 height 16
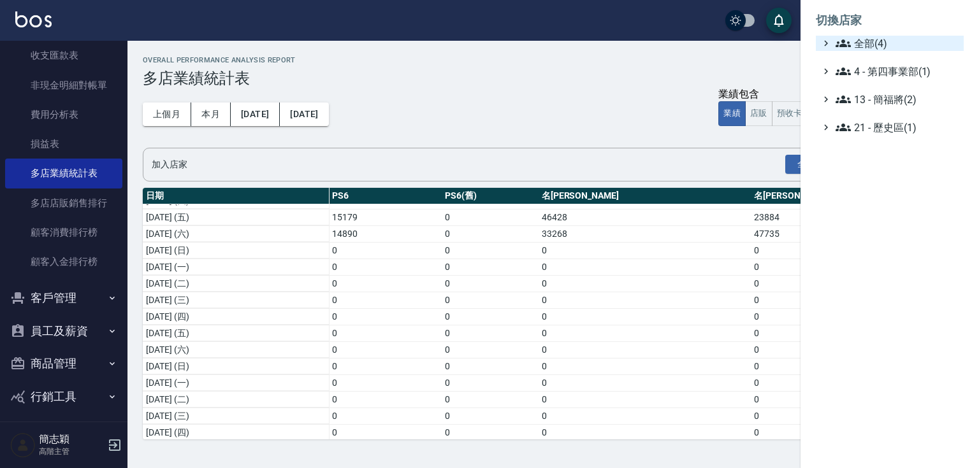
click at [870, 41] on span "全部(4)" at bounding box center [897, 43] width 123 height 15
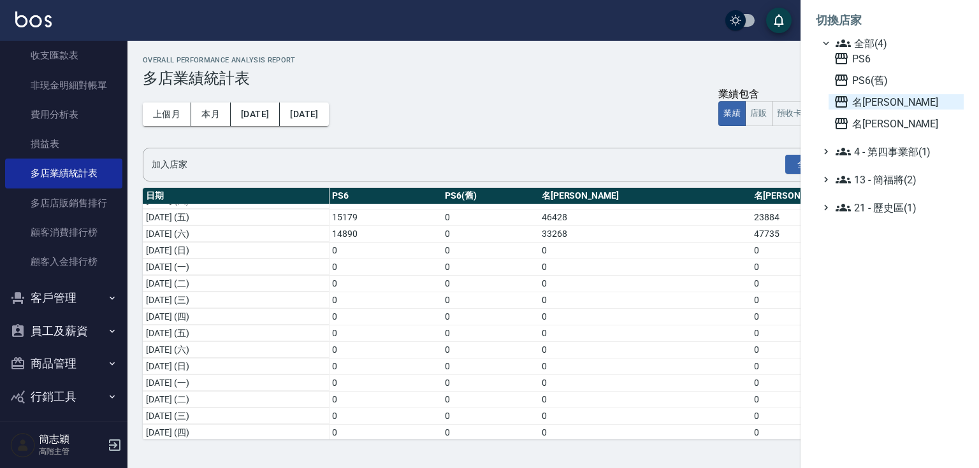
click at [882, 106] on span "名留中和" at bounding box center [896, 101] width 125 height 15
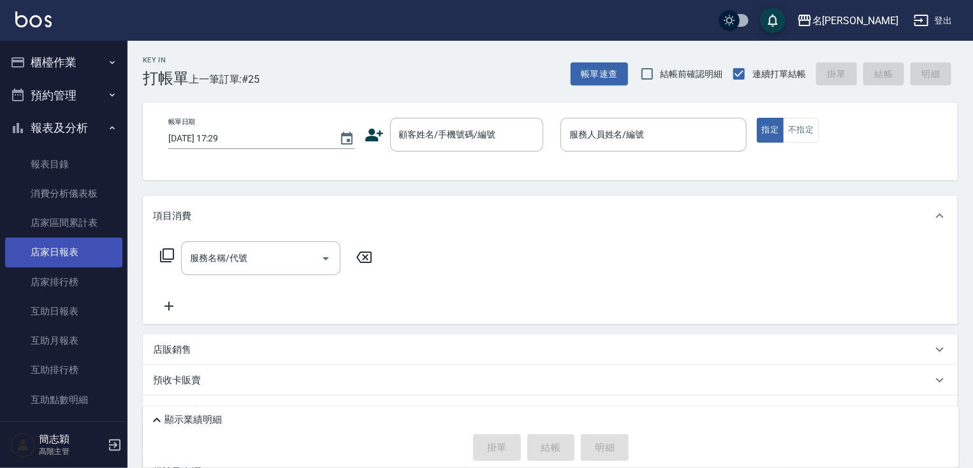
click at [64, 252] on link "店家日報表" at bounding box center [63, 252] width 117 height 29
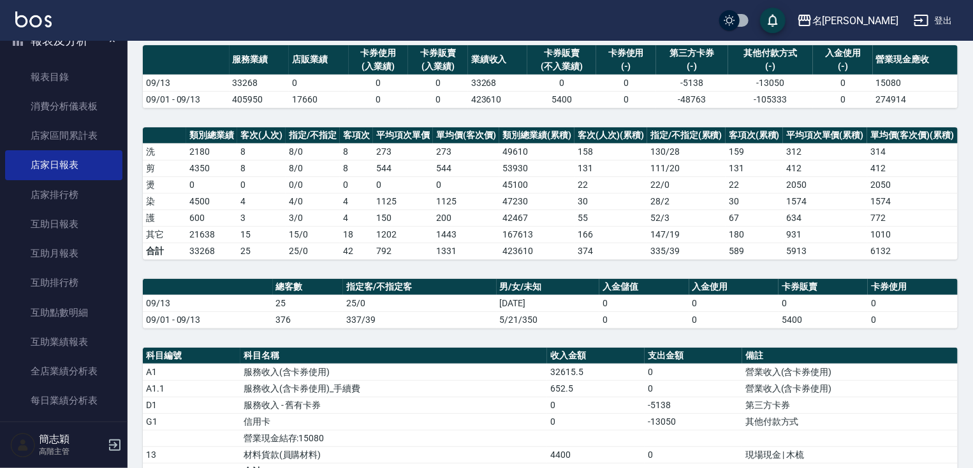
scroll to position [221, 0]
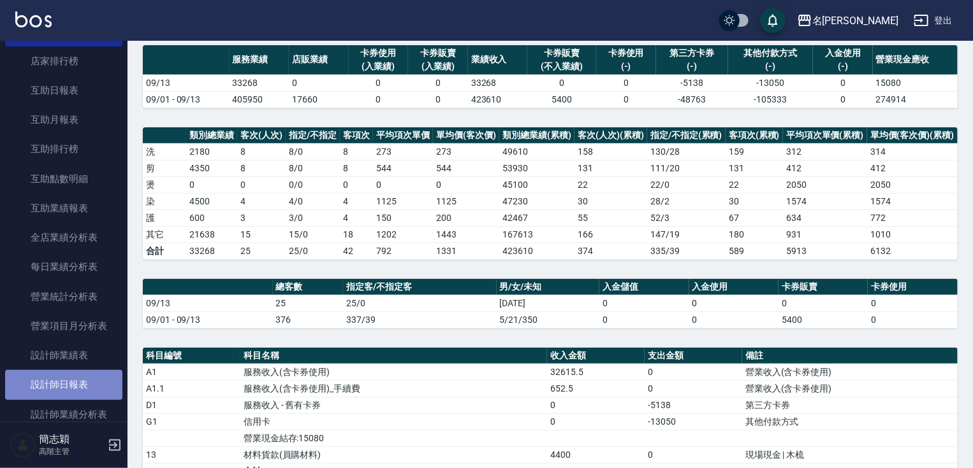
click at [73, 374] on link "設計師日報表" at bounding box center [63, 384] width 117 height 29
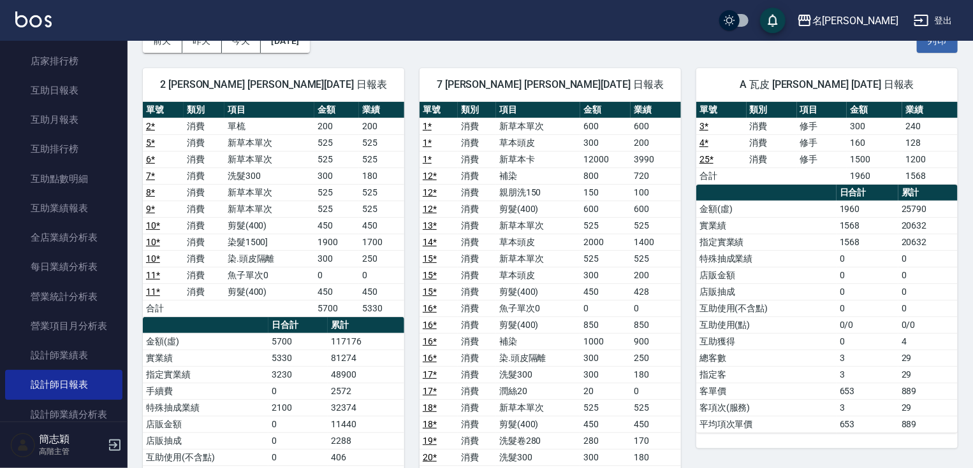
scroll to position [68, 0]
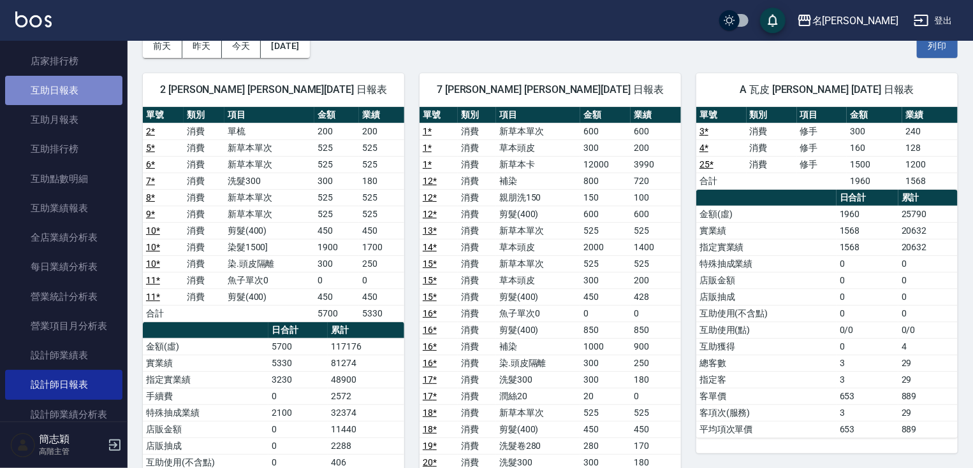
click at [75, 81] on link "互助日報表" at bounding box center [63, 90] width 117 height 29
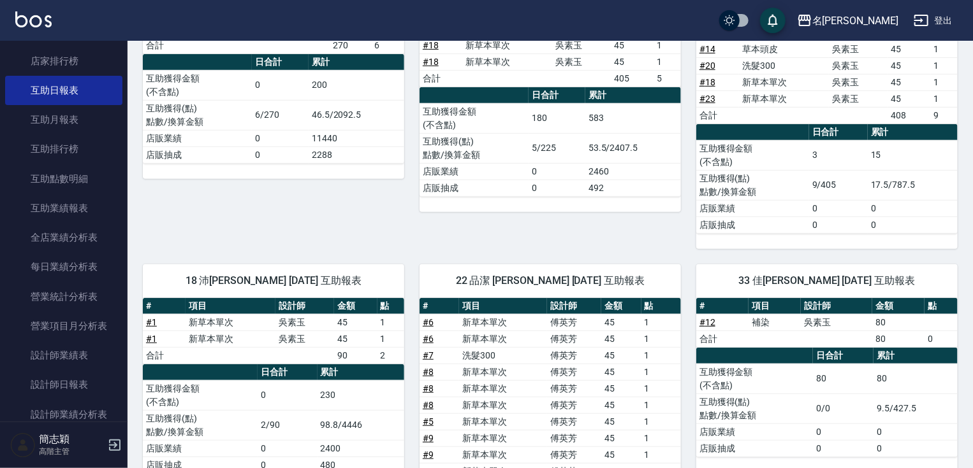
scroll to position [255, 0]
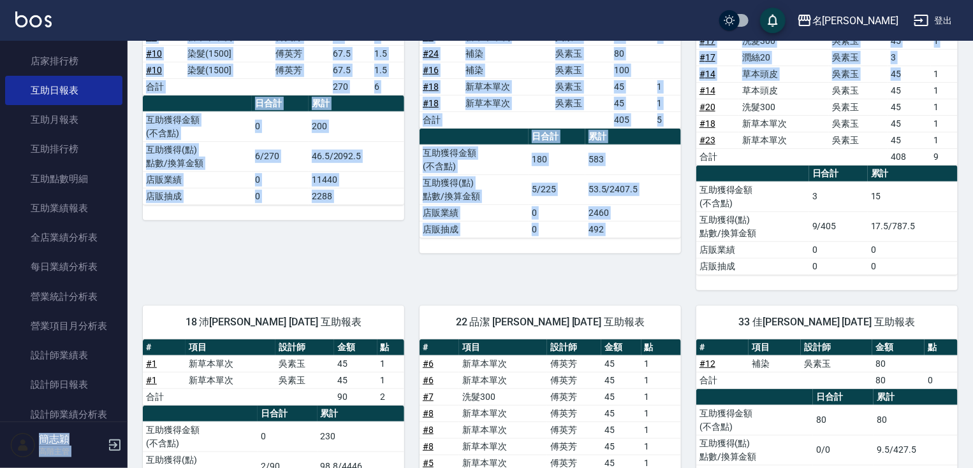
drag, startPoint x: 908, startPoint y: 70, endPoint x: 897, endPoint y: 36, distance: 35.9
click at [897, 36] on div "名留中和 登出 櫃檯作業 打帳單 帳單列表 掛單列表 座位開單 營業儀表板 現金收支登錄 高階收支登錄 材料自購登錄 每日結帳 排班表 現場電腦打卡 掃碼打卡…" at bounding box center [486, 454] width 973 height 1419
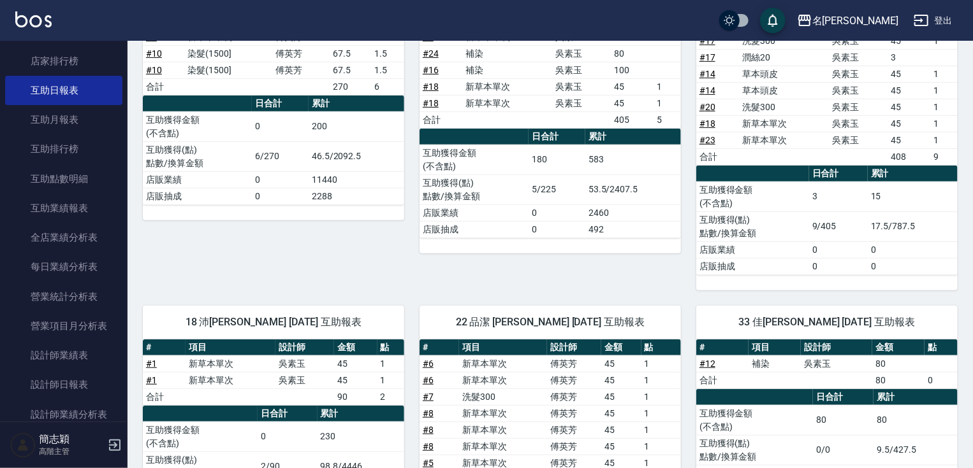
click at [953, 76] on td "1" at bounding box center [943, 74] width 27 height 17
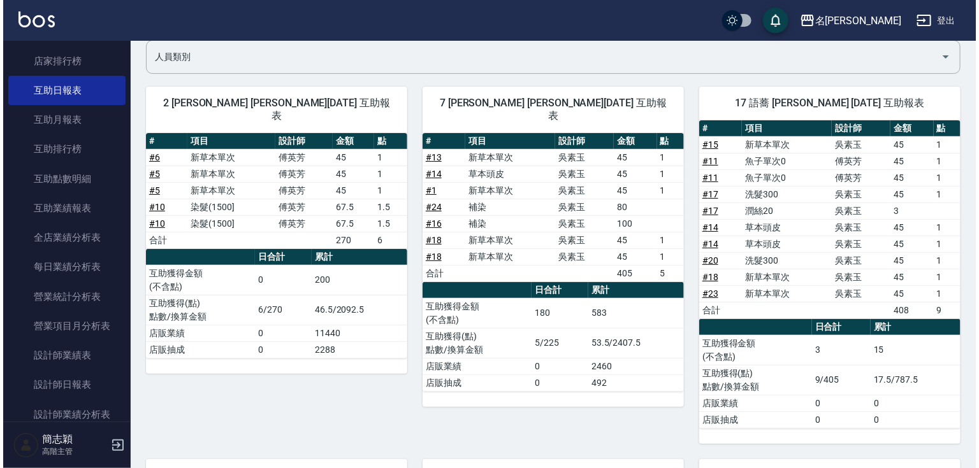
scroll to position [0, 0]
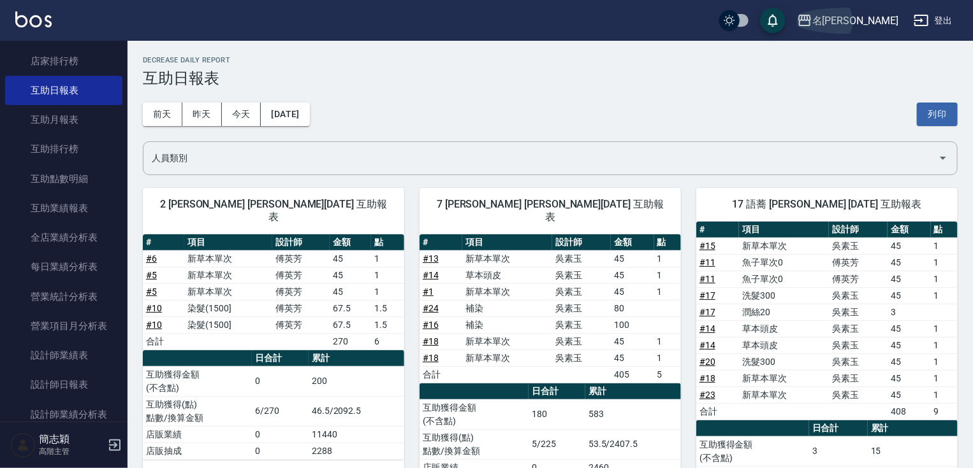
click at [876, 13] on div "名[PERSON_NAME]" at bounding box center [855, 21] width 86 height 16
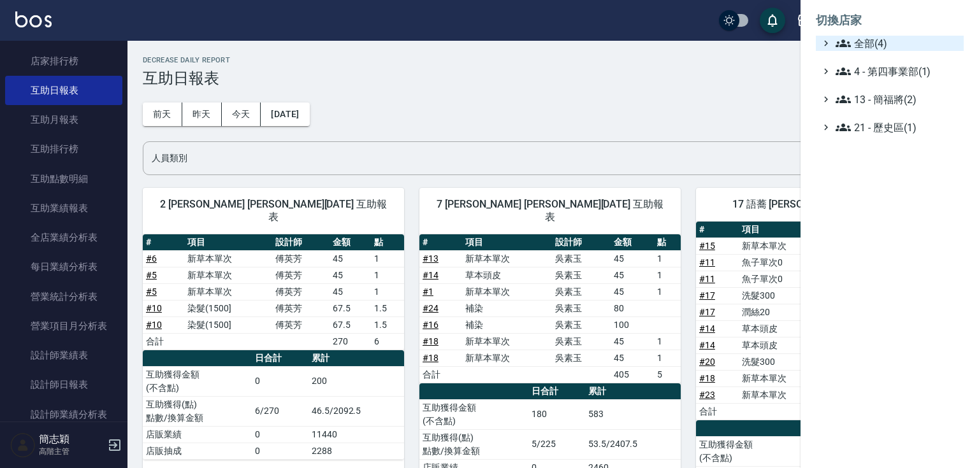
click at [864, 40] on span "全部(4)" at bounding box center [897, 43] width 123 height 15
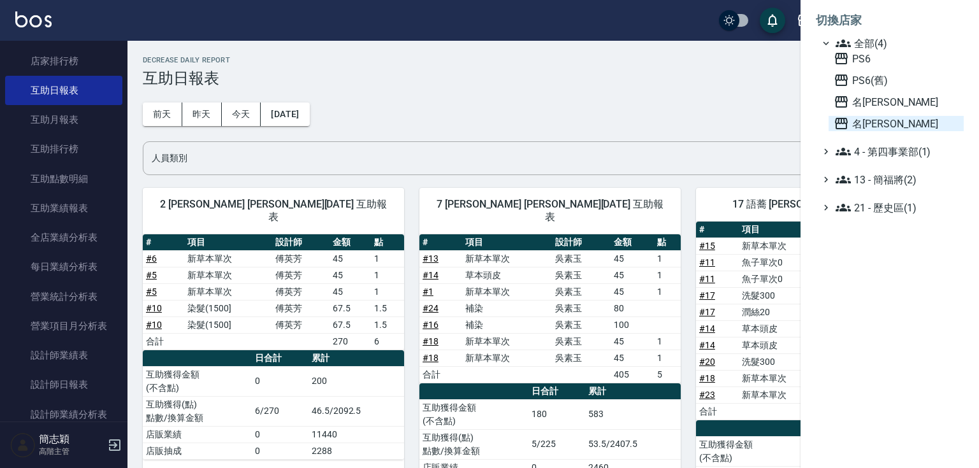
click at [880, 120] on span "名[PERSON_NAME]" at bounding box center [896, 123] width 125 height 15
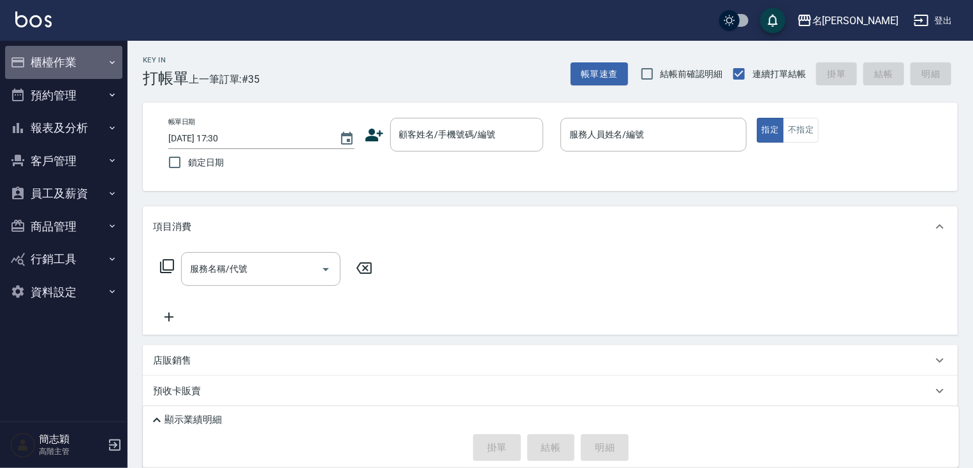
click at [79, 64] on button "櫃檯作業" at bounding box center [63, 62] width 117 height 33
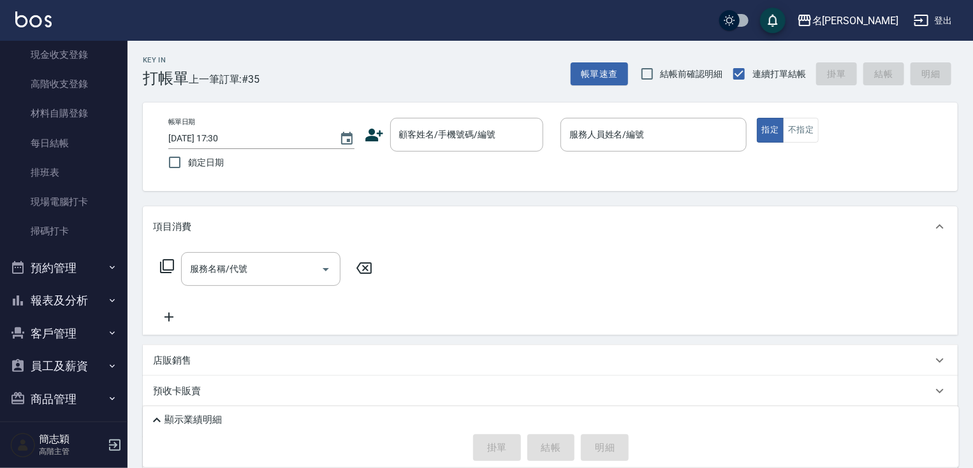
scroll to position [194, 0]
click at [107, 296] on icon "button" at bounding box center [112, 298] width 10 height 10
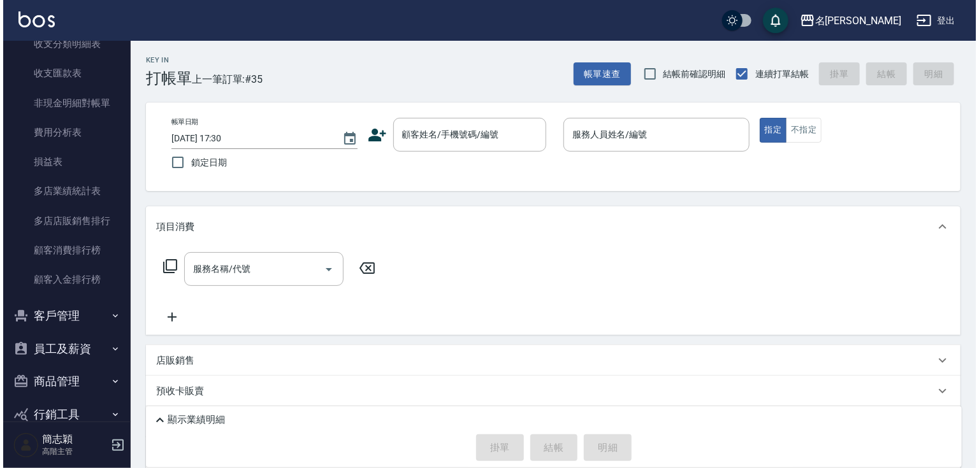
scroll to position [1491, 0]
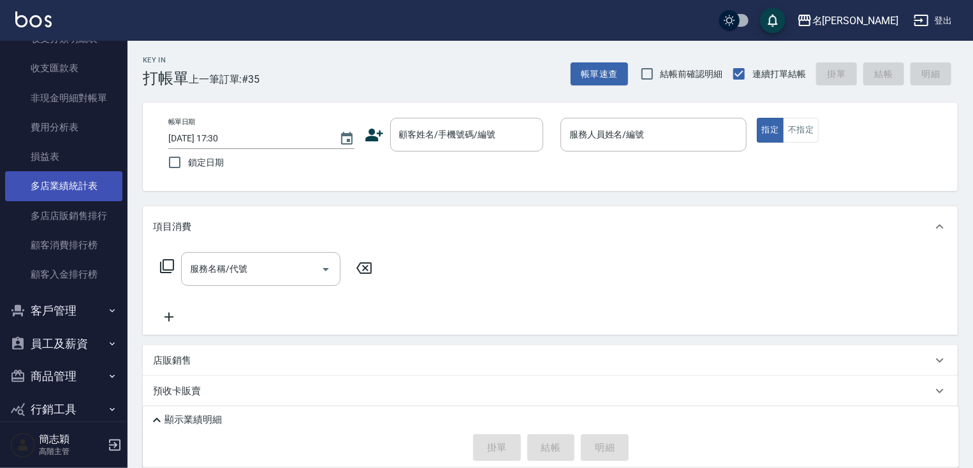
click at [86, 186] on link "多店業績統計表" at bounding box center [63, 185] width 117 height 29
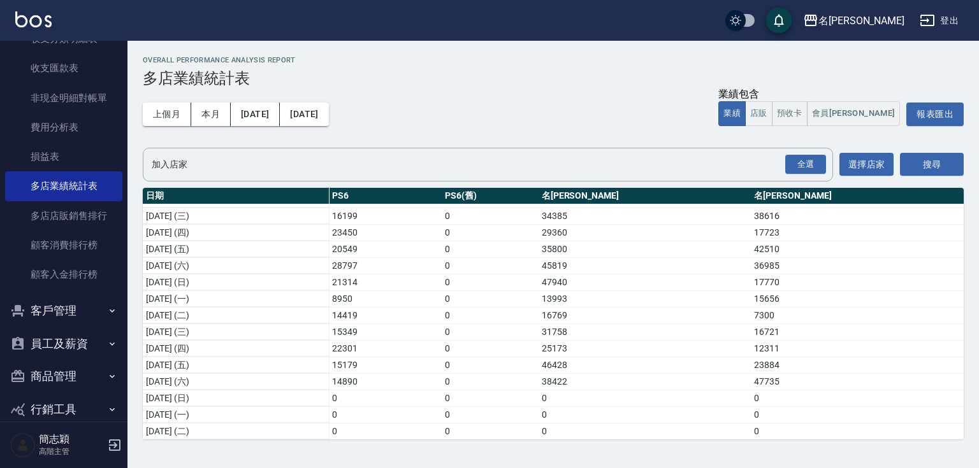
scroll to position [130, 0]
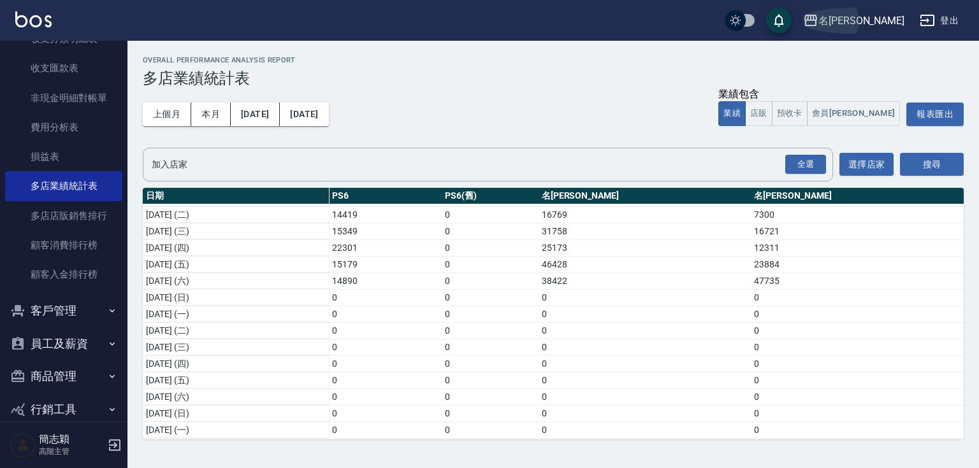
click at [874, 15] on div "名[PERSON_NAME]" at bounding box center [861, 21] width 86 height 16
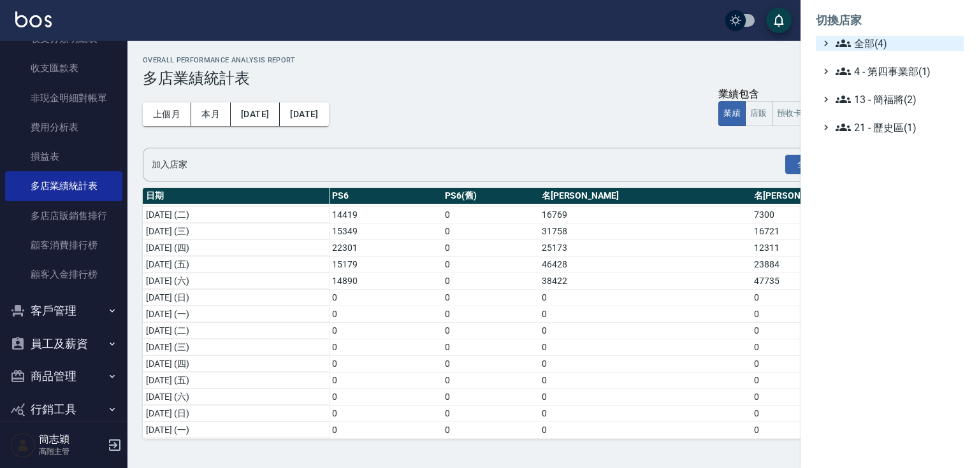
click at [874, 36] on span "全部(4)" at bounding box center [897, 43] width 123 height 15
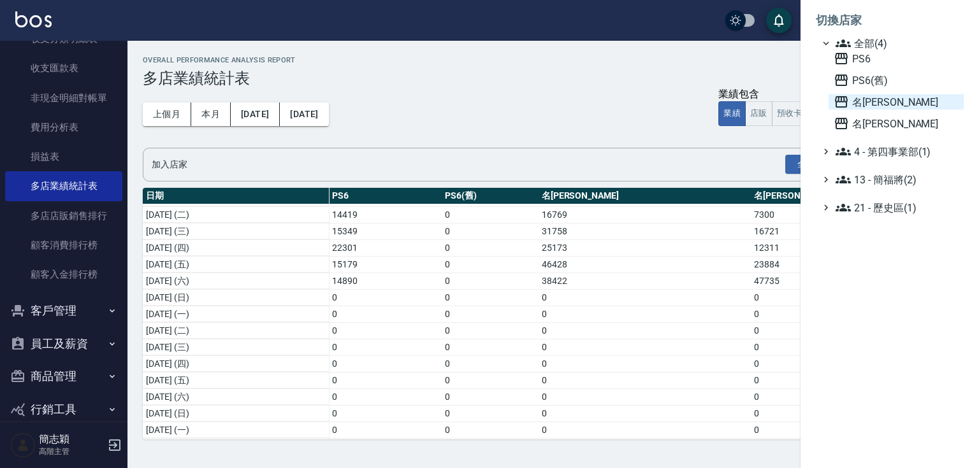
click at [865, 98] on span "名留中和" at bounding box center [896, 101] width 125 height 15
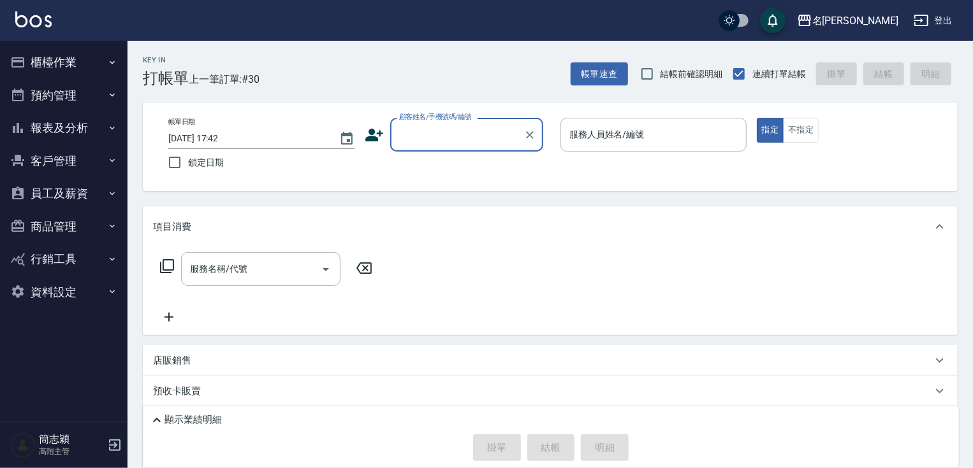
click at [82, 124] on button "報表及分析" at bounding box center [63, 128] width 117 height 33
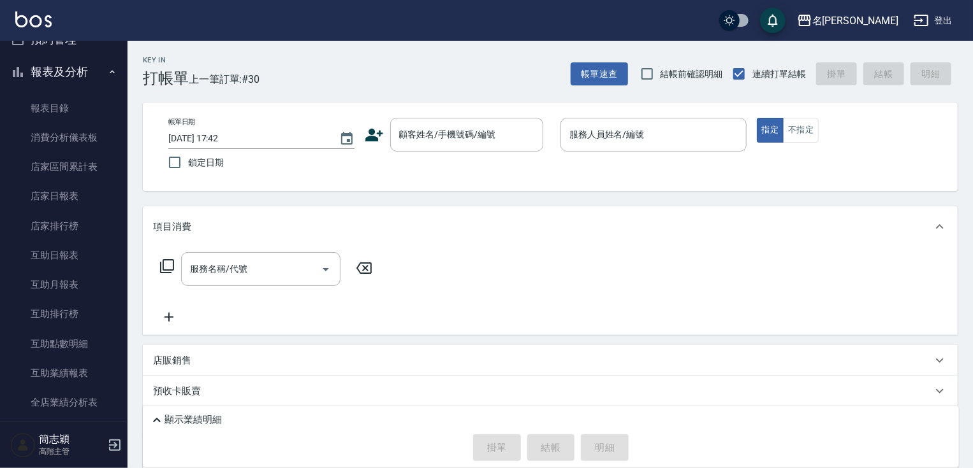
scroll to position [395, 0]
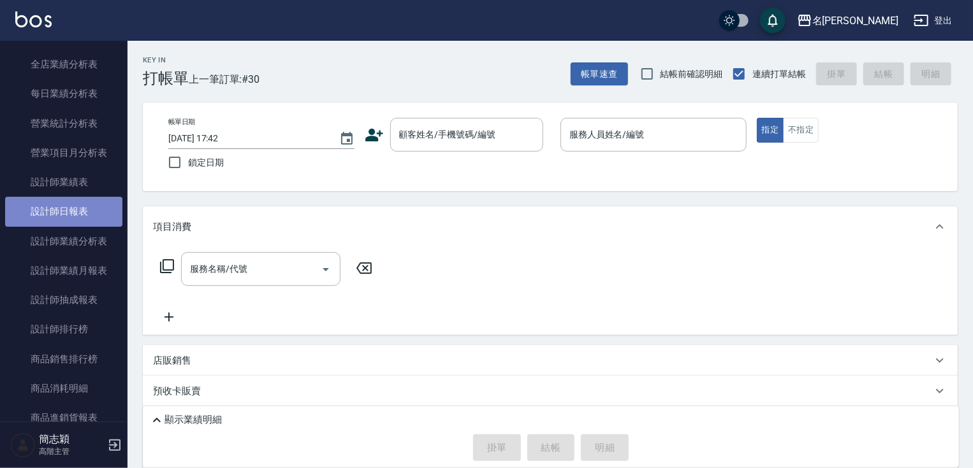
click at [99, 210] on link "設計師日報表" at bounding box center [63, 211] width 117 height 29
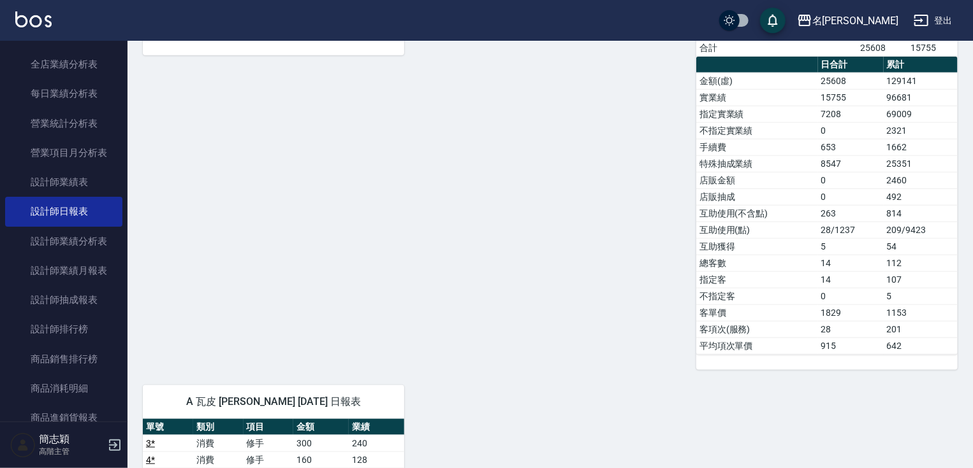
scroll to position [822, 0]
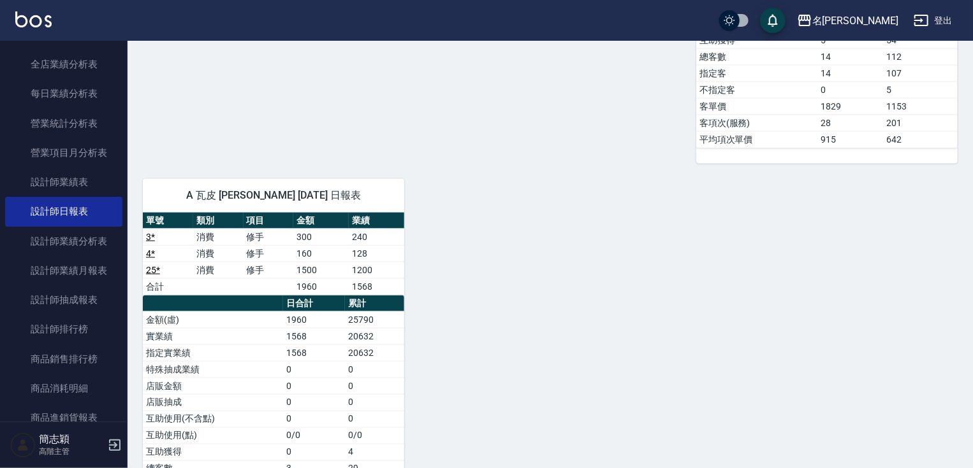
drag, startPoint x: 120, startPoint y: 170, endPoint x: 121, endPoint y: 124, distance: 46.5
click at [121, 124] on nav "櫃檯作業 打帳單 帳單列表 掛單列表 座位開單 營業儀表板 現金收支登錄 高階收支登錄 材料自購登錄 每日結帳 排班表 現場電腦打卡 掃碼打卡 預約管理 預約…" at bounding box center [63, 231] width 127 height 381
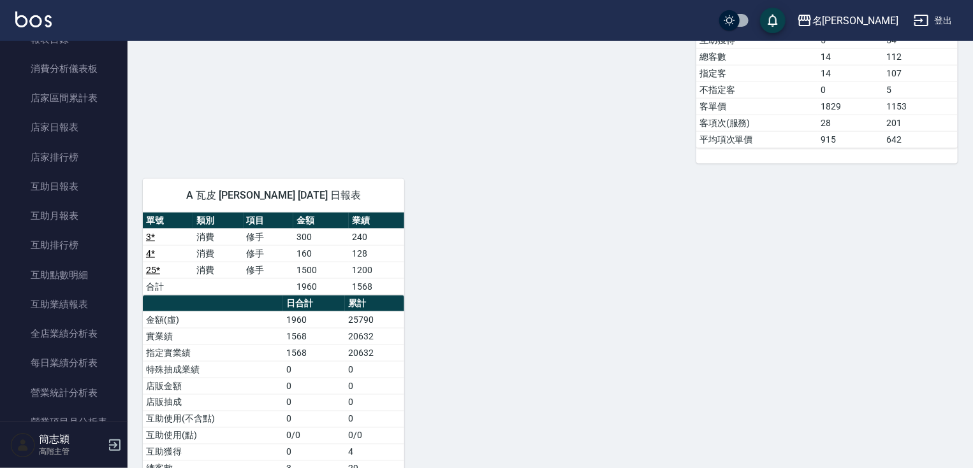
scroll to position [0, 0]
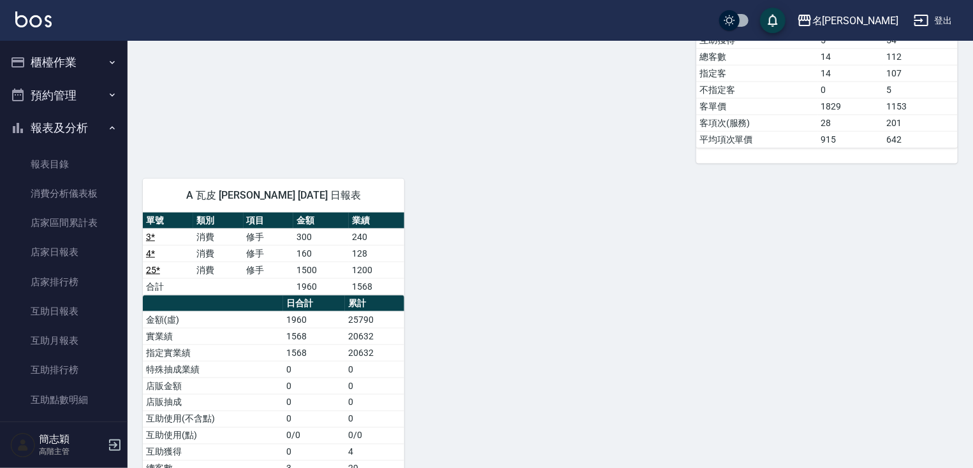
click at [68, 130] on button "報表及分析" at bounding box center [63, 128] width 117 height 33
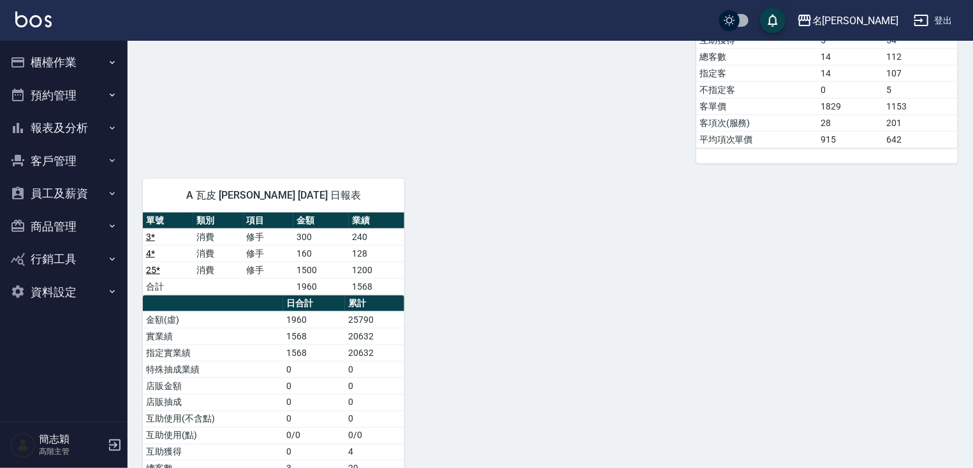
click at [68, 64] on button "櫃檯作業" at bounding box center [63, 62] width 117 height 33
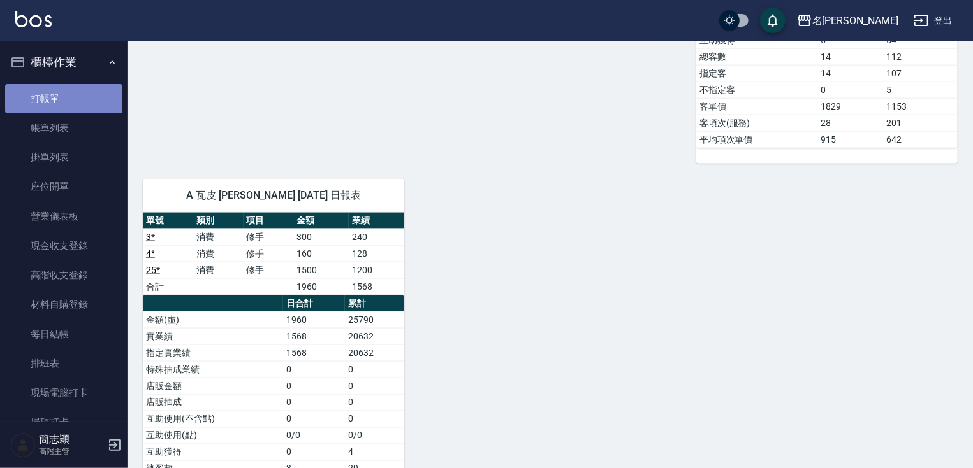
click at [76, 102] on link "打帳單" at bounding box center [63, 98] width 117 height 29
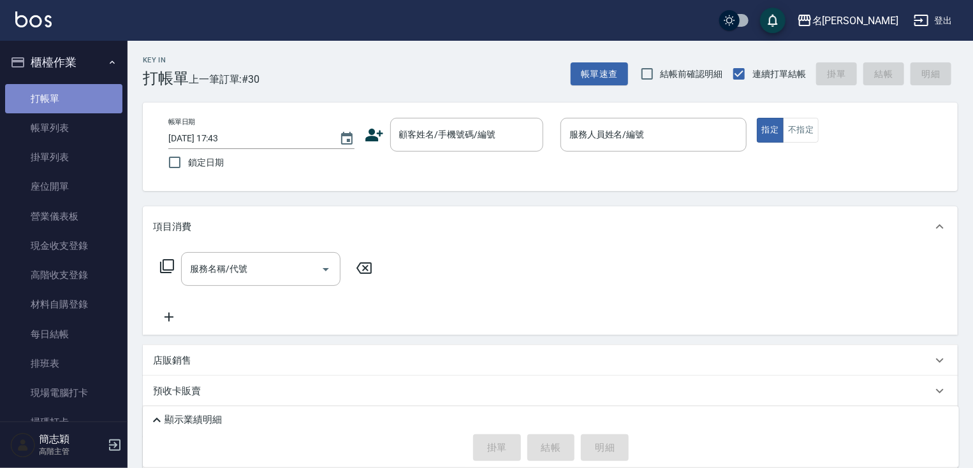
click at [94, 96] on link "打帳單" at bounding box center [63, 98] width 117 height 29
click at [859, 13] on div "名[PERSON_NAME]" at bounding box center [855, 21] width 86 height 16
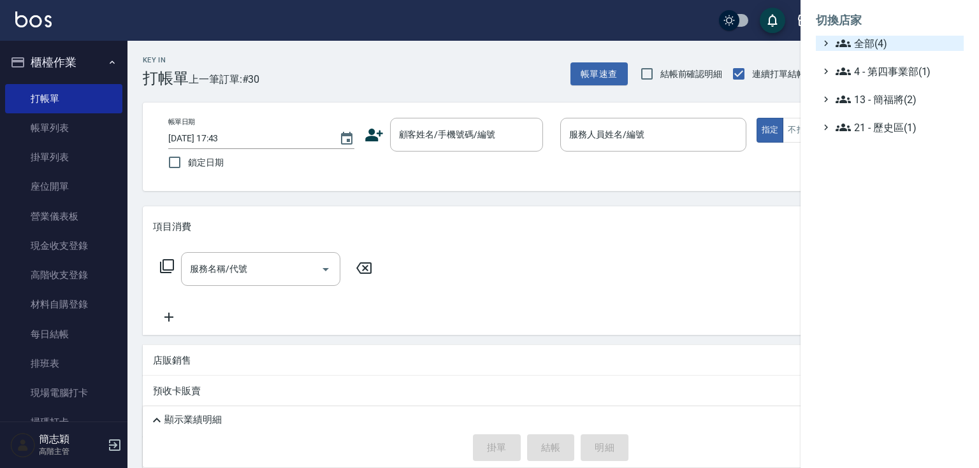
click at [857, 44] on span "全部(4)" at bounding box center [897, 43] width 123 height 15
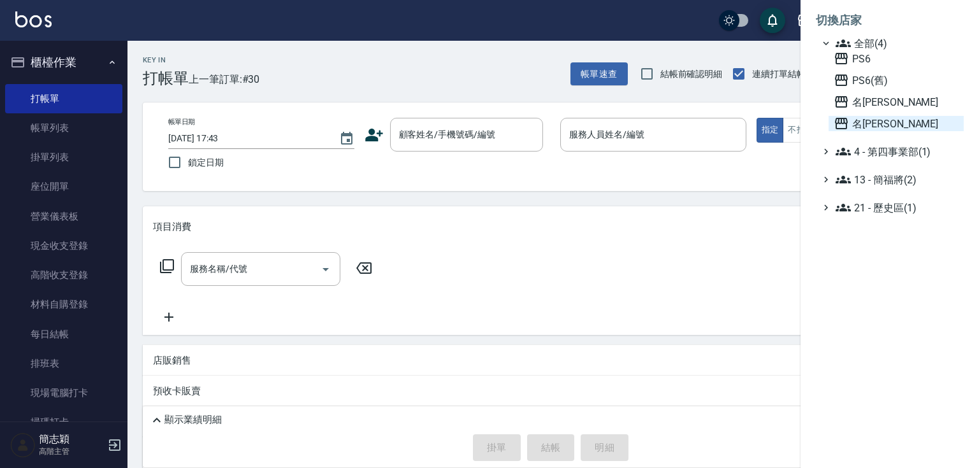
click at [873, 122] on span "名[PERSON_NAME]" at bounding box center [896, 123] width 125 height 15
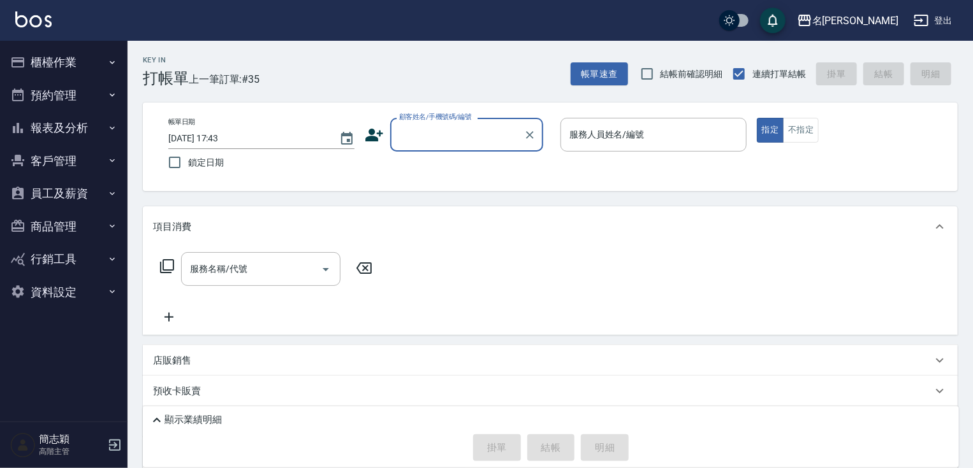
click at [89, 75] on button "櫃檯作業" at bounding box center [63, 62] width 117 height 33
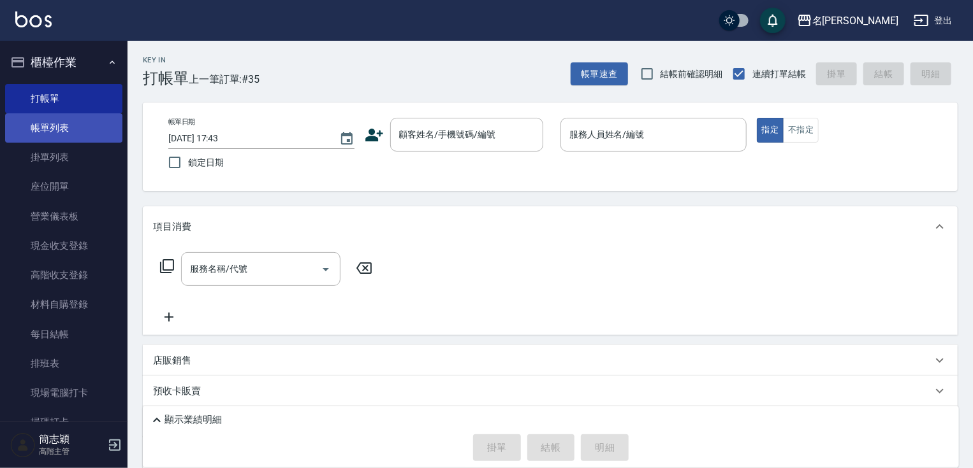
click at [77, 122] on link "帳單列表" at bounding box center [63, 127] width 117 height 29
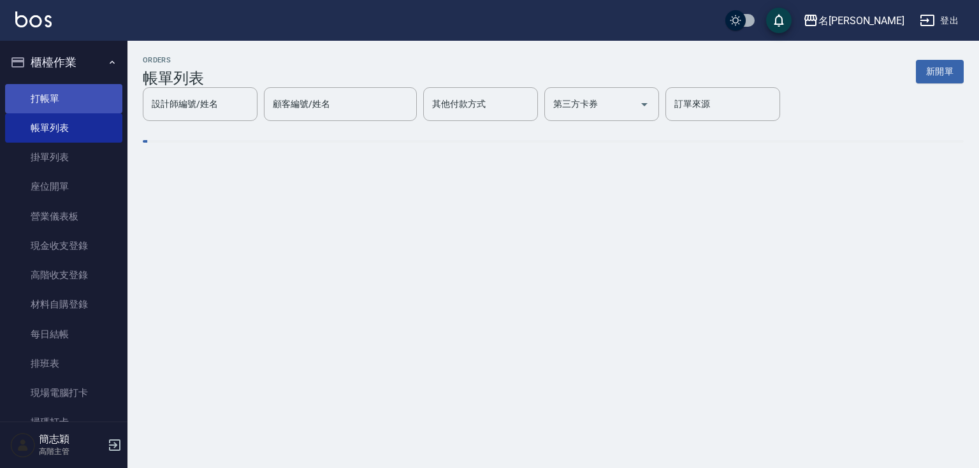
click at [82, 100] on link "打帳單" at bounding box center [63, 98] width 117 height 29
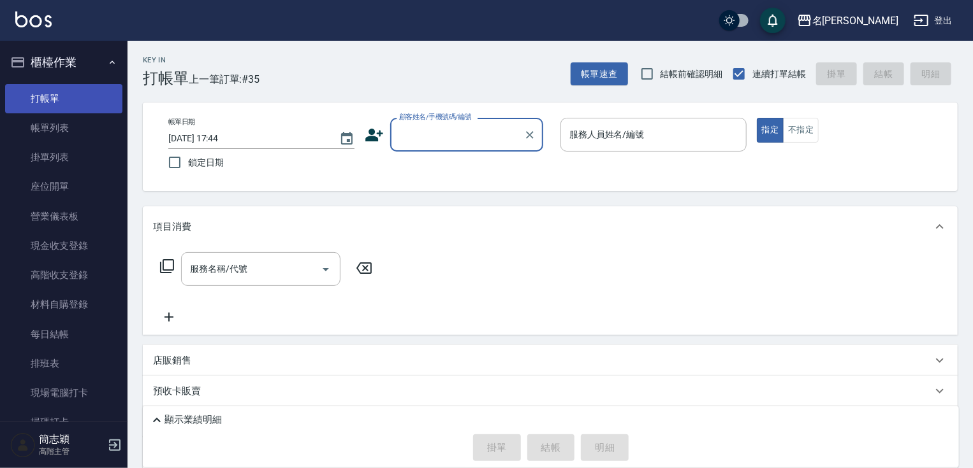
click at [85, 85] on link "打帳單" at bounding box center [63, 98] width 117 height 29
click at [57, 97] on link "打帳單" at bounding box center [63, 98] width 117 height 29
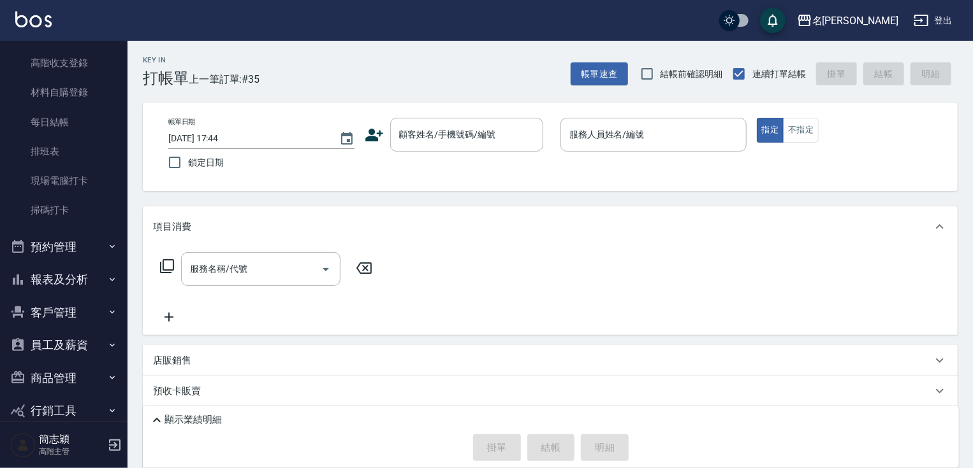
scroll to position [214, 0]
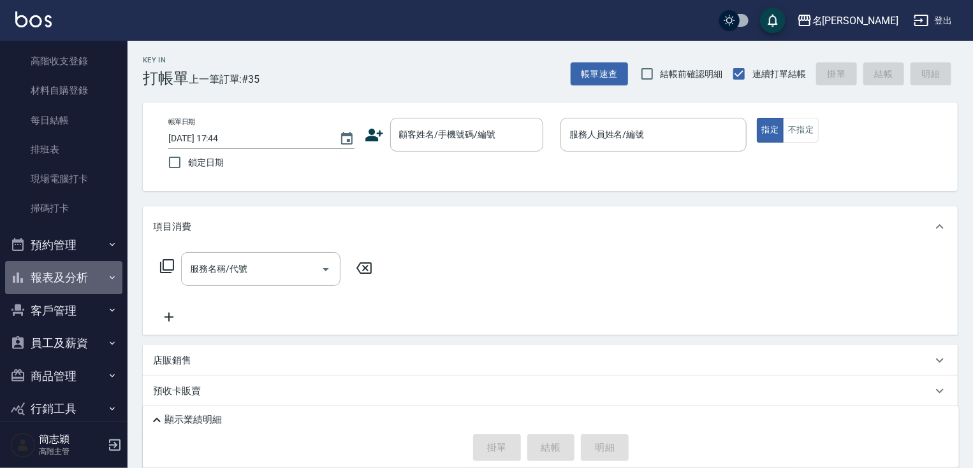
click at [89, 282] on button "報表及分析" at bounding box center [63, 277] width 117 height 33
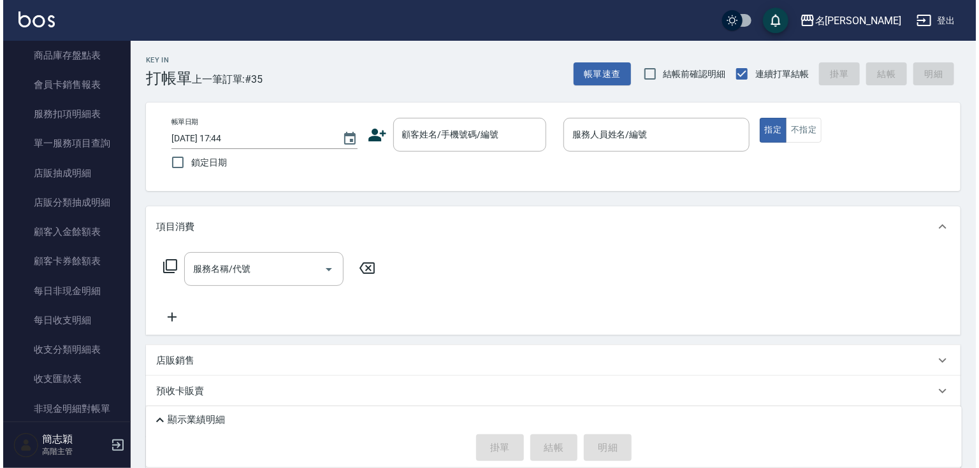
scroll to position [1317, 0]
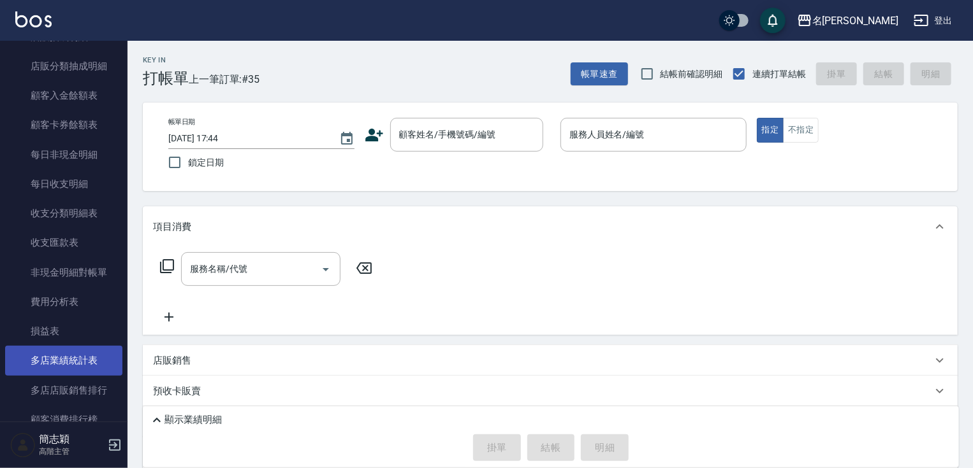
click at [87, 354] on link "多店業績統計表" at bounding box center [63, 360] width 117 height 29
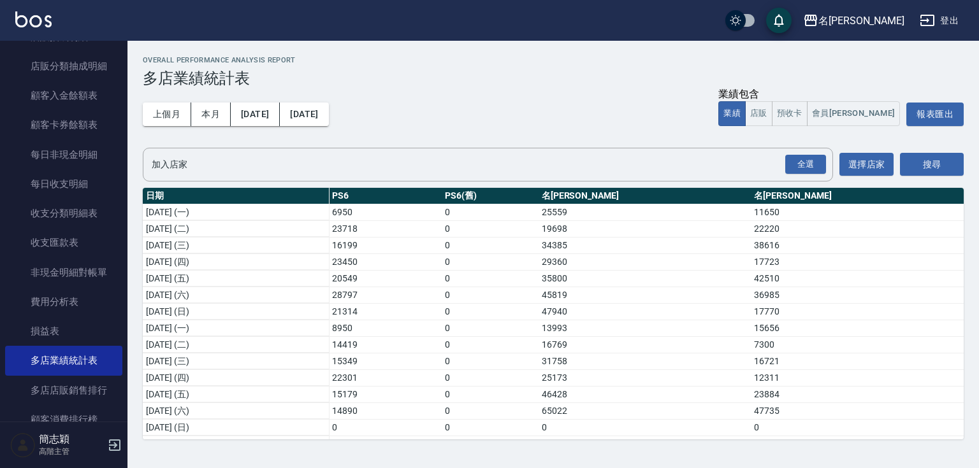
click at [954, 205] on td "11650" at bounding box center [857, 212] width 213 height 17
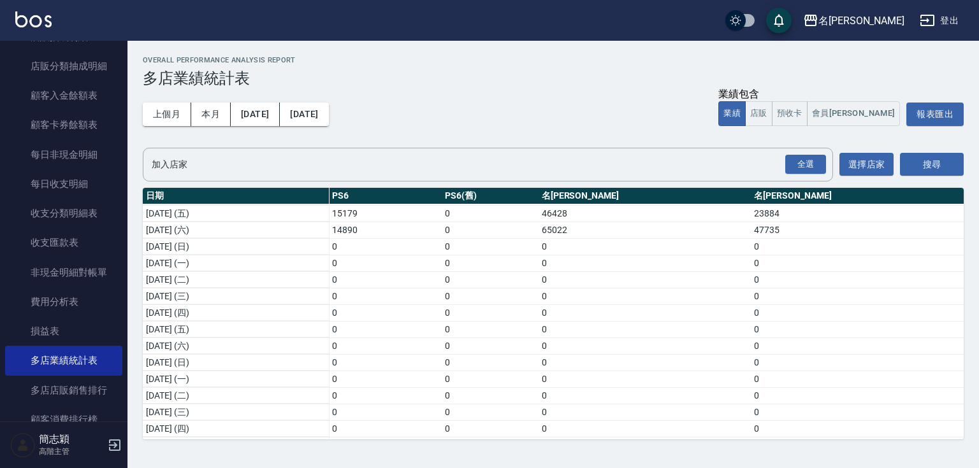
scroll to position [169, 0]
click at [881, 9] on button "名[PERSON_NAME]" at bounding box center [854, 21] width 112 height 26
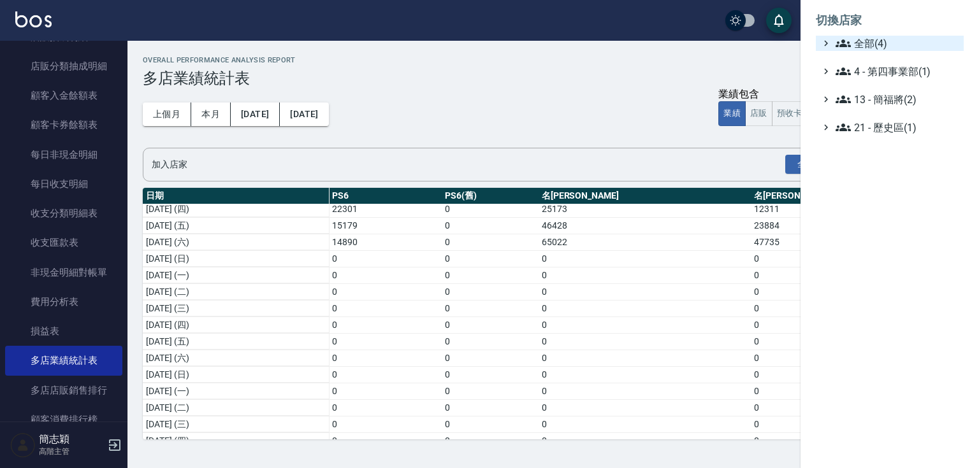
click at [870, 36] on span "全部(4)" at bounding box center [897, 43] width 123 height 15
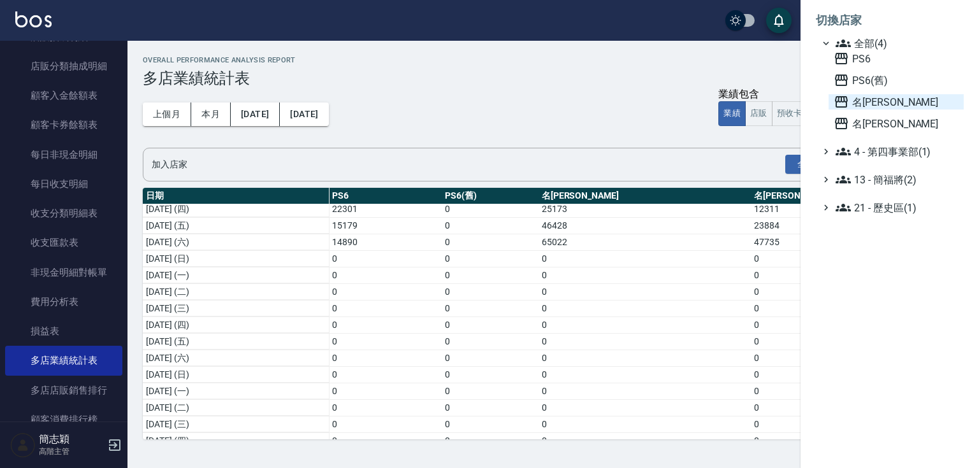
click at [865, 98] on span "名[PERSON_NAME]" at bounding box center [896, 101] width 125 height 15
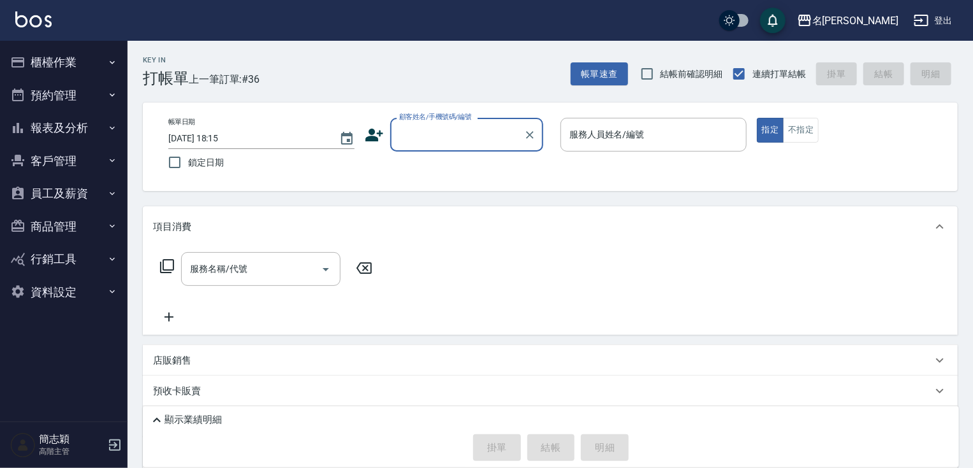
click at [77, 127] on button "報表及分析" at bounding box center [63, 128] width 117 height 33
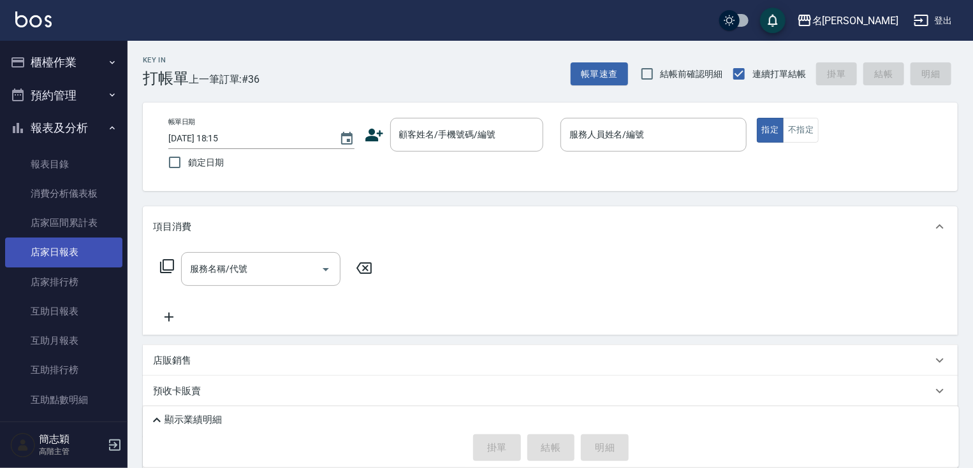
click at [87, 261] on link "店家日報表" at bounding box center [63, 252] width 117 height 29
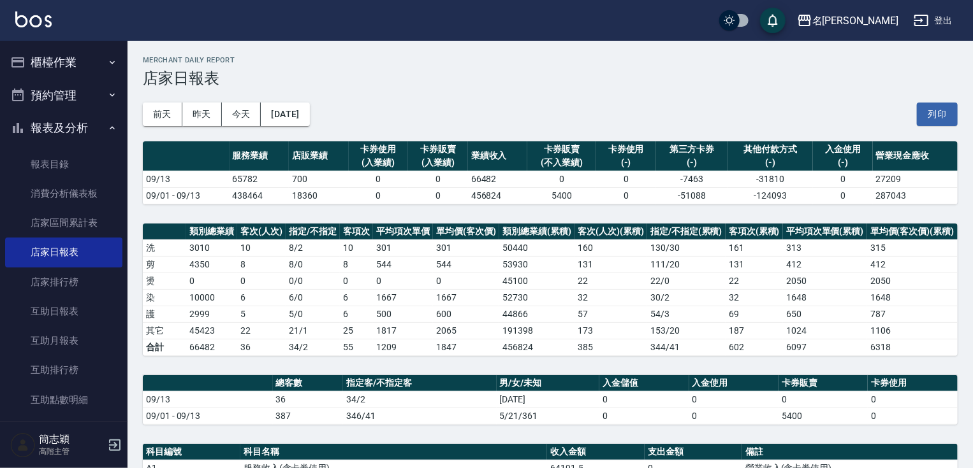
click at [126, 175] on div "櫃檯作業 打帳單 帳單列表 掛單列表 座位開單 營業儀表板 現金收支登錄 高階收支登錄 材料自購登錄 每日結帳 排班表 現場電腦打卡 掃碼打卡 預約管理 預約…" at bounding box center [64, 255] width 128 height 428
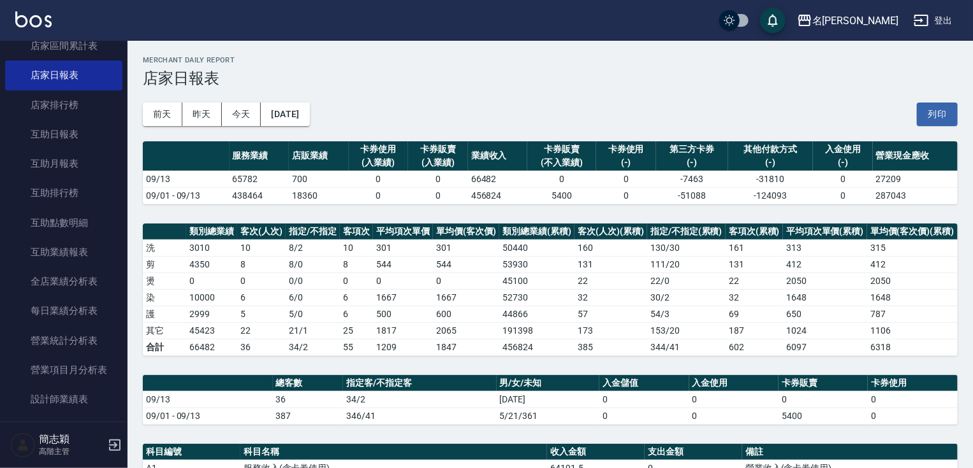
scroll to position [208, 0]
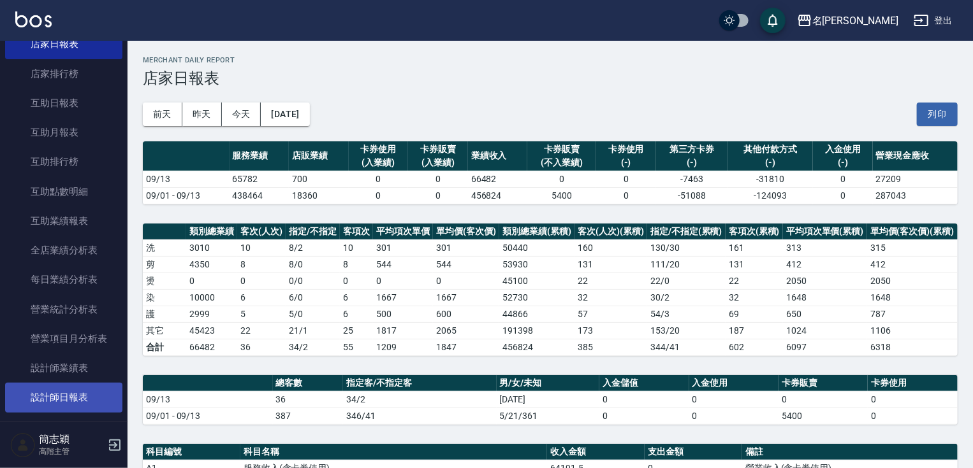
click at [99, 405] on link "設計師日報表" at bounding box center [63, 397] width 117 height 29
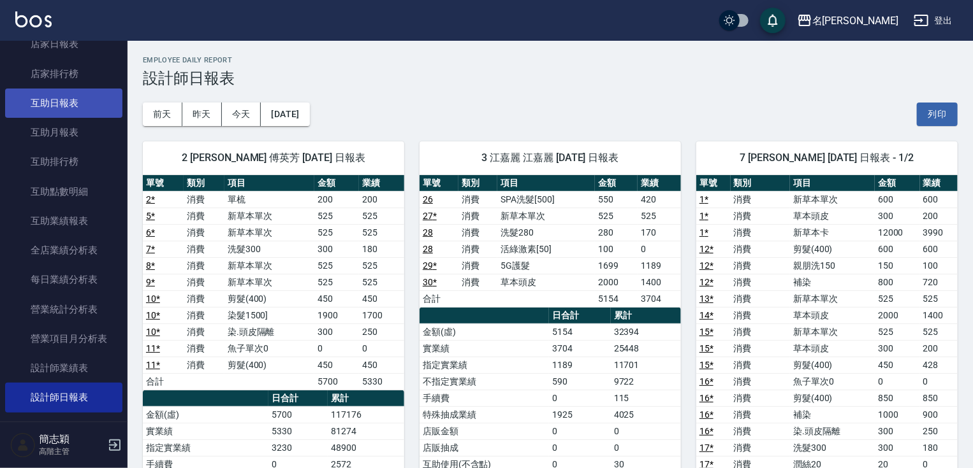
click at [87, 108] on link "互助日報表" at bounding box center [63, 103] width 117 height 29
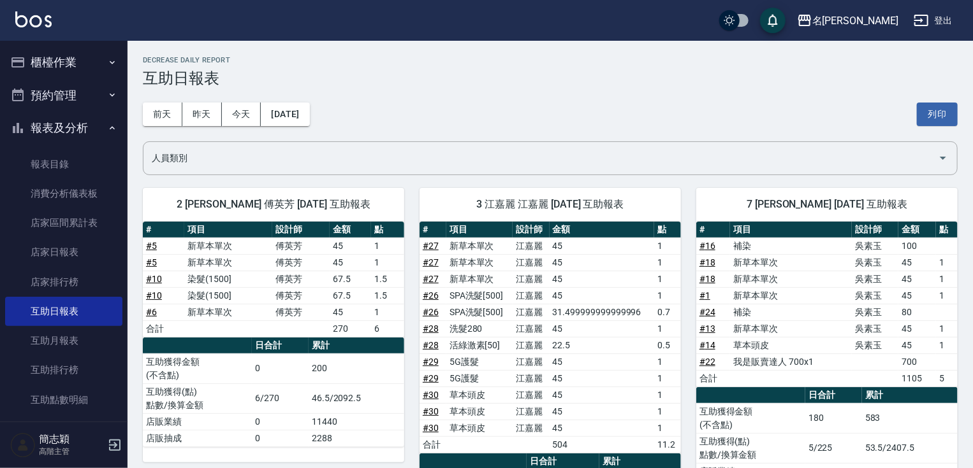
click at [81, 130] on button "報表及分析" at bounding box center [63, 128] width 117 height 33
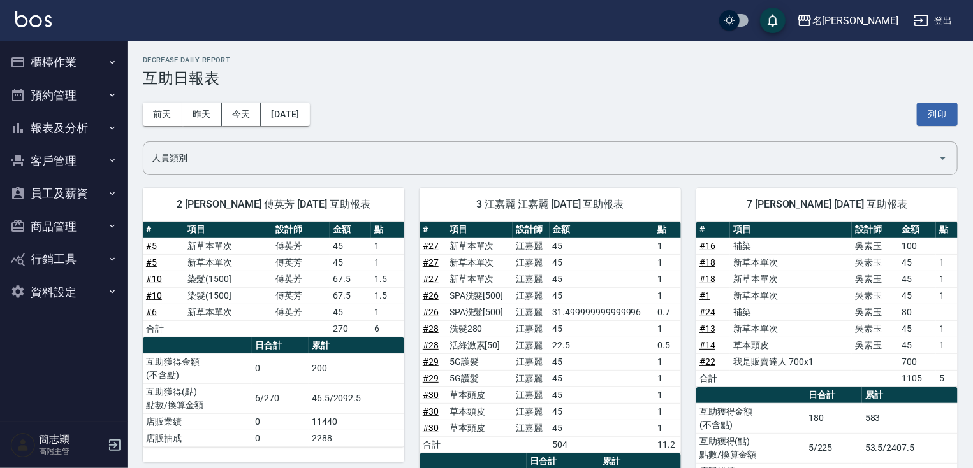
click at [84, 67] on button "櫃檯作業" at bounding box center [63, 62] width 117 height 33
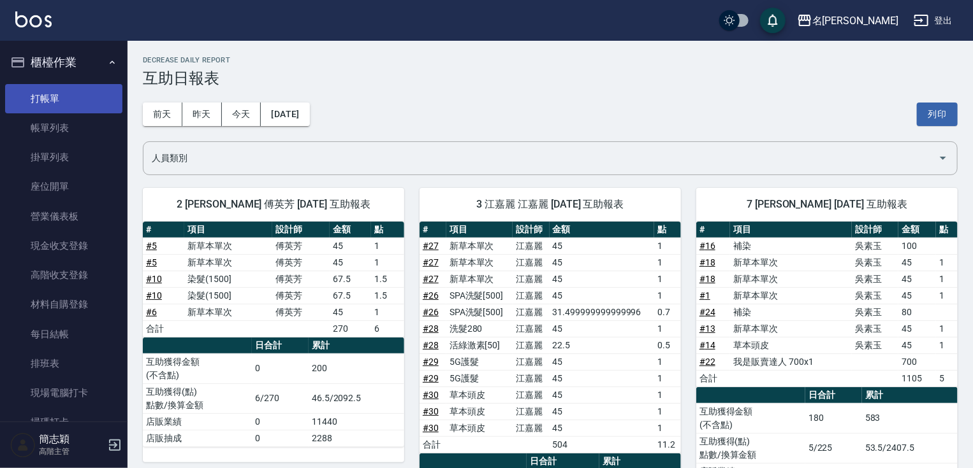
click at [72, 105] on link "打帳單" at bounding box center [63, 98] width 117 height 29
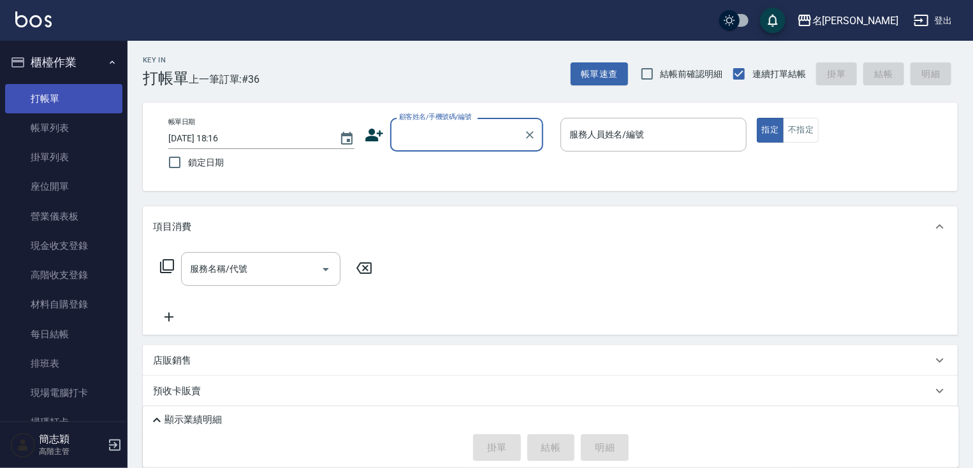
click at [76, 98] on link "打帳單" at bounding box center [63, 98] width 117 height 29
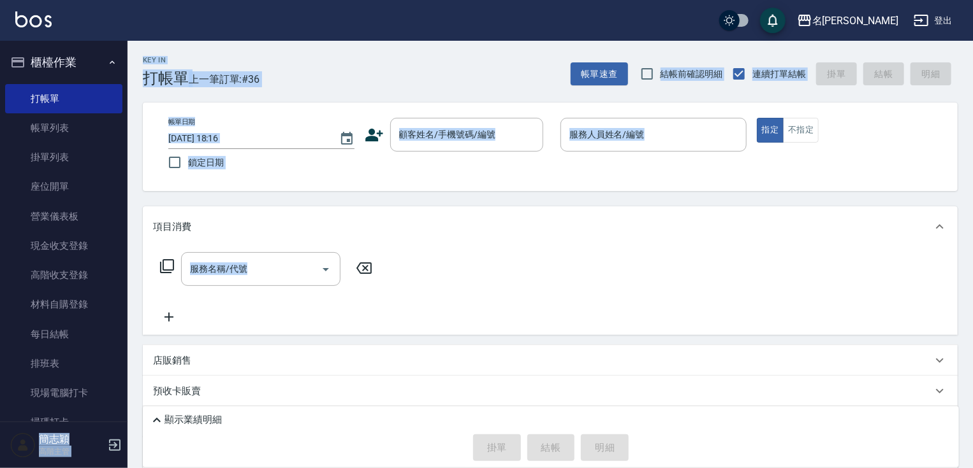
drag, startPoint x: 121, startPoint y: 237, endPoint x: 130, endPoint y: 344, distance: 107.4
click at [130, 346] on div "名留中和 登出 櫃檯作業 打帳單 帳單列表 掛單列表 座位開單 營業儀表板 現金收支登錄 高階收支登錄 材料自購登錄 每日結帳 排班表 現場電腦打卡 掃碼打卡…" at bounding box center [486, 284] width 973 height 568
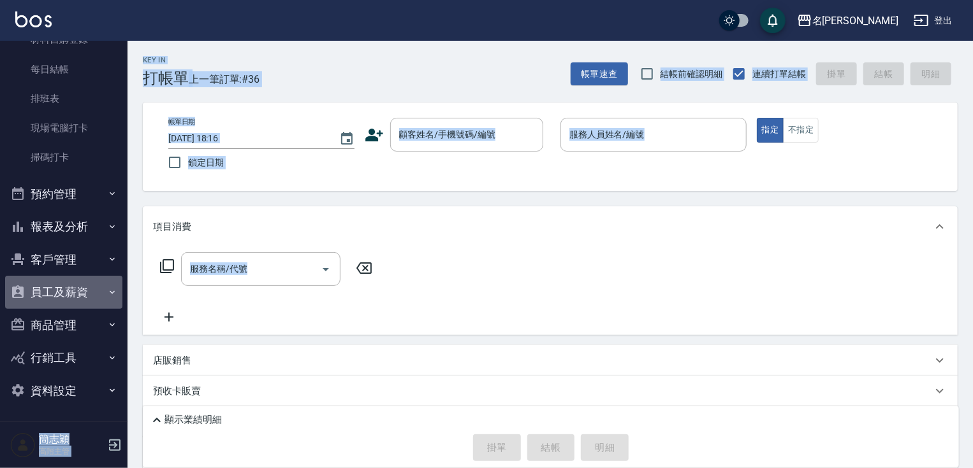
click at [90, 283] on button "員工及薪資" at bounding box center [63, 292] width 117 height 33
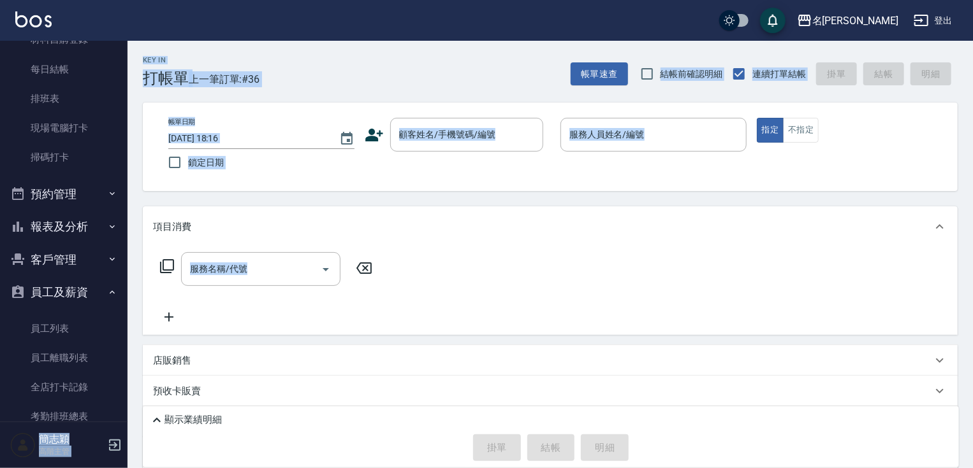
click at [89, 296] on button "員工及薪資" at bounding box center [63, 292] width 117 height 33
click at [92, 221] on button "報表及分析" at bounding box center [63, 226] width 117 height 33
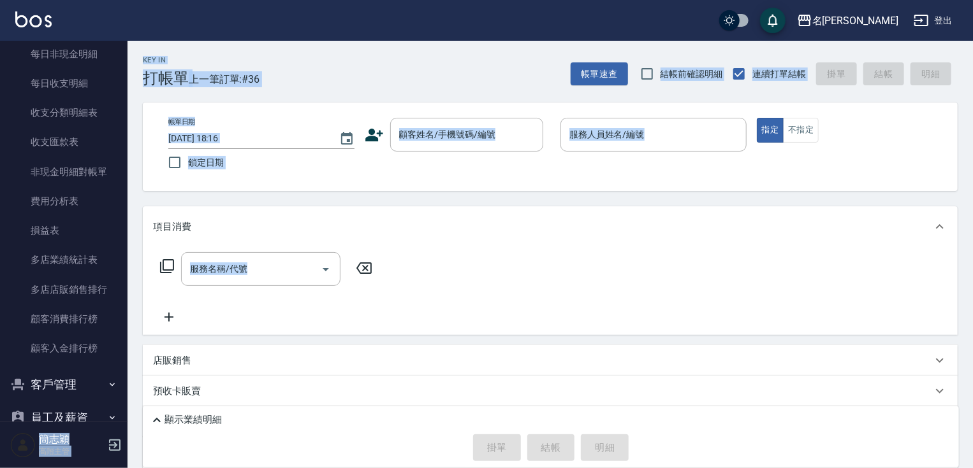
scroll to position [1384, 0]
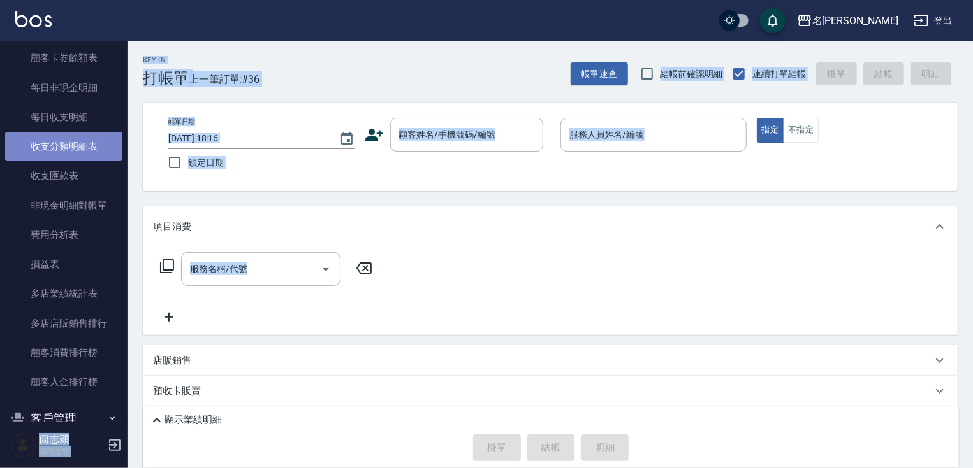
click at [79, 154] on link "收支分類明細表" at bounding box center [63, 146] width 117 height 29
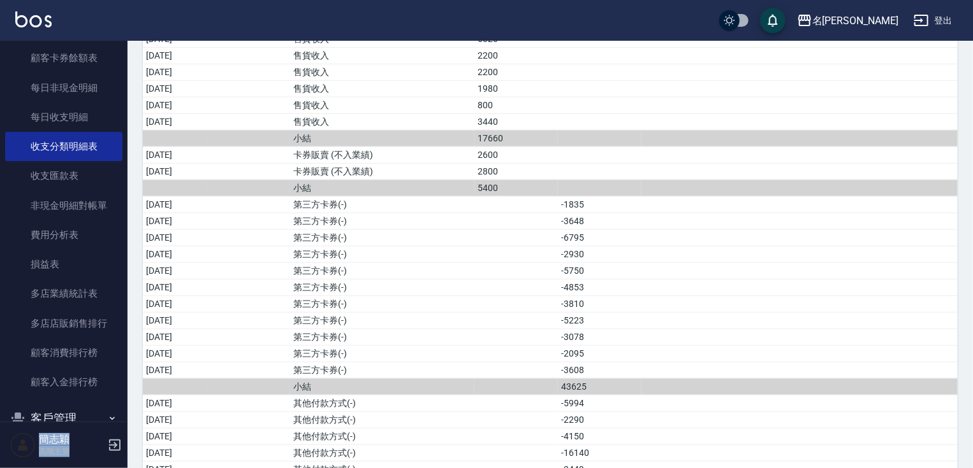
scroll to position [365, 0]
drag, startPoint x: 551, startPoint y: 151, endPoint x: 576, endPoint y: 150, distance: 25.5
click at [558, 150] on td "2600" at bounding box center [515, 154] width 83 height 17
click at [558, 153] on td "2600" at bounding box center [515, 154] width 83 height 17
drag, startPoint x: 601, startPoint y: 151, endPoint x: 520, endPoint y: 152, distance: 80.9
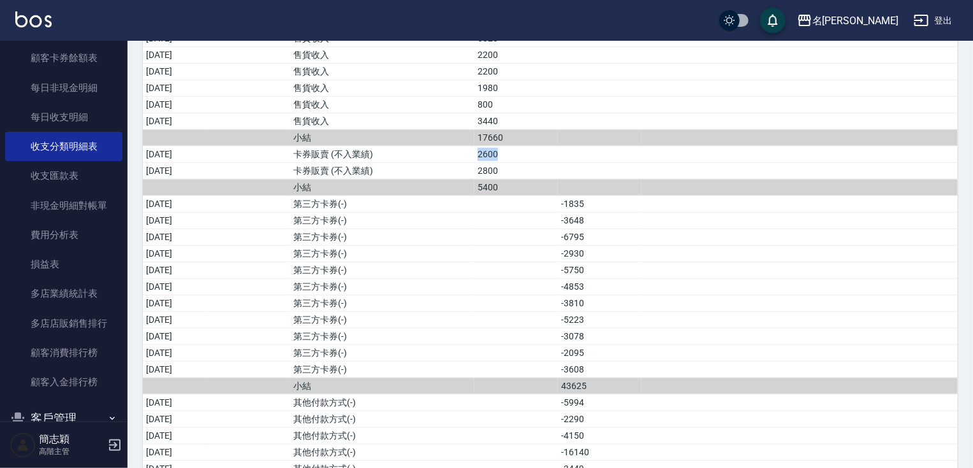
click at [520, 152] on tr "2025/09/07 卡券販賣 (不入業績) 2600" at bounding box center [550, 154] width 814 height 17
click at [454, 157] on td "卡券販賣 (不入業績)" at bounding box center [382, 154] width 184 height 17
drag, startPoint x: 507, startPoint y: 150, endPoint x: 603, endPoint y: 153, distance: 96.3
click at [603, 153] on tr "2025/09/07 卡券販賣 (不入業績) 2600" at bounding box center [550, 154] width 814 height 17
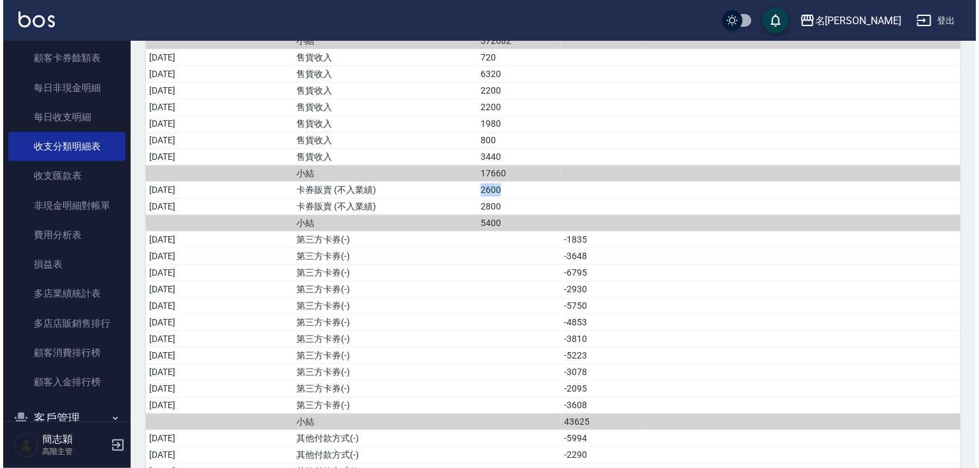
scroll to position [0, 0]
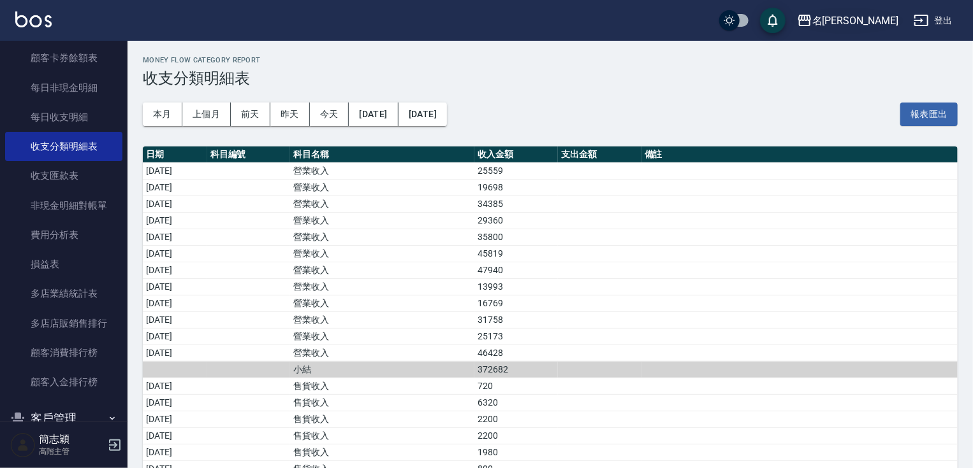
click at [869, 18] on div "名[PERSON_NAME]" at bounding box center [855, 21] width 86 height 16
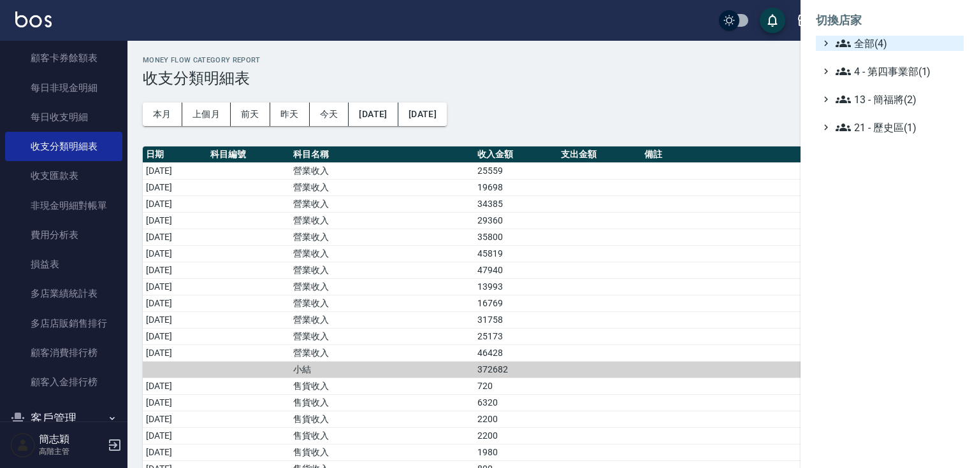
click at [869, 38] on span "全部(4)" at bounding box center [897, 43] width 123 height 15
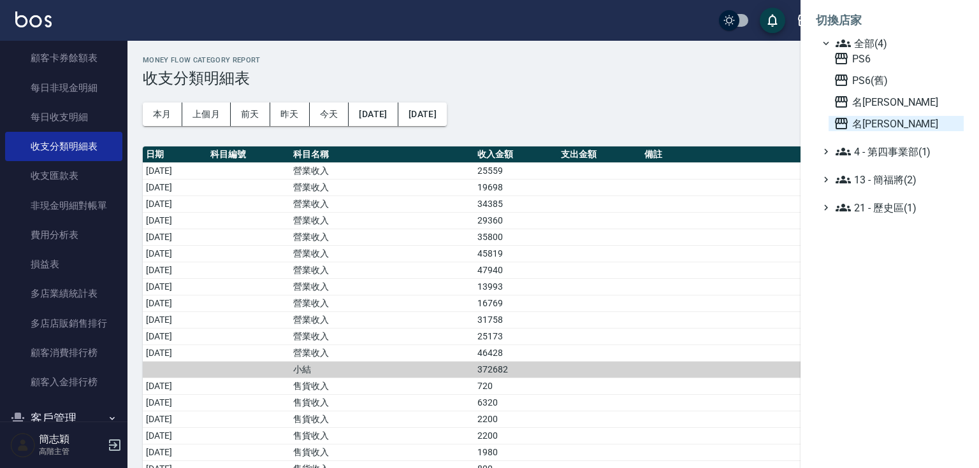
click at [889, 122] on span "名[PERSON_NAME]" at bounding box center [896, 123] width 125 height 15
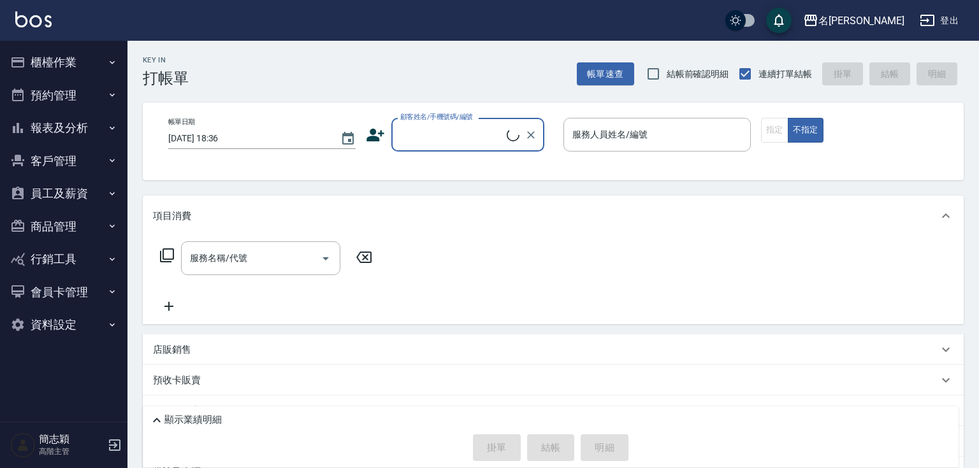
click at [66, 134] on button "報表及分析" at bounding box center [63, 128] width 117 height 33
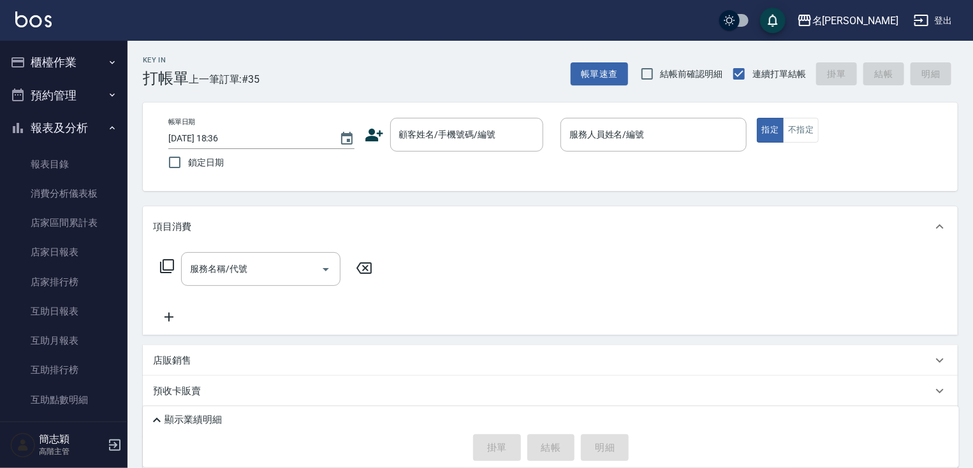
click at [120, 116] on nav "櫃檯作業 打帳單 帳單列表 掛單列表 座位開單 營業儀表板 現金收支登錄 高階收支登錄 材料自購登錄 每日結帳 排班表 現場電腦打卡 掃碼打卡 預約管理 預約…" at bounding box center [63, 231] width 127 height 381
drag, startPoint x: 120, startPoint y: 117, endPoint x: 127, endPoint y: 167, distance: 50.1
click at [115, 247] on nav "櫃檯作業 打帳單 帳單列表 掛單列表 座位開單 營業儀表板 現金收支登錄 高階收支登錄 材料自購登錄 每日結帳 排班表 現場電腦打卡 掃碼打卡 預約管理 預約…" at bounding box center [63, 231] width 127 height 381
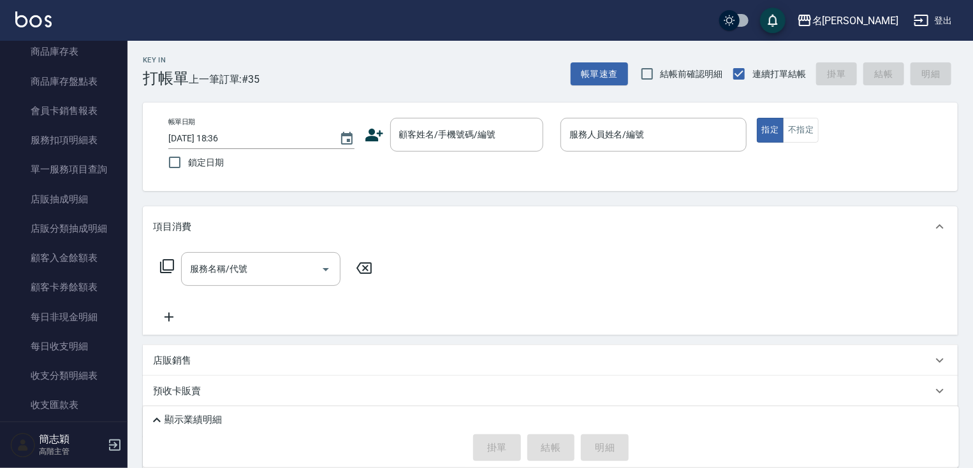
scroll to position [853, 0]
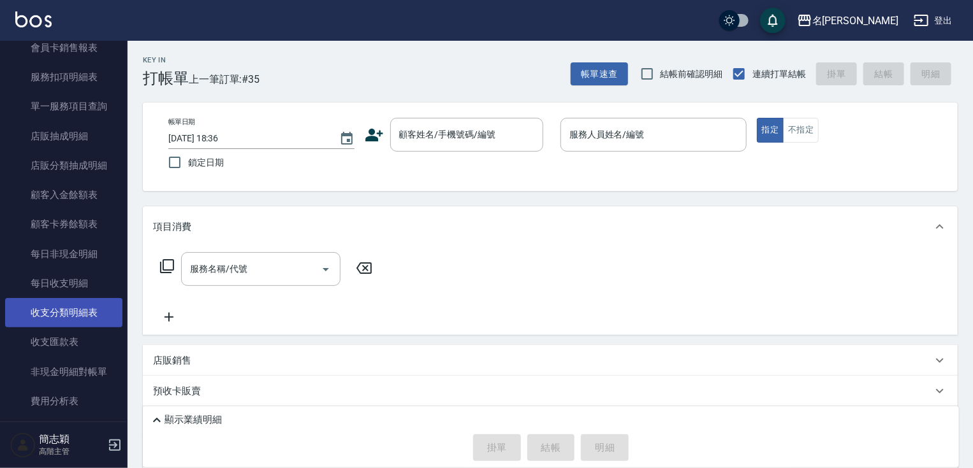
click at [103, 303] on link "收支分類明細表" at bounding box center [63, 312] width 117 height 29
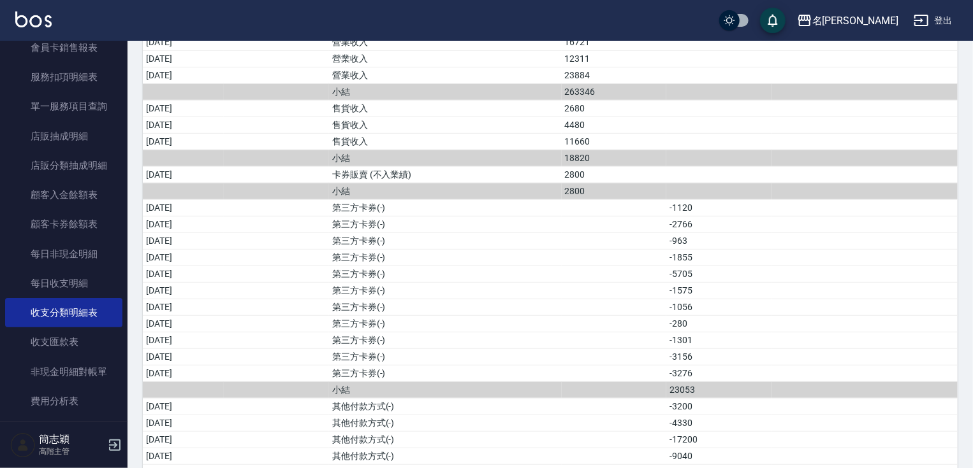
scroll to position [268, 0]
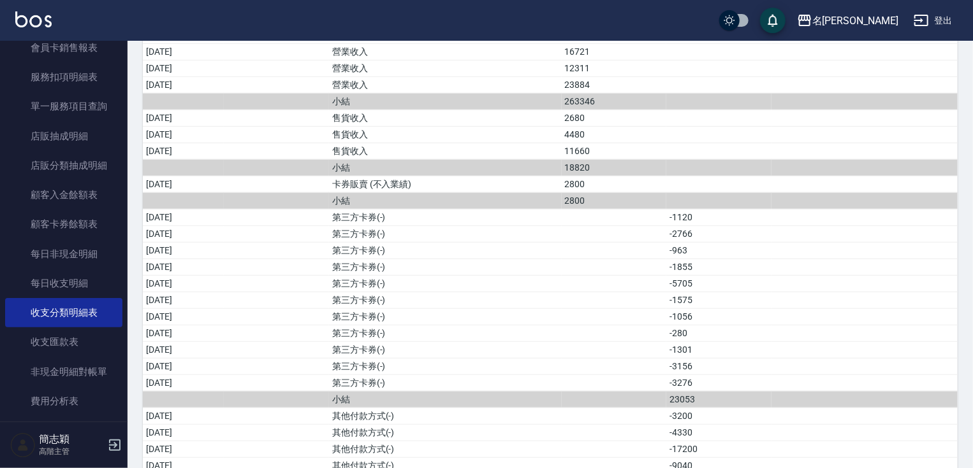
click at [766, 159] on td "a dense table" at bounding box center [718, 167] width 105 height 17
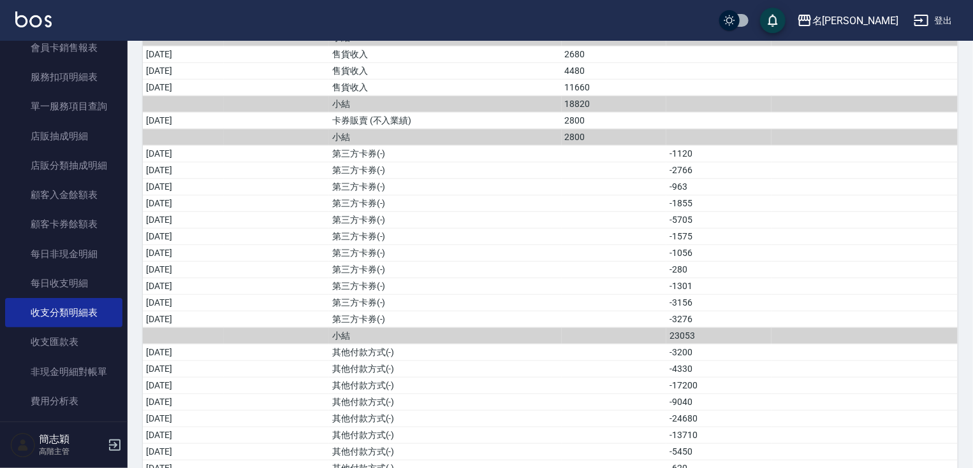
scroll to position [364, 0]
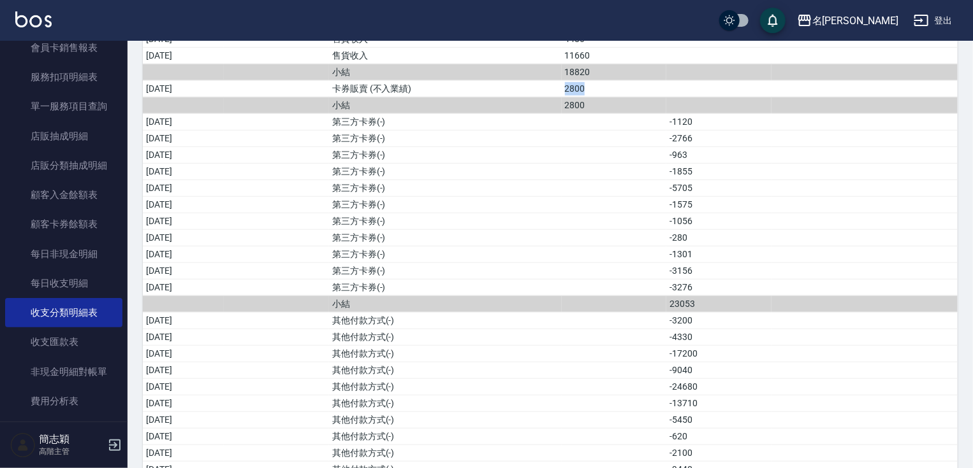
drag, startPoint x: 593, startPoint y: 87, endPoint x: 612, endPoint y: 89, distance: 18.6
click at [612, 89] on td "2800" at bounding box center [613, 88] width 105 height 17
click at [626, 89] on td "2800" at bounding box center [613, 88] width 105 height 17
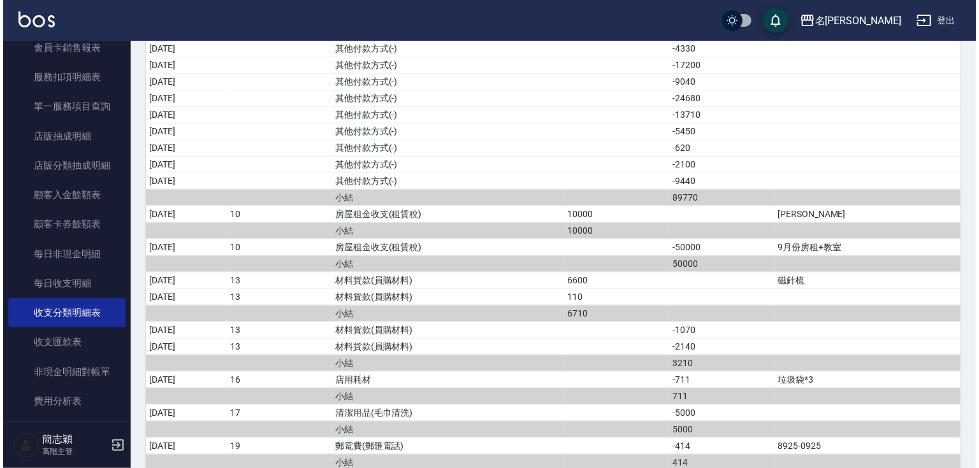
scroll to position [0, 0]
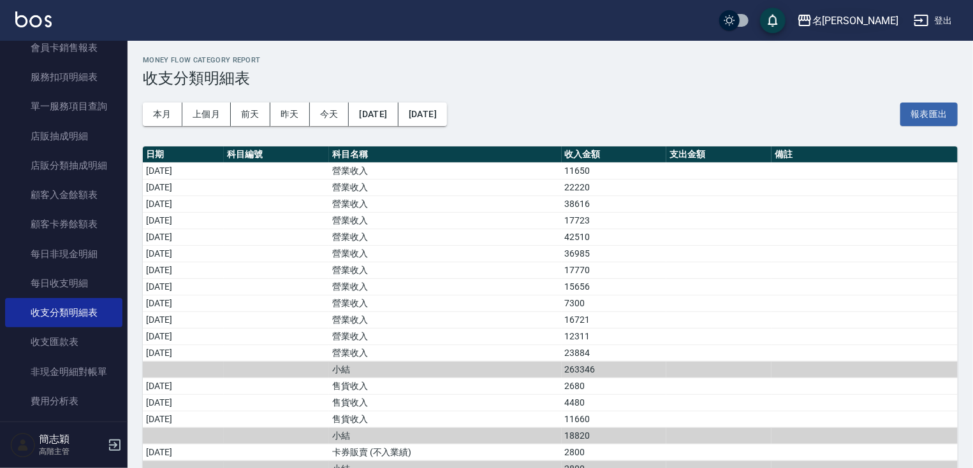
click at [883, 14] on div "名[PERSON_NAME]" at bounding box center [855, 21] width 86 height 16
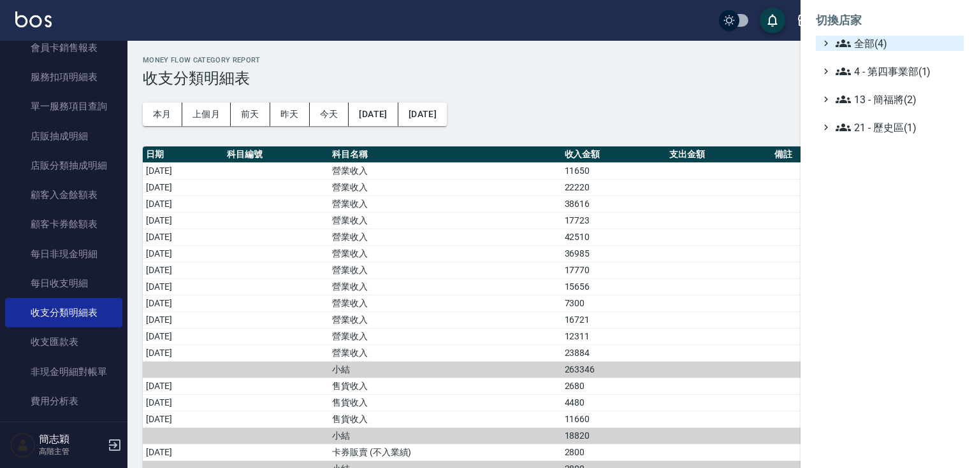
click at [866, 46] on span "全部(4)" at bounding box center [897, 43] width 123 height 15
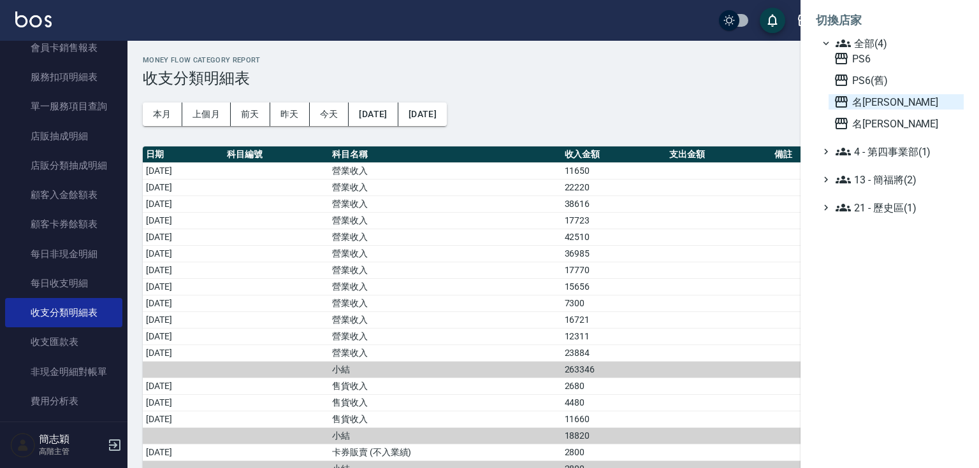
click at [877, 101] on span "名[PERSON_NAME]" at bounding box center [896, 101] width 125 height 15
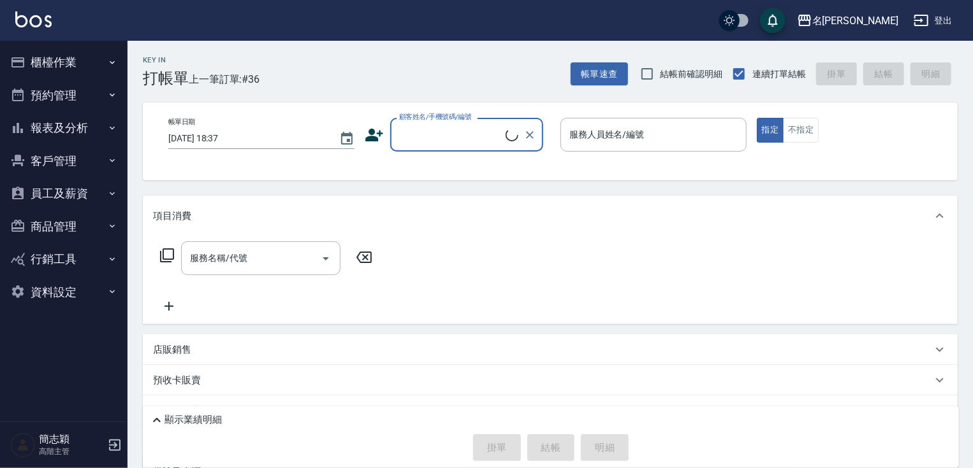
click at [76, 137] on button "報表及分析" at bounding box center [63, 128] width 117 height 33
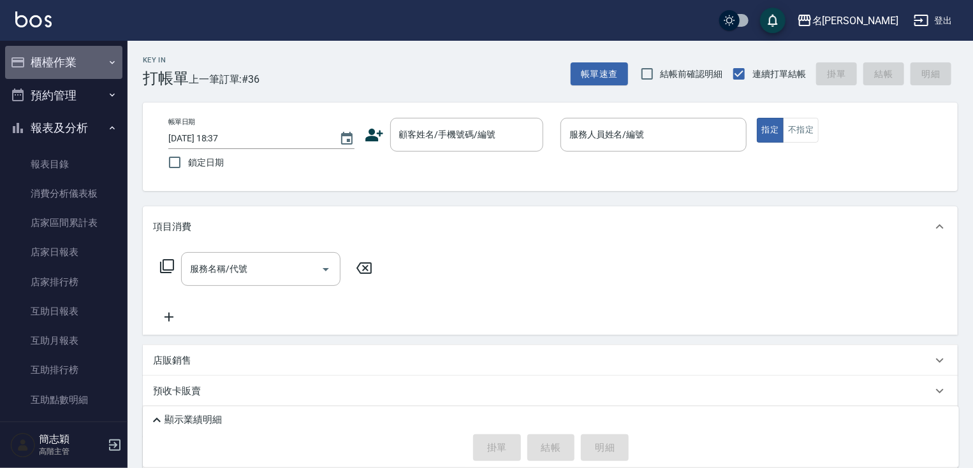
click at [73, 69] on button "櫃檯作業" at bounding box center [63, 62] width 117 height 33
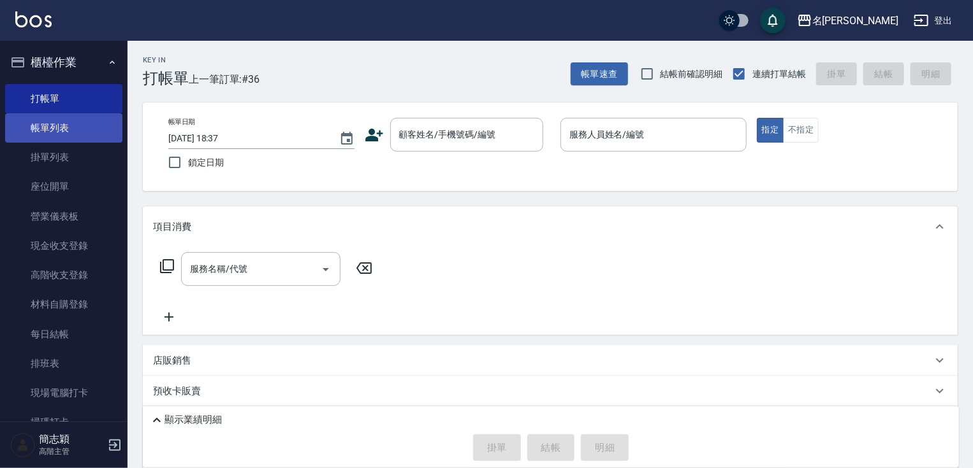
click at [61, 133] on link "帳單列表" at bounding box center [63, 127] width 117 height 29
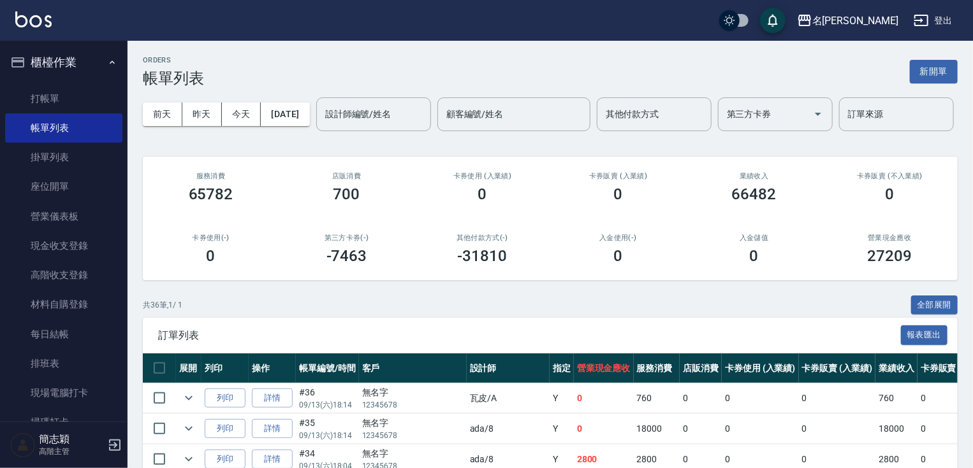
drag, startPoint x: 120, startPoint y: 71, endPoint x: 125, endPoint y: 164, distance: 92.5
click at [125, 164] on nav "櫃檯作業 打帳單 帳單列表 掛單列表 座位開單 營業儀表板 現金收支登錄 高階收支登錄 材料自購登錄 每日結帳 排班表 現場電腦打卡 掃碼打卡 預約管理 預約…" at bounding box center [63, 231] width 127 height 381
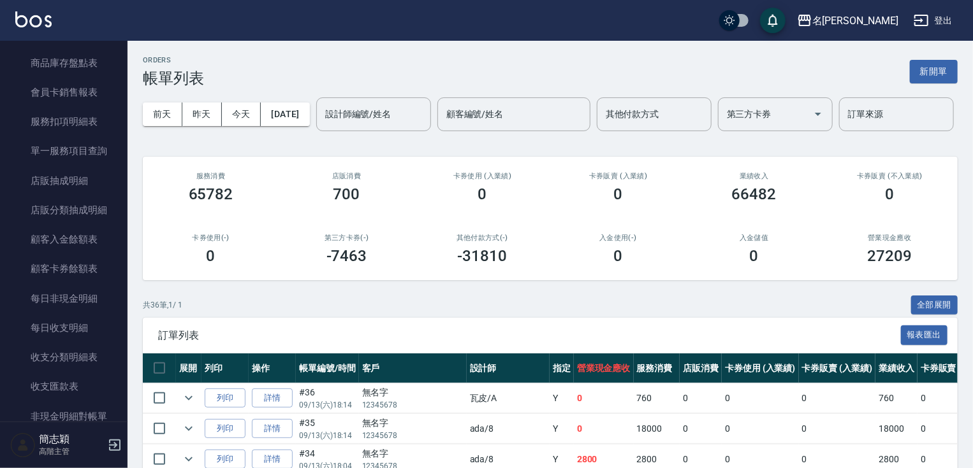
scroll to position [1221, 0]
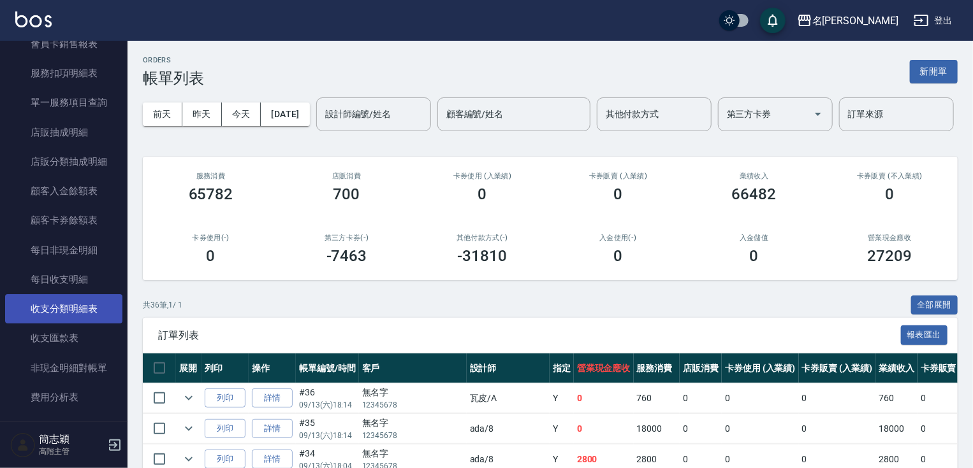
click at [88, 307] on link "收支分類明細表" at bounding box center [63, 308] width 117 height 29
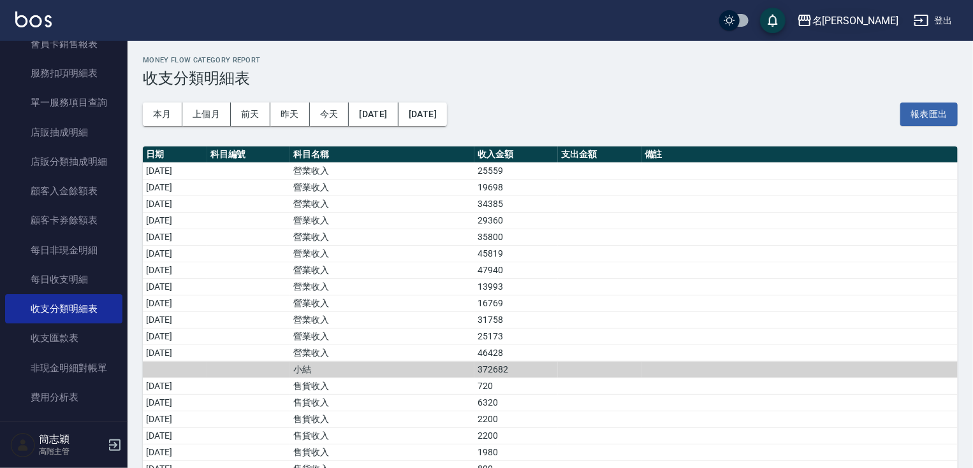
click at [880, 18] on div "名[PERSON_NAME]" at bounding box center [855, 21] width 86 height 16
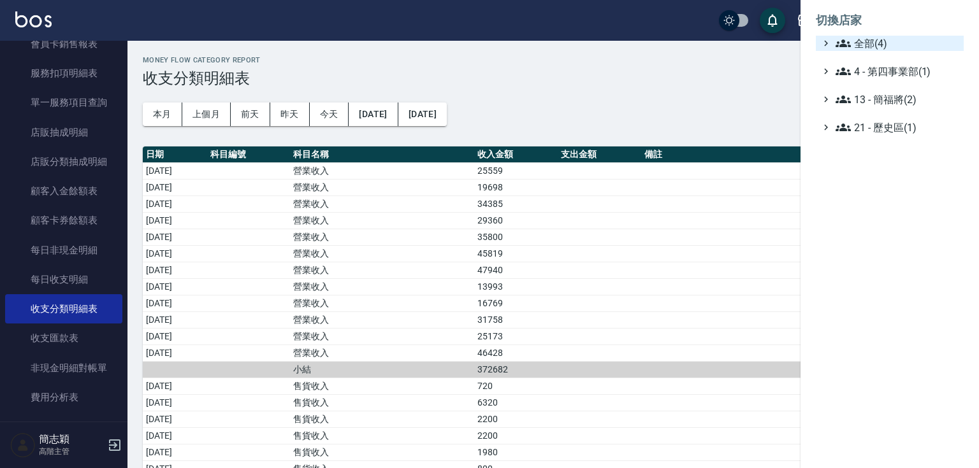
click at [876, 37] on span "全部(4)" at bounding box center [897, 43] width 123 height 15
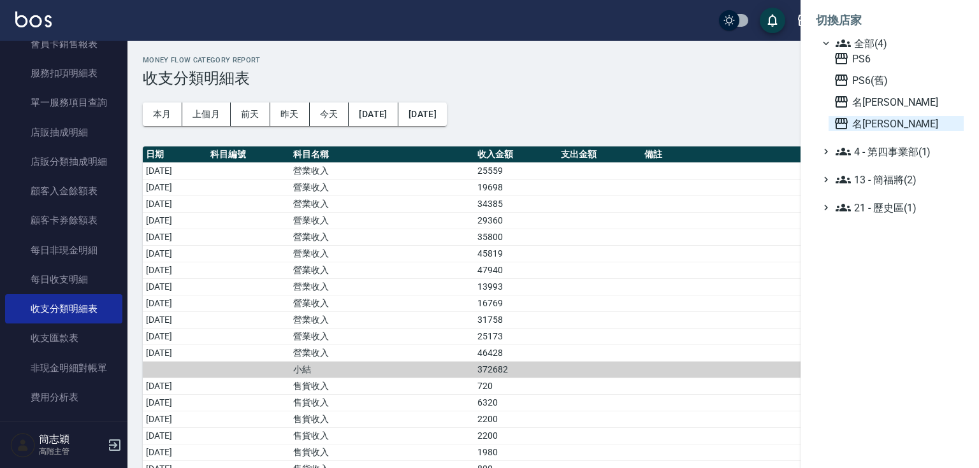
click at [872, 116] on span "名[PERSON_NAME]" at bounding box center [896, 123] width 125 height 15
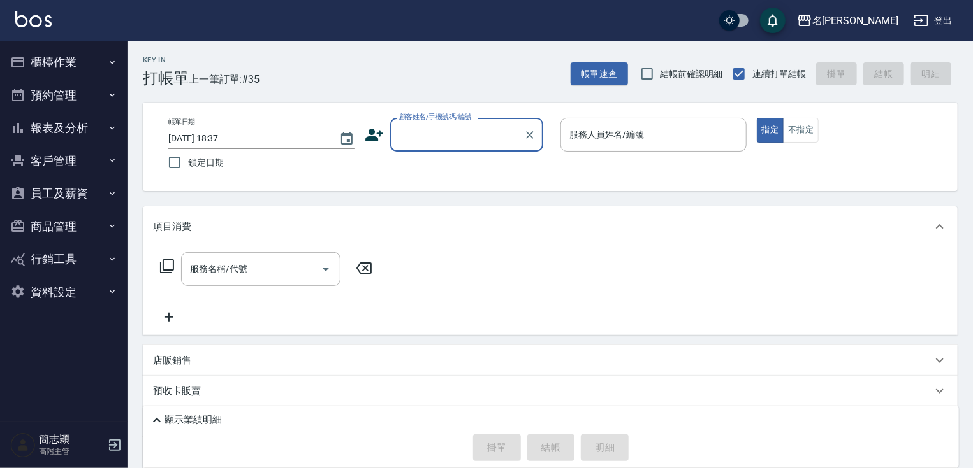
click at [92, 132] on button "報表及分析" at bounding box center [63, 128] width 117 height 33
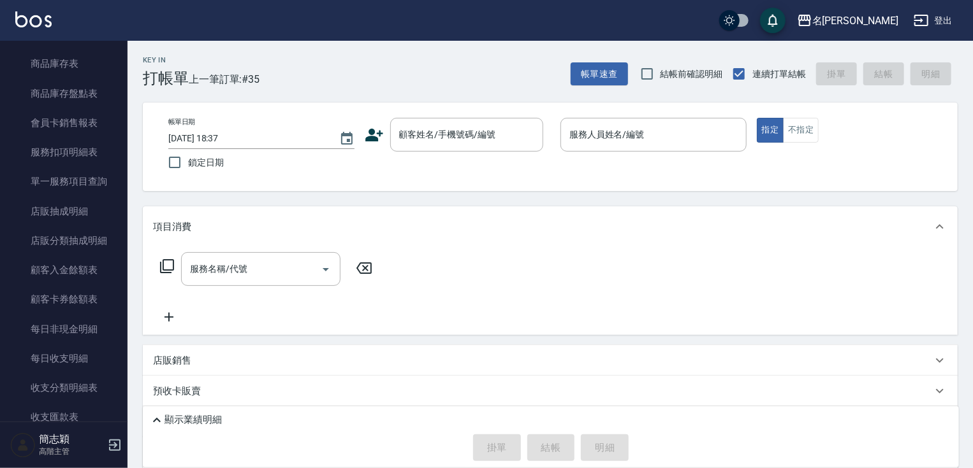
scroll to position [839, 0]
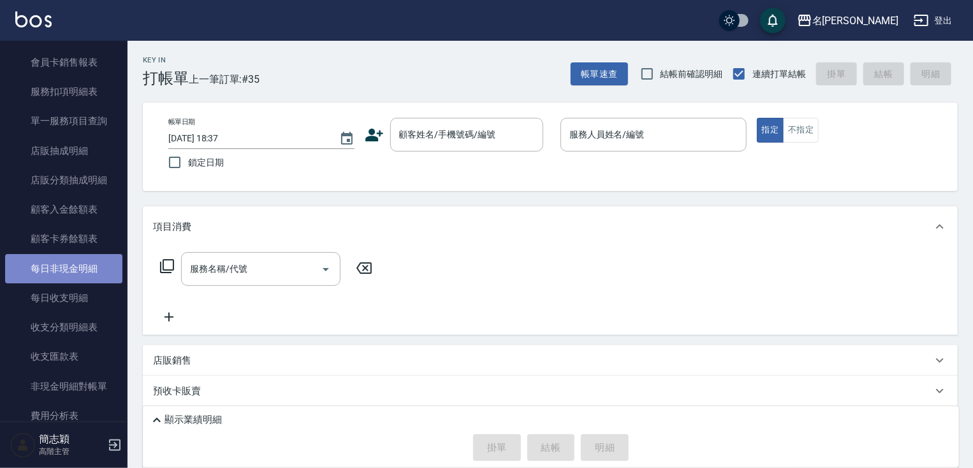
click at [94, 260] on link "每日非現金明細" at bounding box center [63, 268] width 117 height 29
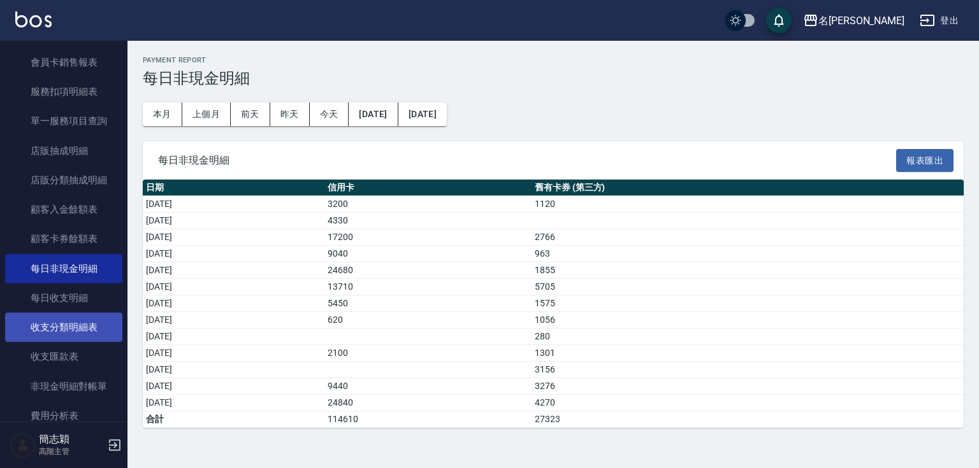
click at [92, 324] on link "收支分類明細表" at bounding box center [63, 327] width 117 height 29
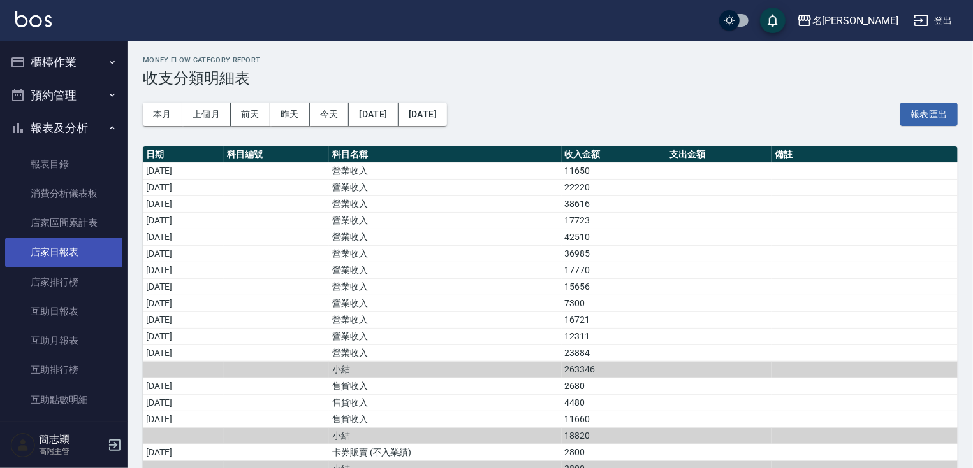
click at [78, 263] on link "店家日報表" at bounding box center [63, 252] width 117 height 29
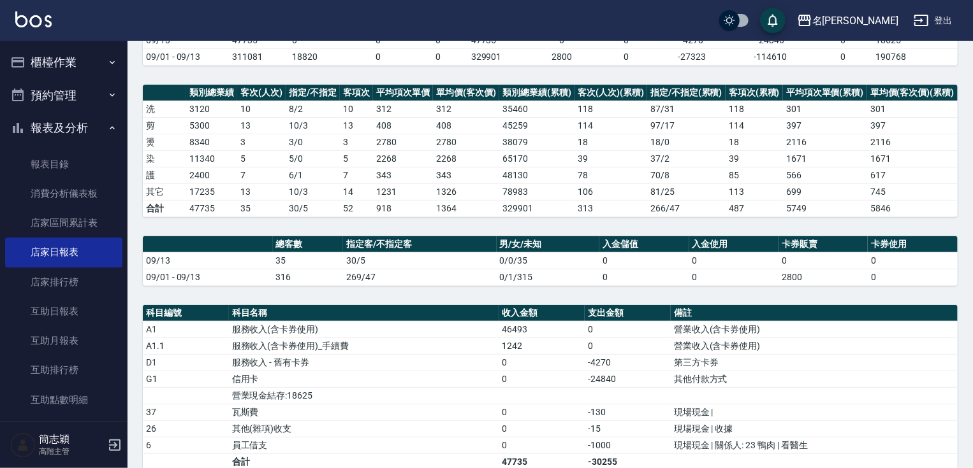
scroll to position [60, 0]
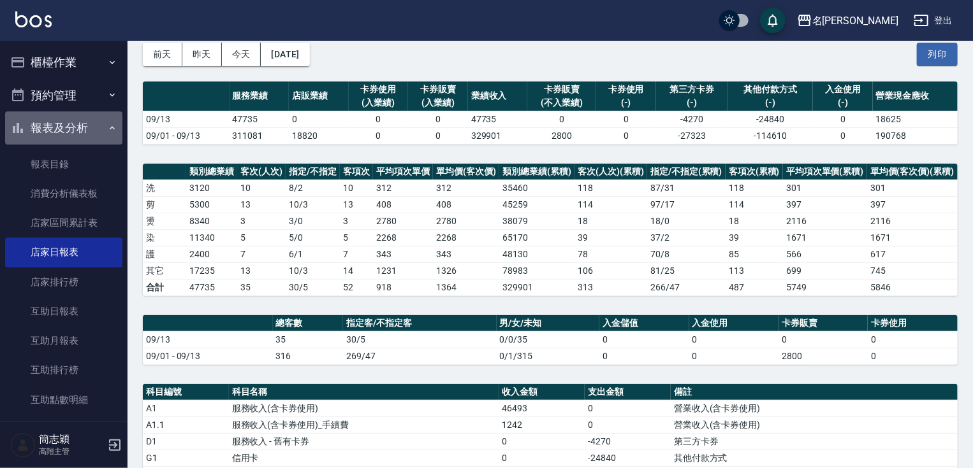
click at [70, 126] on button "報表及分析" at bounding box center [63, 128] width 117 height 33
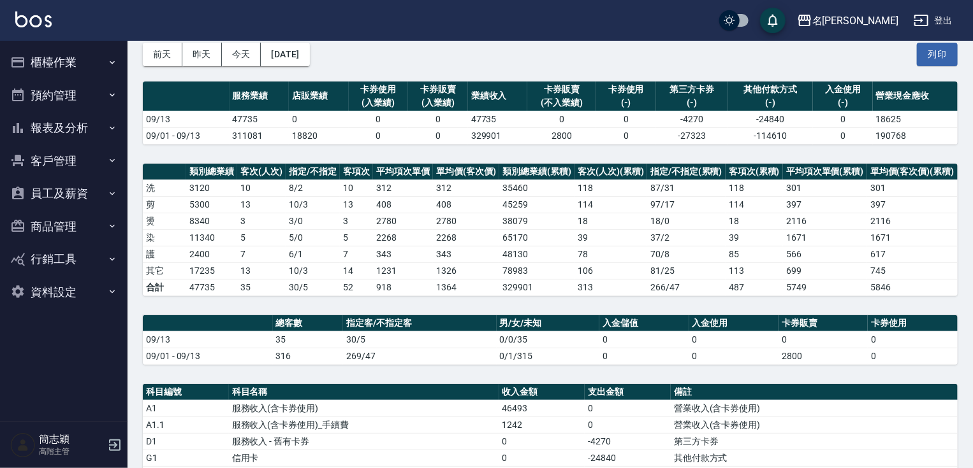
click at [64, 65] on button "櫃檯作業" at bounding box center [63, 62] width 117 height 33
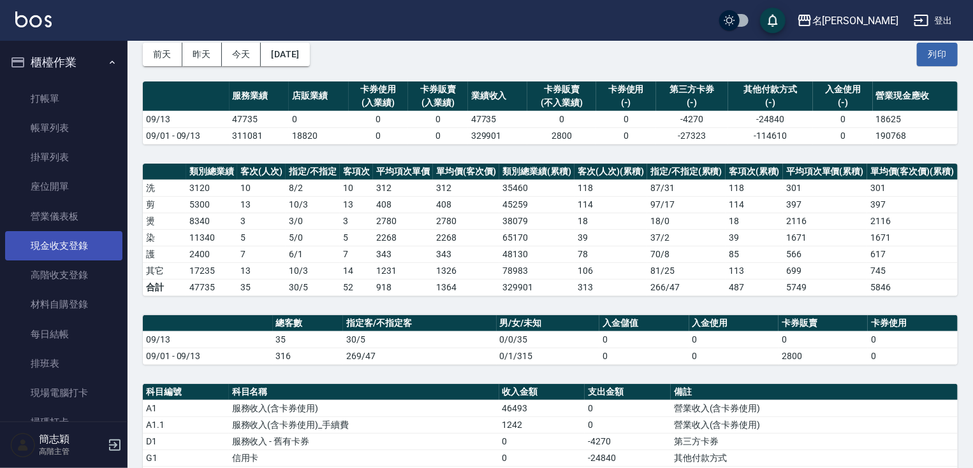
click at [91, 249] on link "現金收支登錄" at bounding box center [63, 245] width 117 height 29
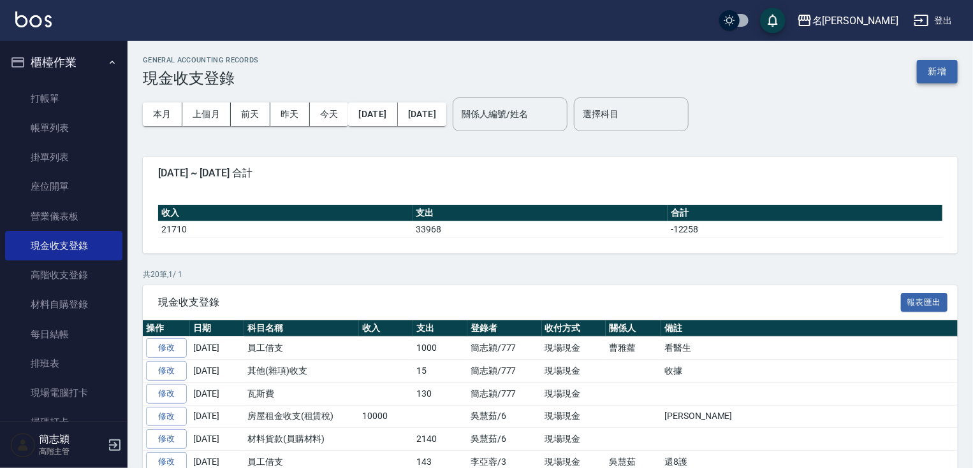
click at [932, 72] on button "新增" at bounding box center [936, 72] width 41 height 24
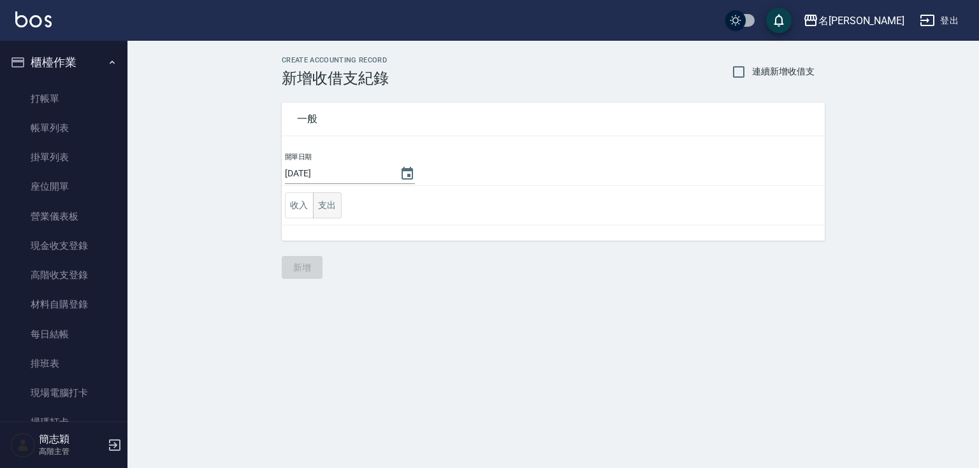
click at [315, 209] on button "支出" at bounding box center [327, 205] width 29 height 26
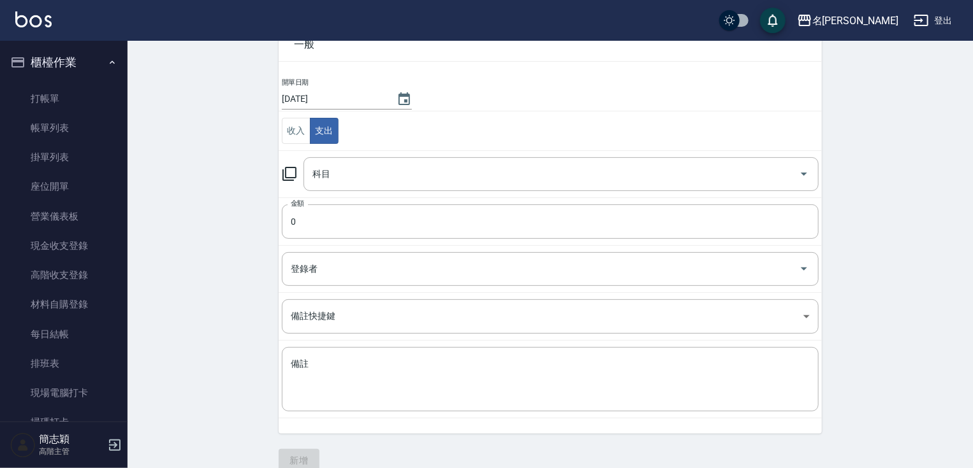
scroll to position [89, 0]
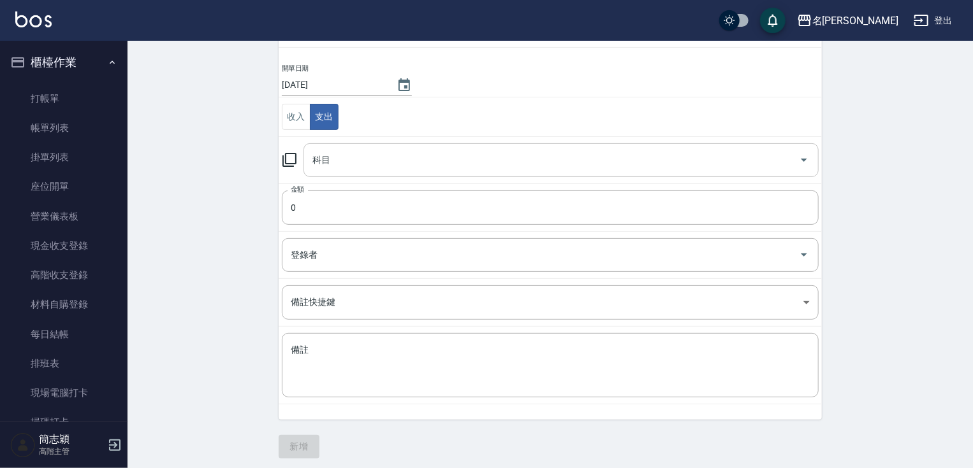
click at [784, 166] on input "科目" at bounding box center [551, 160] width 484 height 22
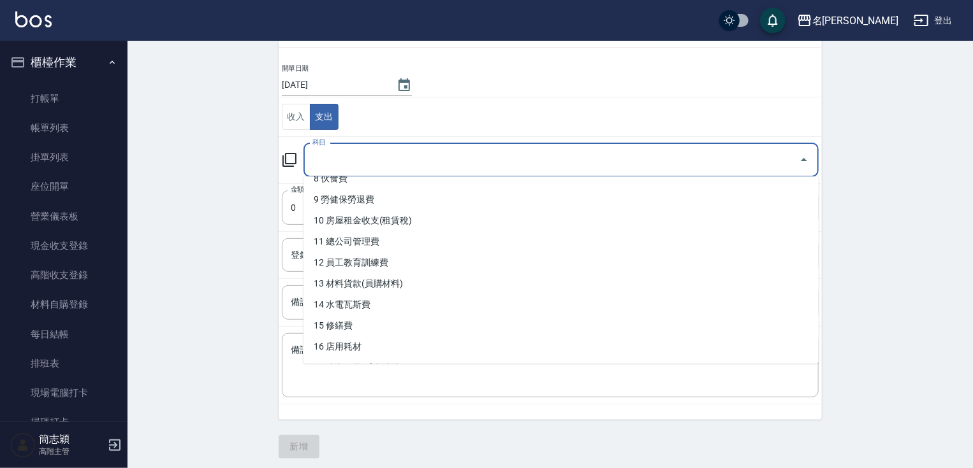
scroll to position [187, 0]
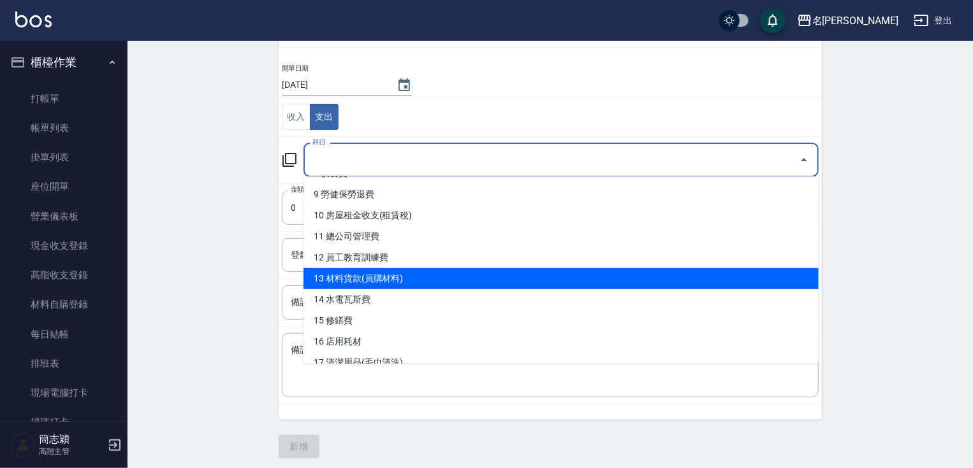
click at [723, 274] on li "13 材料貨款(員購材料)" at bounding box center [560, 278] width 515 height 21
type input "13 材料貨款(員購材料)"
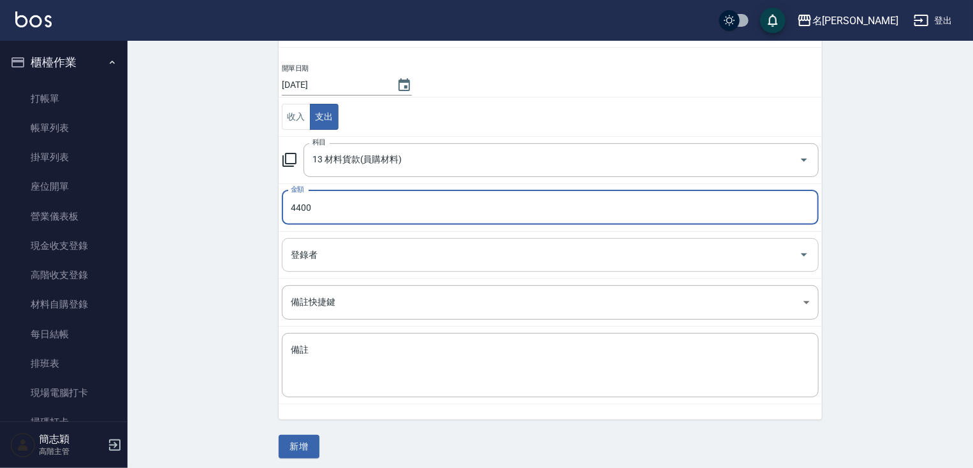
type input "4400"
click at [653, 259] on input "登錄者" at bounding box center [540, 255] width 506 height 22
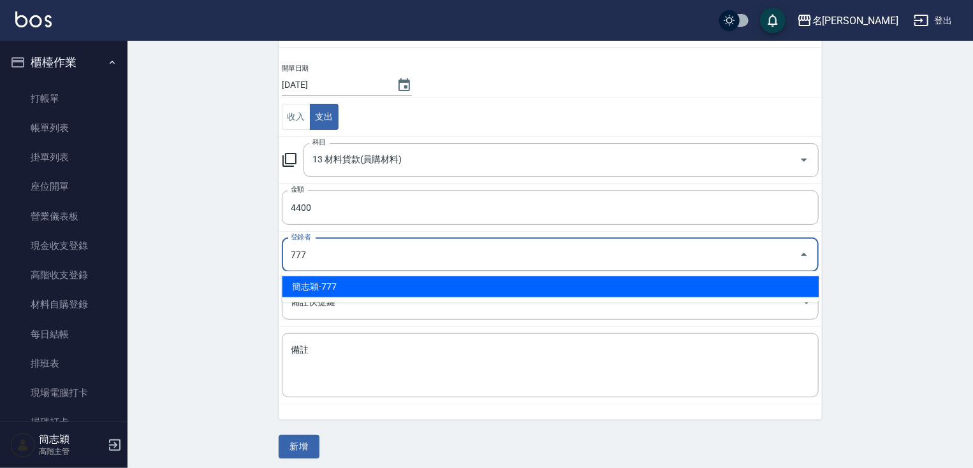
type input "簡志穎-777"
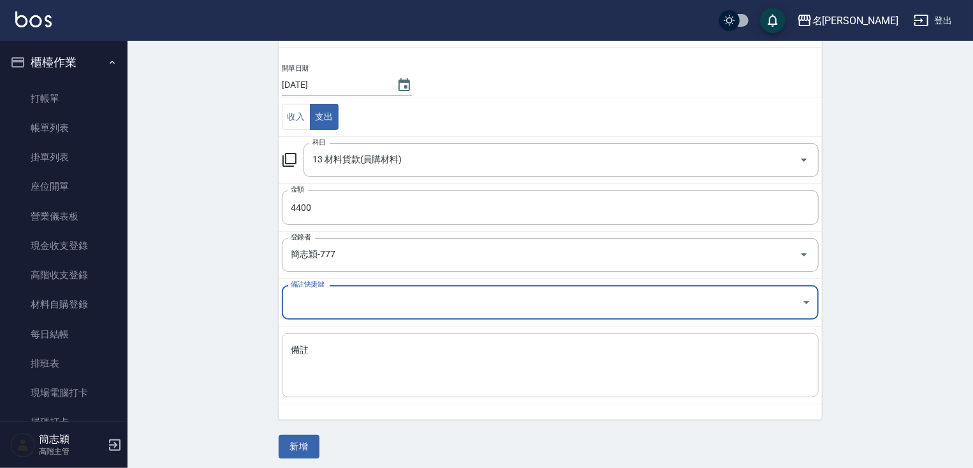
click at [655, 362] on textarea "備註" at bounding box center [550, 365] width 519 height 43
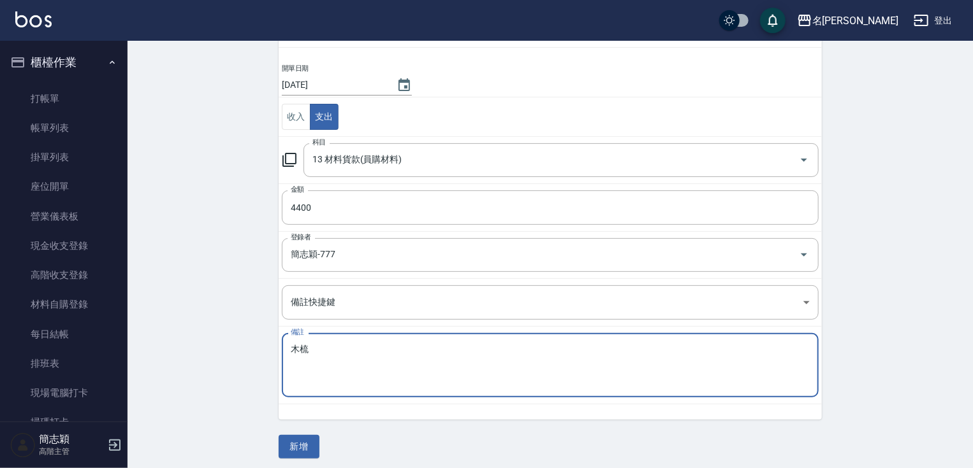
type textarea "木梳"
click at [277, 447] on div "CREATE ACCOUNTING RECORD 新增收借支紀錄 連續新增收借支 一般 開單日期 2025/09/13 收入 支出 科目 13 材料貨款(員購…" at bounding box center [550, 212] width 574 height 491
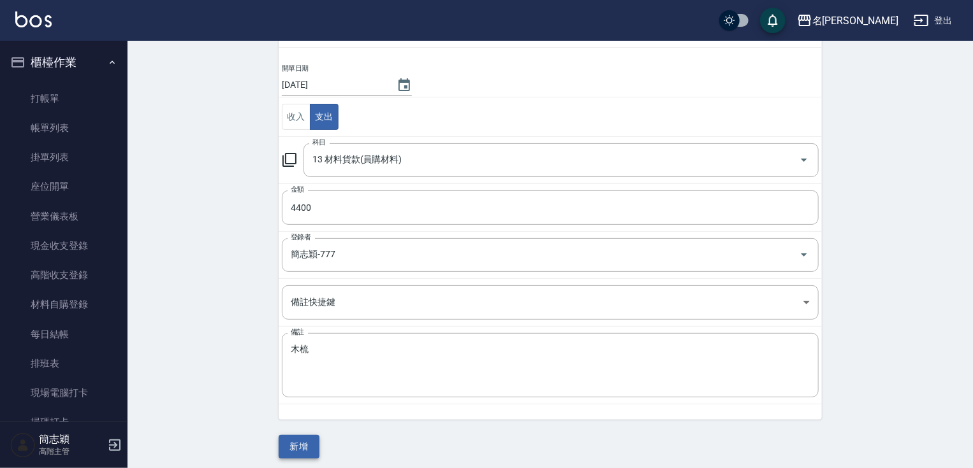
click at [298, 448] on button "新增" at bounding box center [299, 447] width 41 height 24
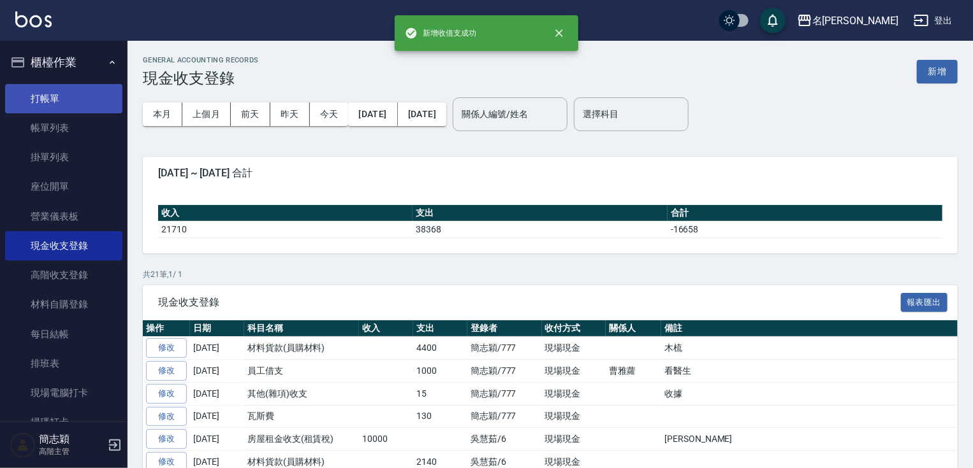
click at [85, 92] on link "打帳單" at bounding box center [63, 98] width 117 height 29
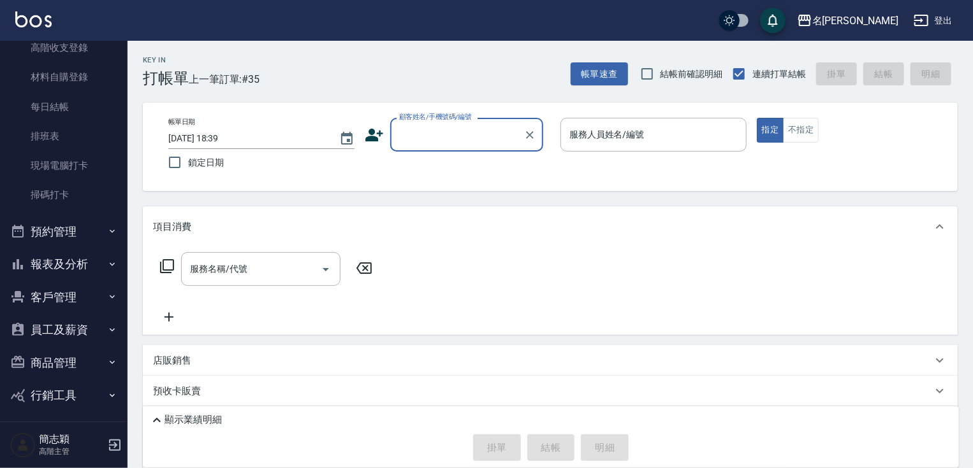
scroll to position [251, 0]
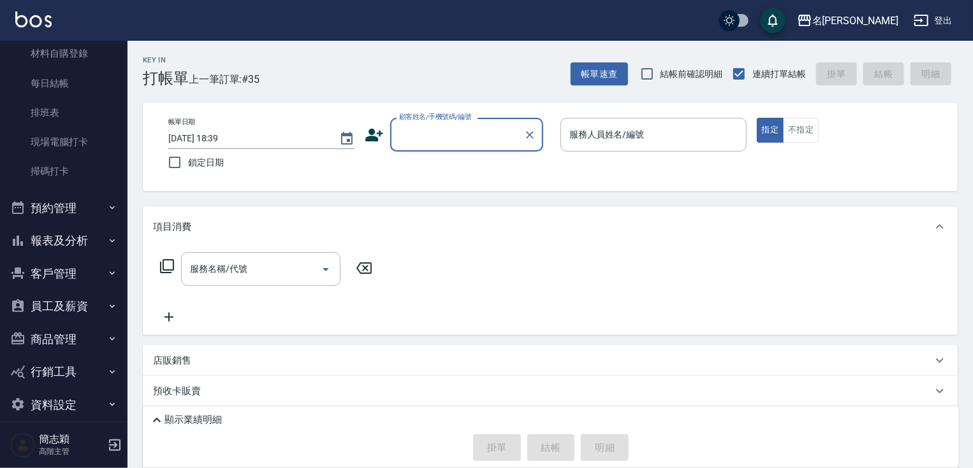
click at [77, 244] on button "報表及分析" at bounding box center [63, 240] width 117 height 33
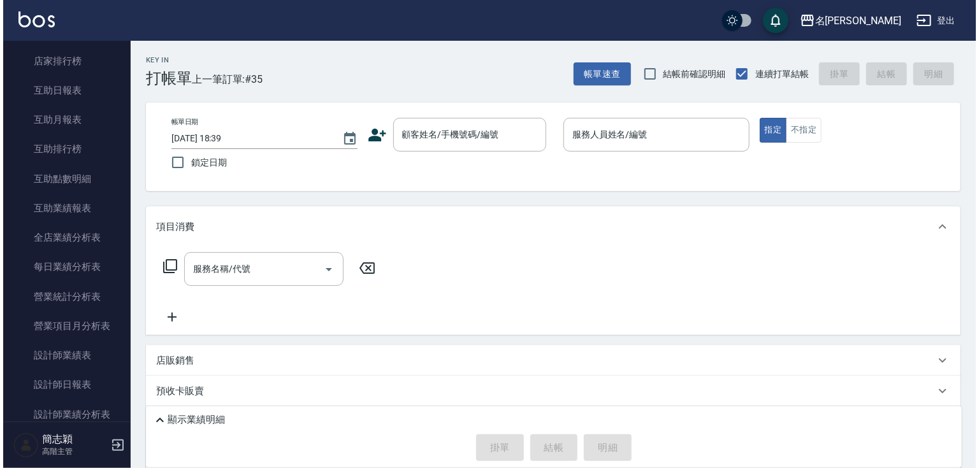
scroll to position [1543, 0]
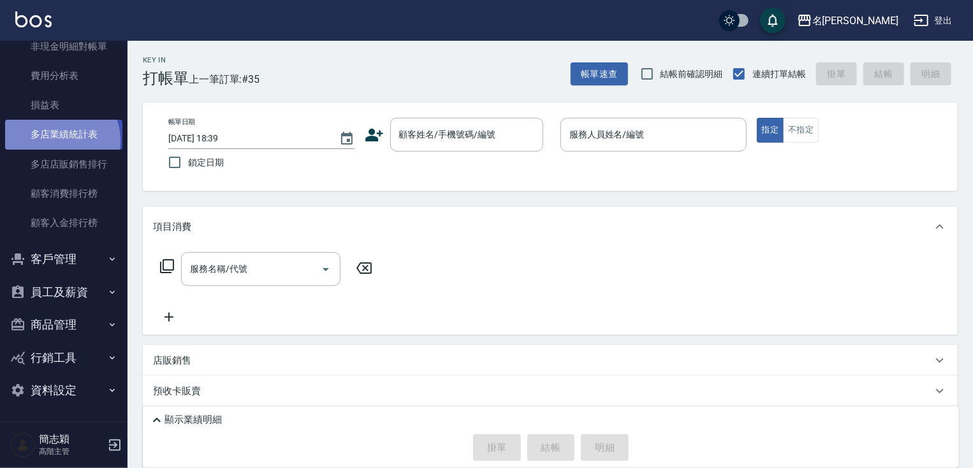
click at [57, 140] on link "多店業績統計表" at bounding box center [63, 134] width 117 height 29
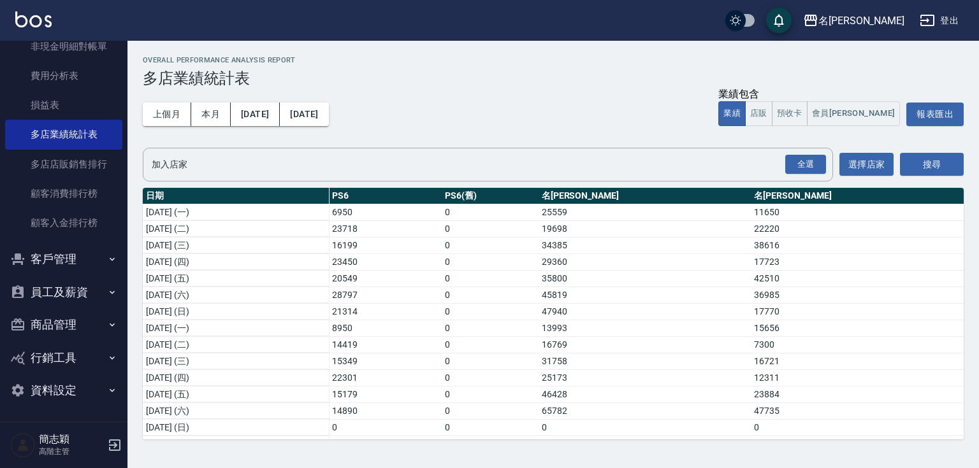
click at [971, 87] on div "Overall Performance Analysis Report 多店業績統計表 上個月 本月 2025/09/01 2025/09/30 業績包含 業…" at bounding box center [552, 248] width 851 height 414
drag, startPoint x: 972, startPoint y: 70, endPoint x: 507, endPoint y: 115, distance: 466.8
click at [971, 71] on div "Overall Performance Analysis Report 多店業績統計表 上個月 本月 2025/09/01 2025/09/30 業績包含 業…" at bounding box center [552, 248] width 851 height 414
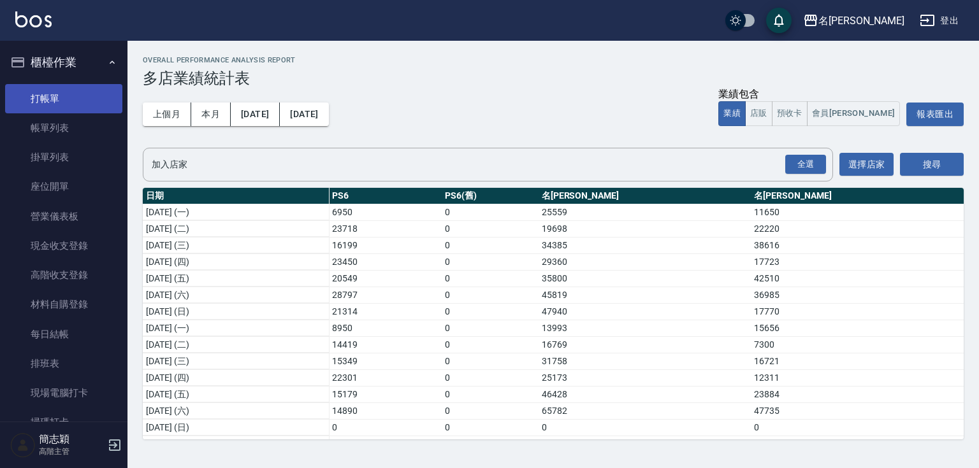
click at [84, 85] on link "打帳單" at bounding box center [63, 98] width 117 height 29
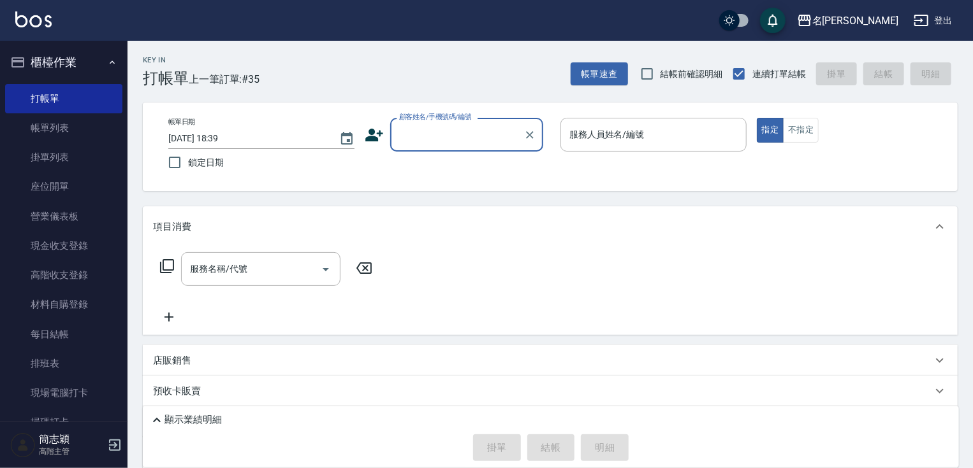
click at [481, 128] on input "顧客姓名/手機號碼/編號" at bounding box center [457, 135] width 122 height 22
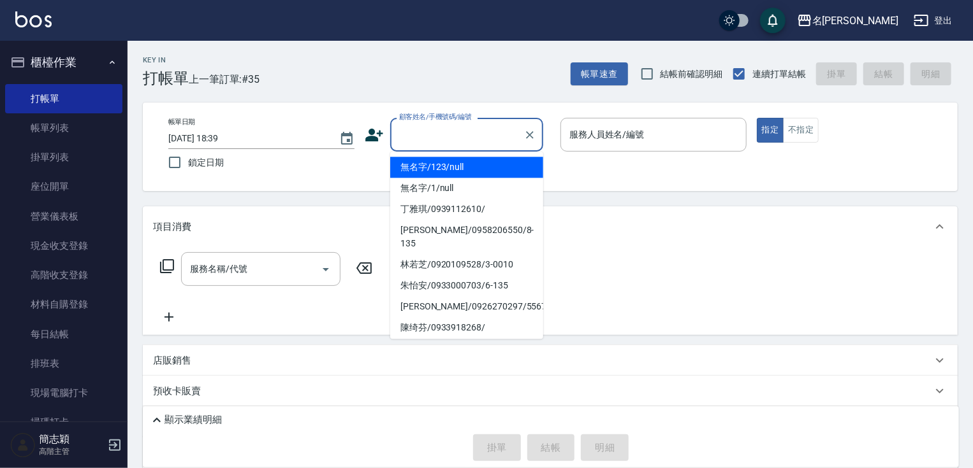
click at [476, 168] on li "無名字/123/null" at bounding box center [466, 167] width 153 height 21
type input "無名字/123/null"
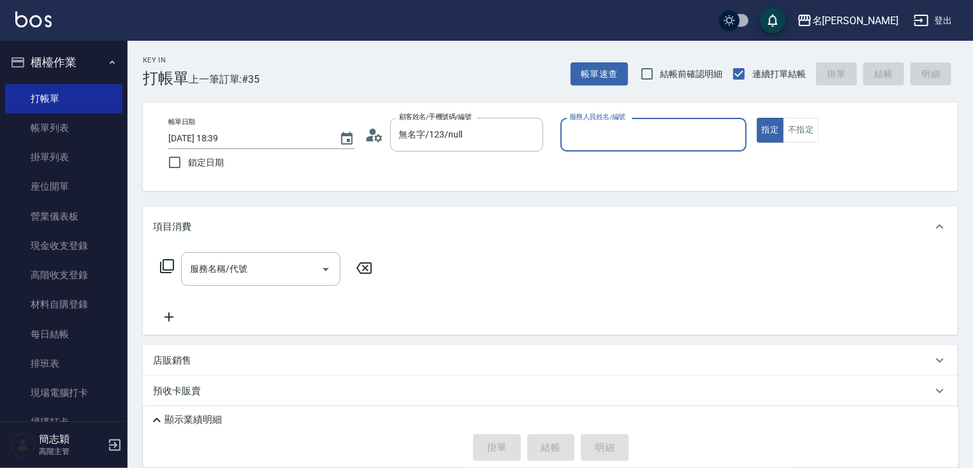
click at [617, 128] on input "服務人員姓名/編號" at bounding box center [653, 135] width 175 height 22
type input "IVY-3"
type button "true"
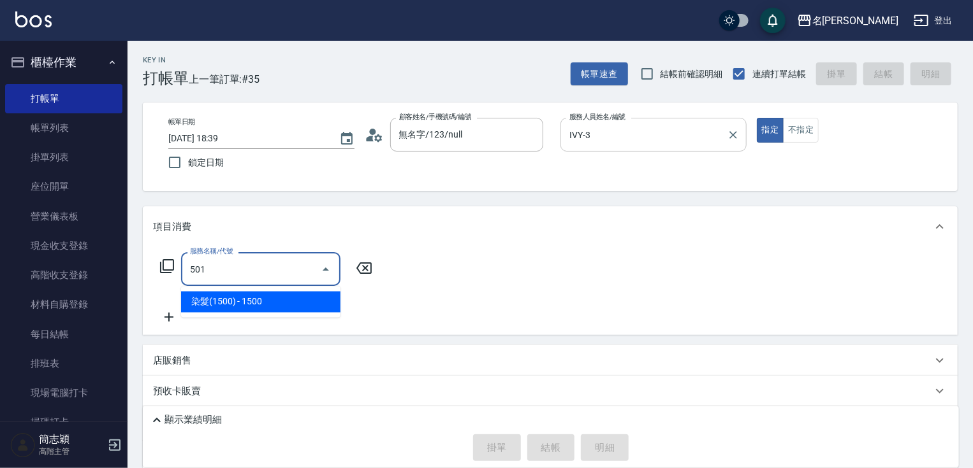
type input "染髮(1500)(501)"
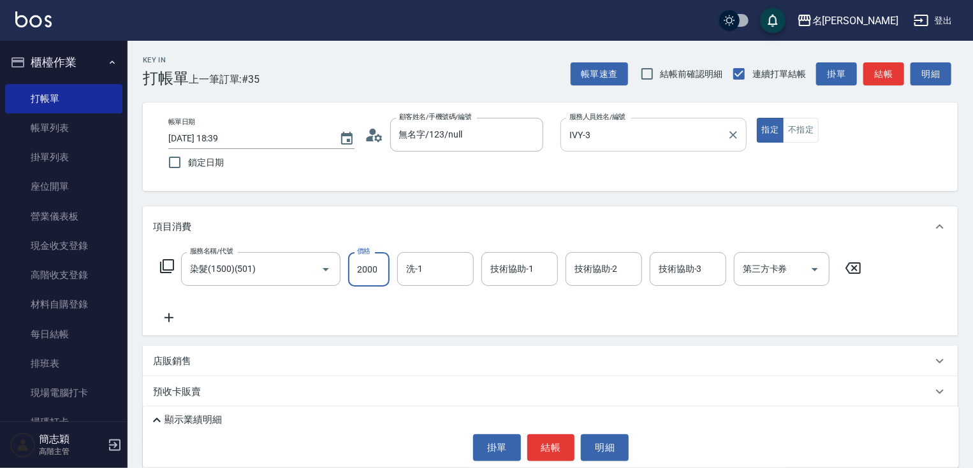
type input "2000"
type input "IVY-3"
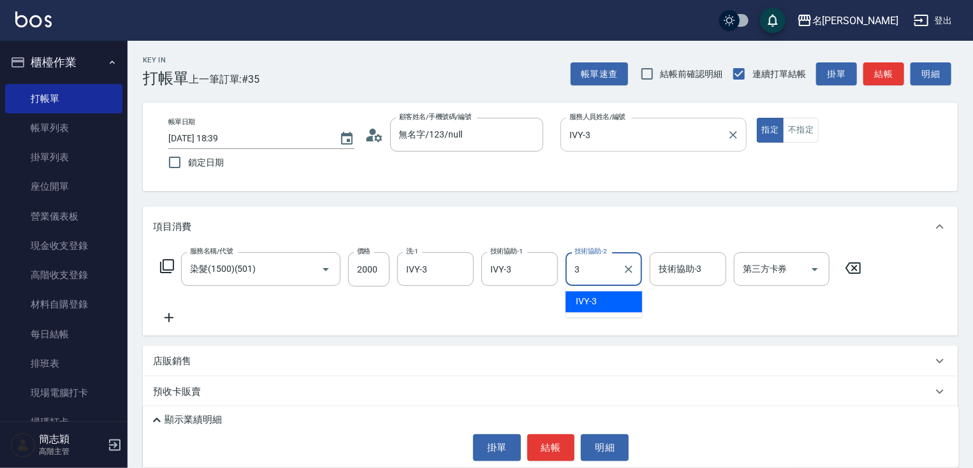
type input "IVY-3"
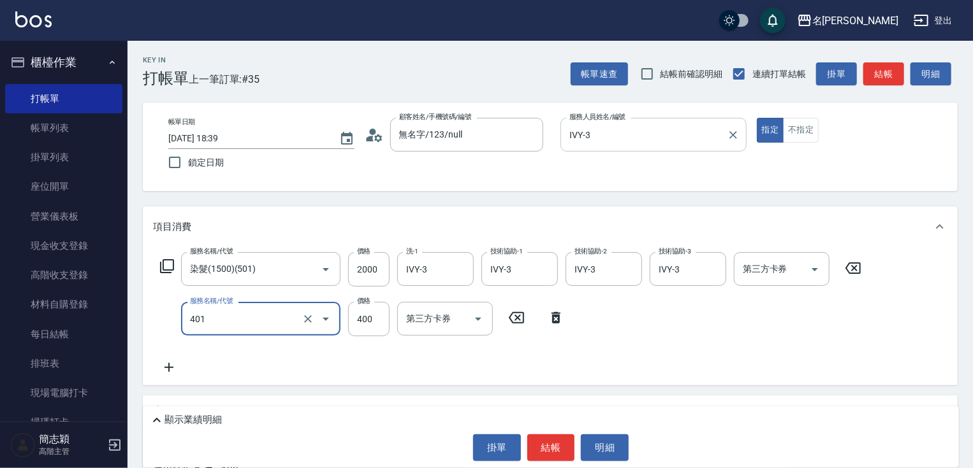
type input "剪髮(400)(401)"
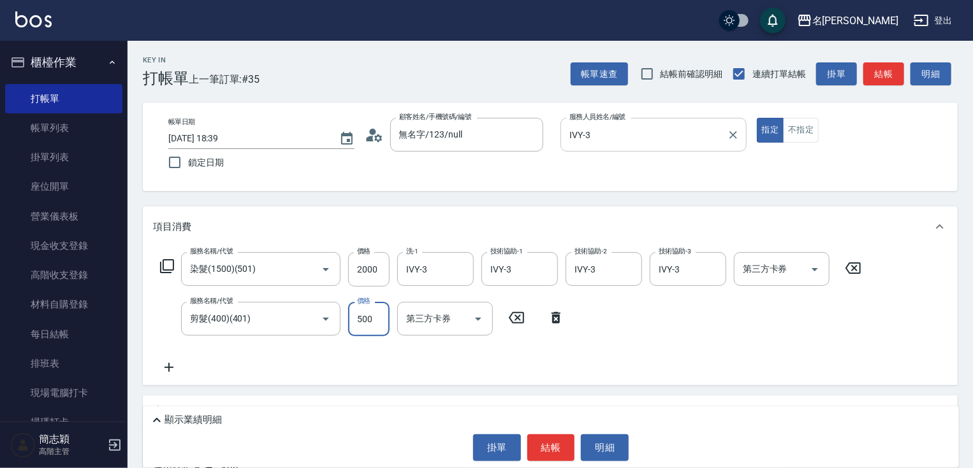
type input "500"
click at [537, 445] on button "結帳" at bounding box center [551, 448] width 48 height 27
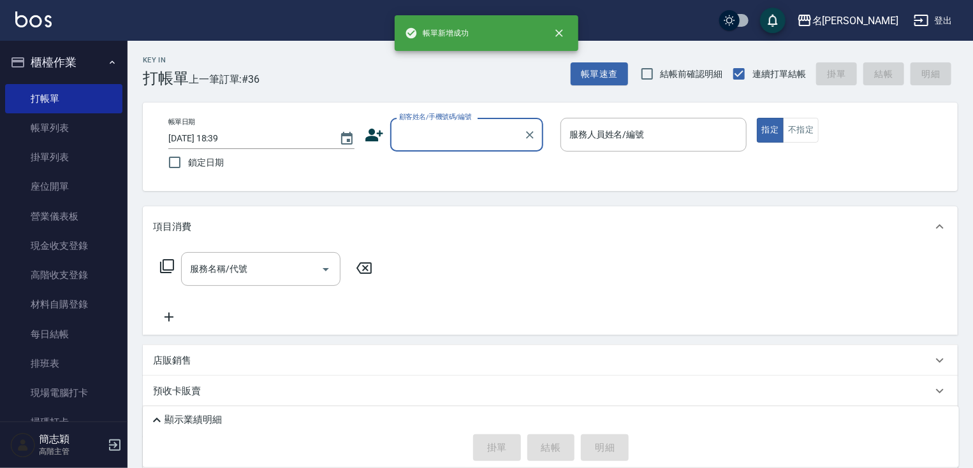
click at [479, 135] on input "顧客姓名/手機號碼/編號" at bounding box center [457, 135] width 122 height 22
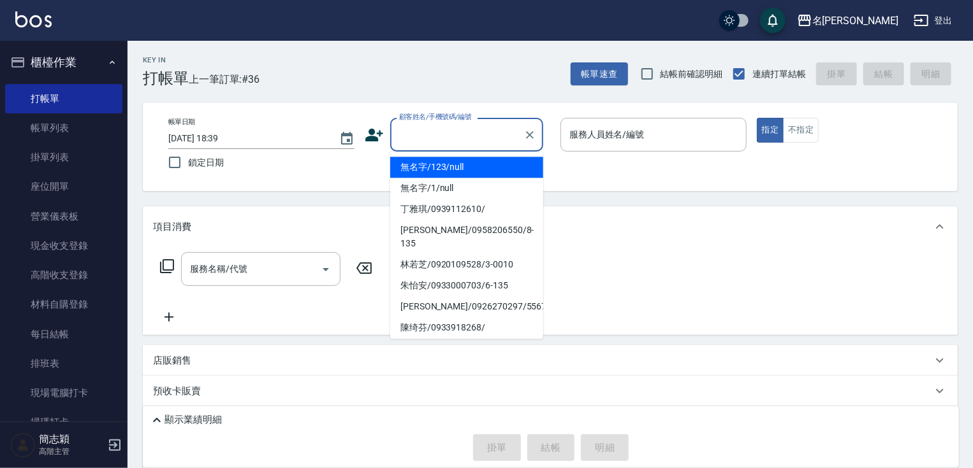
click at [482, 165] on li "無名字/123/null" at bounding box center [466, 167] width 153 height 21
type input "無名字/123/null"
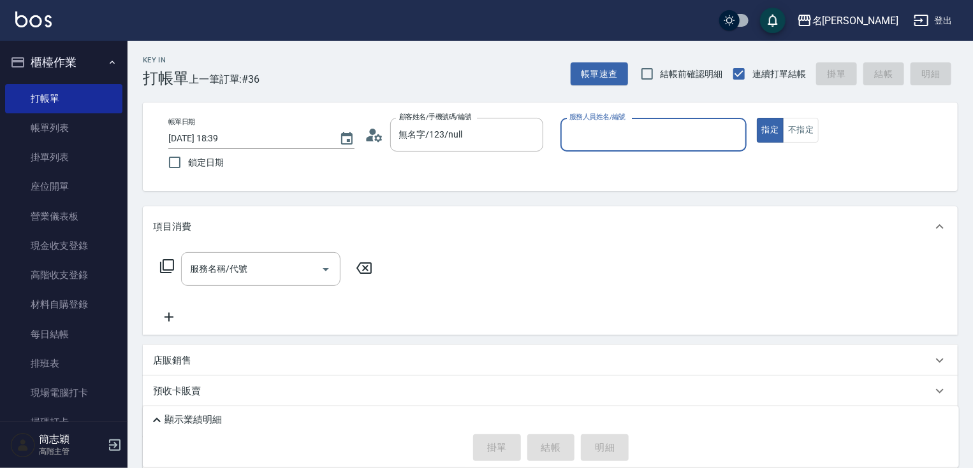
click at [637, 133] on div "服務人員姓名/編號 服務人員姓名/編號" at bounding box center [653, 135] width 186 height 34
type input "mimi-6"
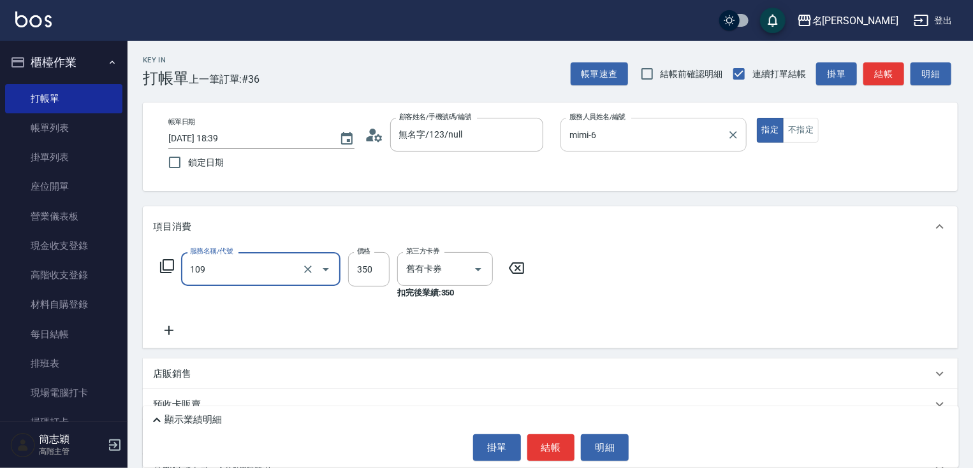
type input "新草本單次(109)"
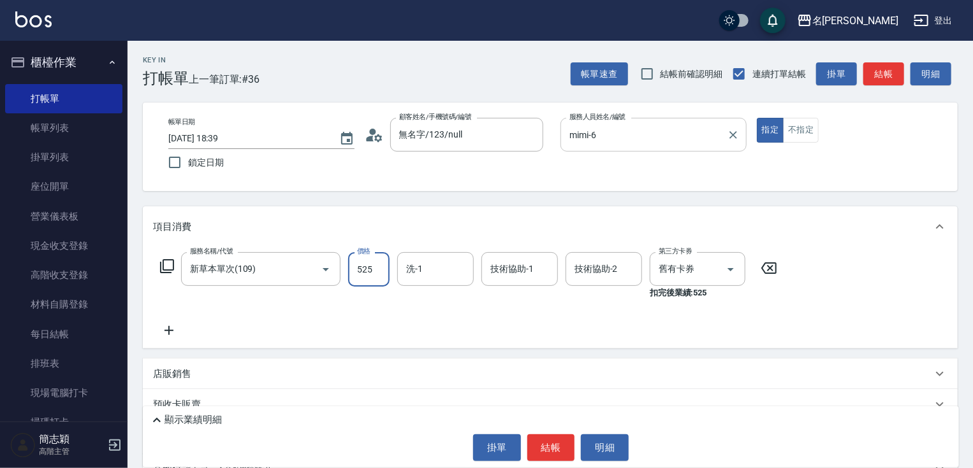
type input "525"
type input "小慧-18"
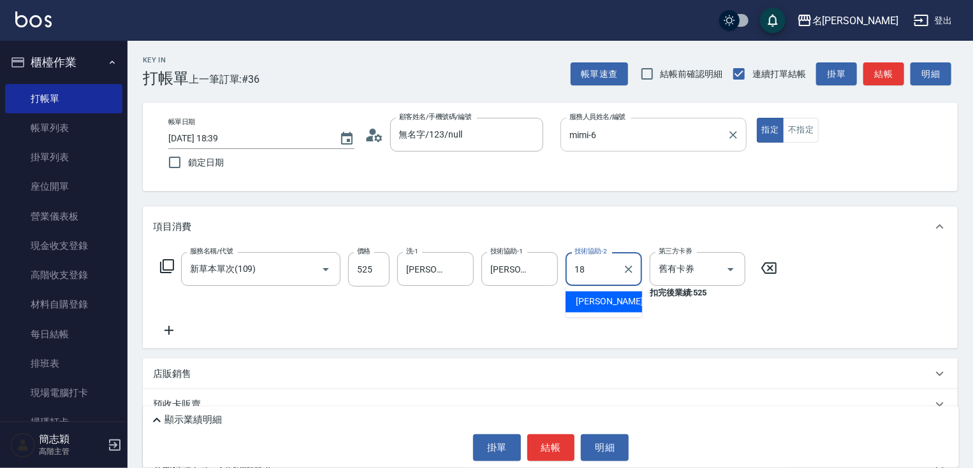
type input "小慧-18"
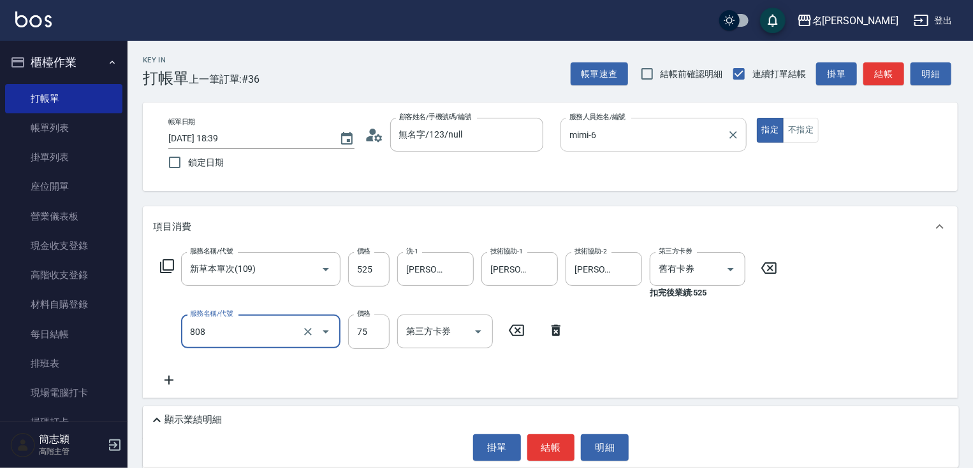
type input "精油75(808)"
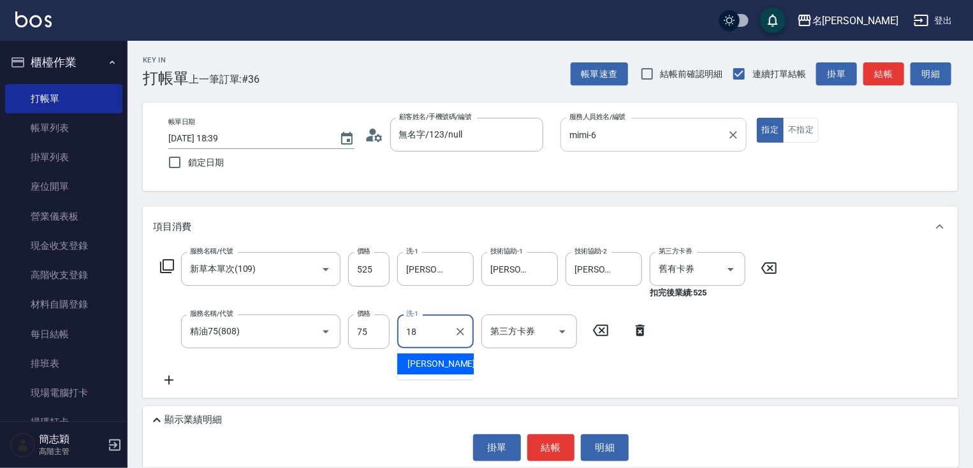
type input "小慧-18"
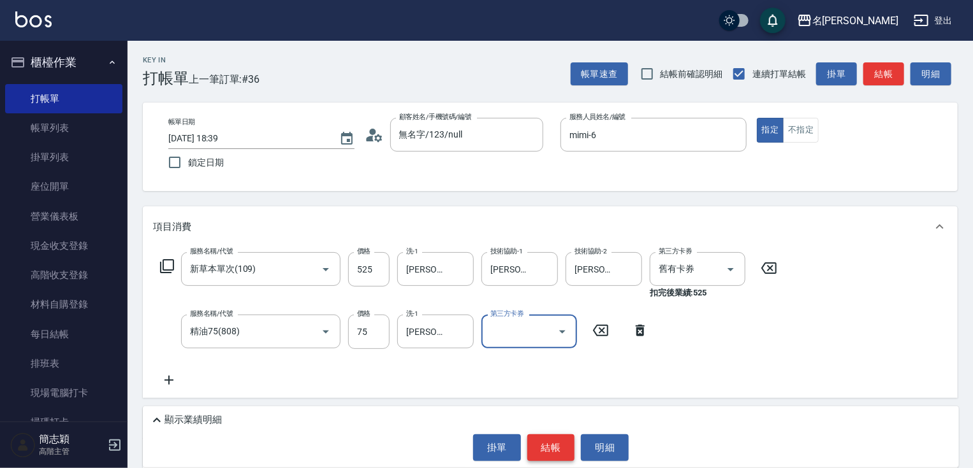
click at [553, 446] on button "結帳" at bounding box center [551, 448] width 48 height 27
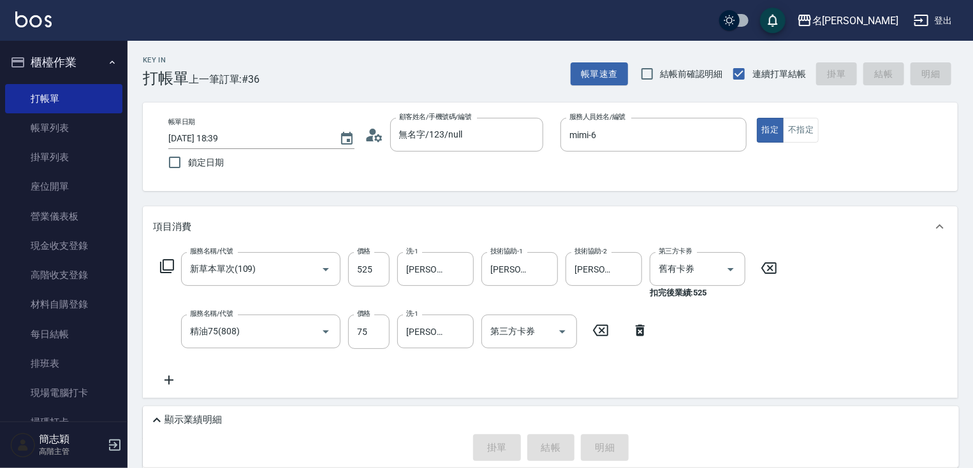
type input "2025/09/13 18:40"
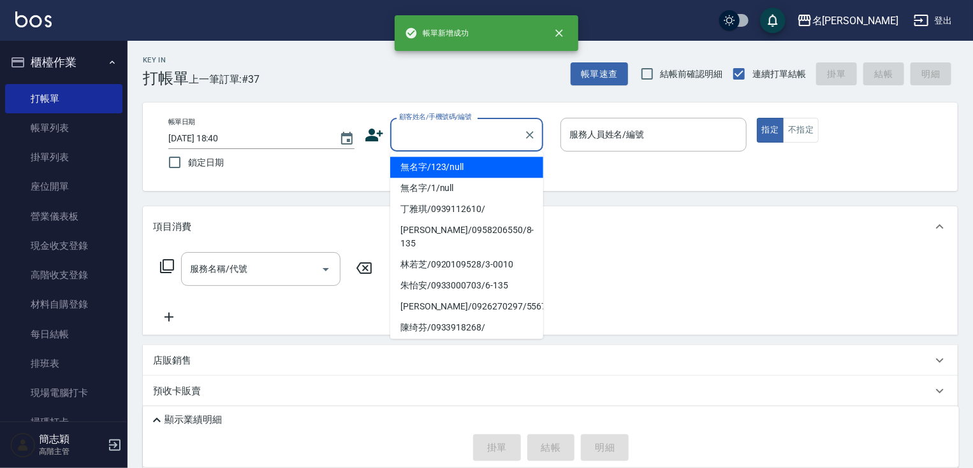
click at [472, 135] on input "顧客姓名/手機號碼/編號" at bounding box center [457, 135] width 122 height 22
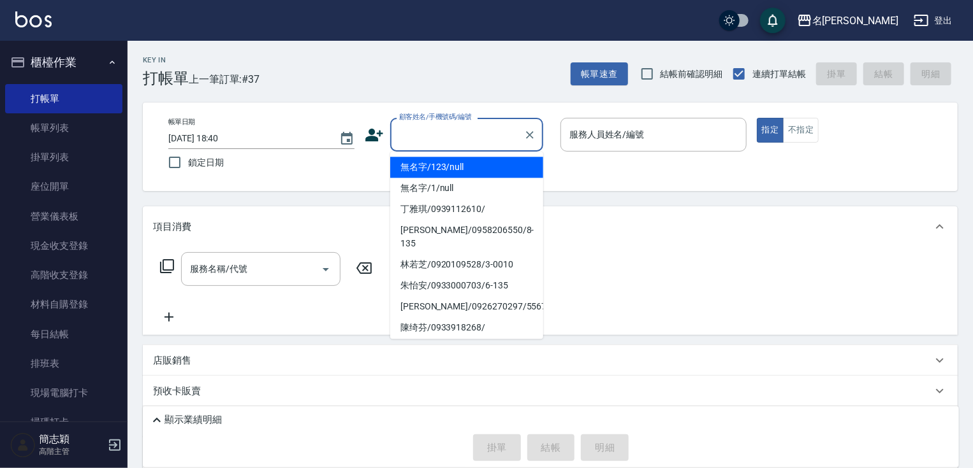
click at [475, 166] on li "無名字/123/null" at bounding box center [466, 167] width 153 height 21
type input "無名字/123/null"
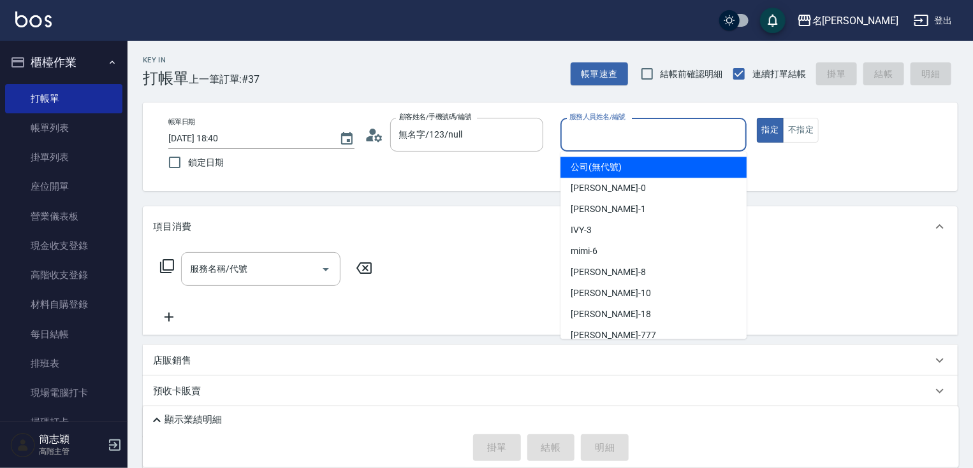
click at [624, 139] on input "服務人員姓名/編號" at bounding box center [653, 135] width 175 height 22
type input "IVY-3"
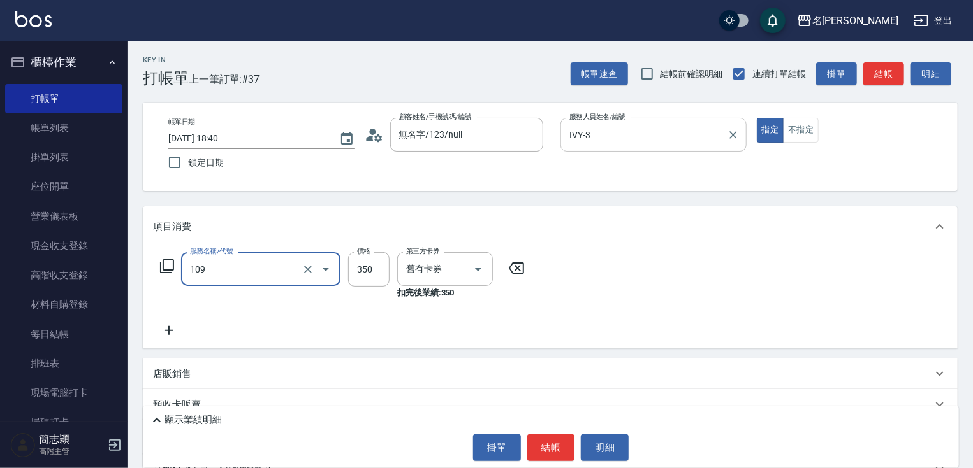
type input "新草本單次(109)"
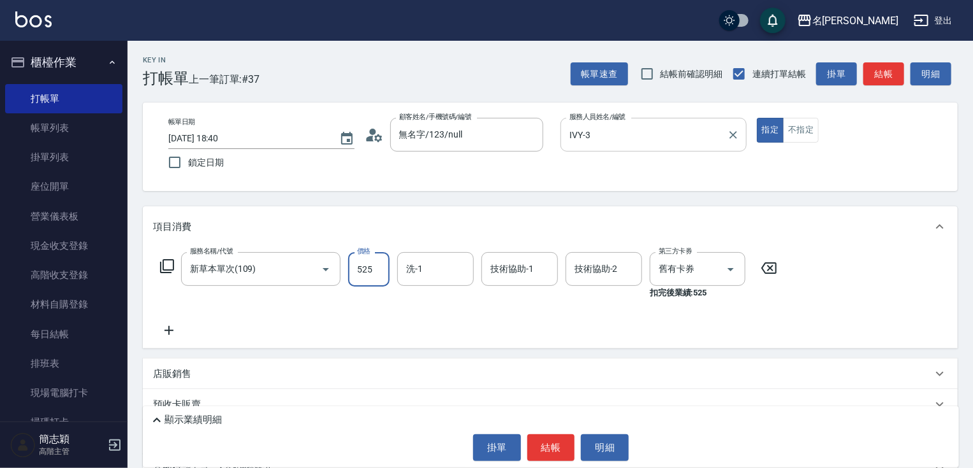
type input "525"
type input "小慧-18"
type input "IVY-3"
click at [886, 73] on button "結帳" at bounding box center [883, 74] width 41 height 24
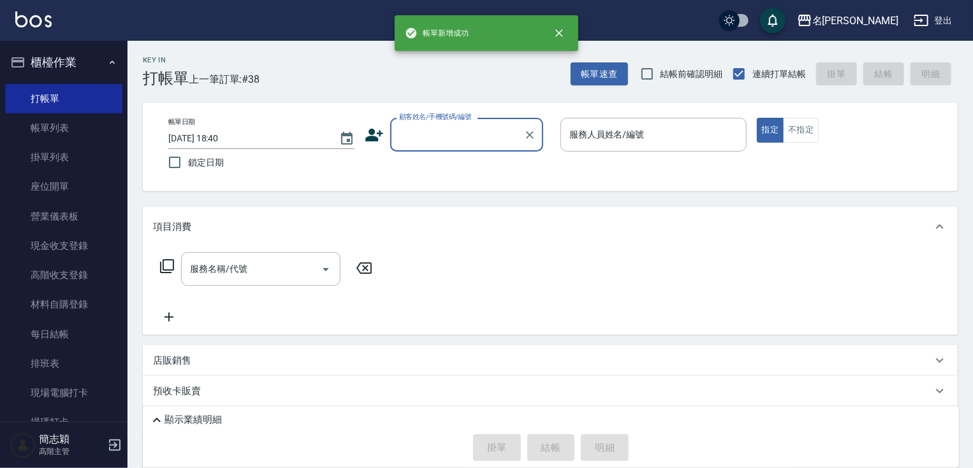
click at [430, 138] on input "顧客姓名/手機號碼/編號" at bounding box center [457, 135] width 122 height 22
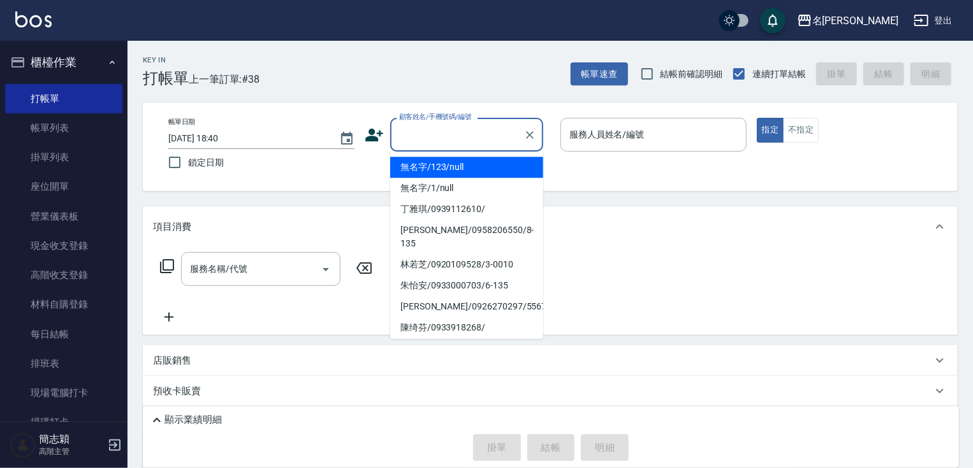
click at [444, 171] on li "無名字/123/null" at bounding box center [466, 167] width 153 height 21
type input "無名字/123/null"
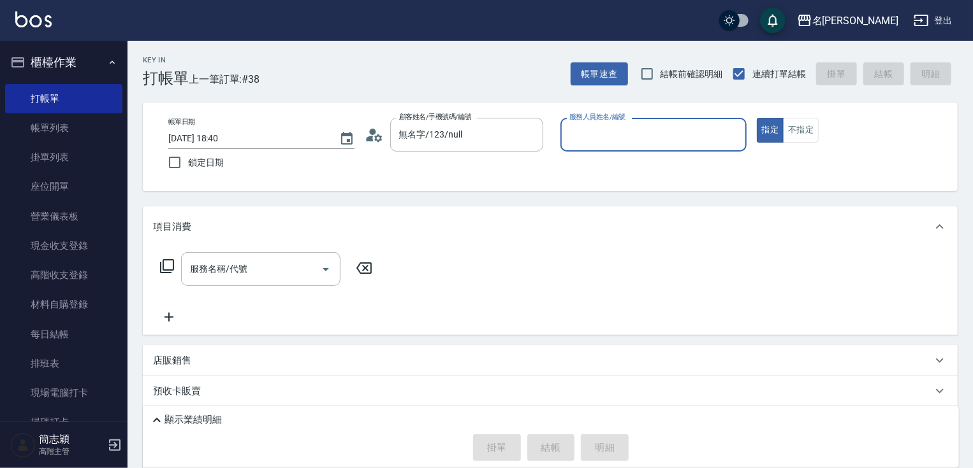
click at [624, 134] on div "服務人員姓名/編號 服務人員姓名/編號" at bounding box center [653, 135] width 186 height 34
type input "IVY-3"
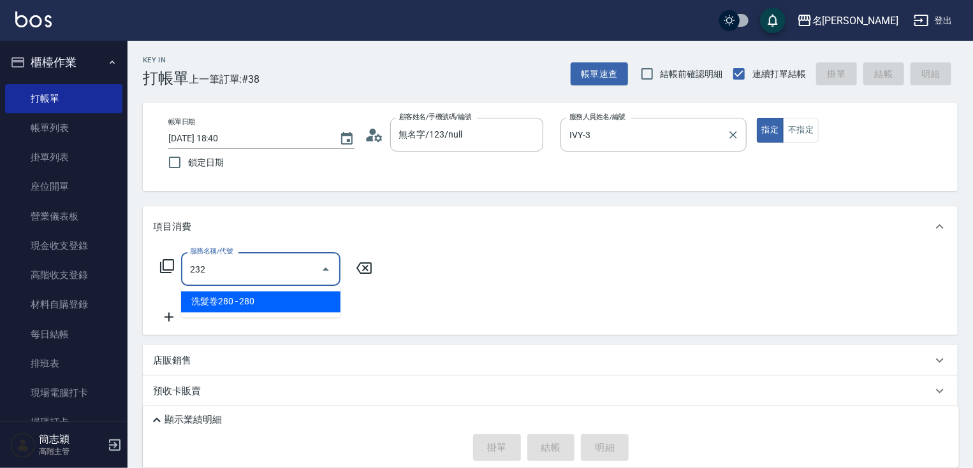
type input "洗髮卷280(232)"
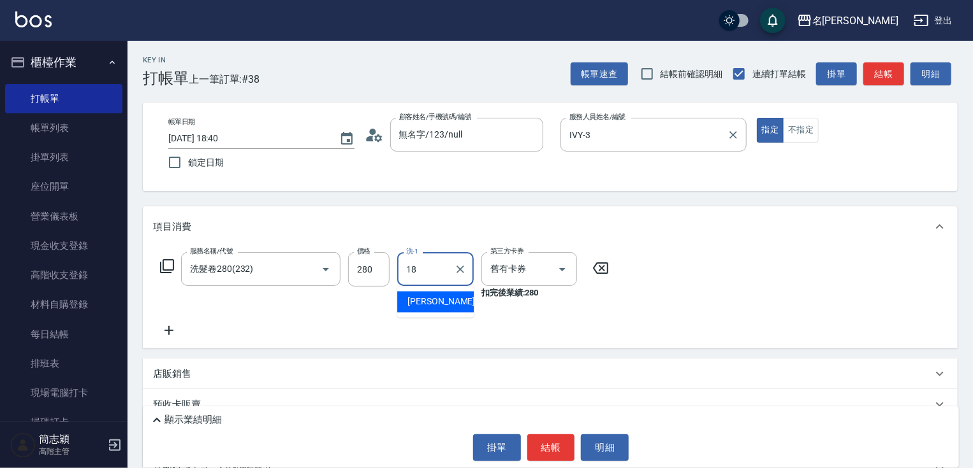
type input "小慧-18"
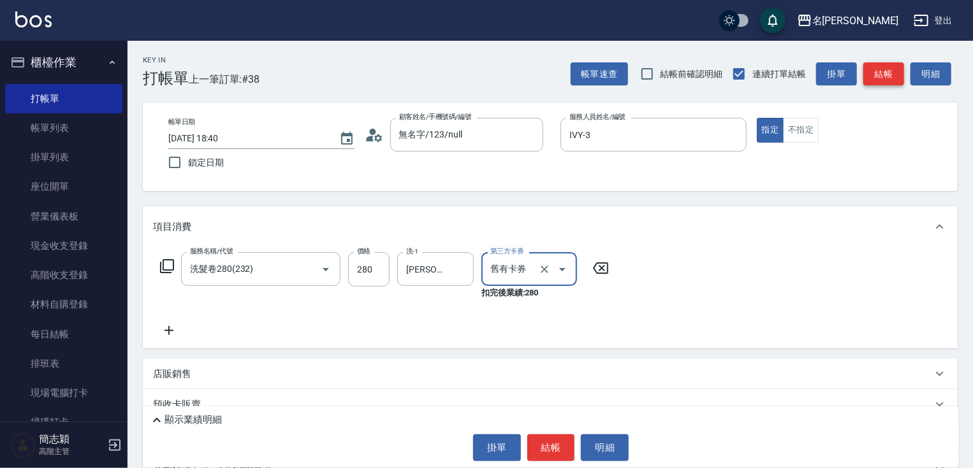
click at [890, 82] on button "結帳" at bounding box center [883, 74] width 41 height 24
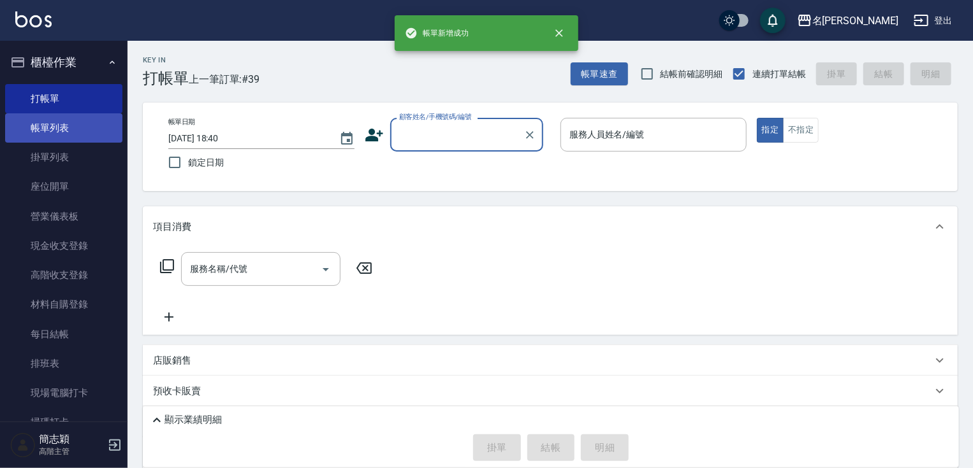
click at [75, 133] on link "帳單列表" at bounding box center [63, 127] width 117 height 29
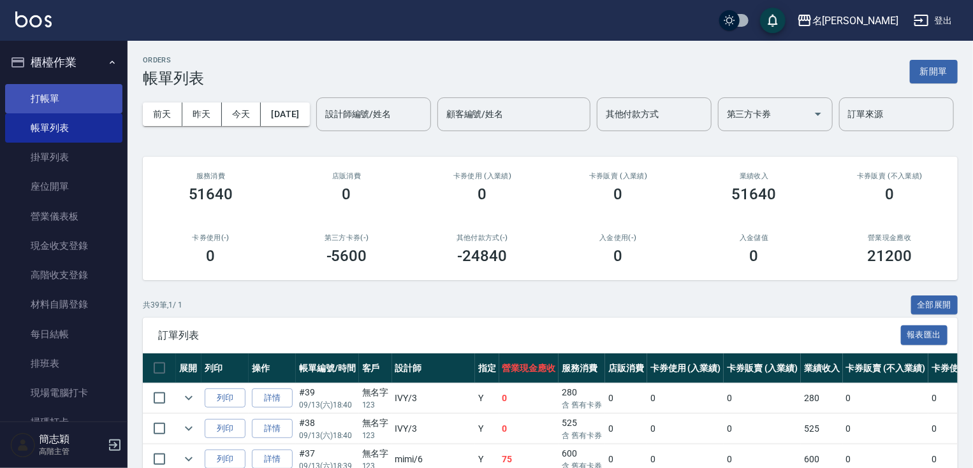
click at [73, 99] on link "打帳單" at bounding box center [63, 98] width 117 height 29
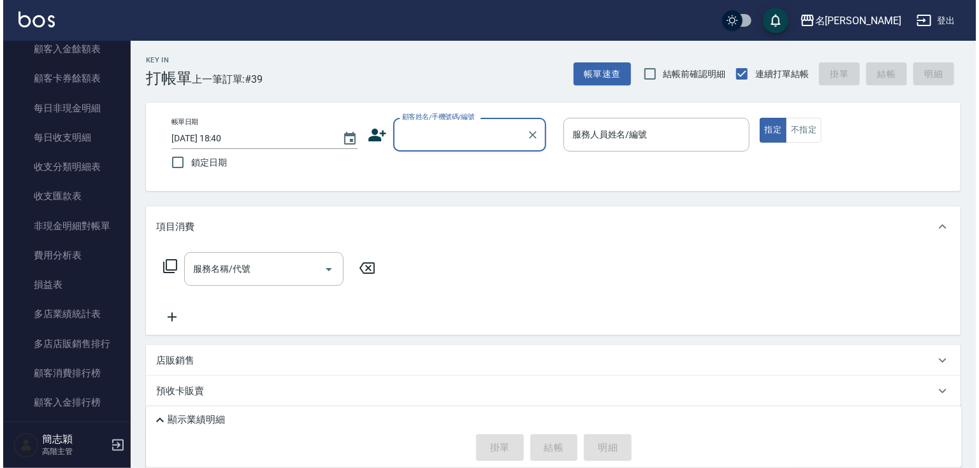
scroll to position [1412, 0]
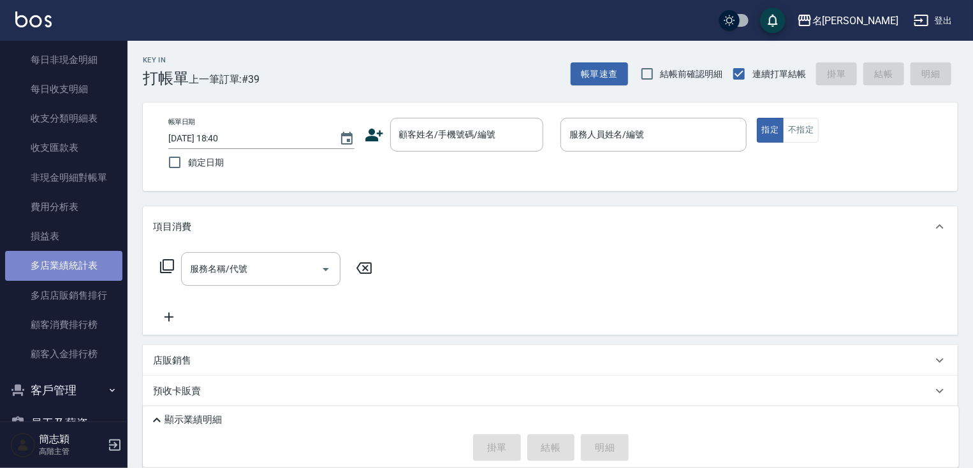
click at [92, 264] on link "多店業績統計表" at bounding box center [63, 265] width 117 height 29
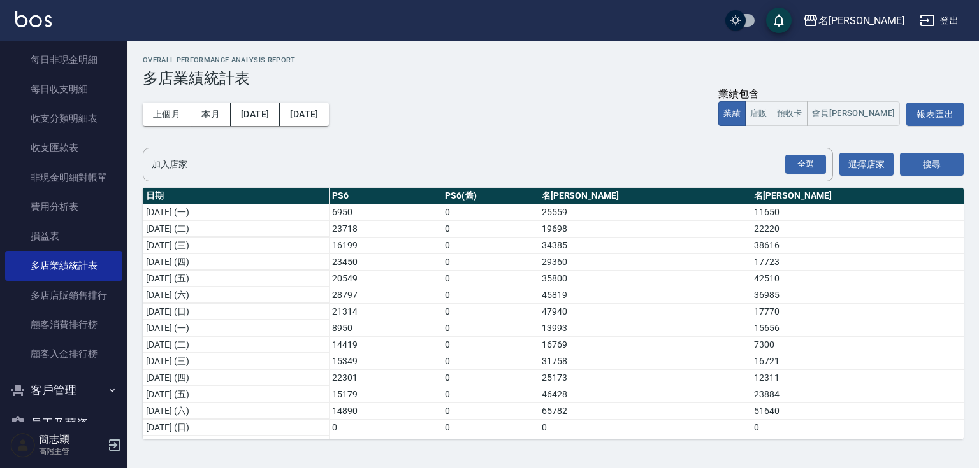
click at [955, 247] on td "38616" at bounding box center [857, 245] width 213 height 17
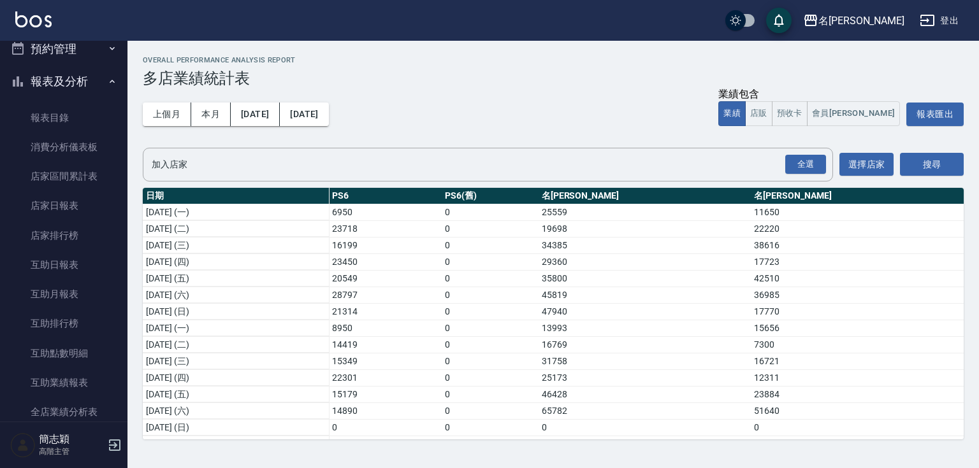
scroll to position [76, 0]
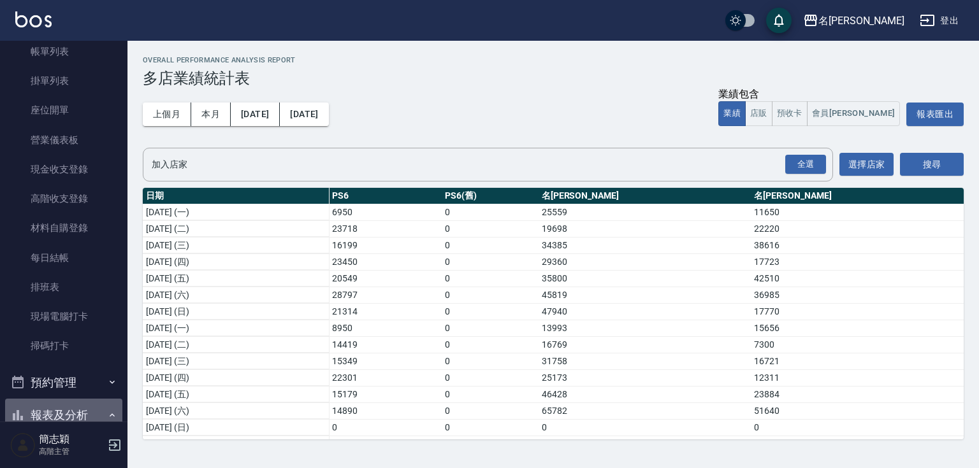
click at [80, 406] on button "報表及分析" at bounding box center [63, 415] width 117 height 33
click at [136, 47] on div "Overall Performance Analysis Report 多店業績統計表 上個月 本月 2025/09/01 2025/09/30 業績包含 業…" at bounding box center [552, 248] width 851 height 414
click at [120, 47] on nav "櫃檯作業 打帳單 帳單列表 掛單列表 座位開單 營業儀表板 現金收支登錄 高階收支登錄 材料自購登錄 每日結帳 排班表 現場電腦打卡 掃碼打卡 預約管理 預約…" at bounding box center [63, 231] width 127 height 381
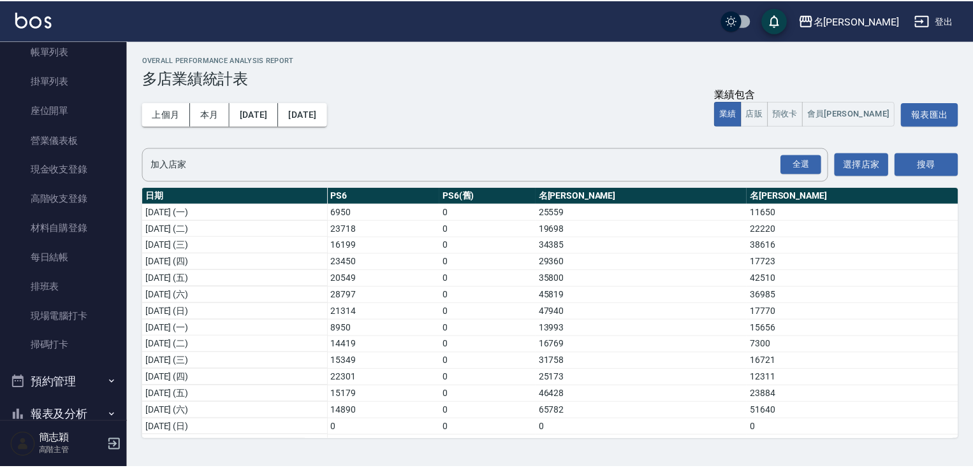
scroll to position [0, 0]
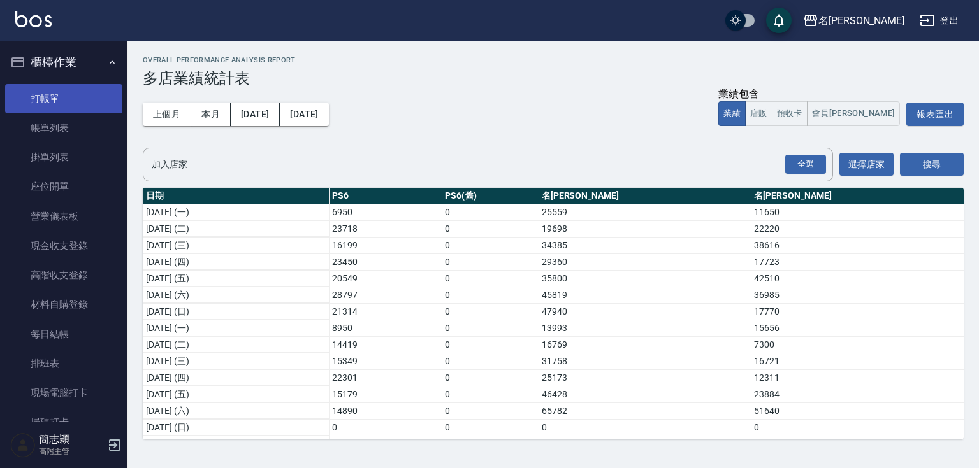
click at [71, 99] on link "打帳單" at bounding box center [63, 98] width 117 height 29
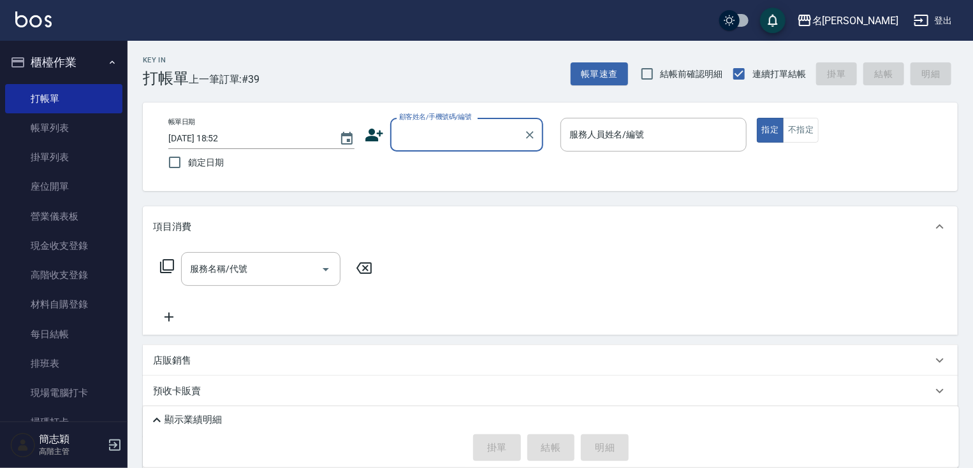
click at [456, 143] on input "顧客姓名/手機號碼/編號" at bounding box center [457, 135] width 122 height 22
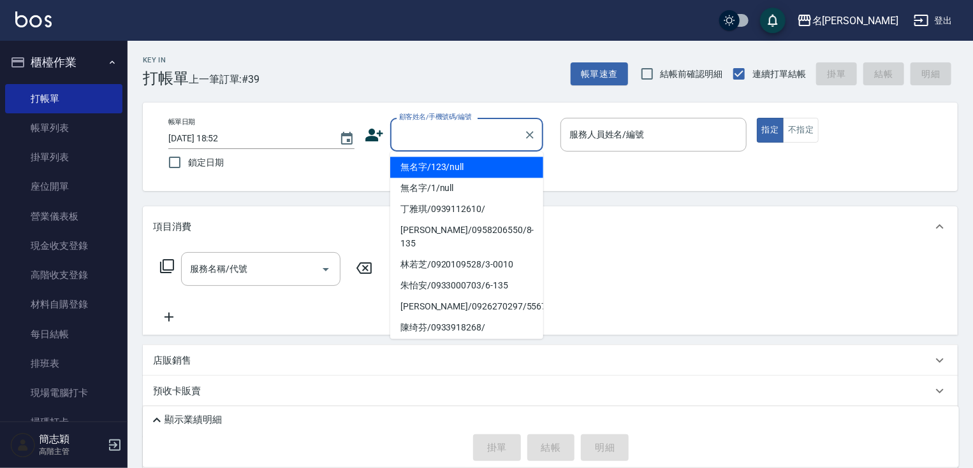
click at [454, 166] on li "無名字/123/null" at bounding box center [466, 167] width 153 height 21
type input "無名字/123/null"
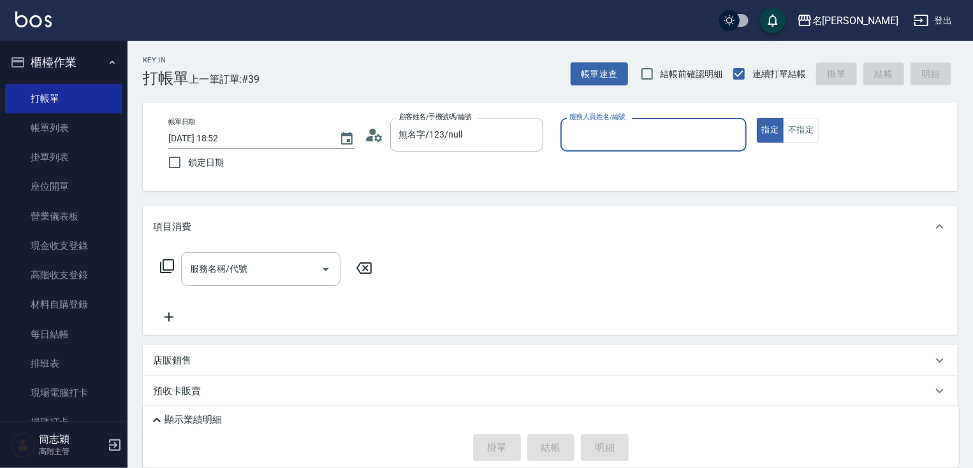
click at [609, 145] on input "服務人員姓名/編號" at bounding box center [653, 135] width 175 height 22
type input "IVY-3"
type button "true"
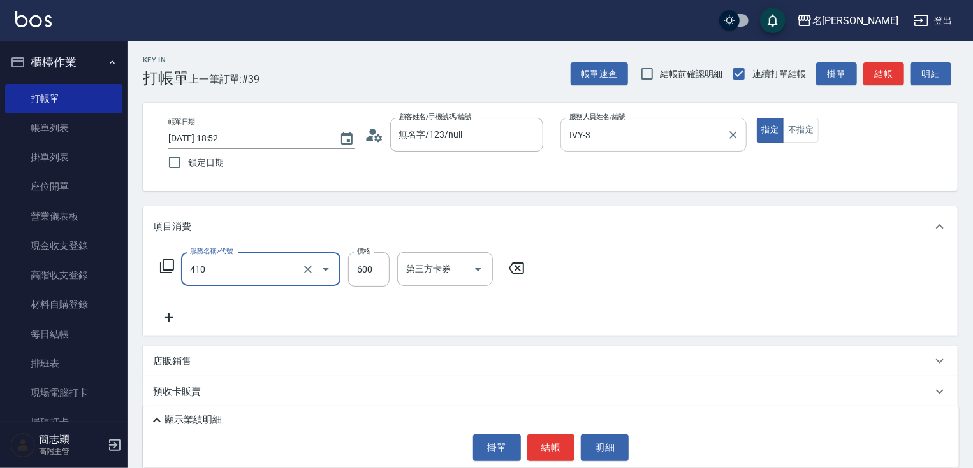
type input "鴻果頭皮SPA(410)"
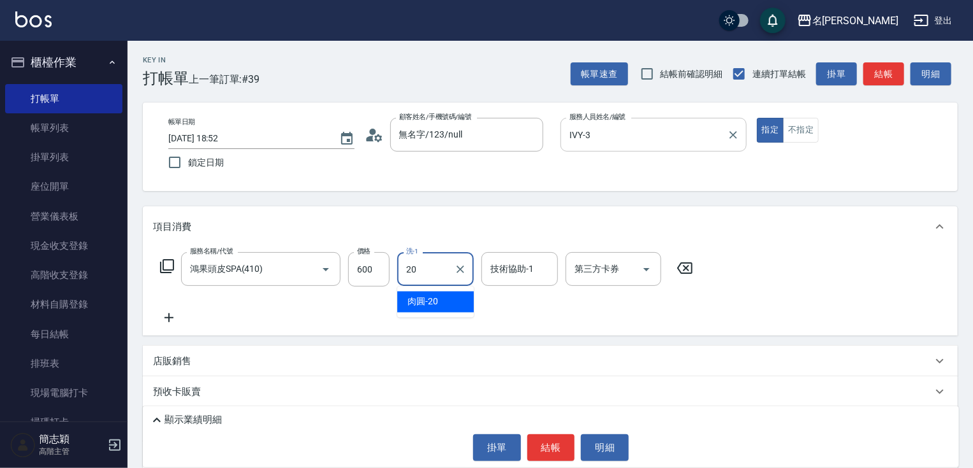
type input "肉圓-20"
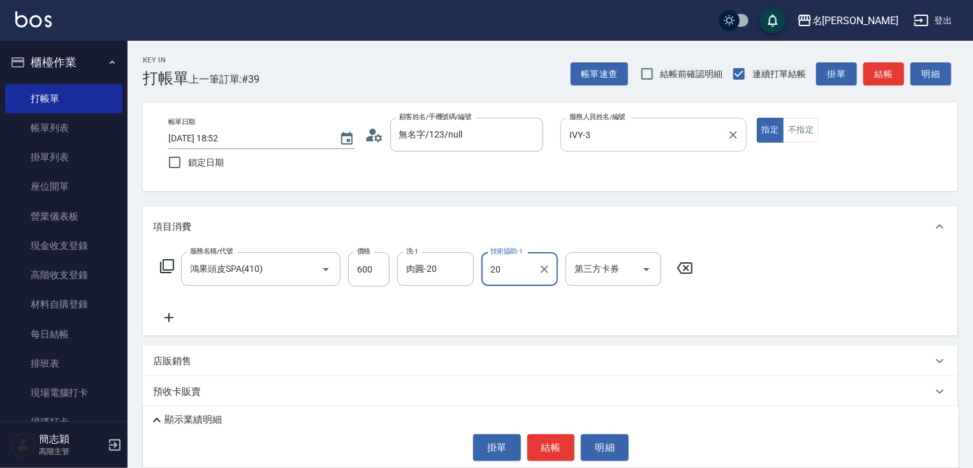
type input "肉圓-20"
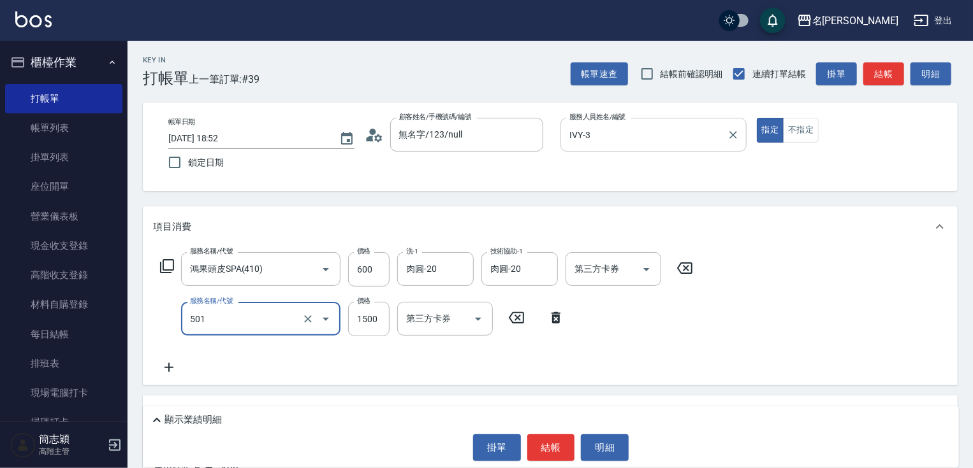
type input "染髮(1500)(501)"
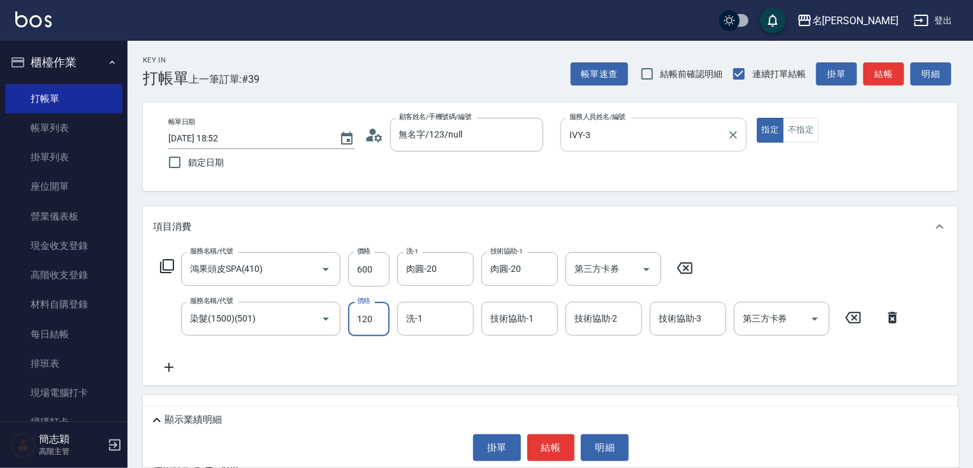
type input "1200"
type input "肉圓-20"
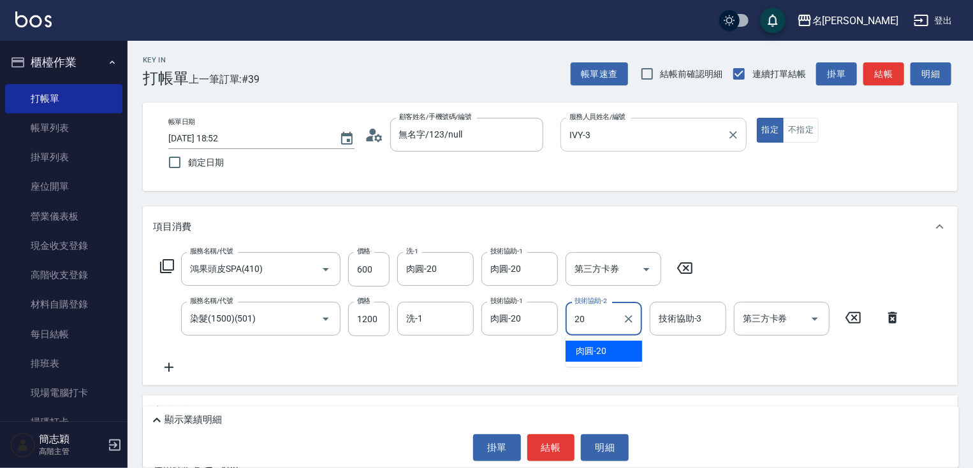
type input "肉圓-20"
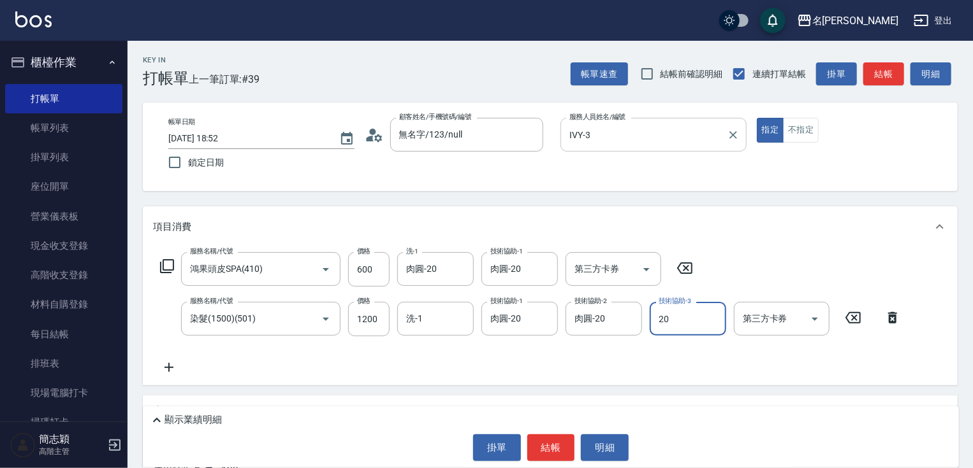
type input "肉圓-20"
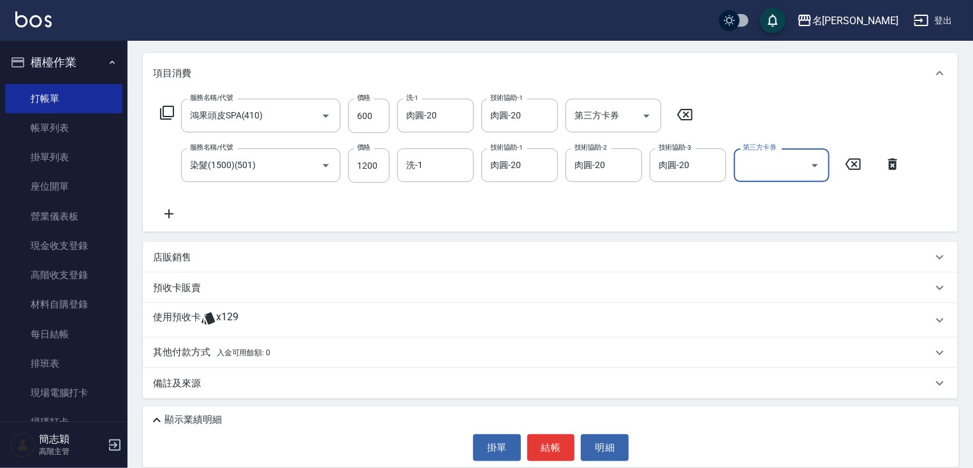
click at [177, 352] on p "其他付款方式 入金可用餘額: 0" at bounding box center [211, 353] width 117 height 14
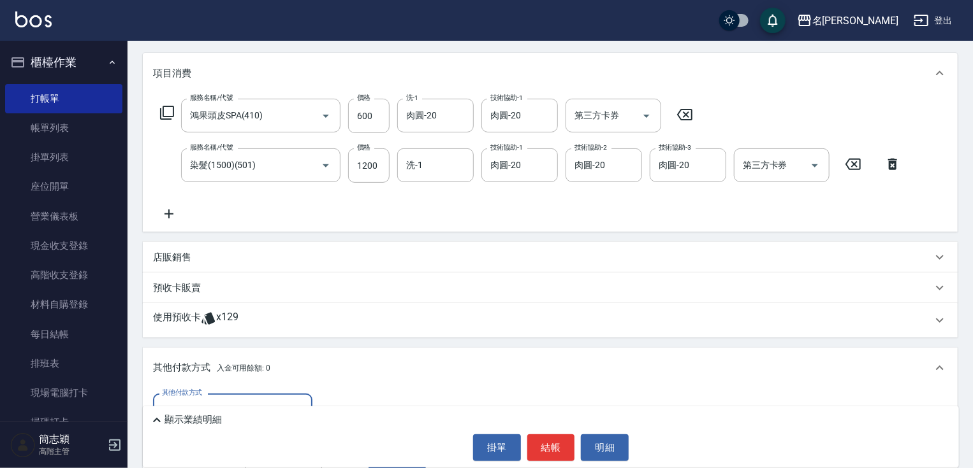
scroll to position [304, 0]
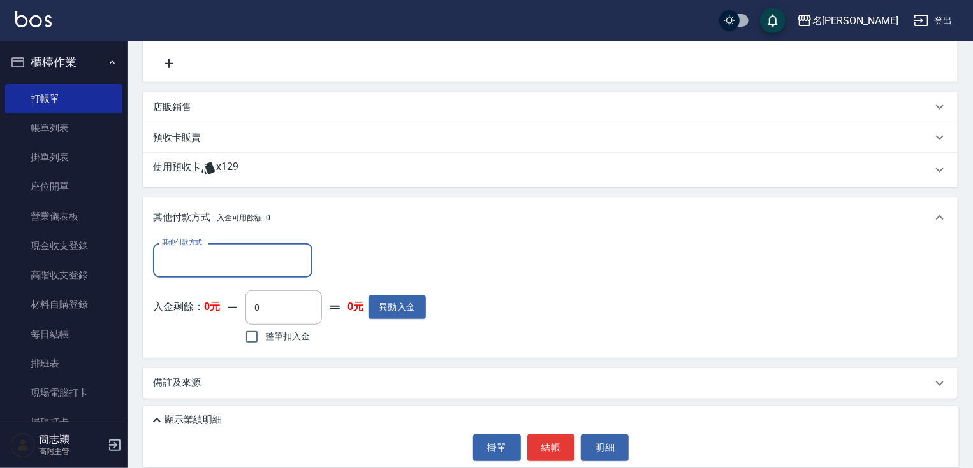
click at [214, 257] on input "其他付款方式" at bounding box center [233, 260] width 148 height 22
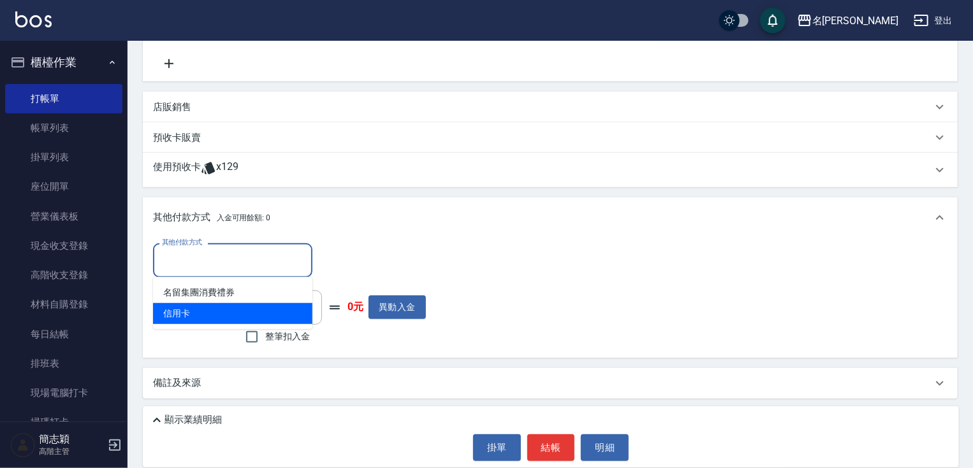
click at [194, 307] on span "信用卡" at bounding box center [232, 313] width 159 height 21
type input "信用卡"
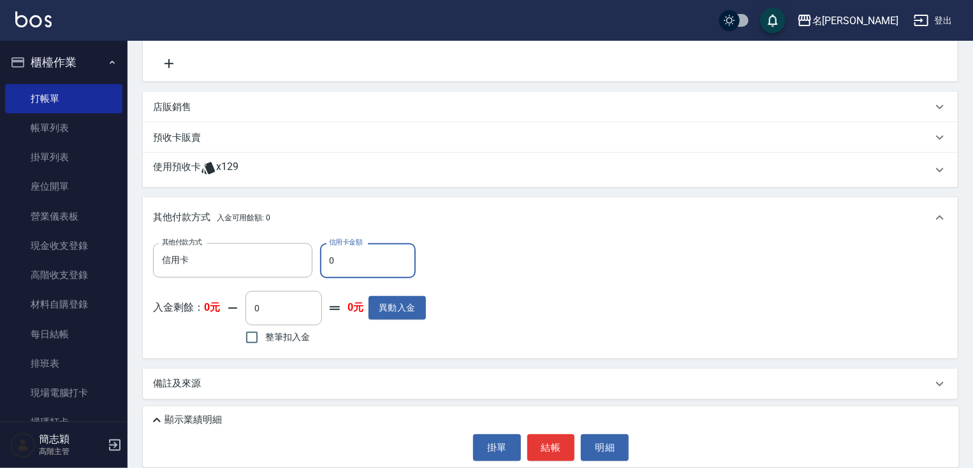
click at [333, 262] on input "0" at bounding box center [368, 260] width 96 height 34
type input "1800"
click at [550, 426] on div "顯示業績明細" at bounding box center [553, 420] width 809 height 15
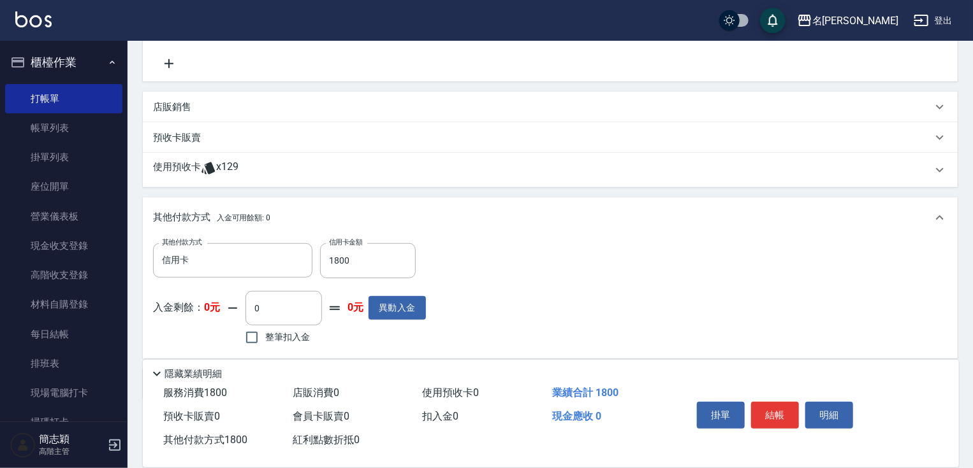
click at [551, 446] on div "服務消費 1800 店販消費 0 使用預收卡 0 業績合計 1800 預收卡販賣 0 會員卡販賣 0 扣入金 0 現金應收 0 其他付款方式 1800 紅利點…" at bounding box center [409, 417] width 533 height 71
click at [783, 411] on button "結帳" at bounding box center [775, 415] width 48 height 27
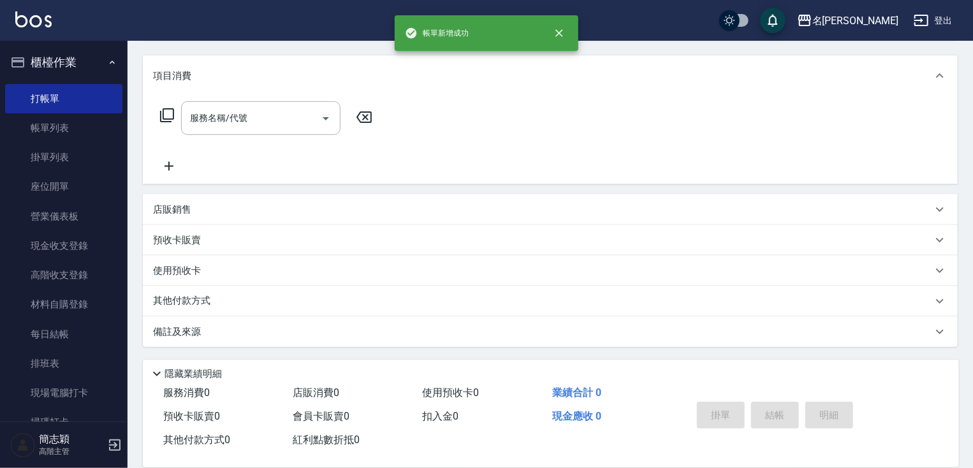
scroll to position [0, 0]
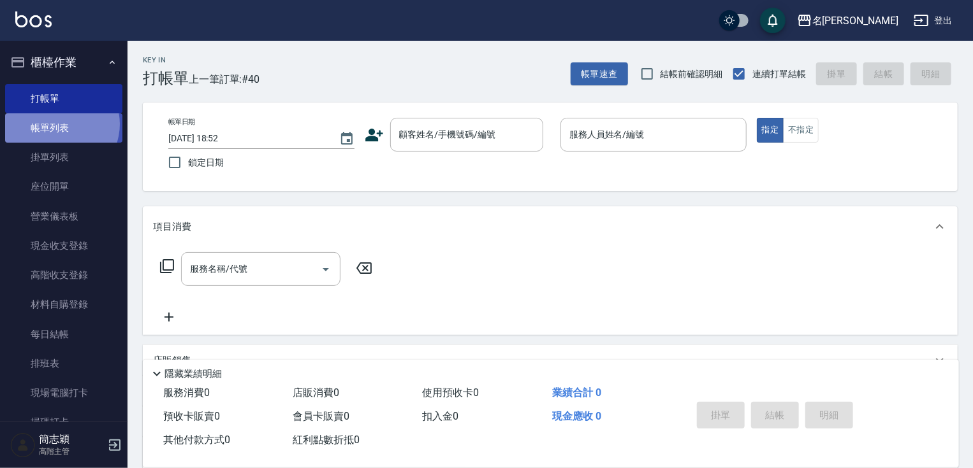
click at [59, 124] on link "帳單列表" at bounding box center [63, 127] width 117 height 29
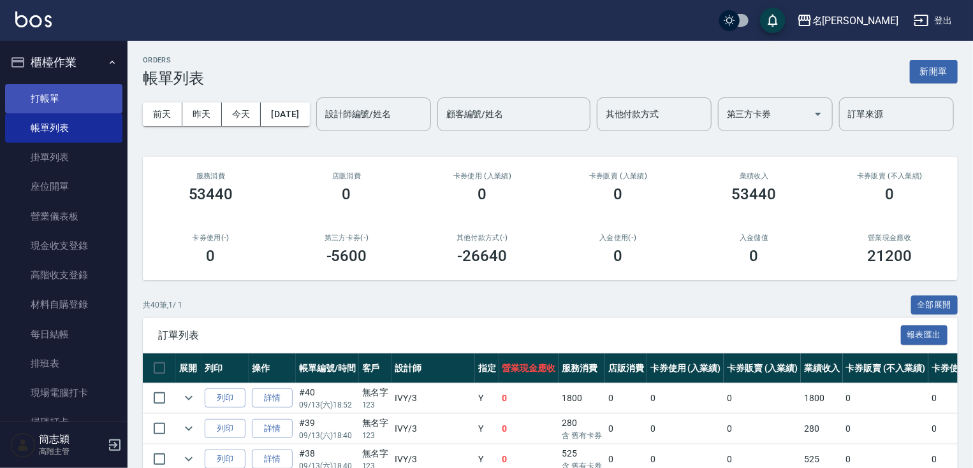
click at [80, 101] on link "打帳單" at bounding box center [63, 98] width 117 height 29
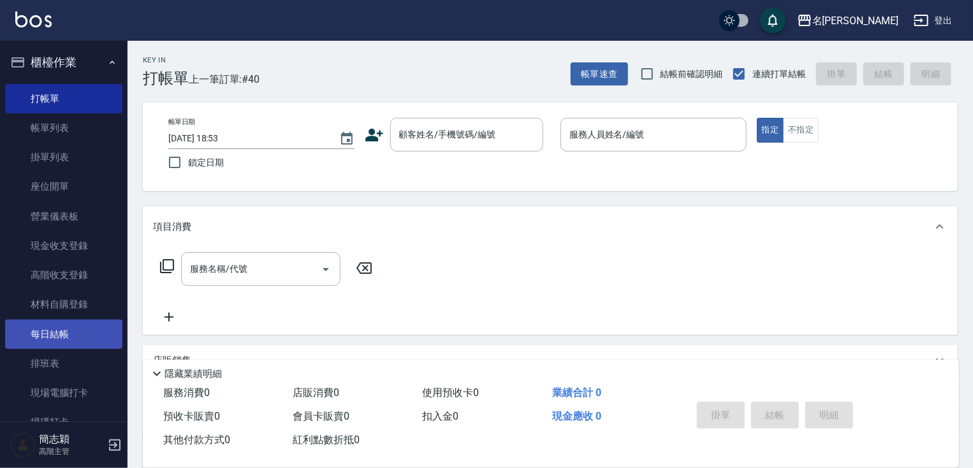
drag, startPoint x: 127, startPoint y: 154, endPoint x: 110, endPoint y: 326, distance: 172.3
click at [110, 326] on div "櫃檯作業 打帳單 帳單列表 掛單列表 座位開單 營業儀表板 現金收支登錄 高階收支登錄 材料自購登錄 每日結帳 排班表 現場電腦打卡 掃碼打卡 預約管理 預約…" at bounding box center [64, 255] width 128 height 428
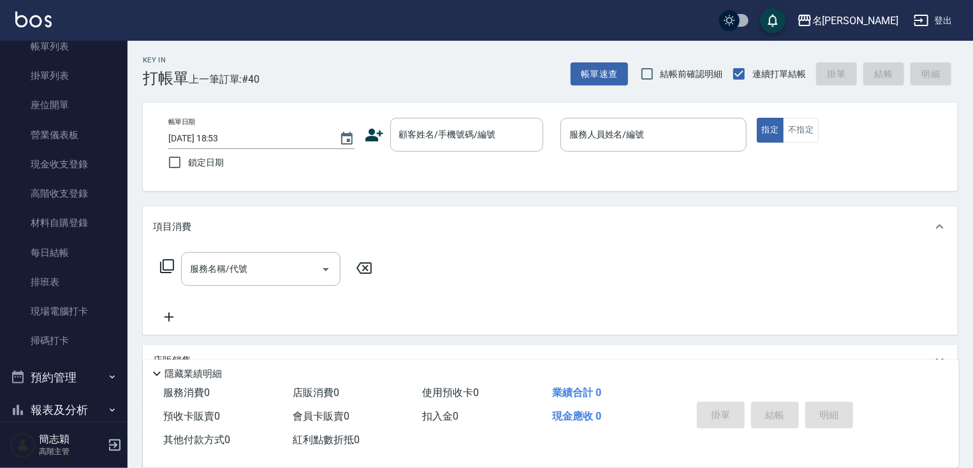
scroll to position [265, 0]
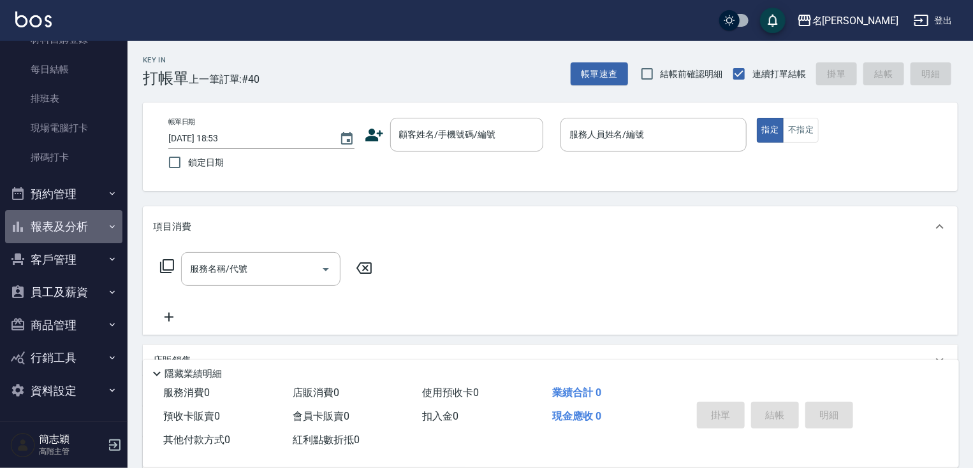
click at [89, 214] on button "報表及分析" at bounding box center [63, 226] width 117 height 33
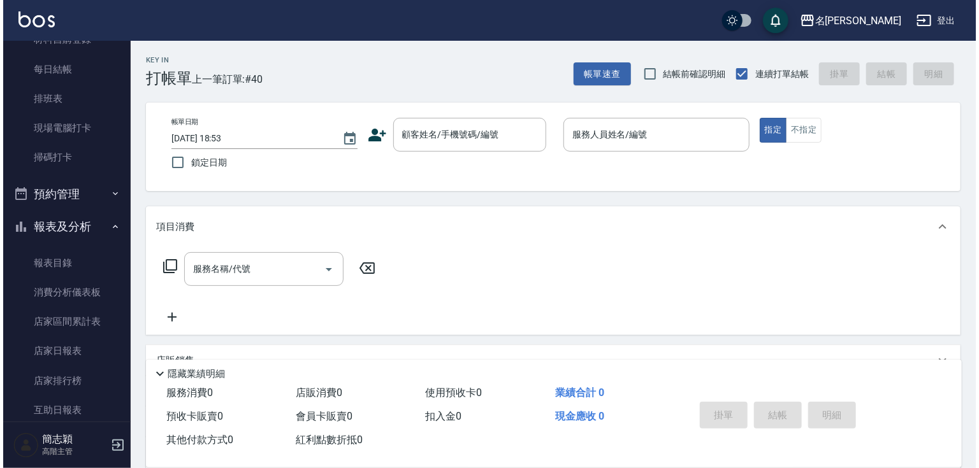
scroll to position [1543, 0]
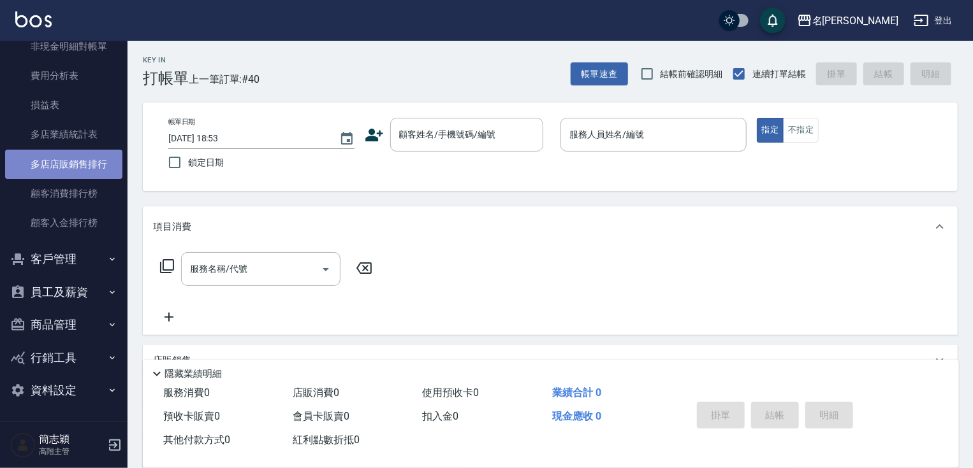
click at [83, 166] on link "多店店販銷售排行" at bounding box center [63, 164] width 117 height 29
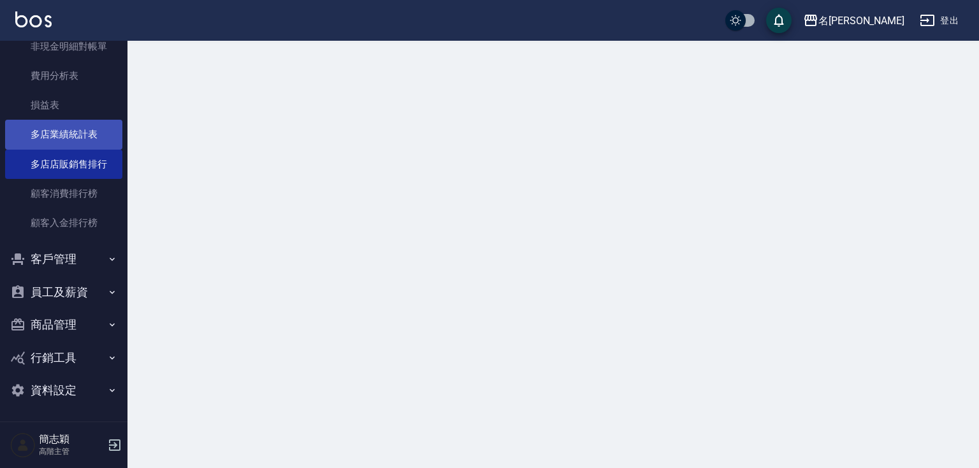
click at [85, 145] on link "多店業績統計表" at bounding box center [63, 134] width 117 height 29
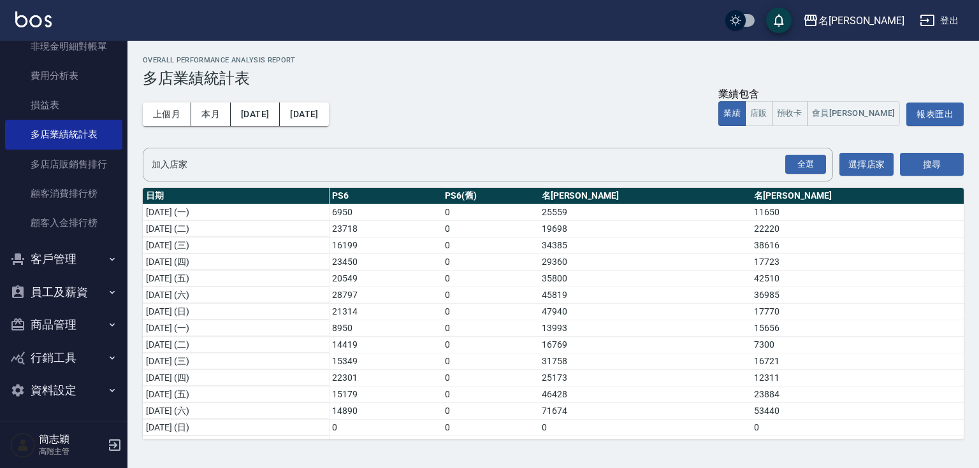
drag, startPoint x: 963, startPoint y: 247, endPoint x: 957, endPoint y: 292, distance: 45.0
click at [958, 308] on div "Overall Performance Analysis Report 多店業績統計表 上個月 本月 2025/09/01 2025/09/30 業績包含 業…" at bounding box center [552, 248] width 851 height 414
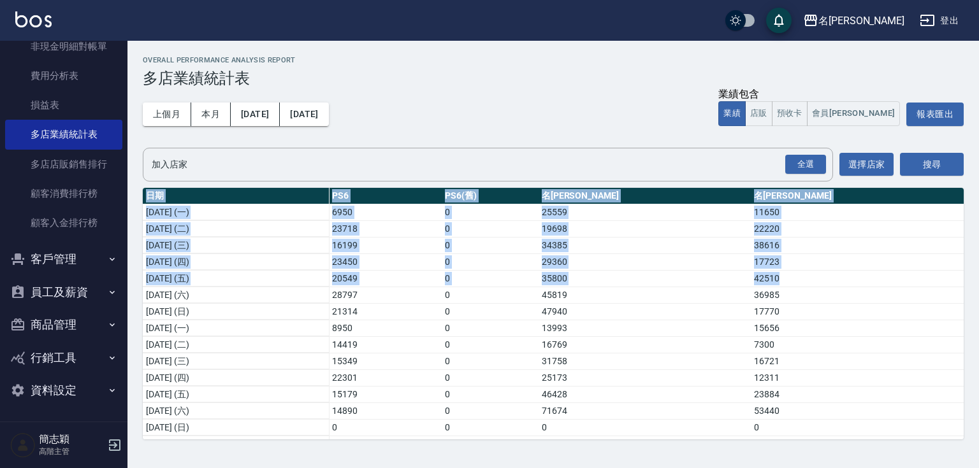
drag, startPoint x: 956, startPoint y: 278, endPoint x: 960, endPoint y: 293, distance: 15.8
click at [960, 294] on div "日期 PS6 PS6(舊) 名留中和 名留竹林 2025/09/01 (一) 6950 0 25559 11650 2025/09/02 (二) 23718 …" at bounding box center [553, 314] width 821 height 252
click at [950, 289] on td "36985" at bounding box center [857, 295] width 213 height 17
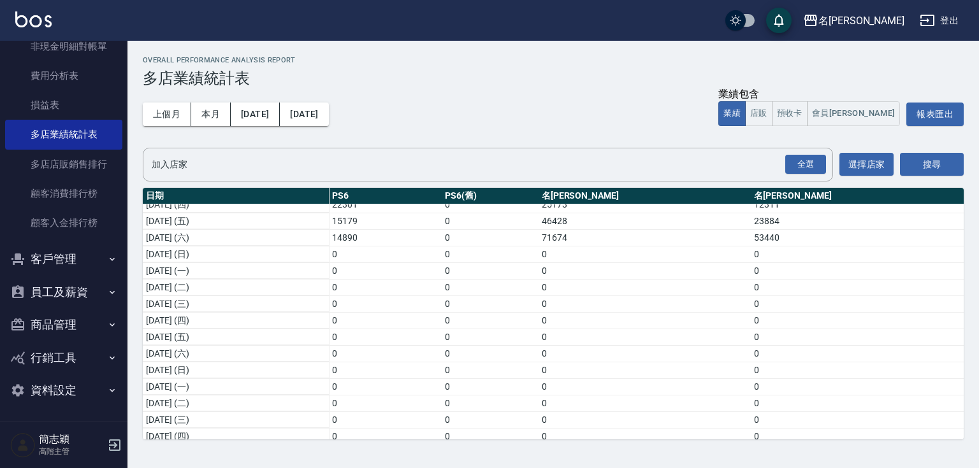
scroll to position [171, 0]
click at [887, 25] on div "名[PERSON_NAME]" at bounding box center [861, 21] width 86 height 16
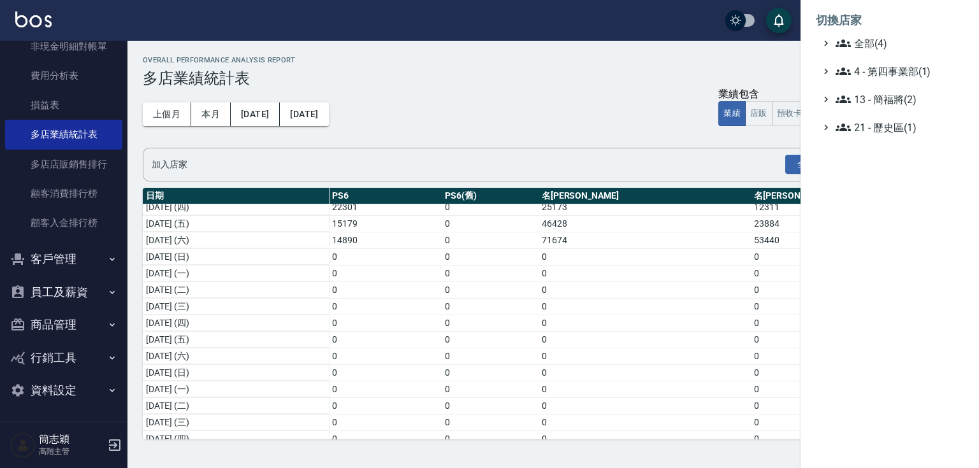
click at [881, 52] on ul "全部(4) 4 - 第四事業部(1) 13 - 簡福將(2) 21 - 歷史區(1)" at bounding box center [890, 85] width 148 height 99
click at [881, 47] on span "全部(4)" at bounding box center [897, 43] width 123 height 15
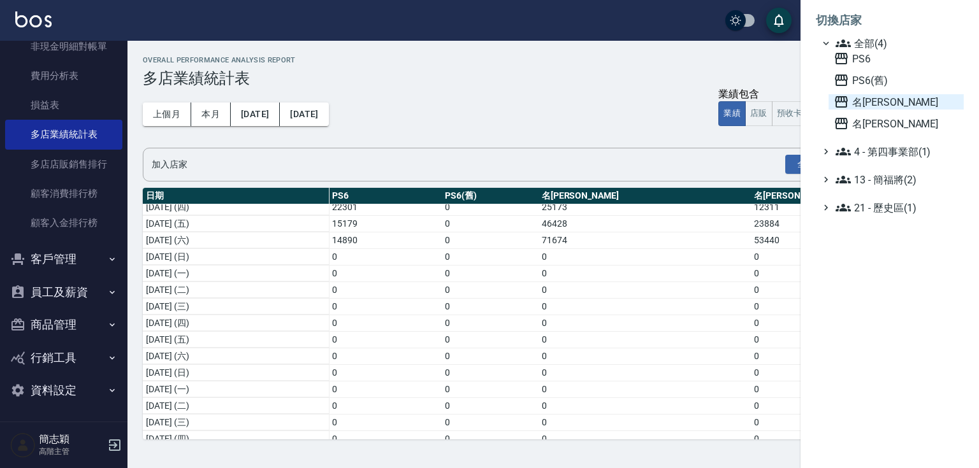
click at [880, 105] on span "名留中和" at bounding box center [896, 101] width 125 height 15
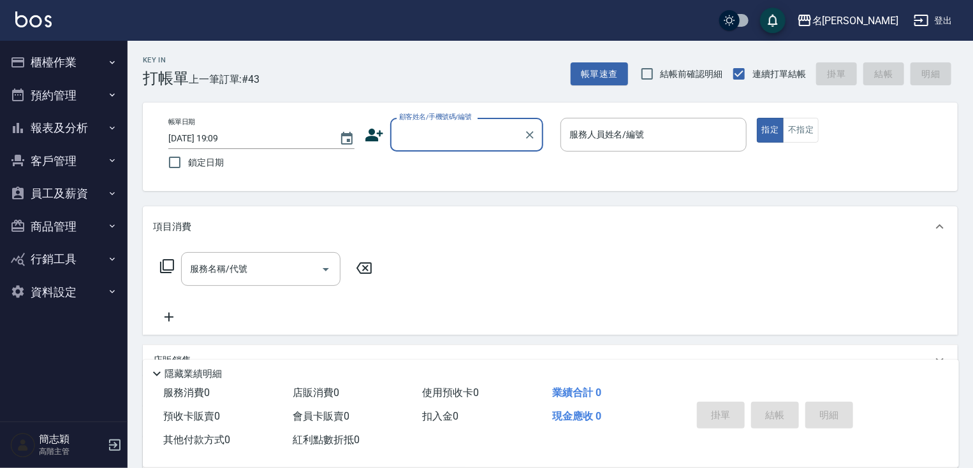
click at [89, 129] on button "報表及分析" at bounding box center [63, 128] width 117 height 33
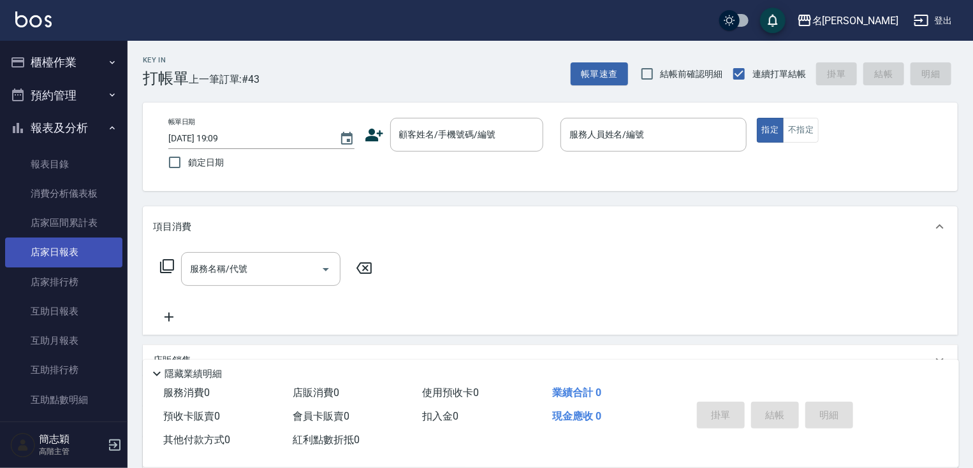
click at [89, 247] on link "店家日報表" at bounding box center [63, 252] width 117 height 29
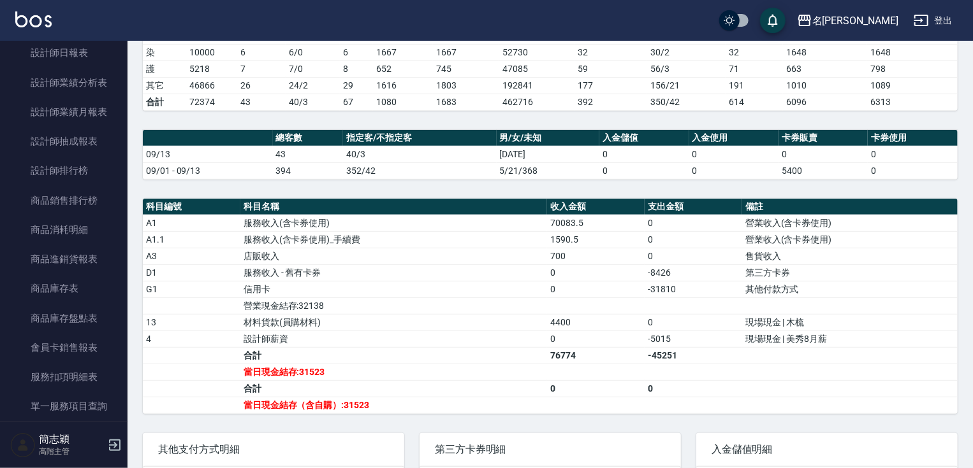
scroll to position [500, 0]
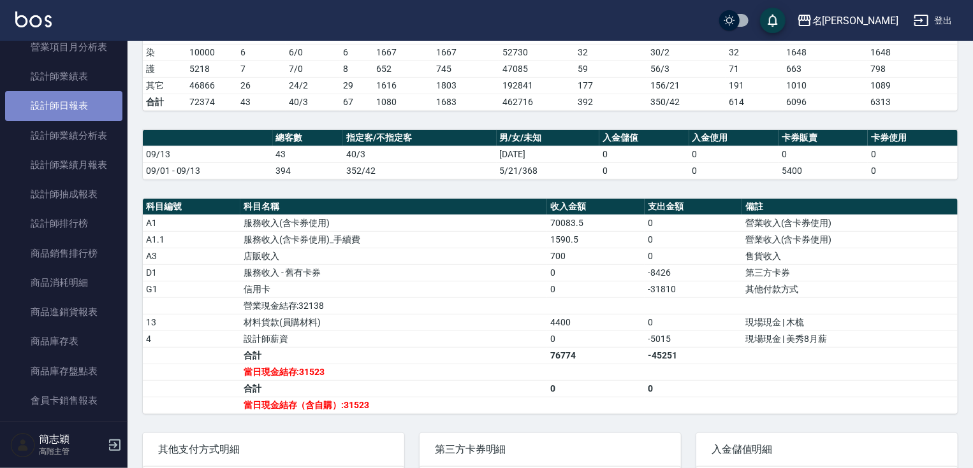
click at [80, 107] on link "設計師日報表" at bounding box center [63, 105] width 117 height 29
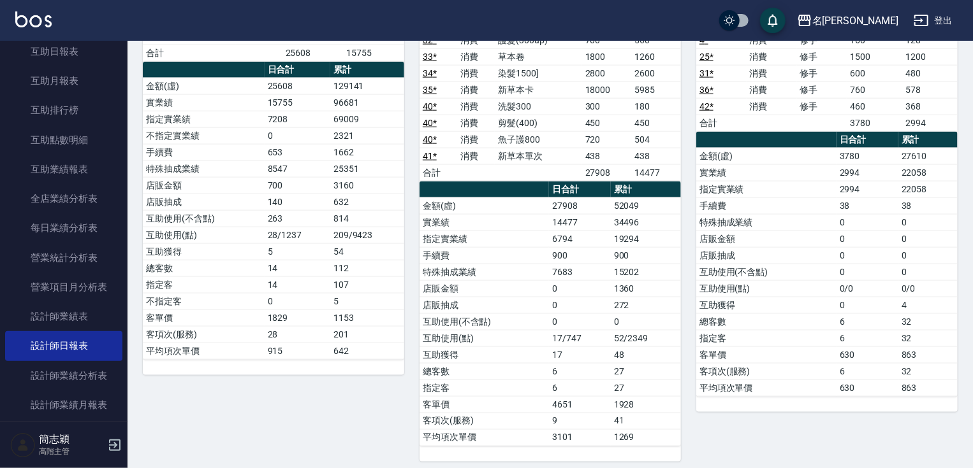
scroll to position [257, 0]
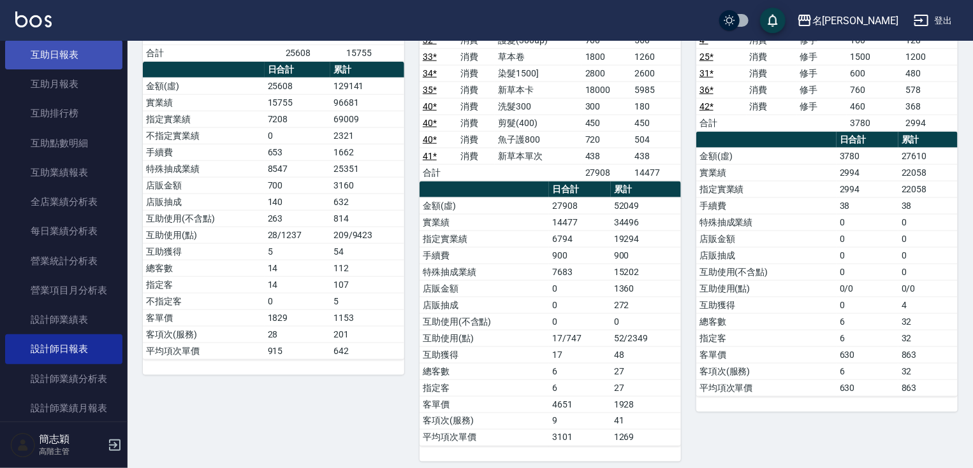
click at [94, 61] on link "互助日報表" at bounding box center [63, 54] width 117 height 29
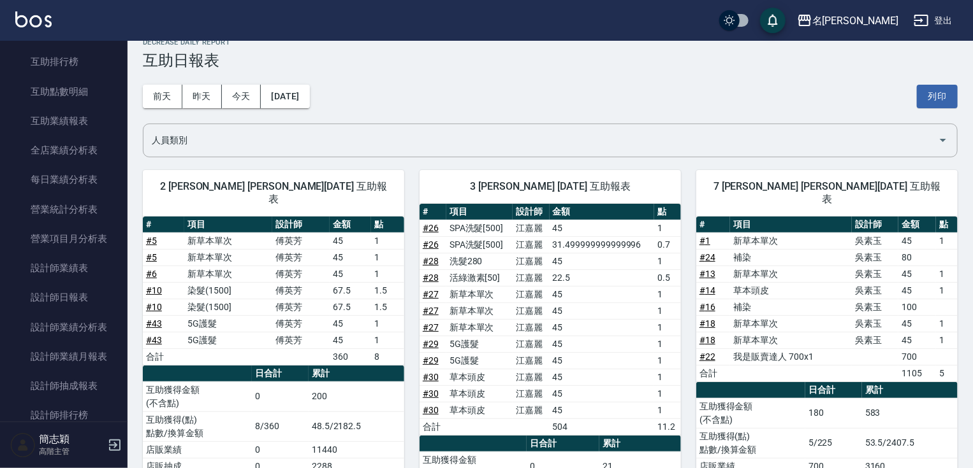
scroll to position [347, 0]
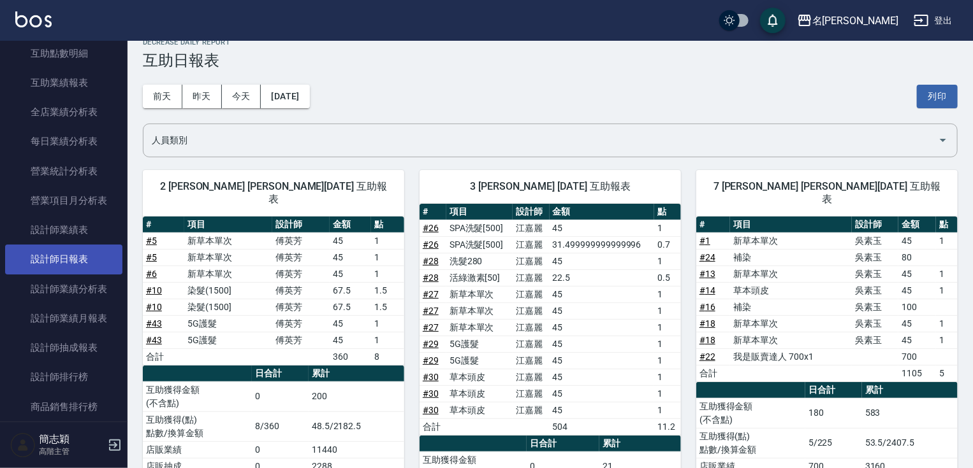
click at [80, 260] on link "設計師日報表" at bounding box center [63, 259] width 117 height 29
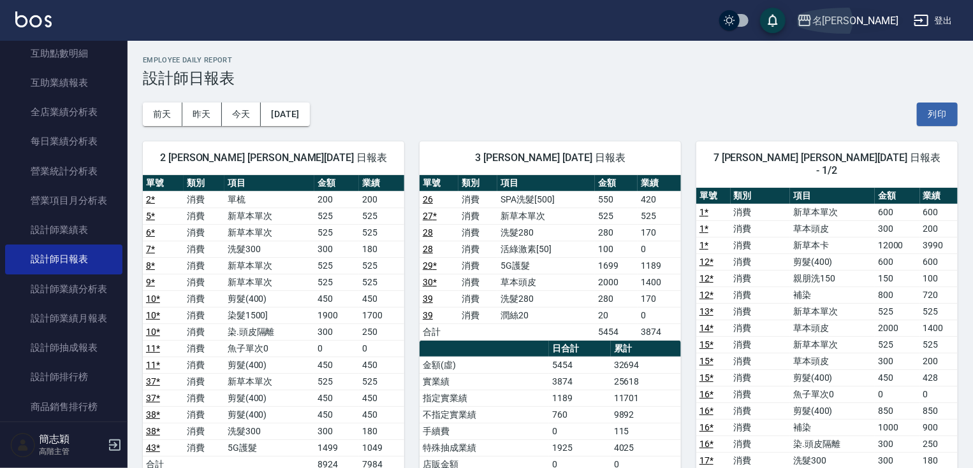
click at [878, 23] on div "名[PERSON_NAME]" at bounding box center [855, 21] width 86 height 16
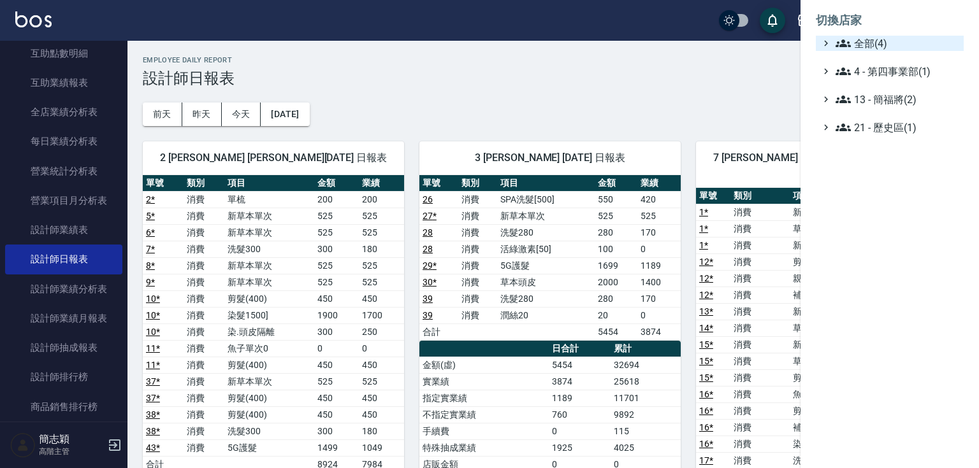
click at [867, 43] on span "全部(4)" at bounding box center [897, 43] width 123 height 15
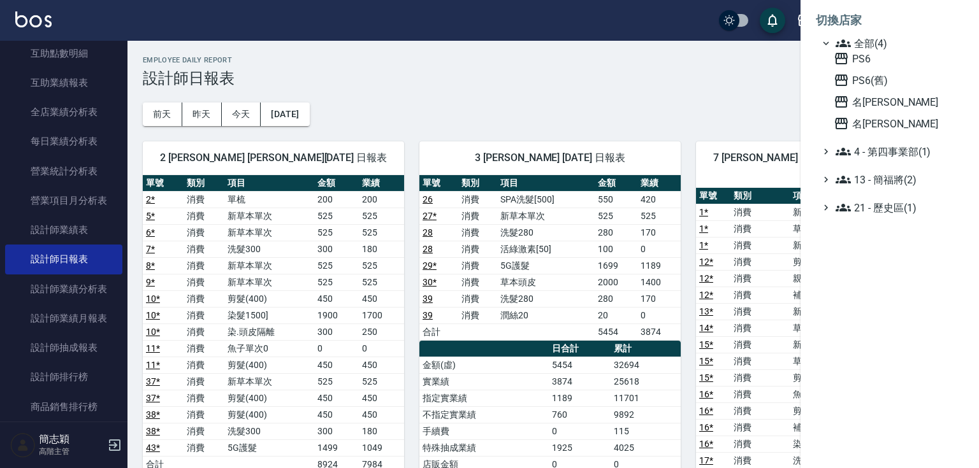
click at [881, 131] on ul "全部(4) PS6 PS6(舊) 名留中和 名留竹林 4 - 第四事業部(1) 13 - 簡福將(2) 21 - 歷史區(1)" at bounding box center [890, 126] width 148 height 180
click at [880, 129] on span "名[PERSON_NAME]" at bounding box center [896, 123] width 125 height 15
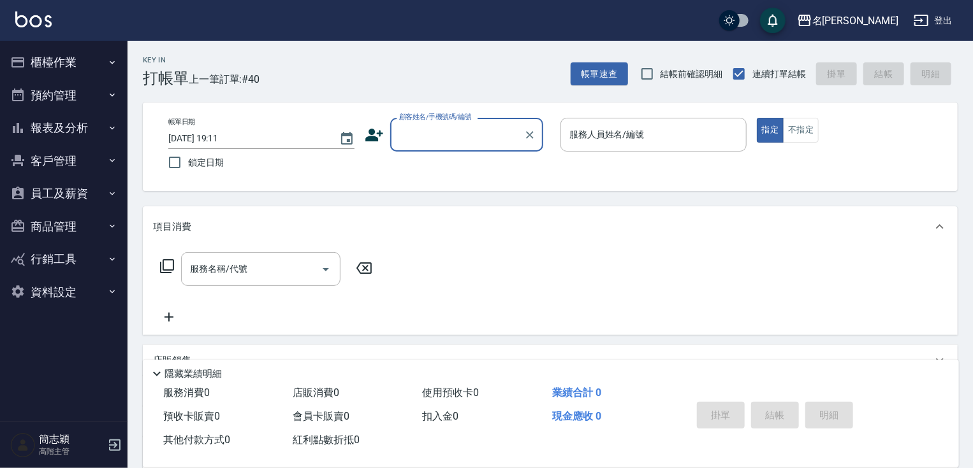
click at [56, 61] on button "櫃檯作業" at bounding box center [63, 62] width 117 height 33
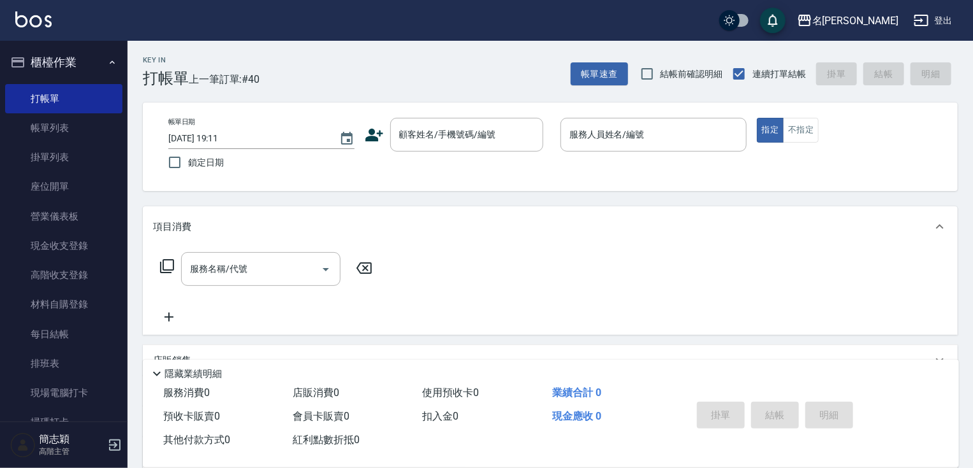
drag, startPoint x: 242, startPoint y: 2, endPoint x: 579, endPoint y: 327, distance: 468.3
click at [579, 327] on div "服務名稱/代號 服務名稱/代號" at bounding box center [550, 291] width 814 height 88
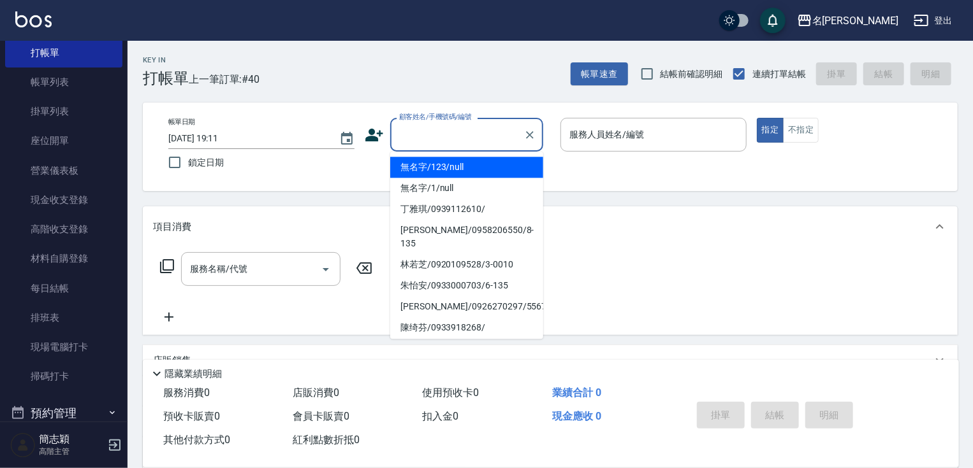
click at [475, 133] on div "顧客姓名/手機號碼/編號 顧客姓名/手機號碼/編號" at bounding box center [466, 135] width 153 height 34
click at [459, 175] on li "無名字/123/null" at bounding box center [466, 167] width 153 height 21
type input "無名字/123/null"
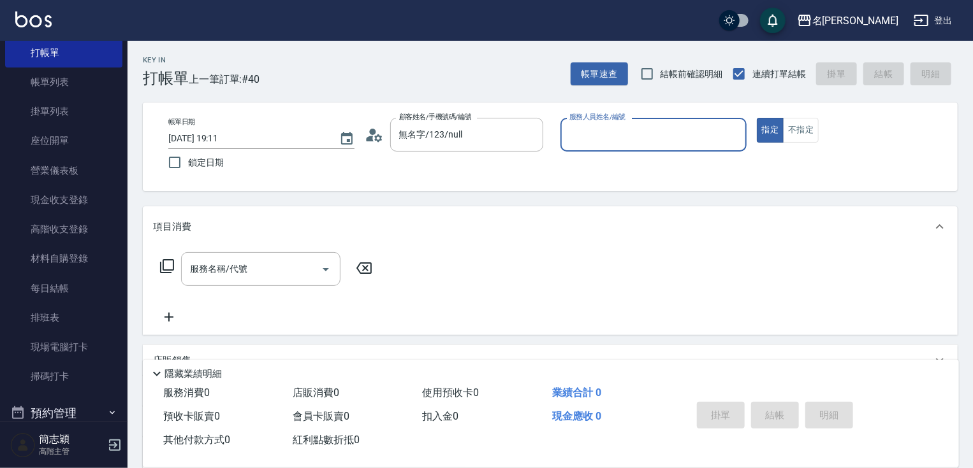
click at [642, 140] on input "服務人員姓名/編號" at bounding box center [653, 135] width 175 height 22
type input "3"
type button "true"
type input "IVY-3"
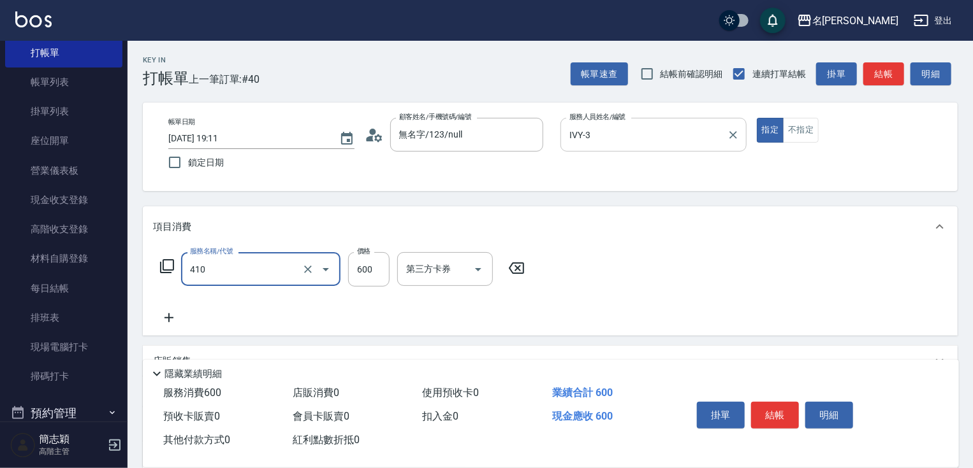
type input "鴻果頭皮SPA(410)"
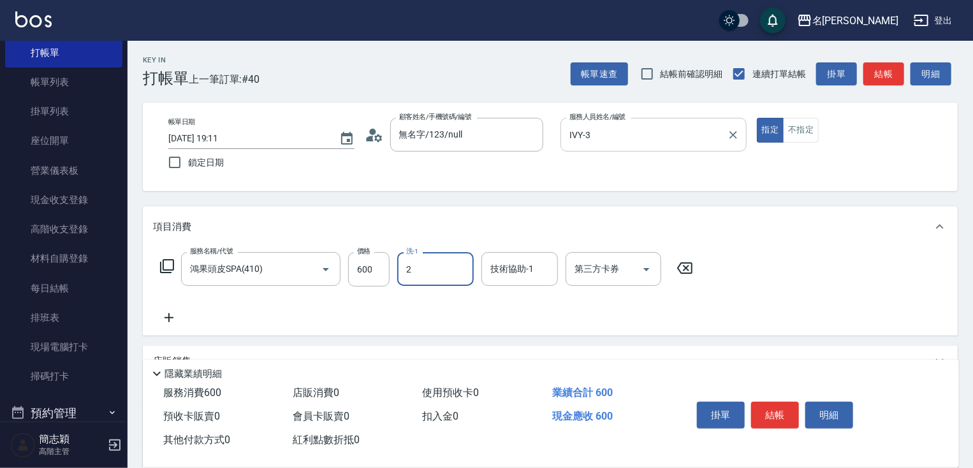
type input "2"
type input "0"
type input "020"
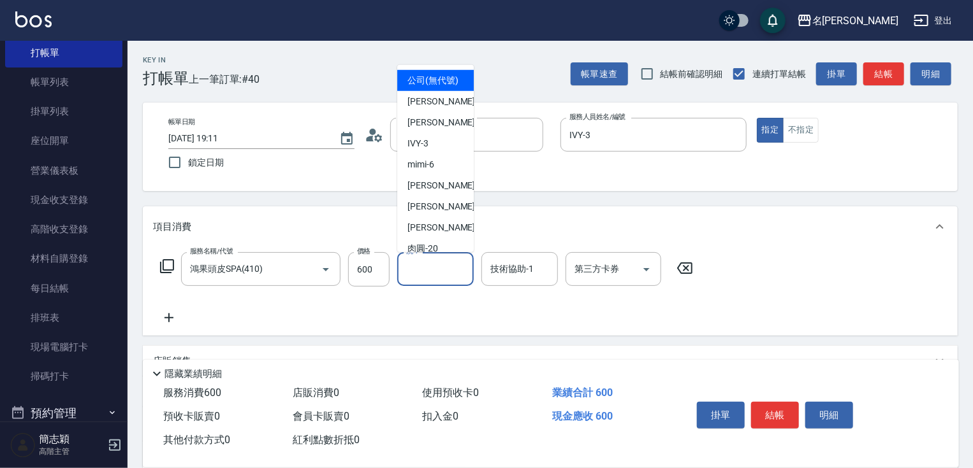
click at [435, 277] on input "洗-1" at bounding box center [435, 269] width 65 height 22
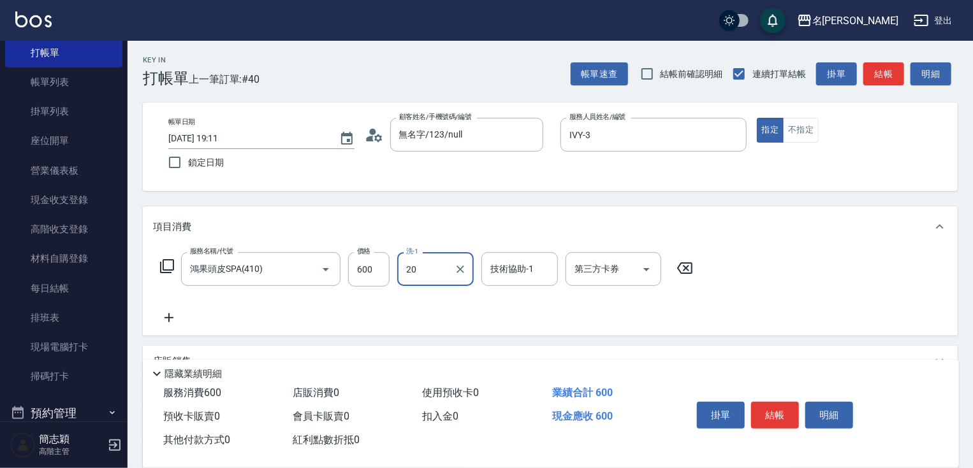
type input "肉圓-20"
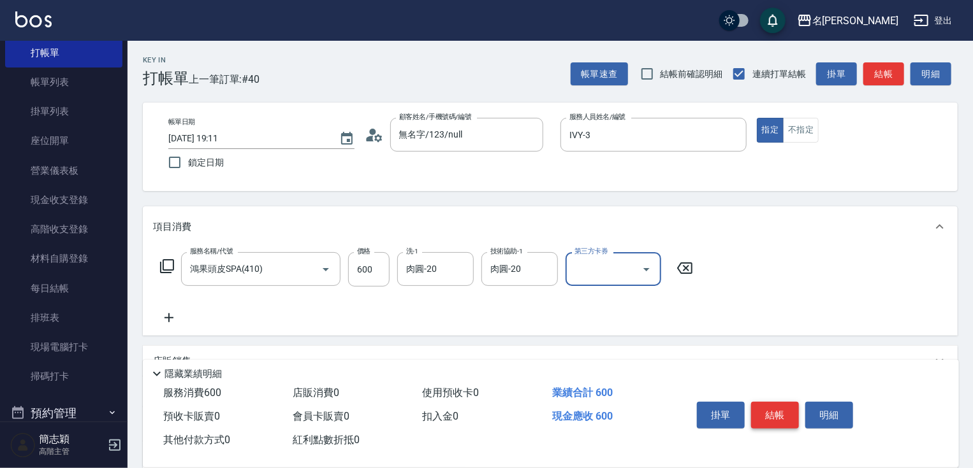
click at [768, 414] on button "結帳" at bounding box center [775, 415] width 48 height 27
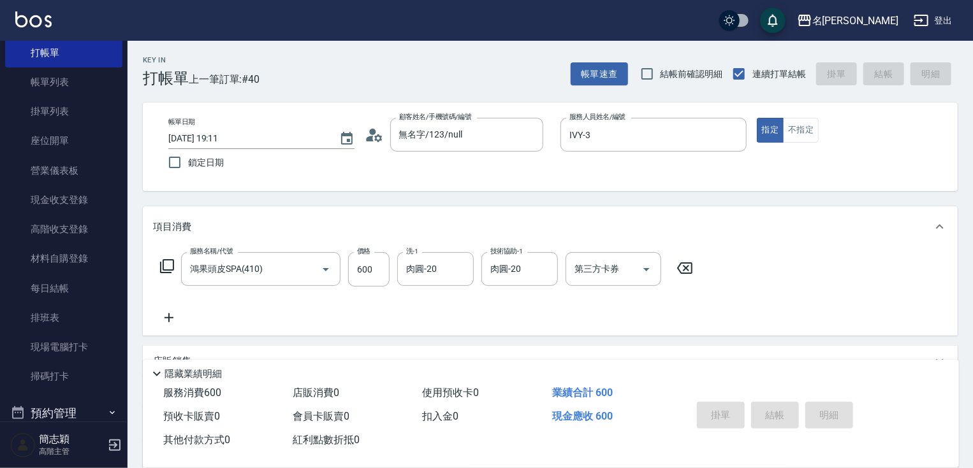
type input "[DATE] 19:15"
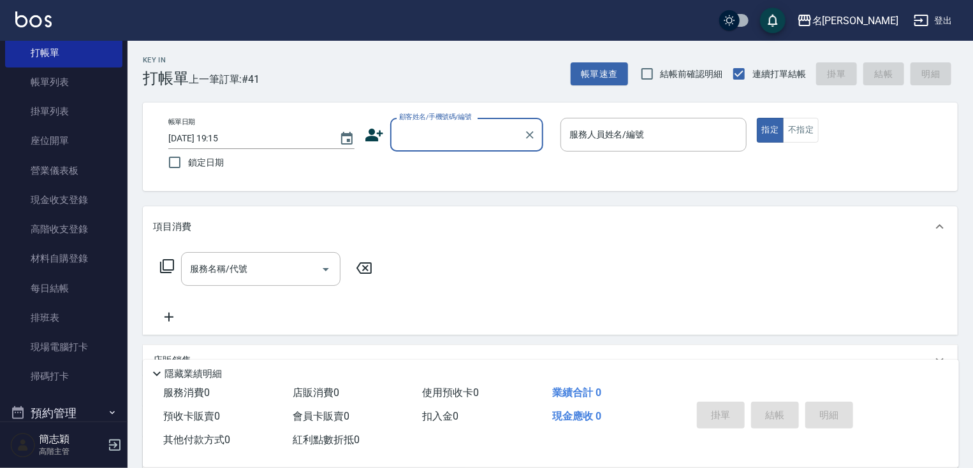
click at [430, 126] on input "顧客姓名/手機號碼/編號" at bounding box center [457, 135] width 122 height 22
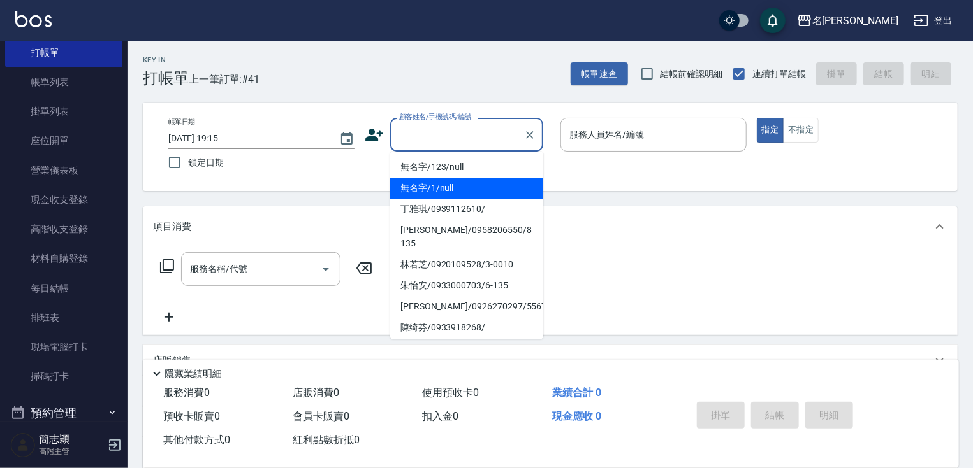
click at [466, 170] on li "無名字/123/null" at bounding box center [466, 167] width 153 height 21
type input "無名字/123/null"
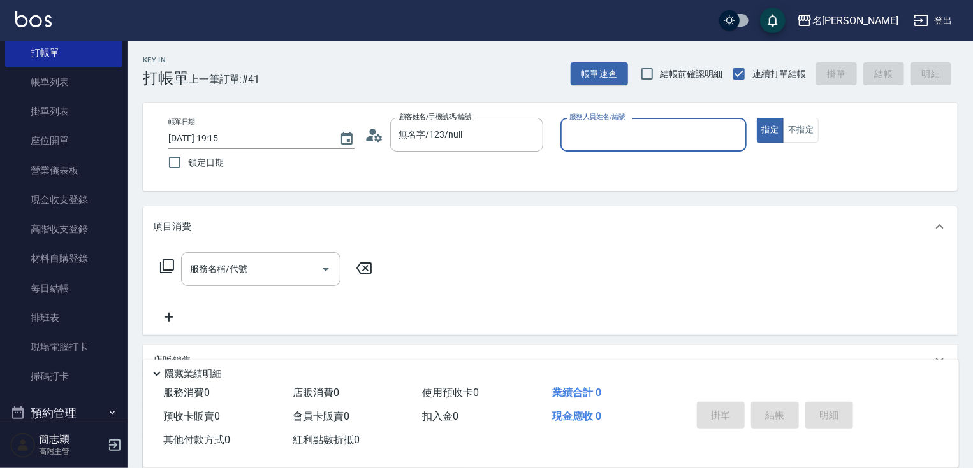
click at [630, 133] on input "服務人員姓名/編號" at bounding box center [653, 135] width 175 height 22
type input "Joanne-1"
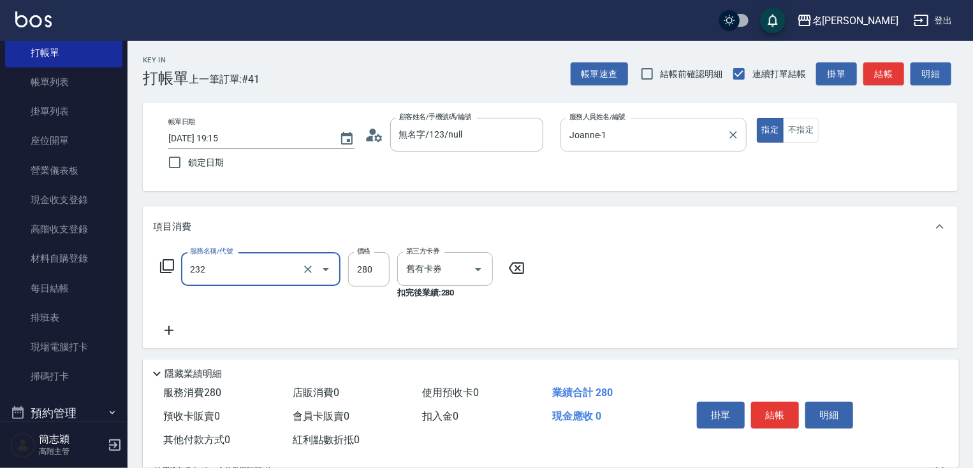
type input "洗髮卷280(232)"
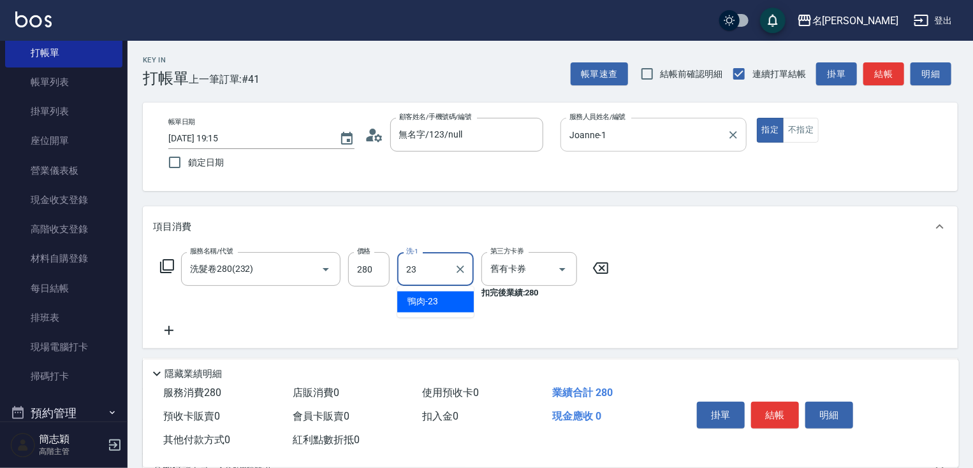
type input "鴨肉-23"
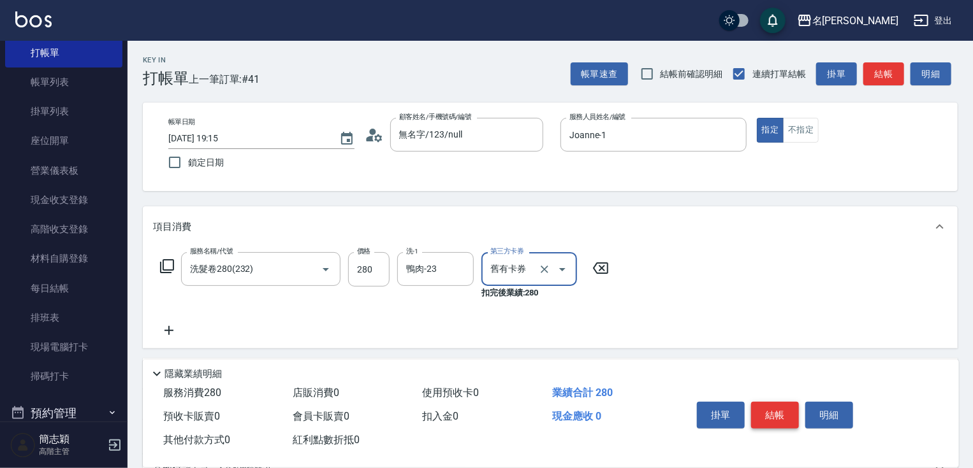
click at [793, 410] on button "結帳" at bounding box center [775, 415] width 48 height 27
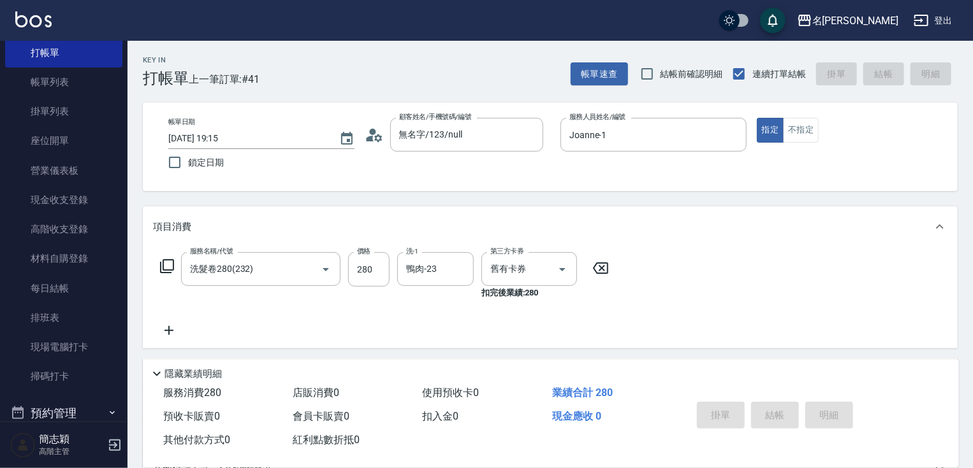
type input "[DATE] 19:16"
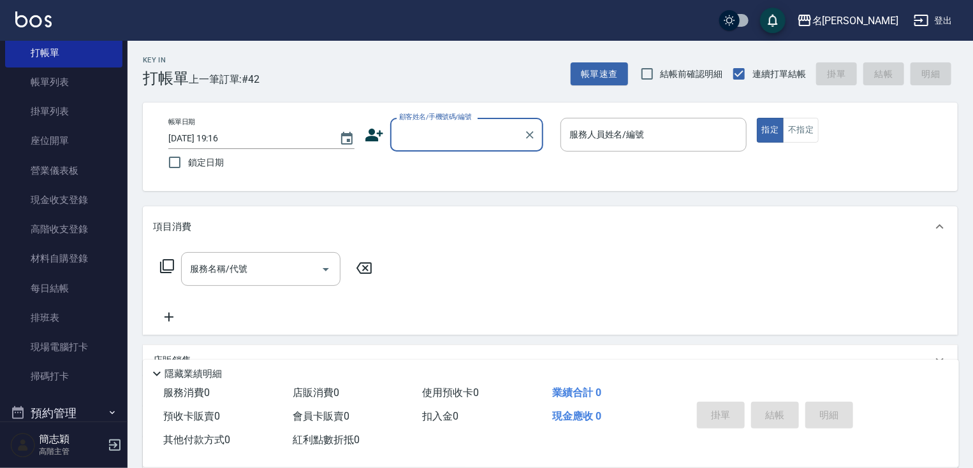
click at [433, 133] on input "顧客姓名/手機號碼/編號" at bounding box center [457, 135] width 122 height 22
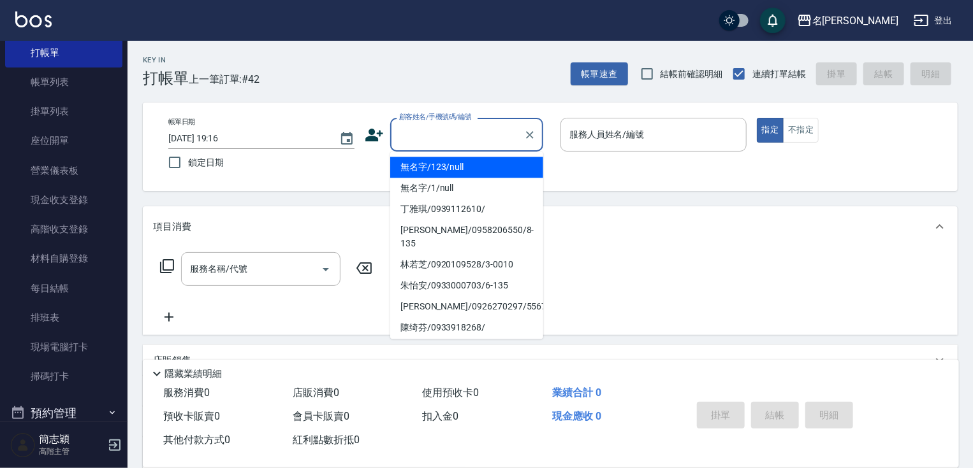
click at [441, 168] on li "無名字/123/null" at bounding box center [466, 167] width 153 height 21
type input "無名字/123/null"
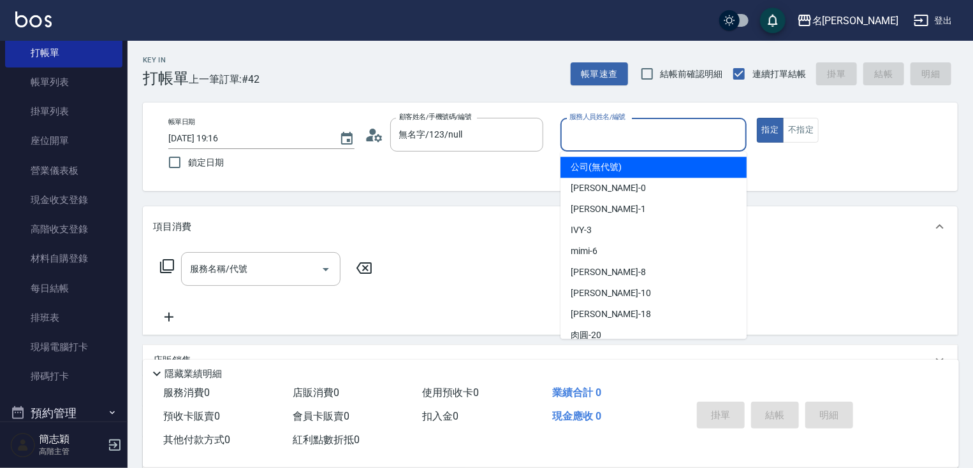
click at [604, 145] on input "服務人員姓名/編號" at bounding box center [653, 135] width 175 height 22
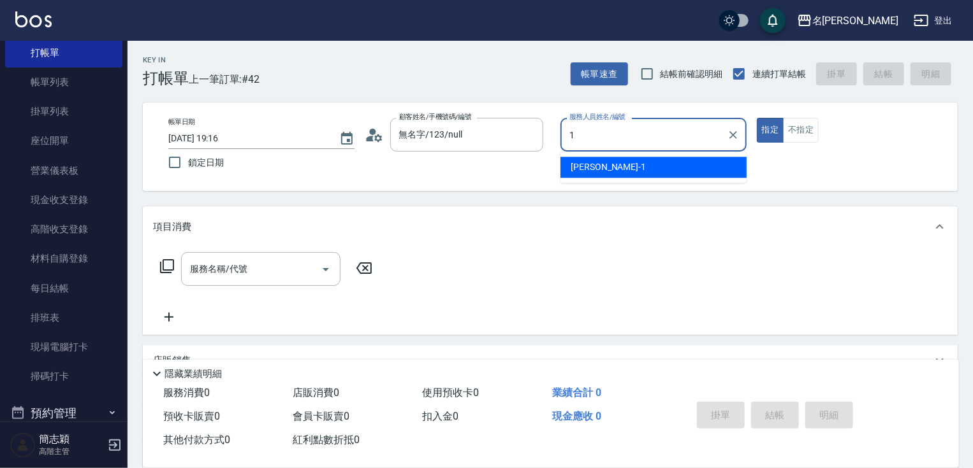
type input "Joanne-1"
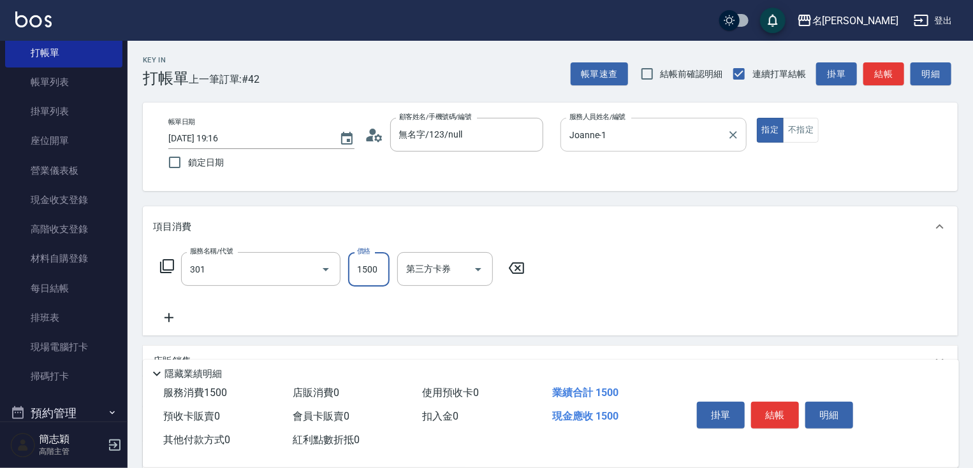
type input "燙髮(1500)(301)"
type input "2400"
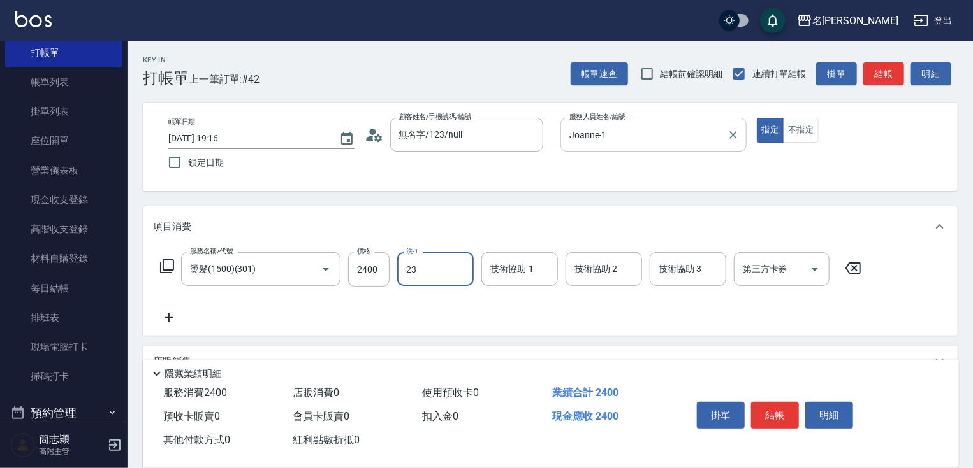
type input "鴨肉-23"
type input "1"
type input "Joanne-1"
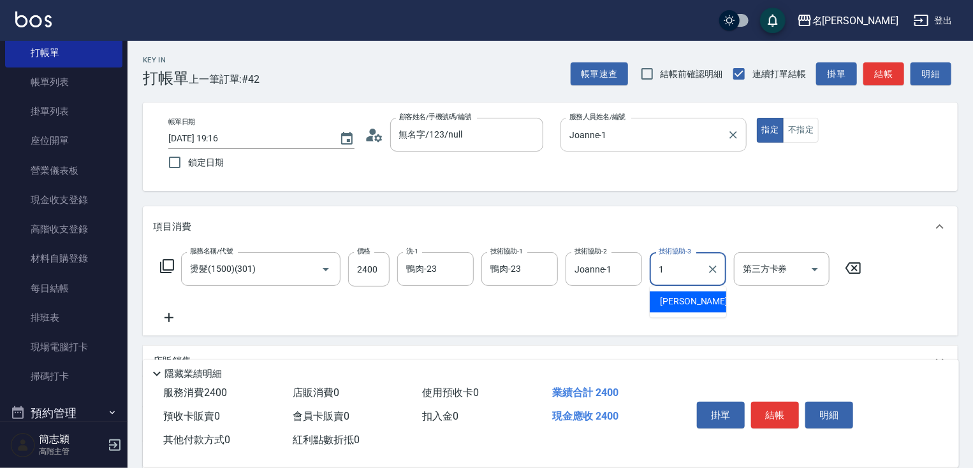
type input "Joanne-1"
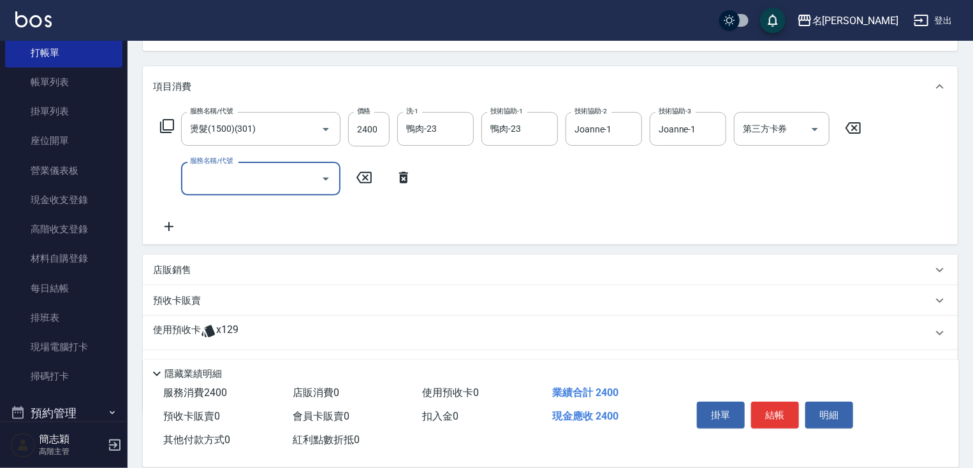
scroll to position [142, 0]
type input "護髮(602)"
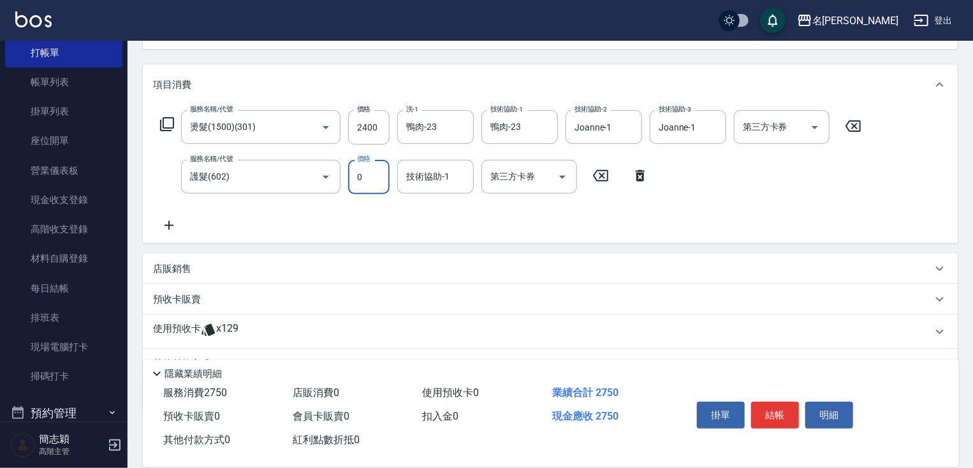
type input "0"
type input "鴨肉-23"
click at [785, 419] on button "結帳" at bounding box center [775, 415] width 48 height 27
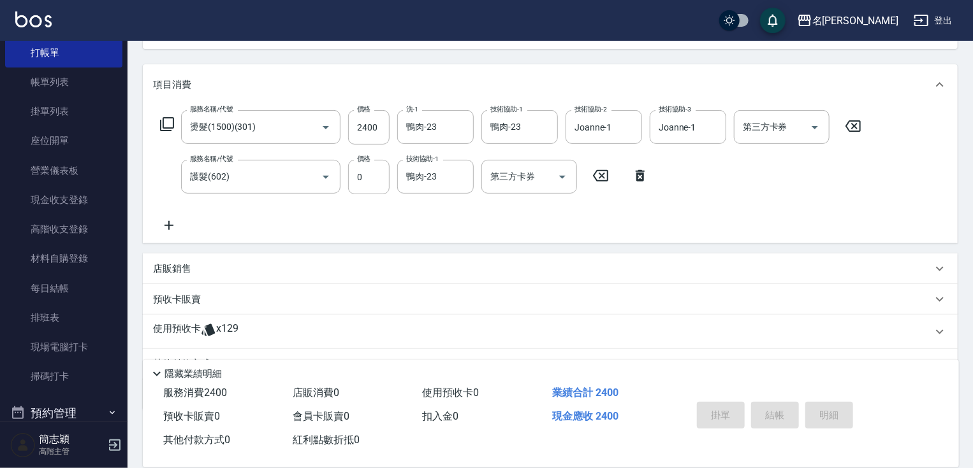
type input "[DATE] 19:19"
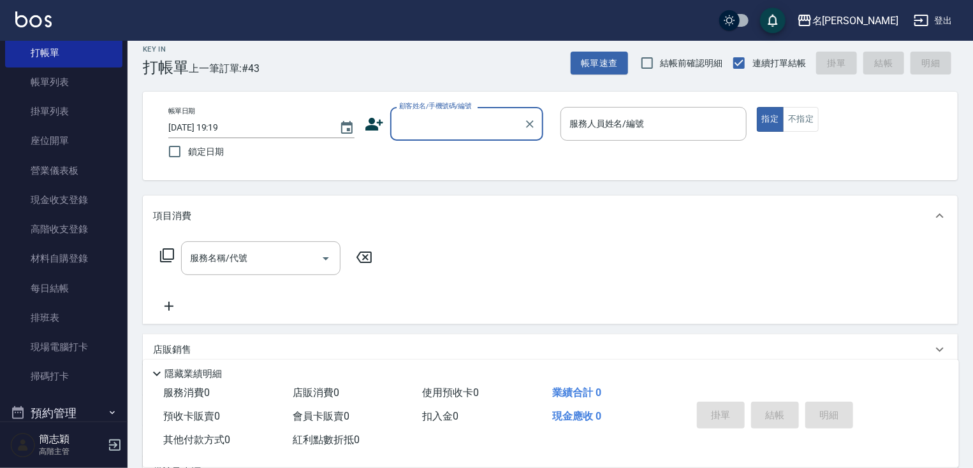
scroll to position [0, 0]
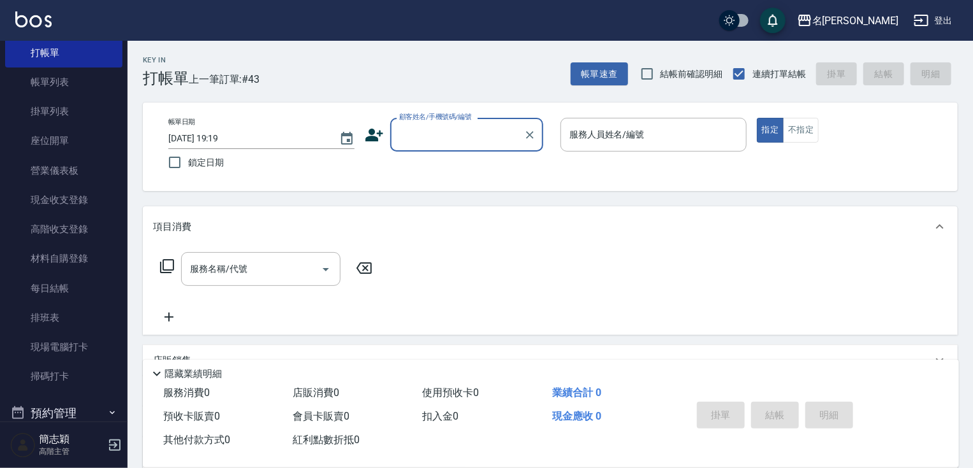
click at [470, 133] on input "顧客姓名/手機號碼/編號" at bounding box center [457, 135] width 122 height 22
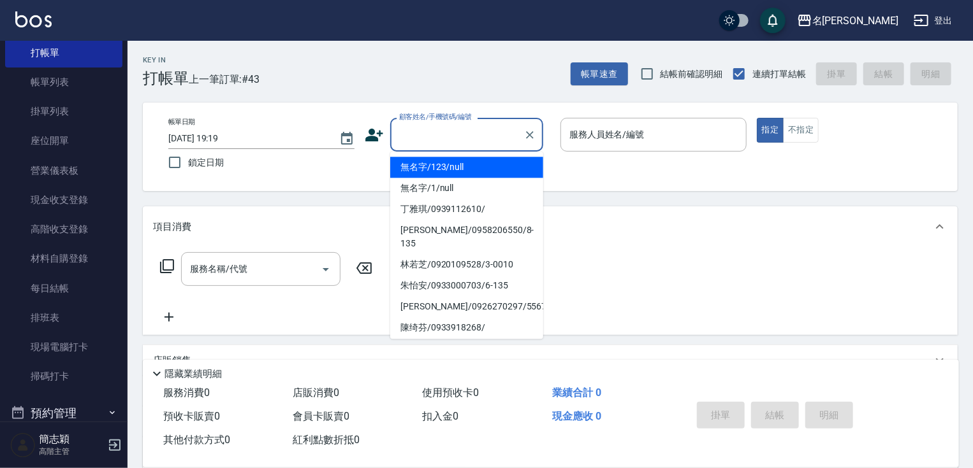
click at [446, 163] on li "無名字/123/null" at bounding box center [466, 167] width 153 height 21
type input "無名字/123/null"
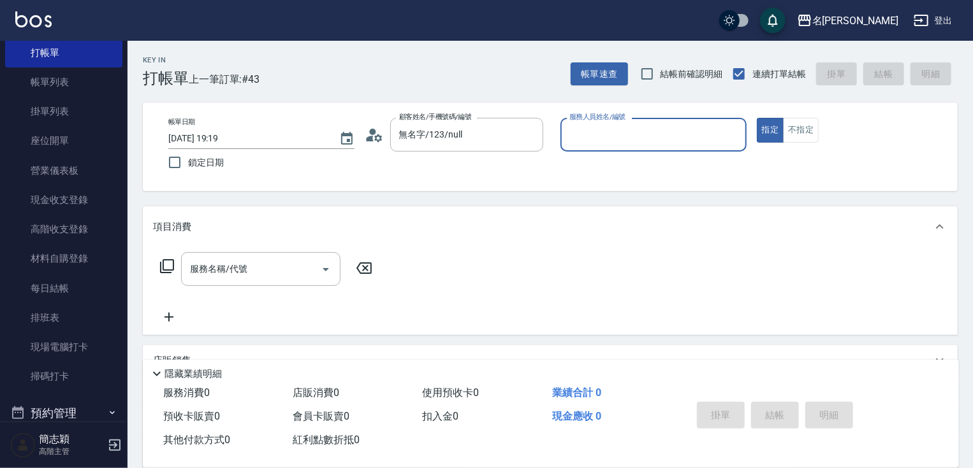
click at [643, 127] on div "服務人員姓名/編號 服務人員姓名/編號" at bounding box center [653, 135] width 186 height 34
type input "Joanne-1"
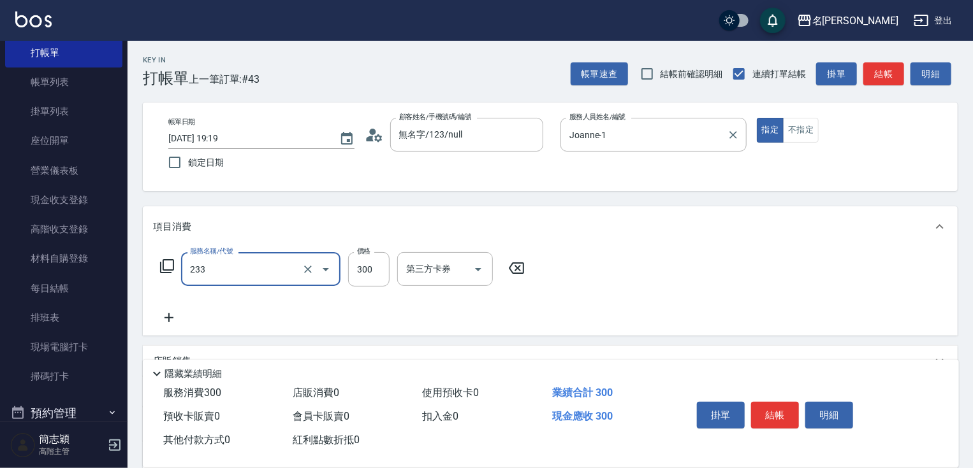
type input "洗髮300(233)"
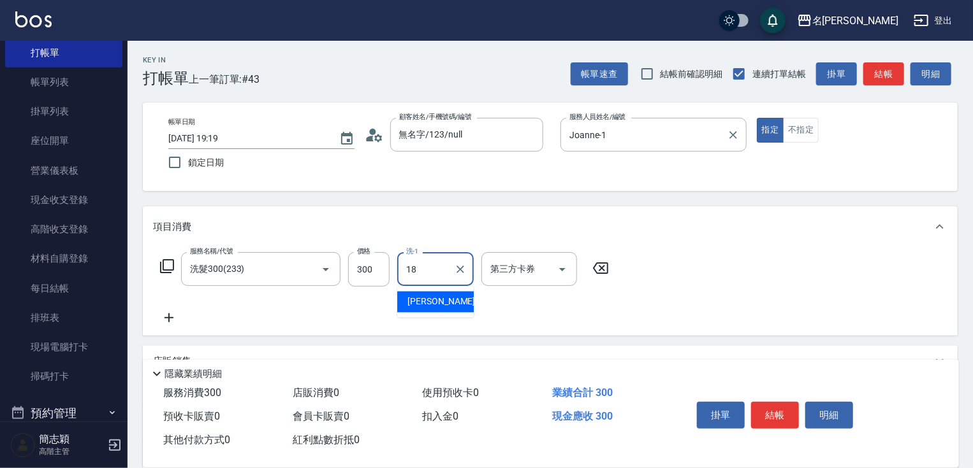
type input "小慧-18"
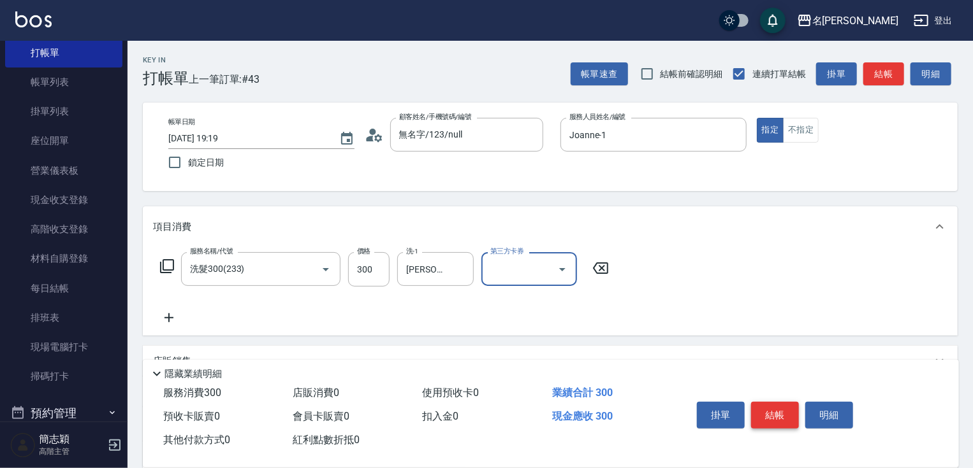
click at [765, 403] on button "結帳" at bounding box center [775, 415] width 48 height 27
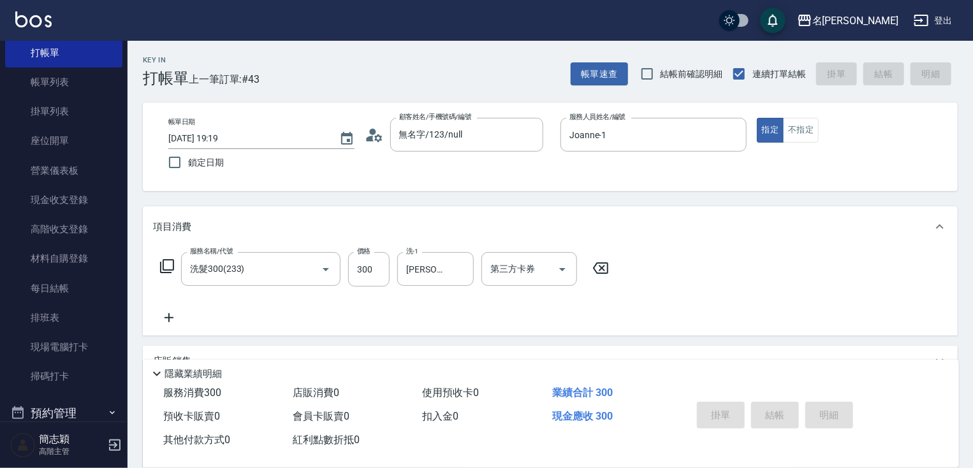
type input "2025/09/13 19:25"
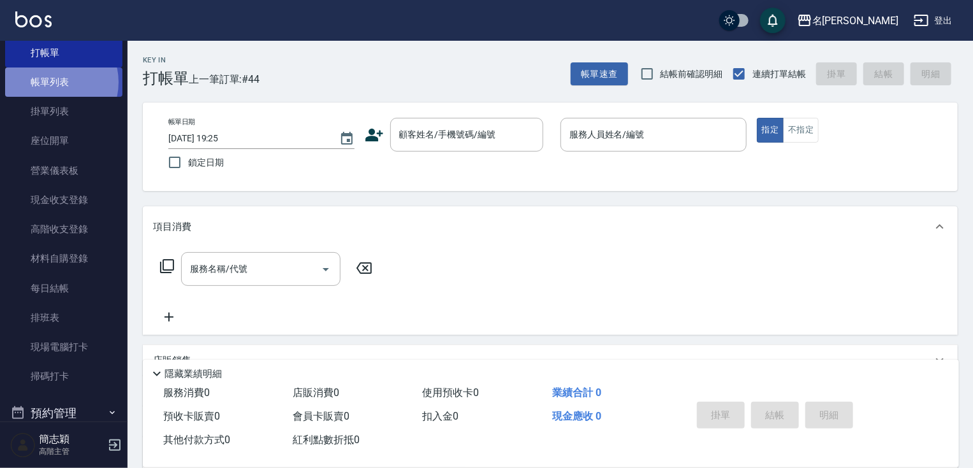
click at [52, 82] on link "帳單列表" at bounding box center [63, 82] width 117 height 29
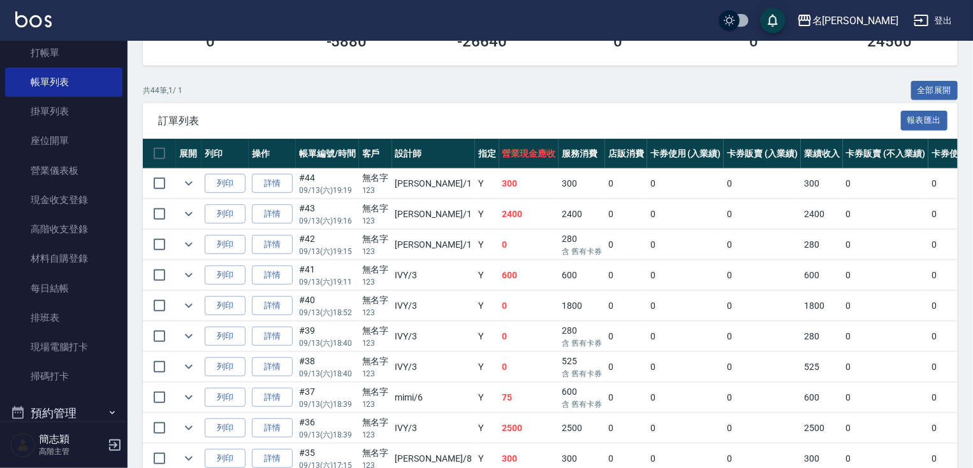
scroll to position [212, 0]
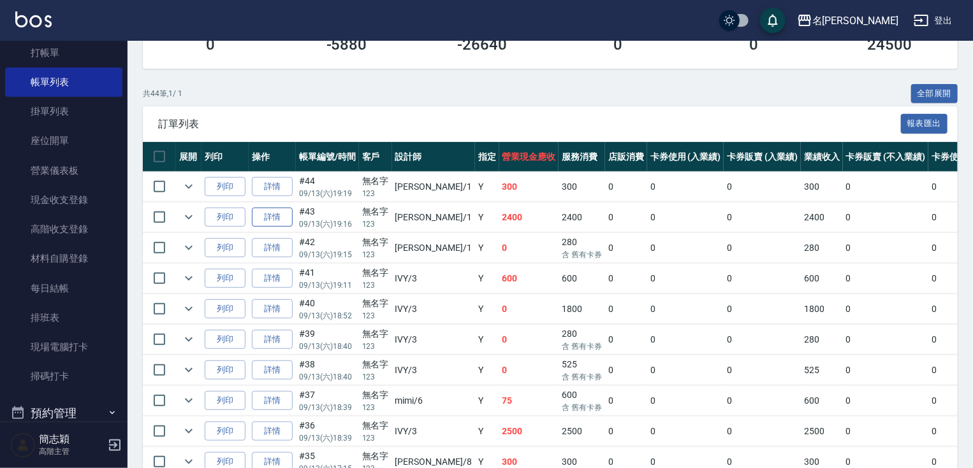
click at [274, 228] on link "詳情" at bounding box center [272, 218] width 41 height 20
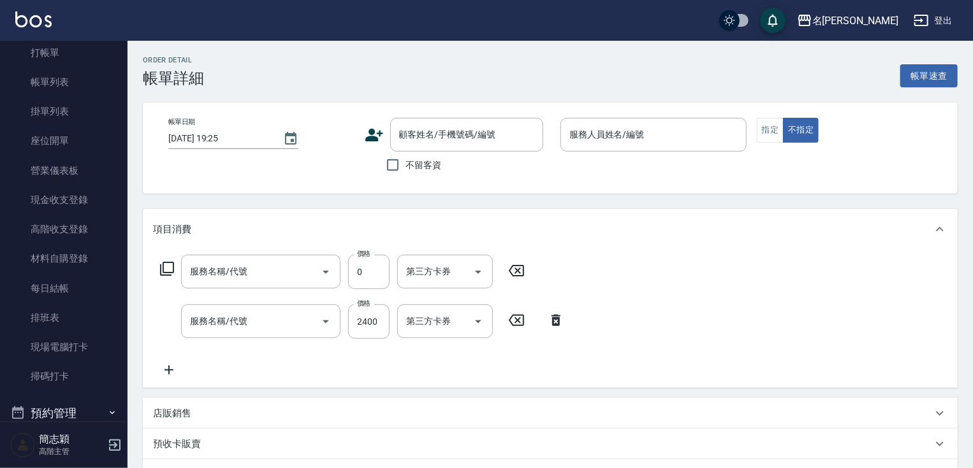
scroll to position [188, 0]
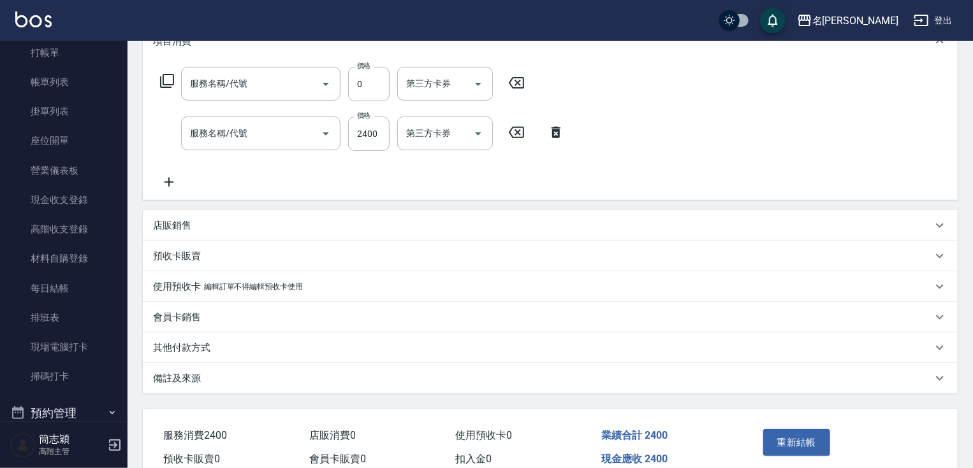
type input "2025/09/13 19:16"
type input "Joanne-1"
type input "護髮(602)"
type input "燙髮(1500)(301)"
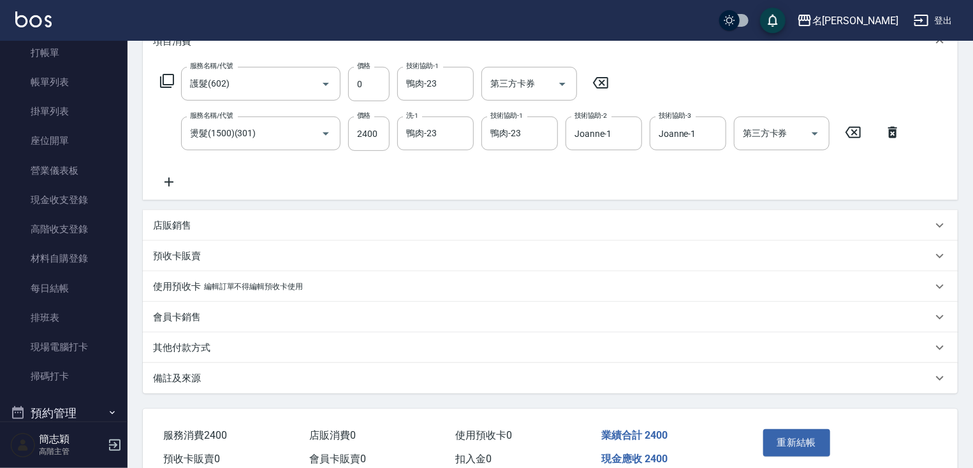
type input "無名字/123/null"
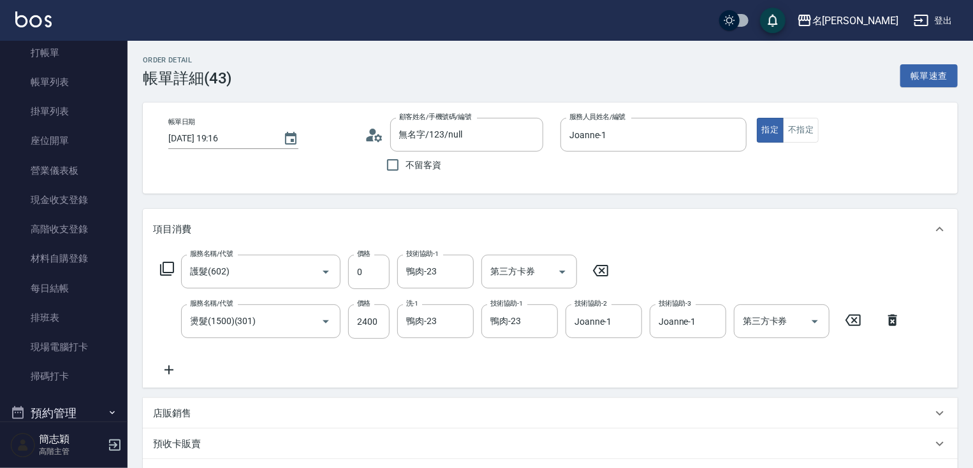
scroll to position [250, 0]
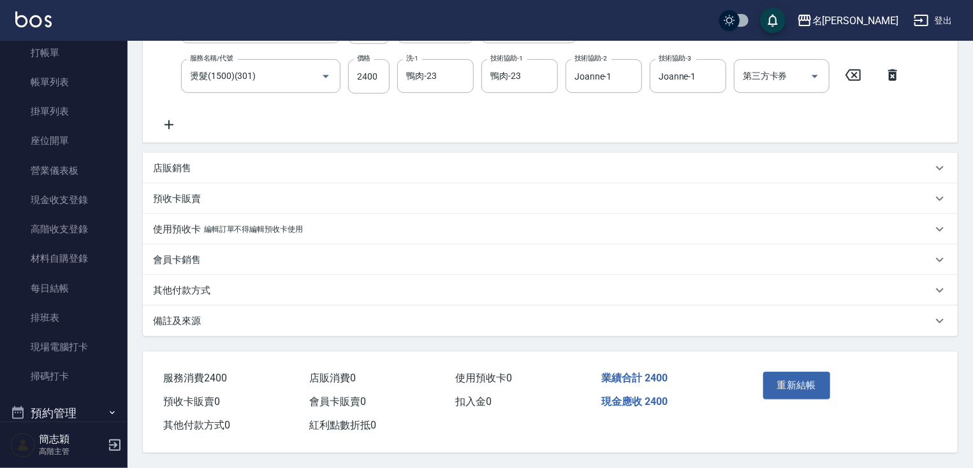
click at [189, 284] on p "其他付款方式" at bounding box center [181, 290] width 57 height 13
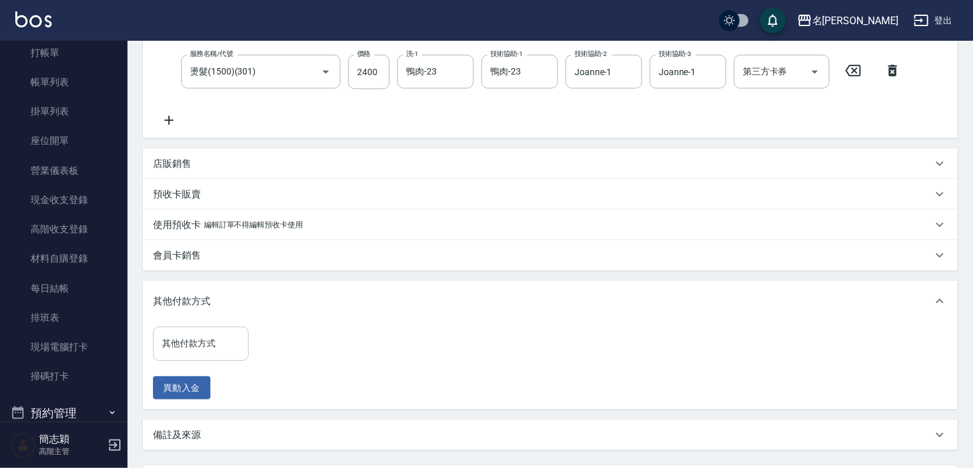
click at [209, 352] on input "其他付款方式" at bounding box center [201, 344] width 84 height 22
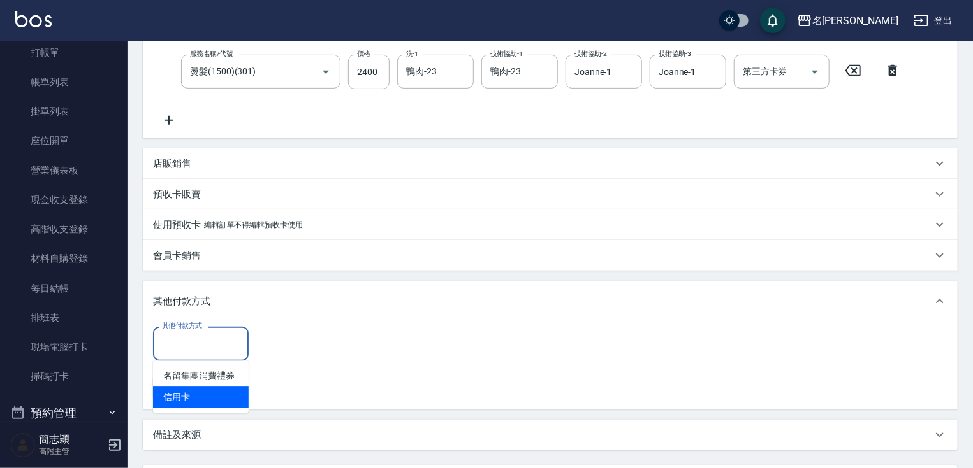
click at [191, 400] on span "信用卡" at bounding box center [201, 397] width 96 height 21
type input "信用卡"
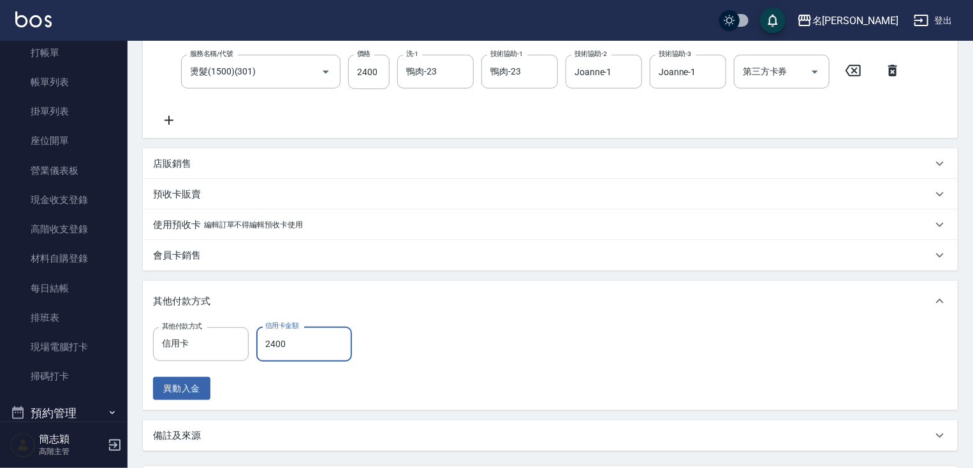
type input "2400"
drag, startPoint x: 970, startPoint y: 240, endPoint x: 978, endPoint y: 243, distance: 8.9
click at [973, 245] on html "名留竹林 登出 櫃檯作業 打帳單 帳單列表 掛單列表 座位開單 營業儀表板 現金收支登錄 高階收支登錄 材料自購登錄 每日結帳 排班表 現場電腦打卡 掃碼打卡…" at bounding box center [486, 166] width 973 height 833
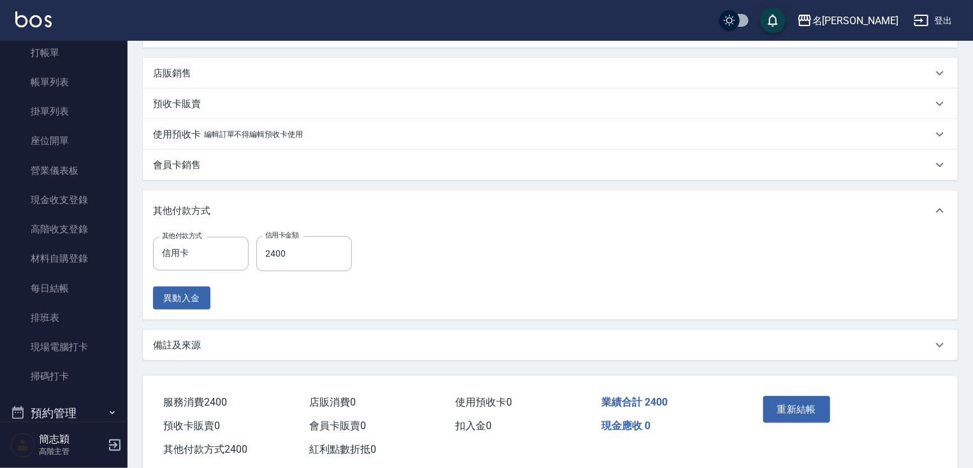
scroll to position [368, 0]
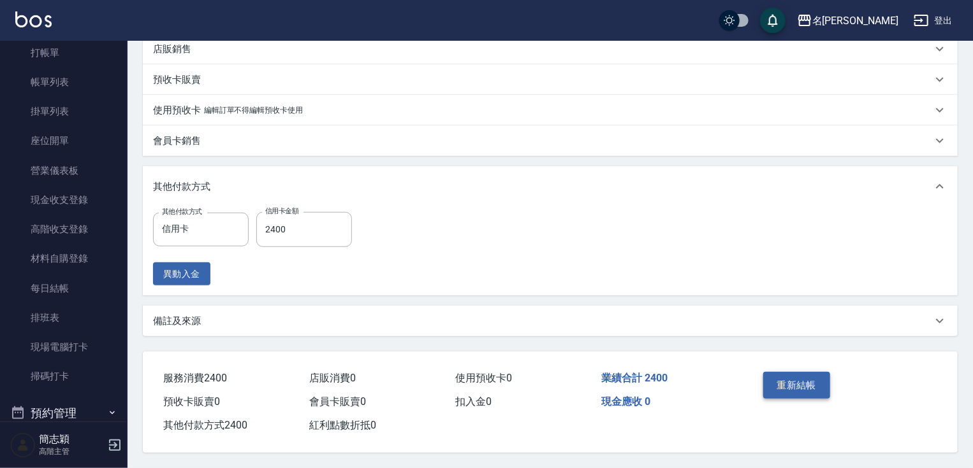
click at [810, 372] on button "重新結帳" at bounding box center [797, 385] width 68 height 27
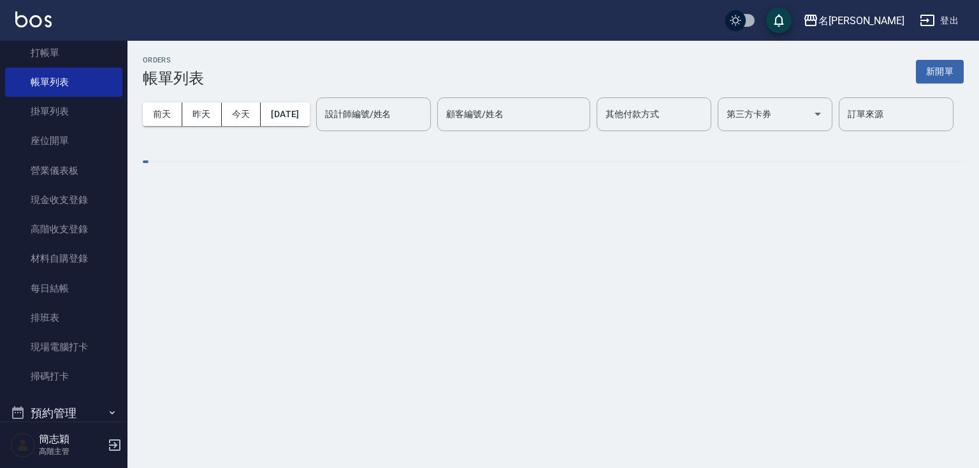
click at [976, 219] on div "ORDERS 帳單列表 新開單 前天 昨天 今天 2025/09/13 設計師編號/姓名 設計師編號/姓名 顧客編號/姓名 顧客編號/姓名 其他付款方式 其他…" at bounding box center [489, 234] width 979 height 468
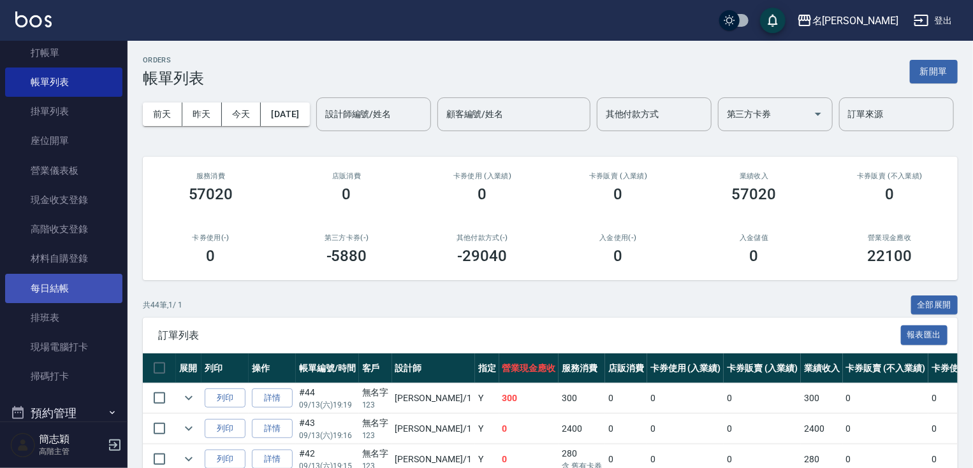
click at [71, 291] on link "每日結帳" at bounding box center [63, 288] width 117 height 29
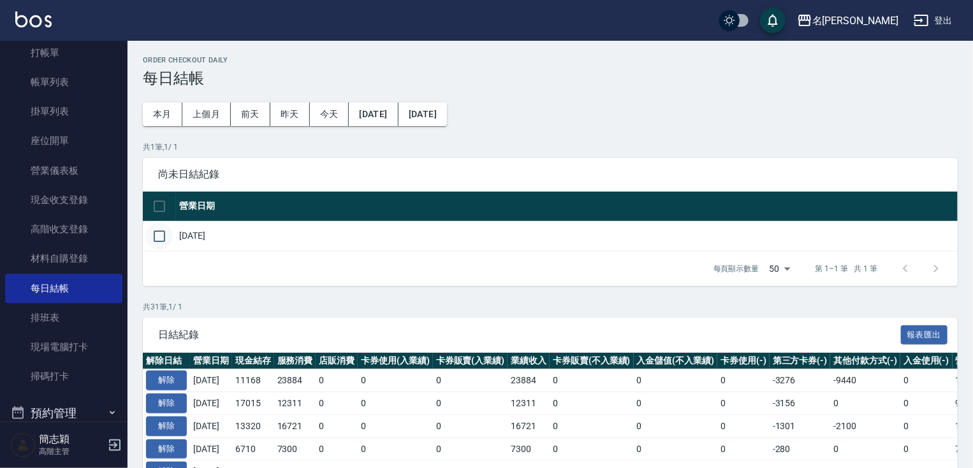
click at [157, 235] on input "checkbox" at bounding box center [159, 236] width 27 height 27
checkbox input "true"
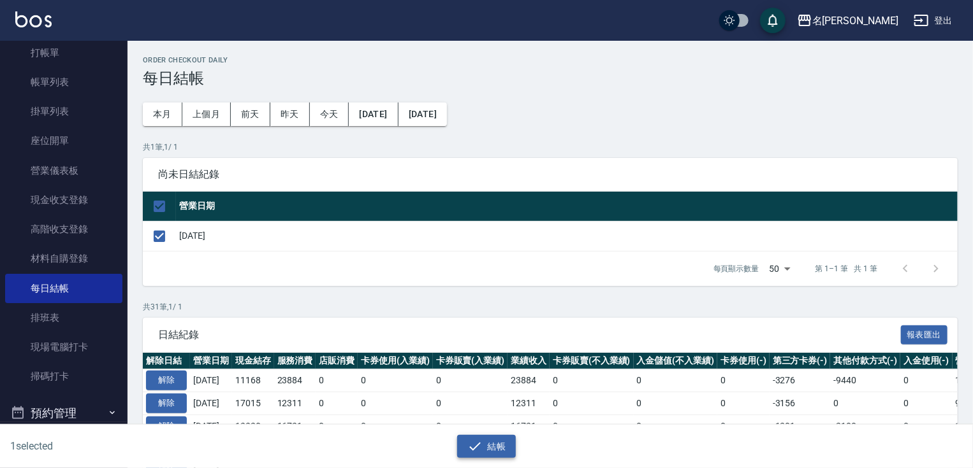
click at [486, 448] on button "結帳" at bounding box center [486, 447] width 59 height 24
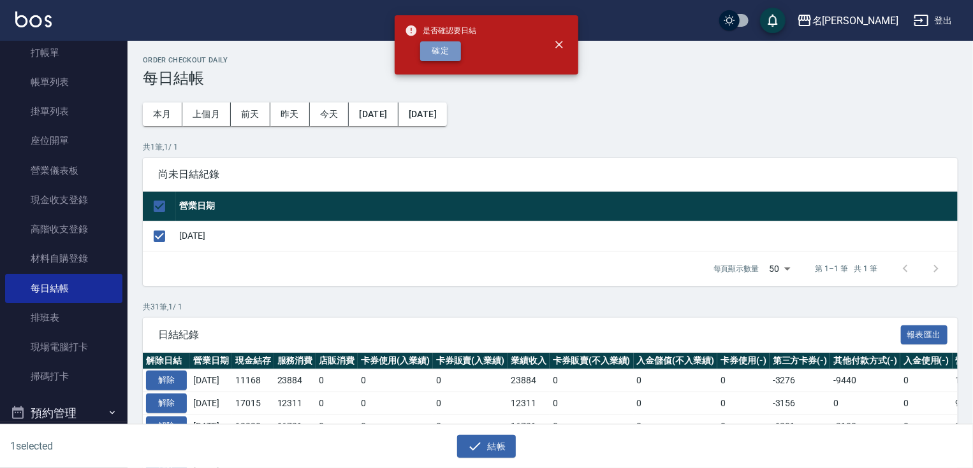
click at [433, 45] on button "確定" at bounding box center [440, 51] width 41 height 20
checkbox input "false"
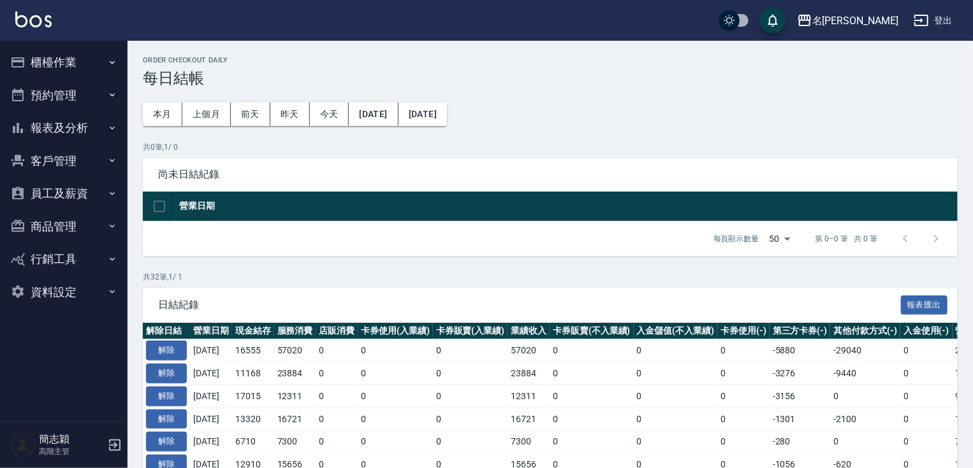
click at [76, 119] on button "報表及分析" at bounding box center [63, 128] width 117 height 33
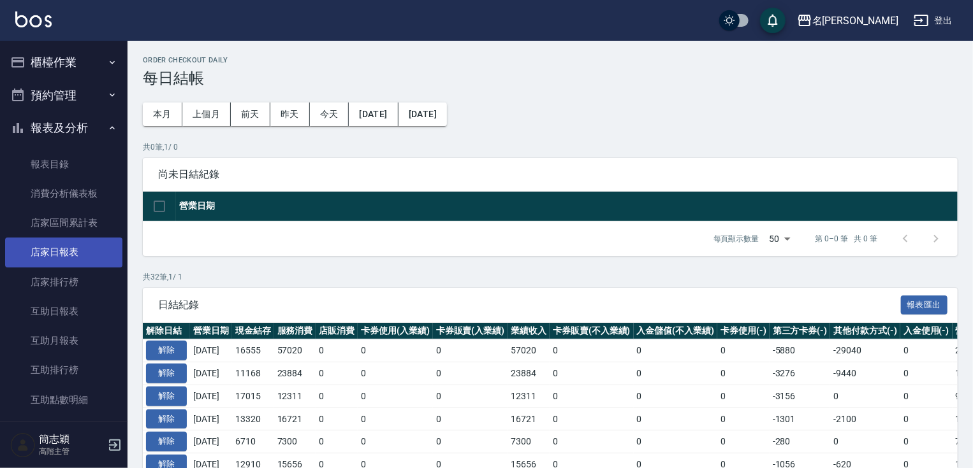
click at [73, 250] on link "店家日報表" at bounding box center [63, 252] width 117 height 29
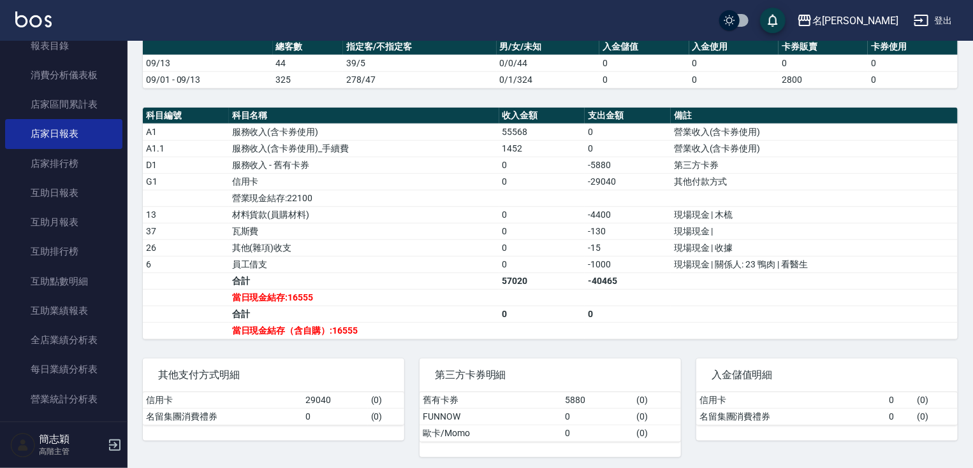
scroll to position [131, 0]
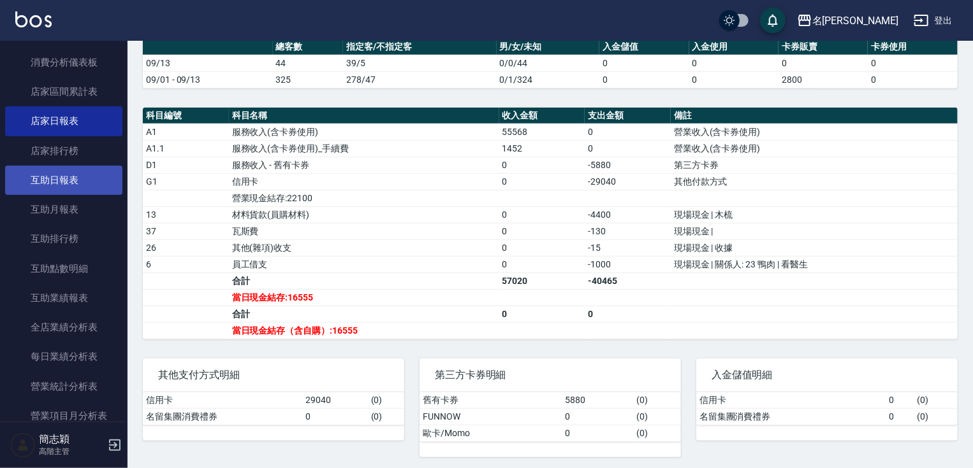
click at [82, 189] on link "互助日報表" at bounding box center [63, 180] width 117 height 29
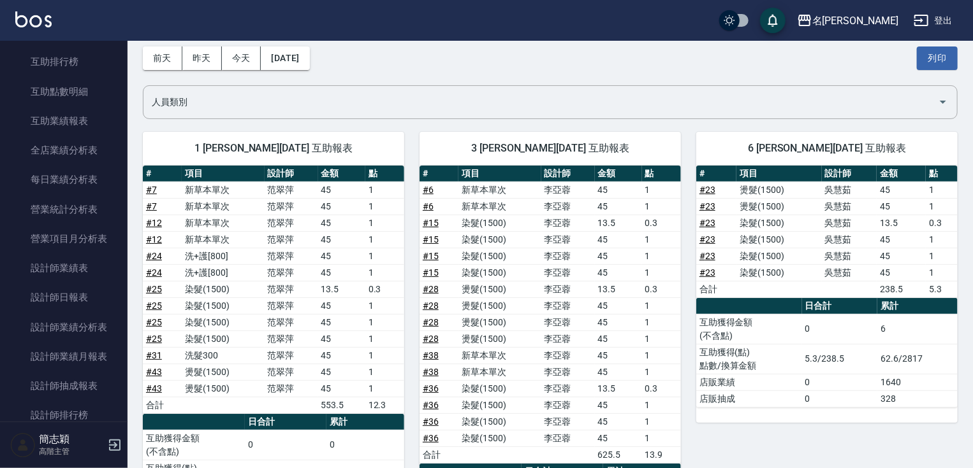
scroll to position [321, 0]
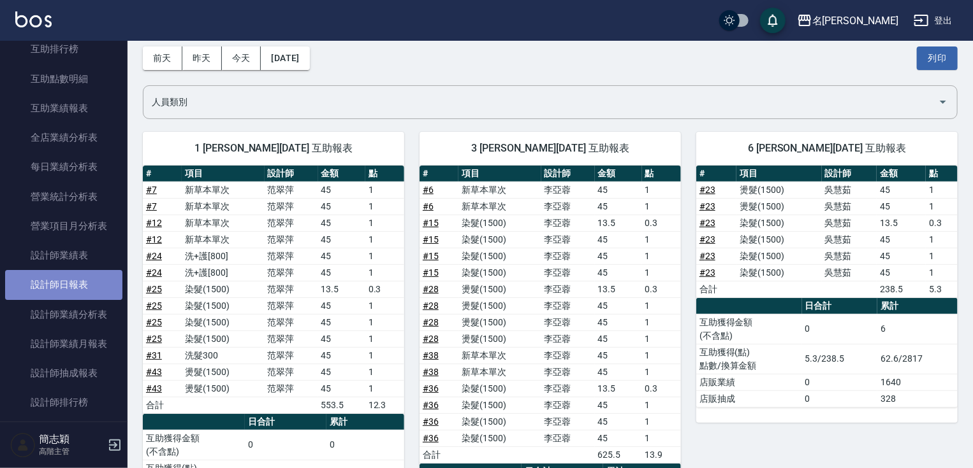
click at [78, 283] on link "設計師日報表" at bounding box center [63, 284] width 117 height 29
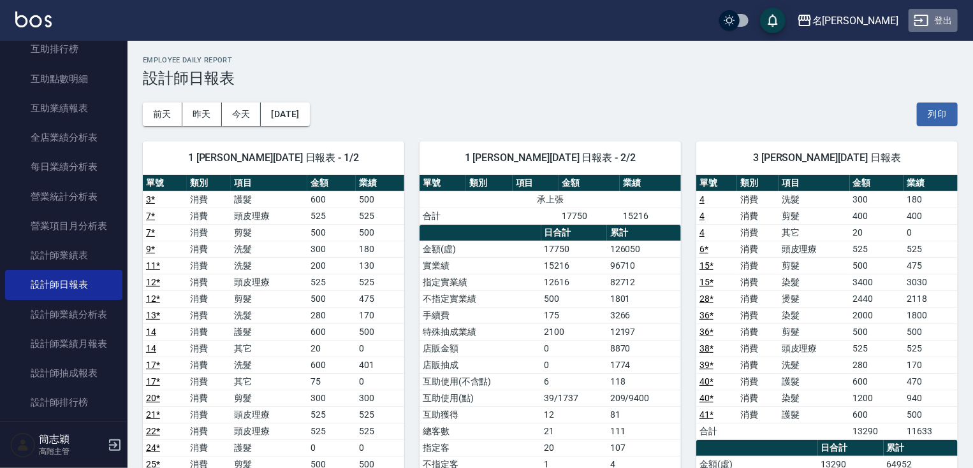
click at [932, 20] on button "登出" at bounding box center [932, 21] width 49 height 24
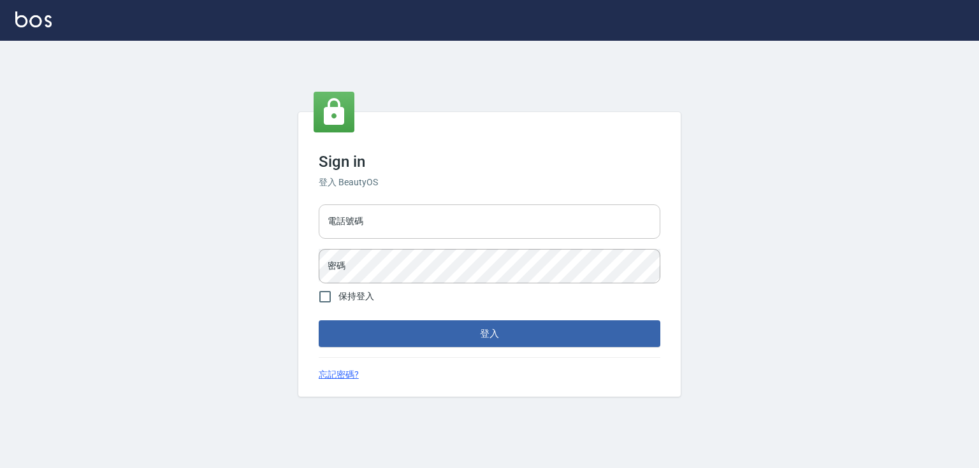
click at [467, 231] on input "電話號碼" at bounding box center [490, 222] width 342 height 34
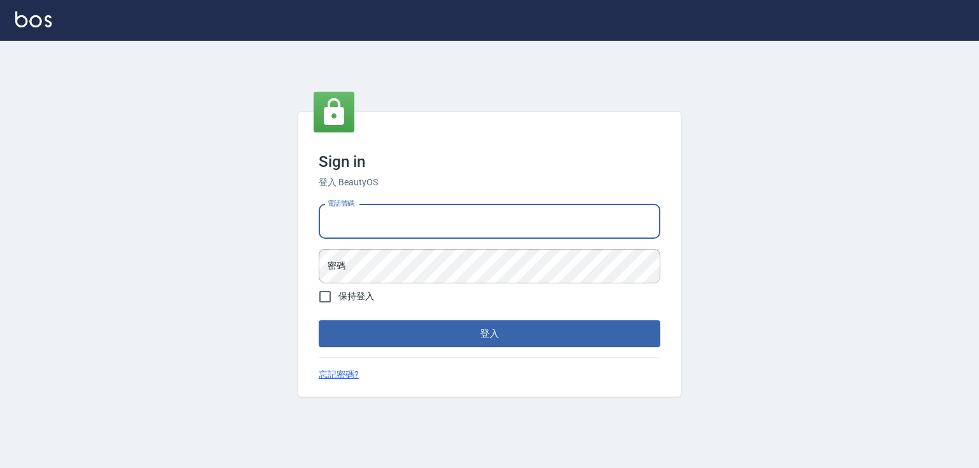
type input "0932942809"
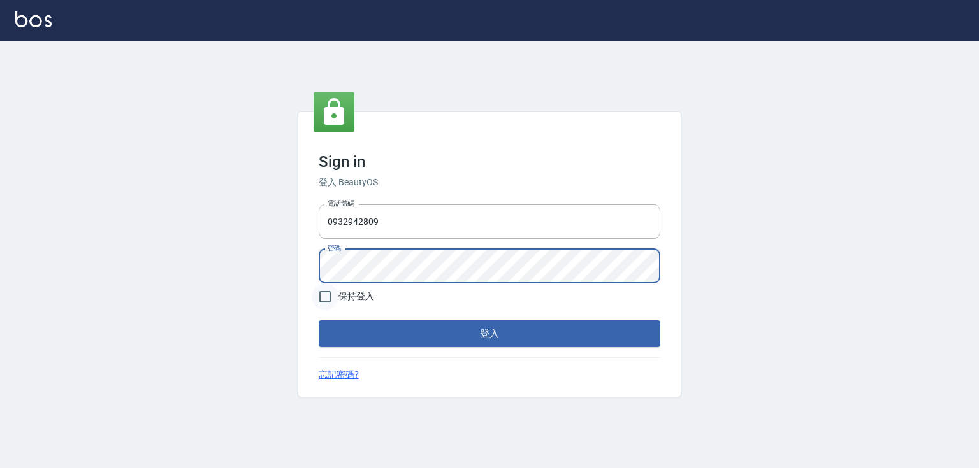
click at [331, 307] on input "保持登入" at bounding box center [325, 297] width 27 height 27
checkbox input "true"
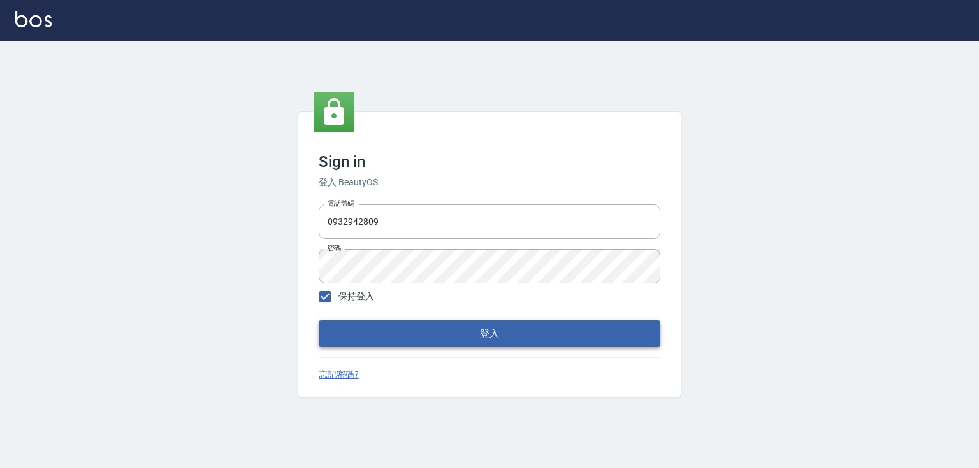
click at [431, 339] on button "登入" at bounding box center [490, 334] width 342 height 27
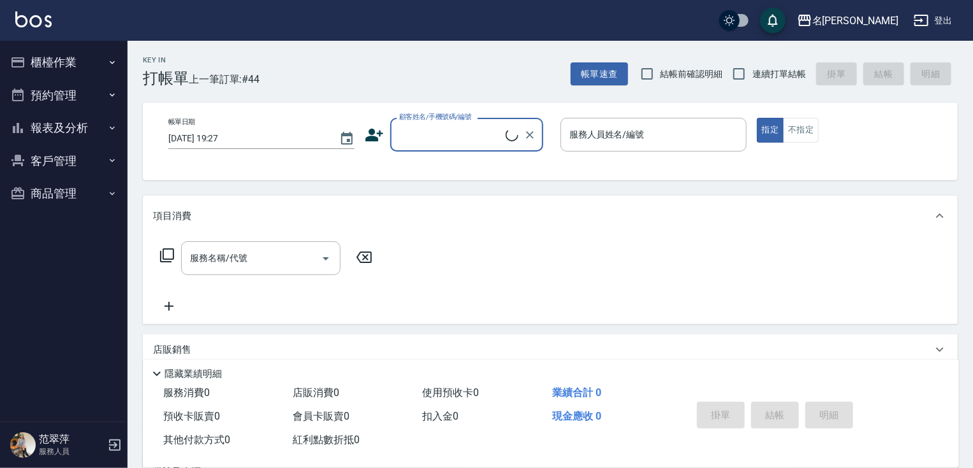
click at [75, 115] on button "報表及分析" at bounding box center [63, 128] width 117 height 33
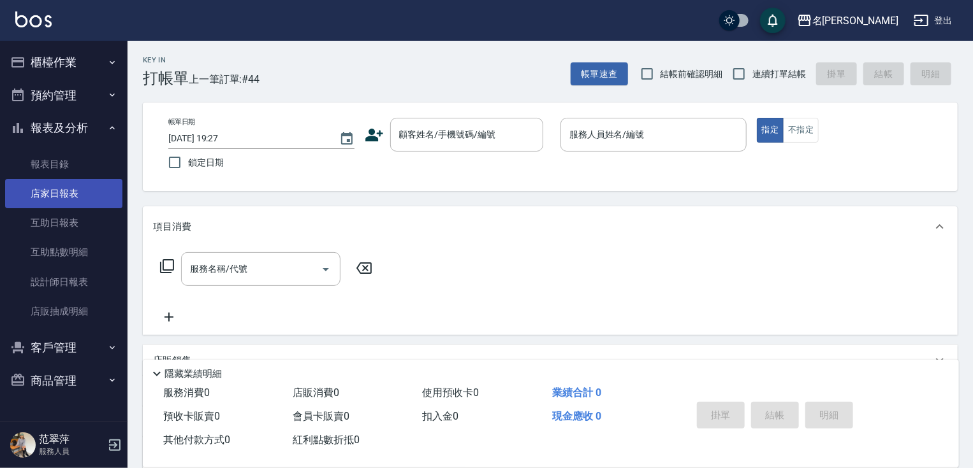
click at [82, 183] on link "店家日報表" at bounding box center [63, 193] width 117 height 29
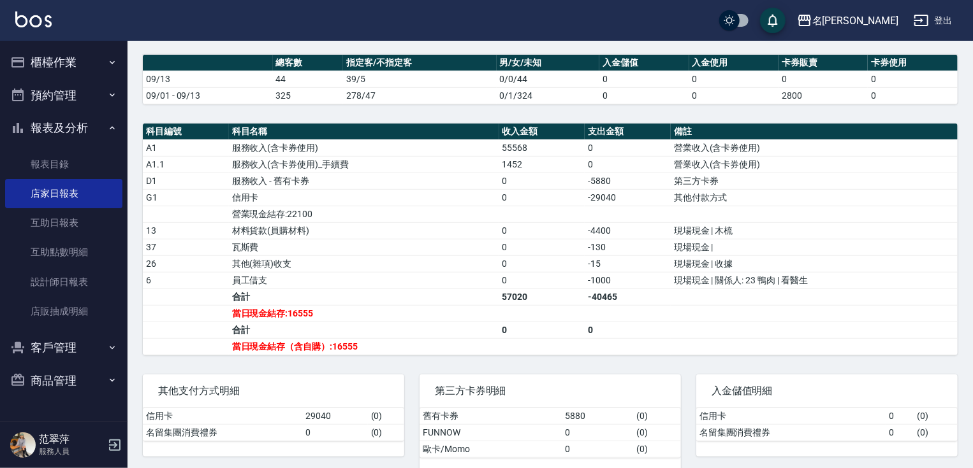
scroll to position [337, 0]
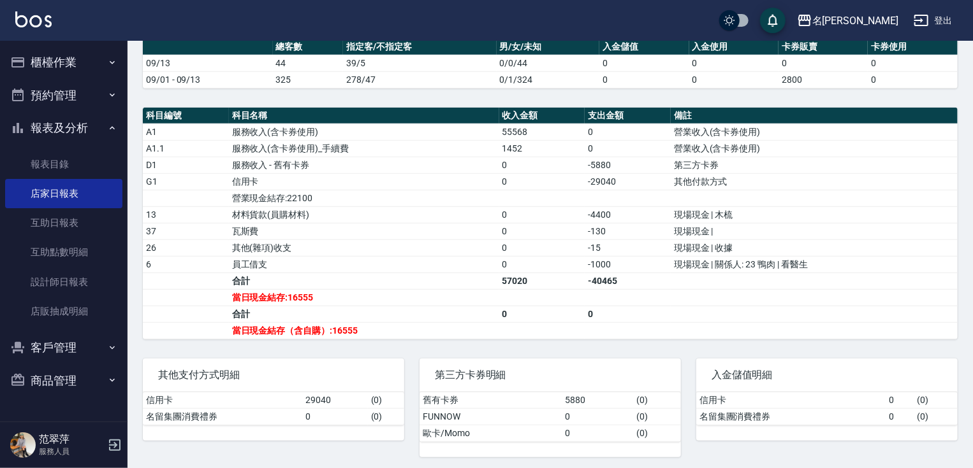
click at [95, 133] on button "報表及分析" at bounding box center [63, 128] width 117 height 33
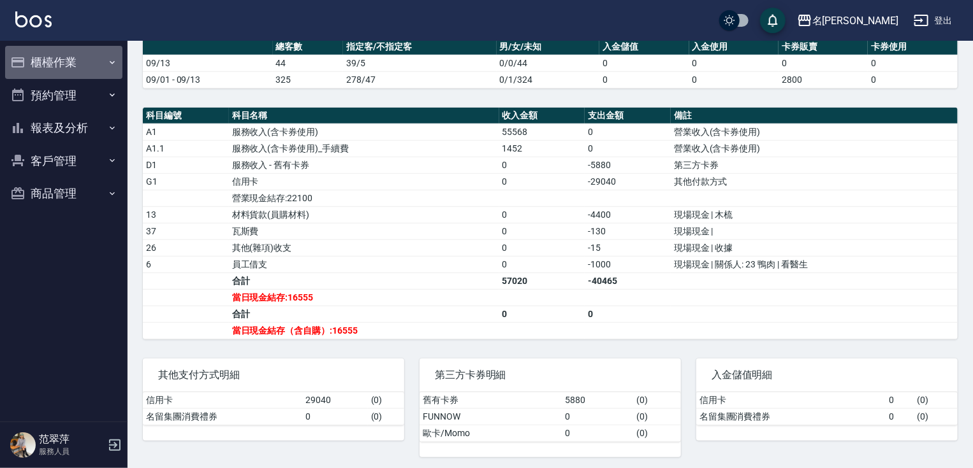
click at [85, 68] on button "櫃檯作業" at bounding box center [63, 62] width 117 height 33
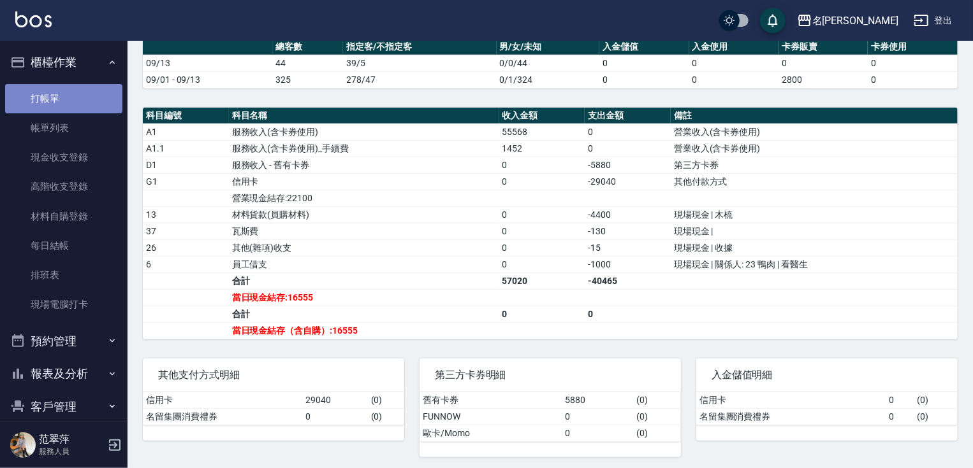
click at [73, 98] on link "打帳單" at bounding box center [63, 98] width 117 height 29
